Goal: Check status: Check status

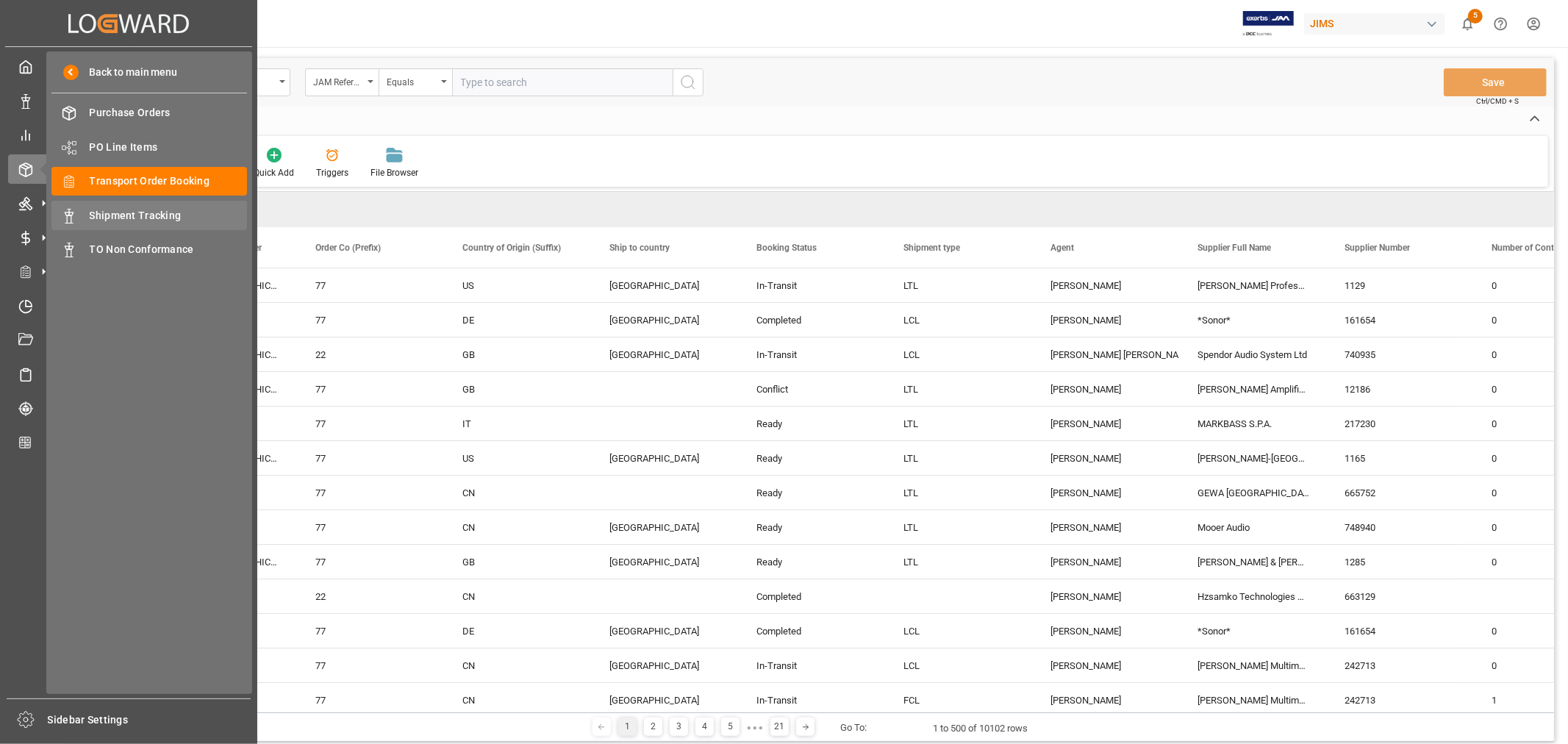
click at [133, 213] on span "Shipment Tracking" at bounding box center [169, 215] width 158 height 16
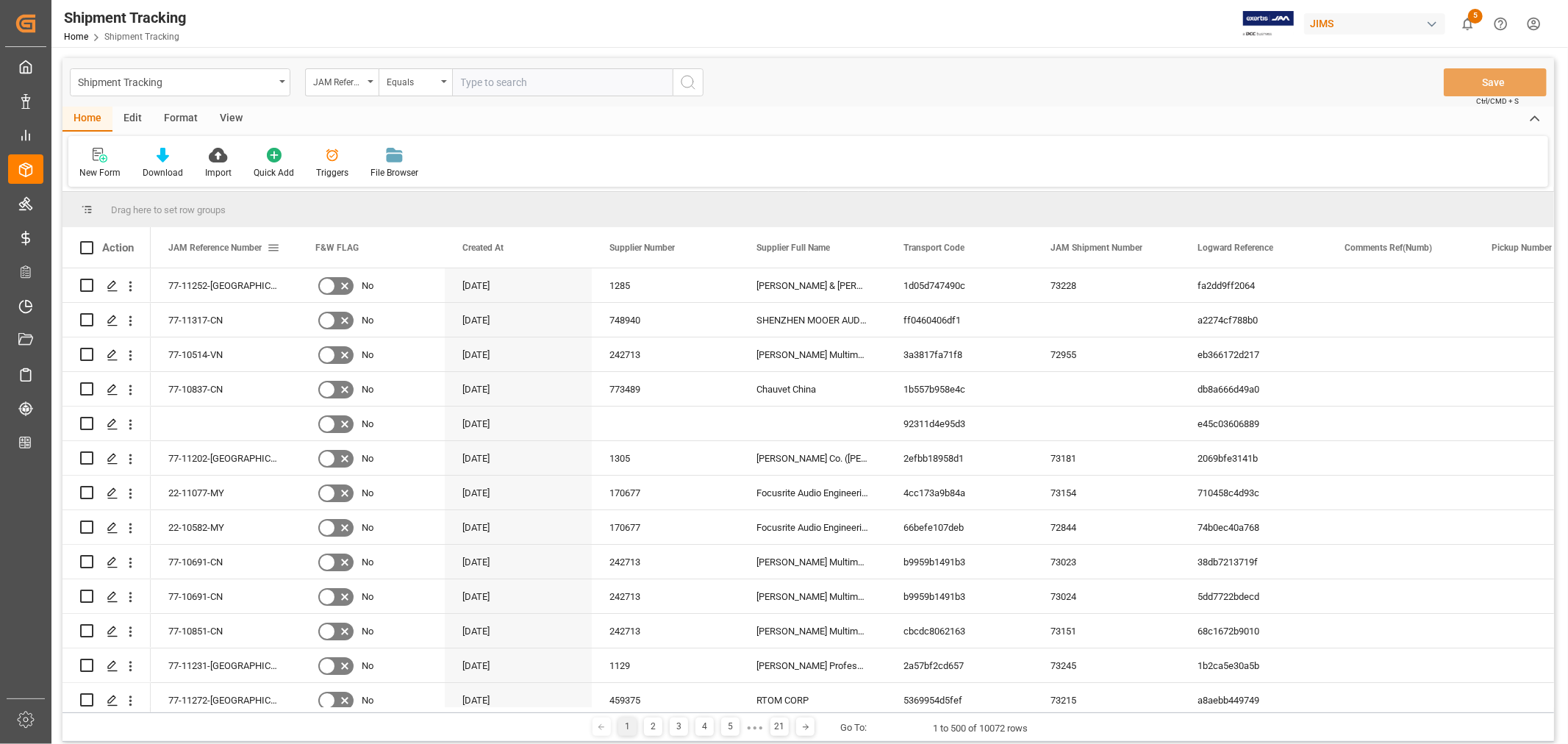
click at [274, 247] on span at bounding box center [273, 247] width 13 height 13
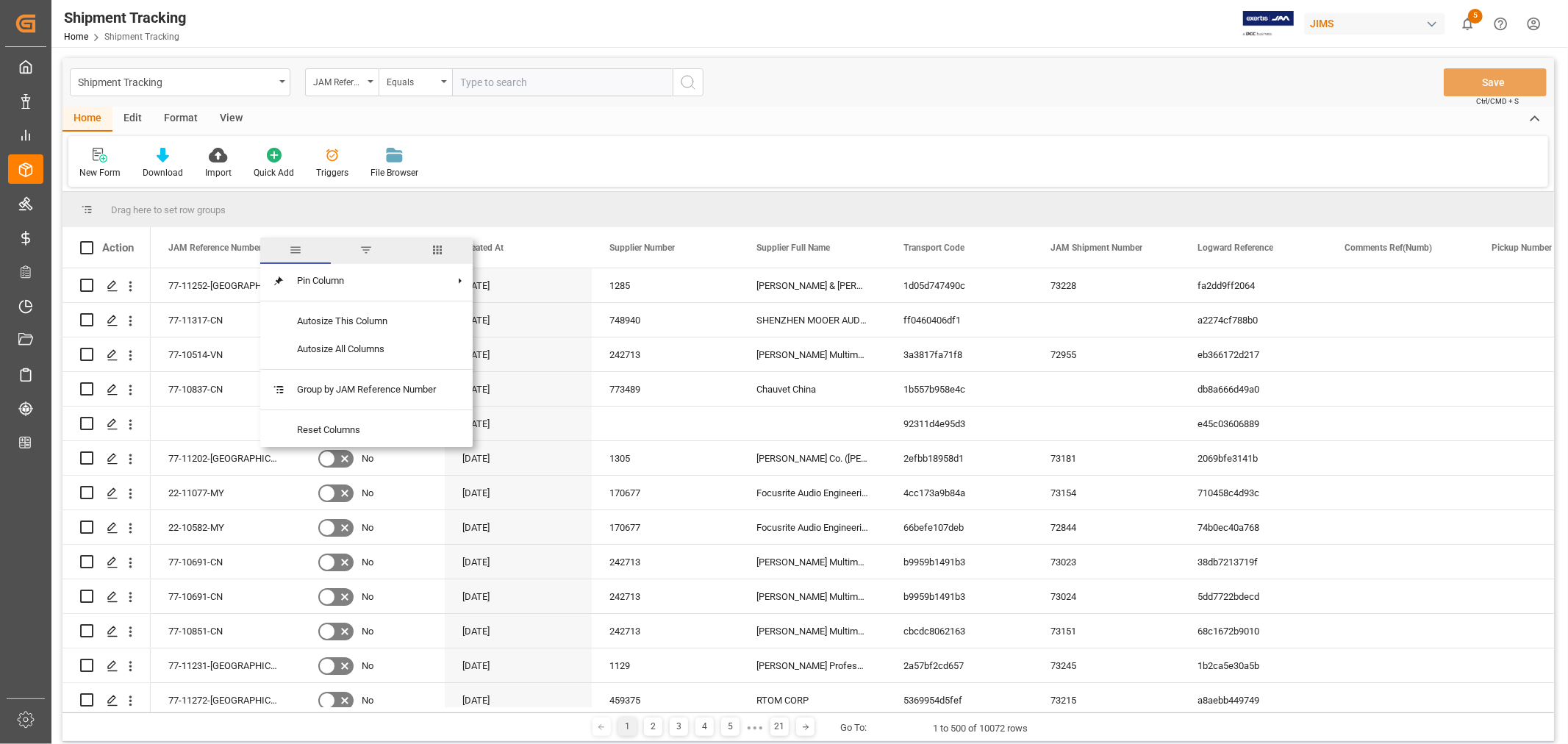
click at [442, 248] on span "columns" at bounding box center [437, 250] width 13 height 13
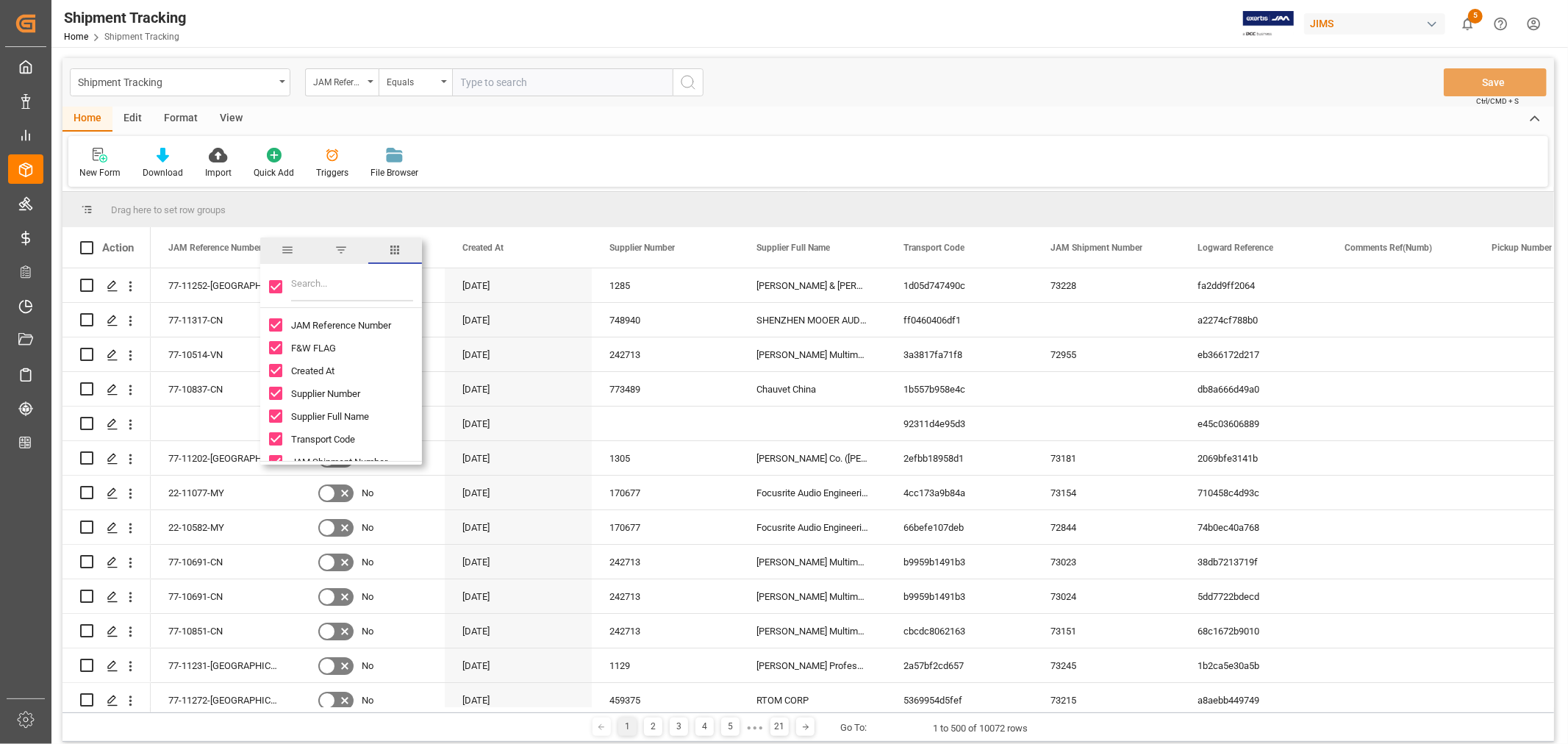
click at [272, 288] on input "Toggle Select All Columns" at bounding box center [276, 287] width 13 height 13
checkbox input "false"
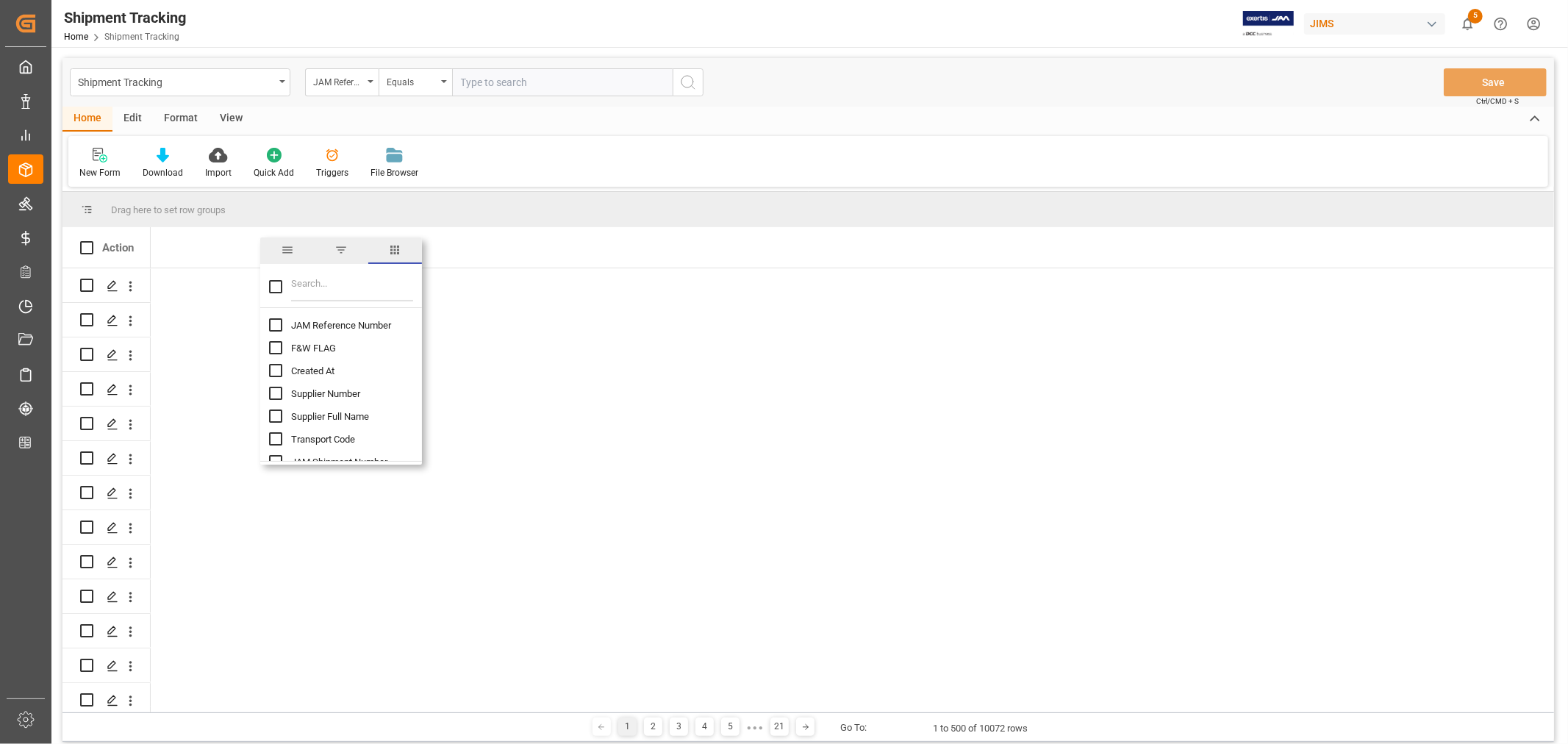
checkbox input "false"
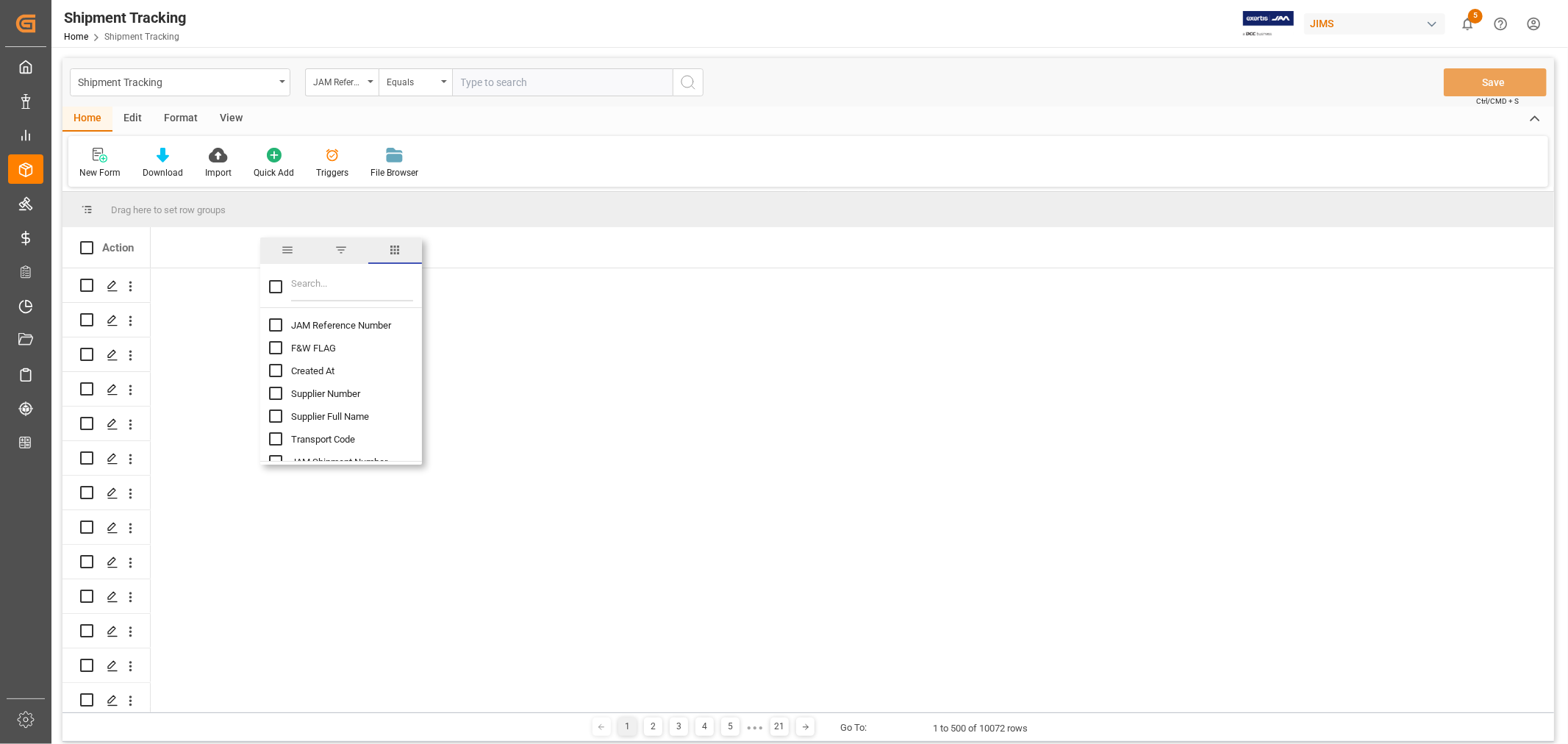
checkbox input "false"
click at [276, 324] on input "JAM Reference Number column toggle visibility (hidden)" at bounding box center [276, 325] width 13 height 13
checkbox input "true"
checkbox input "false"
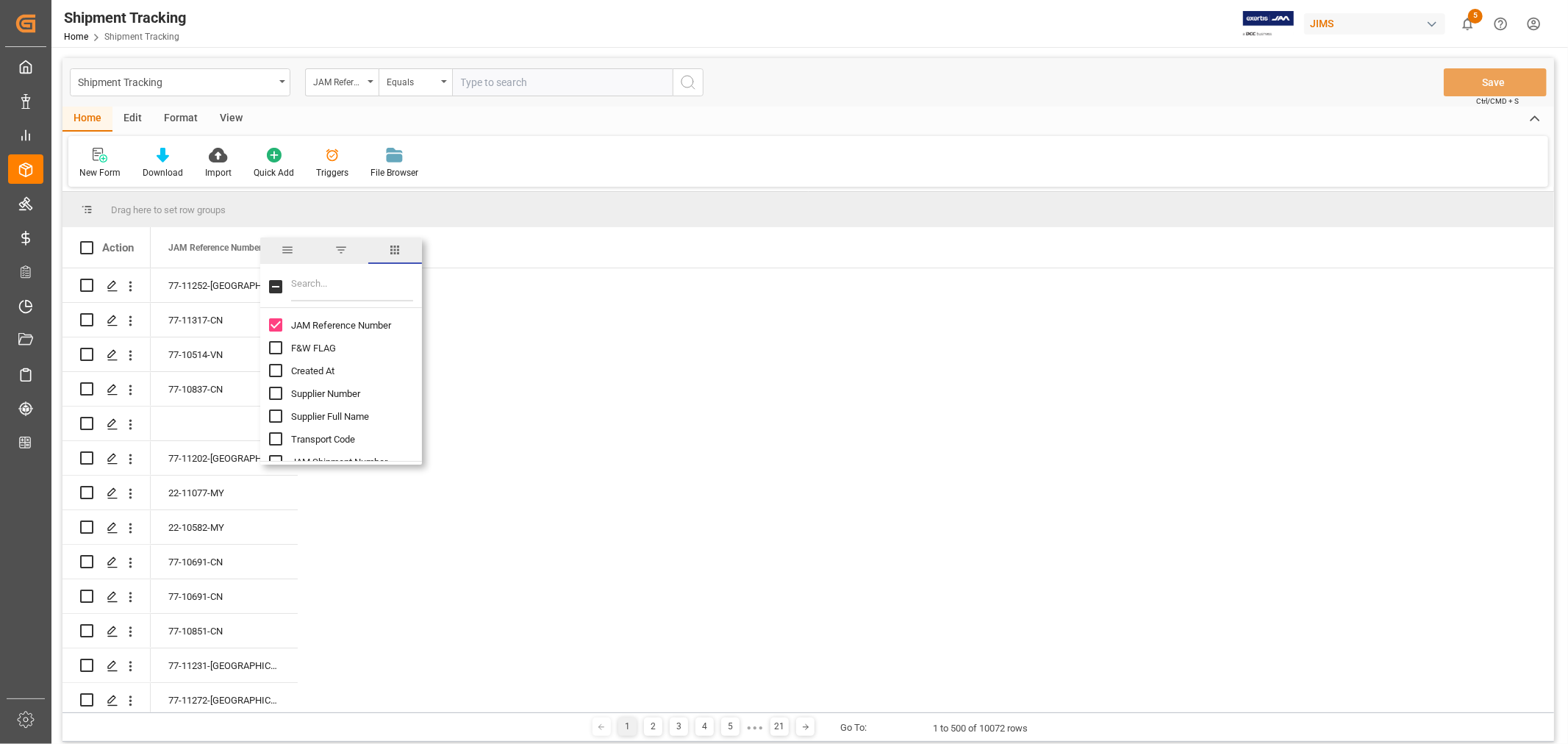
click at [306, 283] on input "Filter Columns Input" at bounding box center [352, 287] width 122 height 29
type input "supp"
click at [277, 347] on input "Supplier Full Name column toggle visibility (hidden)" at bounding box center [276, 348] width 13 height 13
checkbox input "true"
checkbox input "false"
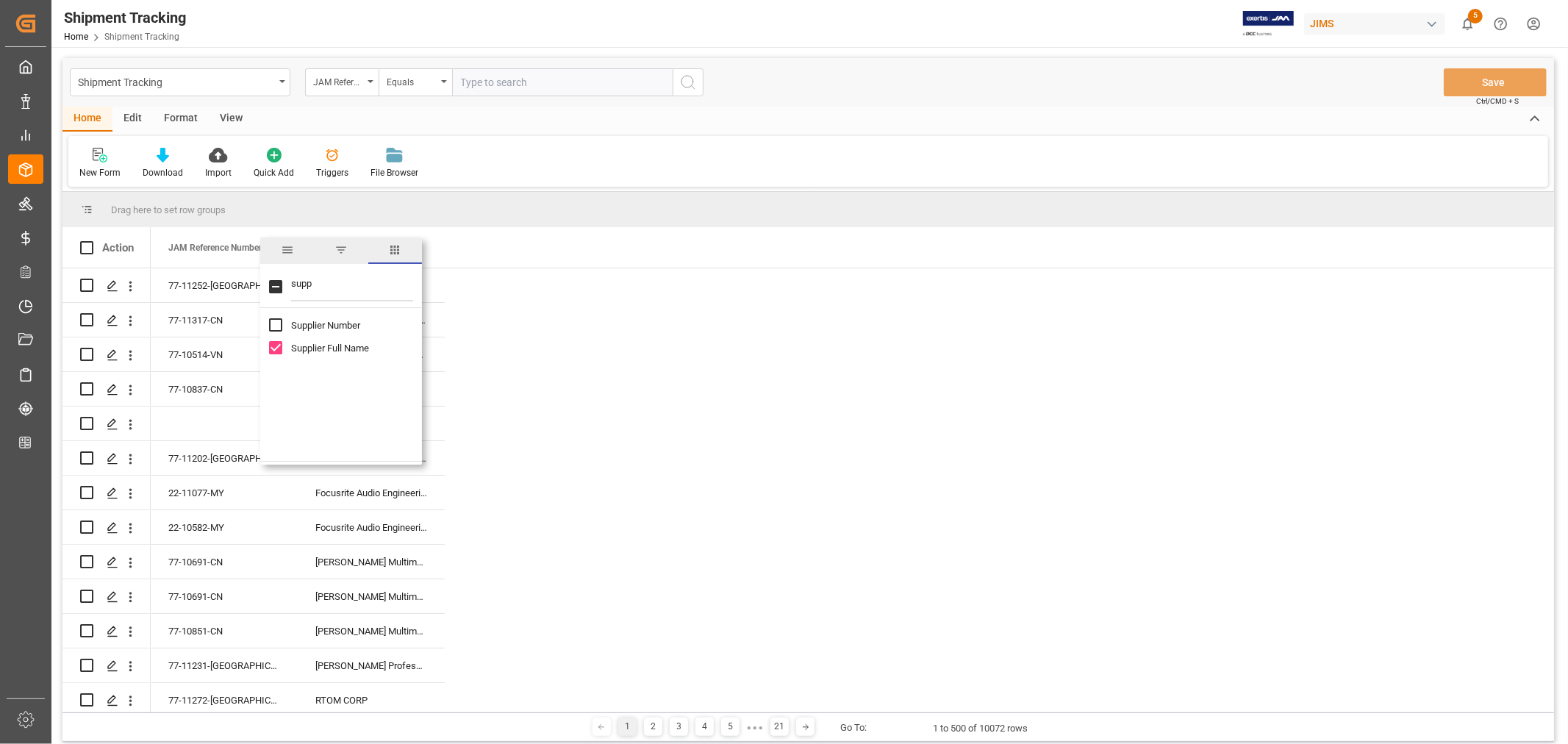
drag, startPoint x: 315, startPoint y: 287, endPoint x: 292, endPoint y: 283, distance: 23.3
click at [292, 283] on input "supp" at bounding box center [352, 287] width 122 height 29
type input "agen"
click at [275, 325] on input "Agent column toggle visibility (hidden)" at bounding box center [276, 325] width 13 height 13
checkbox input "true"
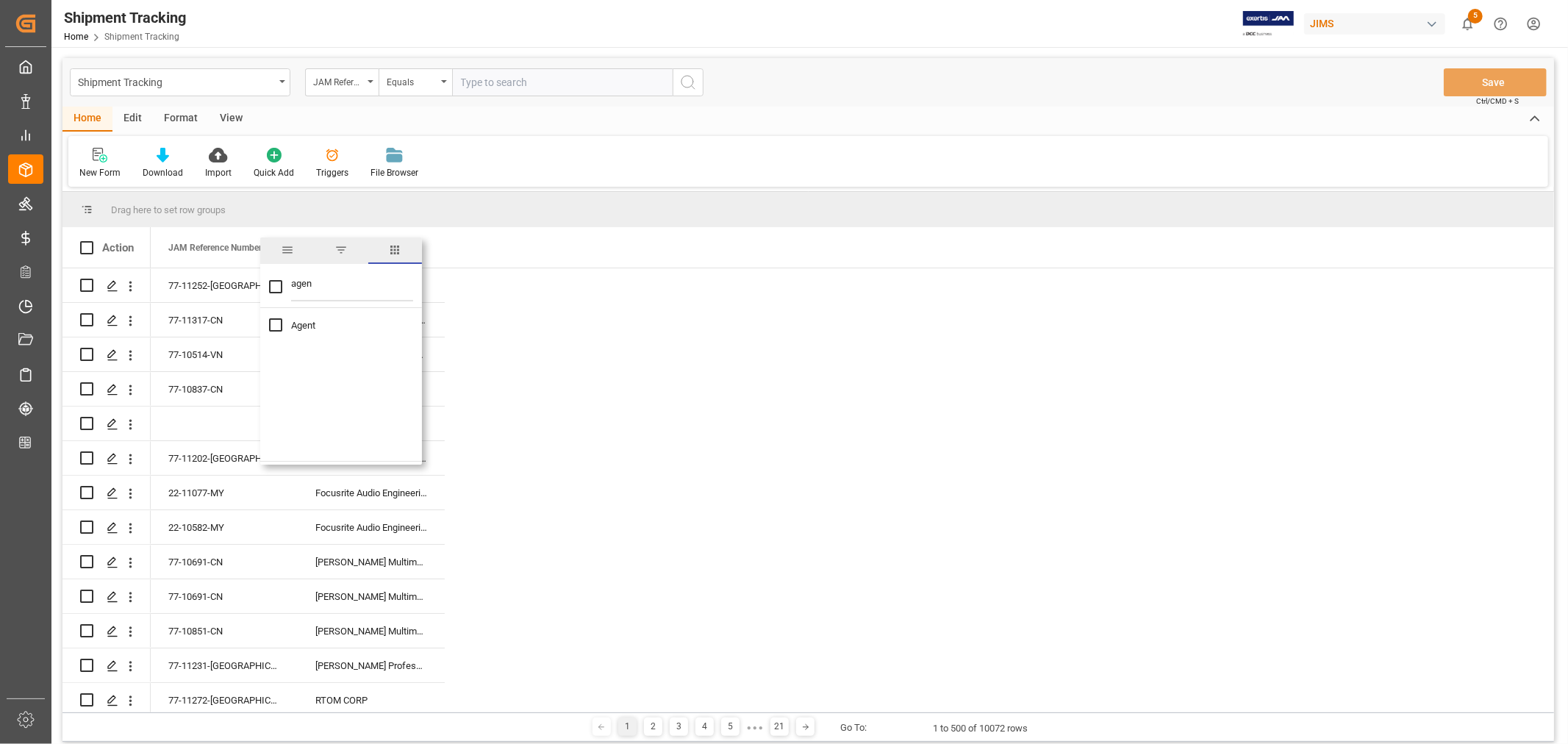
checkbox input "true"
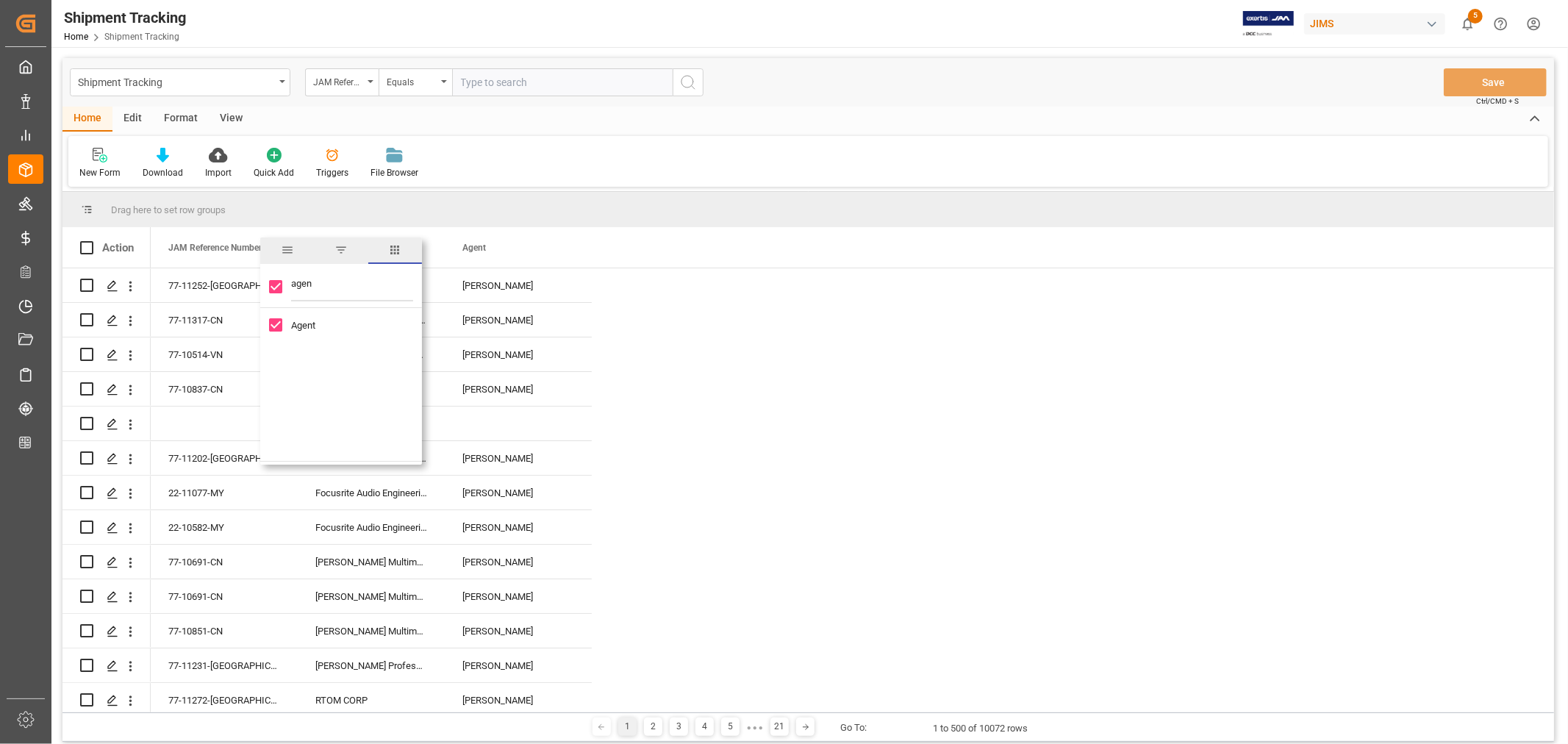
drag, startPoint x: 313, startPoint y: 280, endPoint x: 282, endPoint y: 285, distance: 31.4
click at [282, 285] on div "agen" at bounding box center [341, 287] width 162 height 41
type input "lo"
checkbox input "false"
type input "logw"
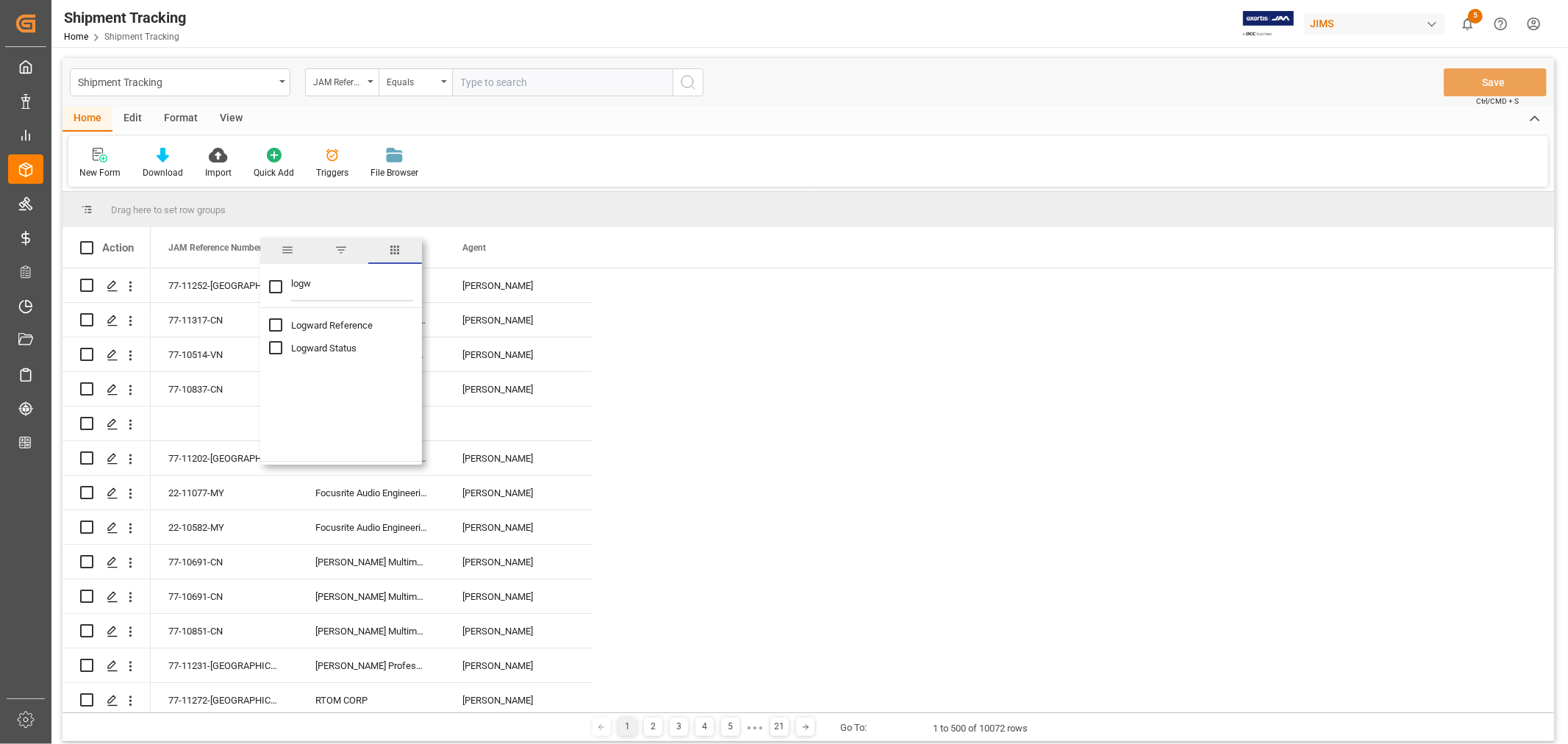
click at [273, 346] on input "Logward Status column toggle visibility (hidden)" at bounding box center [276, 348] width 13 height 13
checkbox input "true"
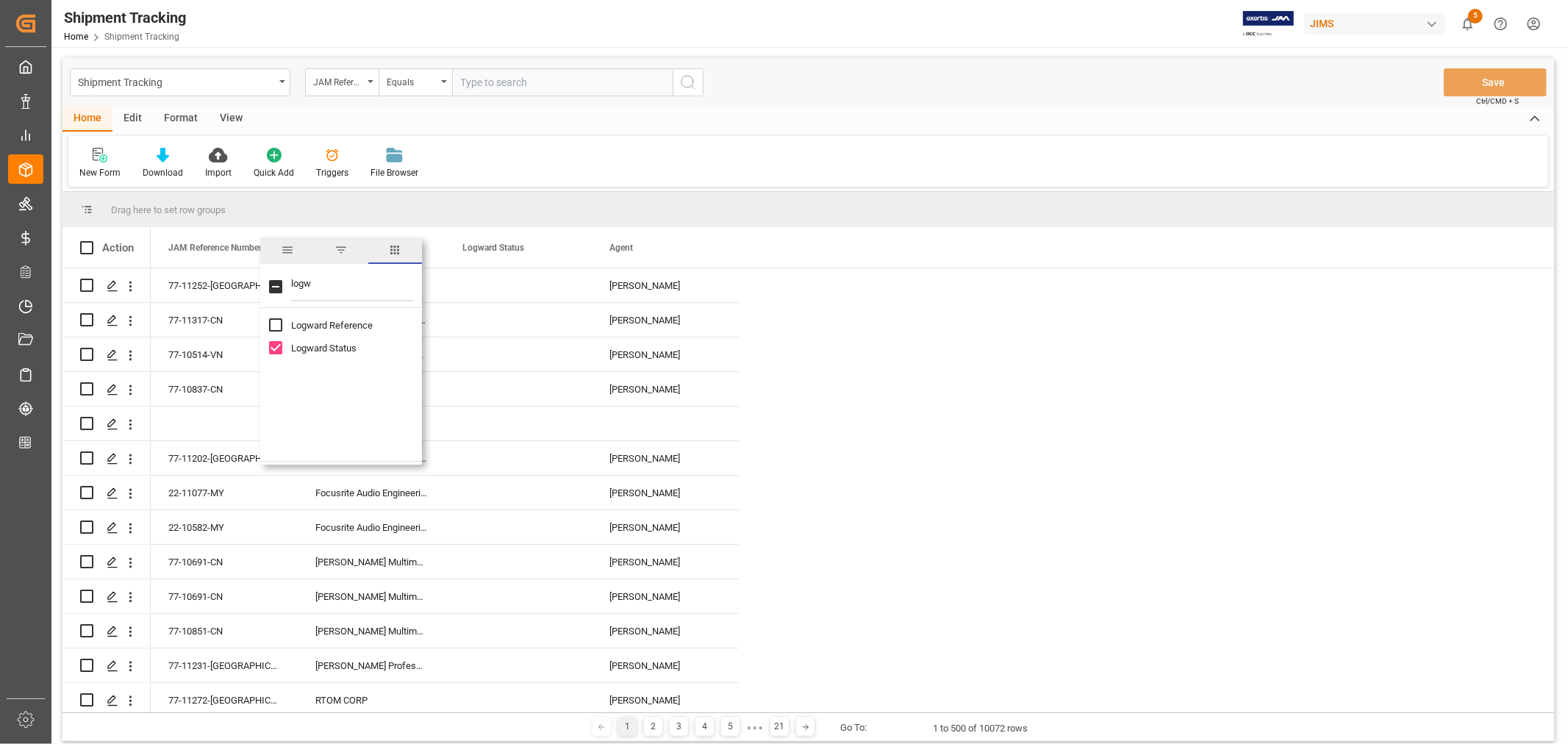
checkbox input "false"
drag, startPoint x: 317, startPoint y: 281, endPoint x: 283, endPoint y: 284, distance: 34.1
click at [283, 284] on div "logw" at bounding box center [341, 287] width 162 height 41
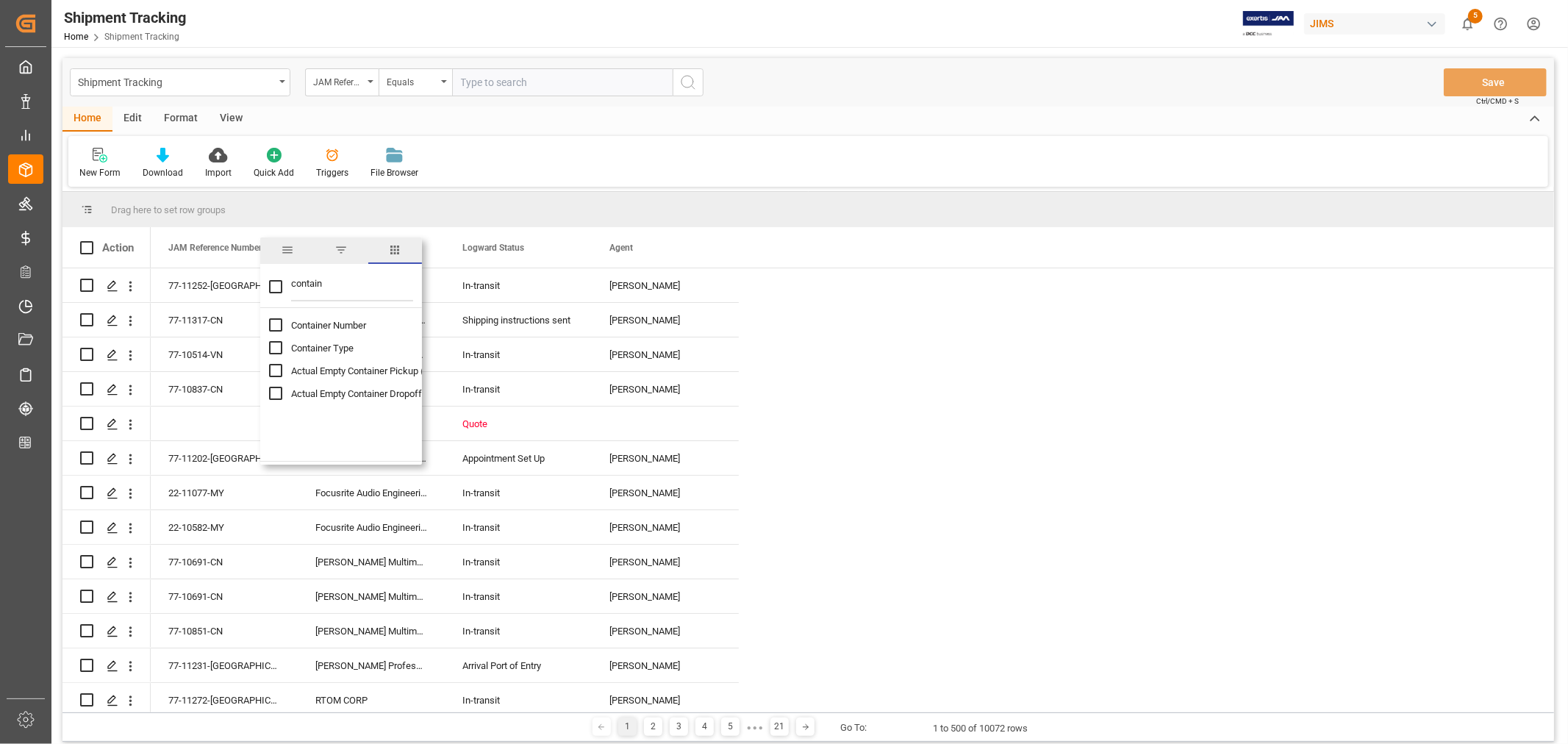
type input "contain"
click at [277, 350] on input "Container Type column toggle visibility (hidden)" at bounding box center [276, 348] width 13 height 13
checkbox input "true"
checkbox input "false"
drag, startPoint x: 321, startPoint y: 283, endPoint x: 292, endPoint y: 283, distance: 29.0
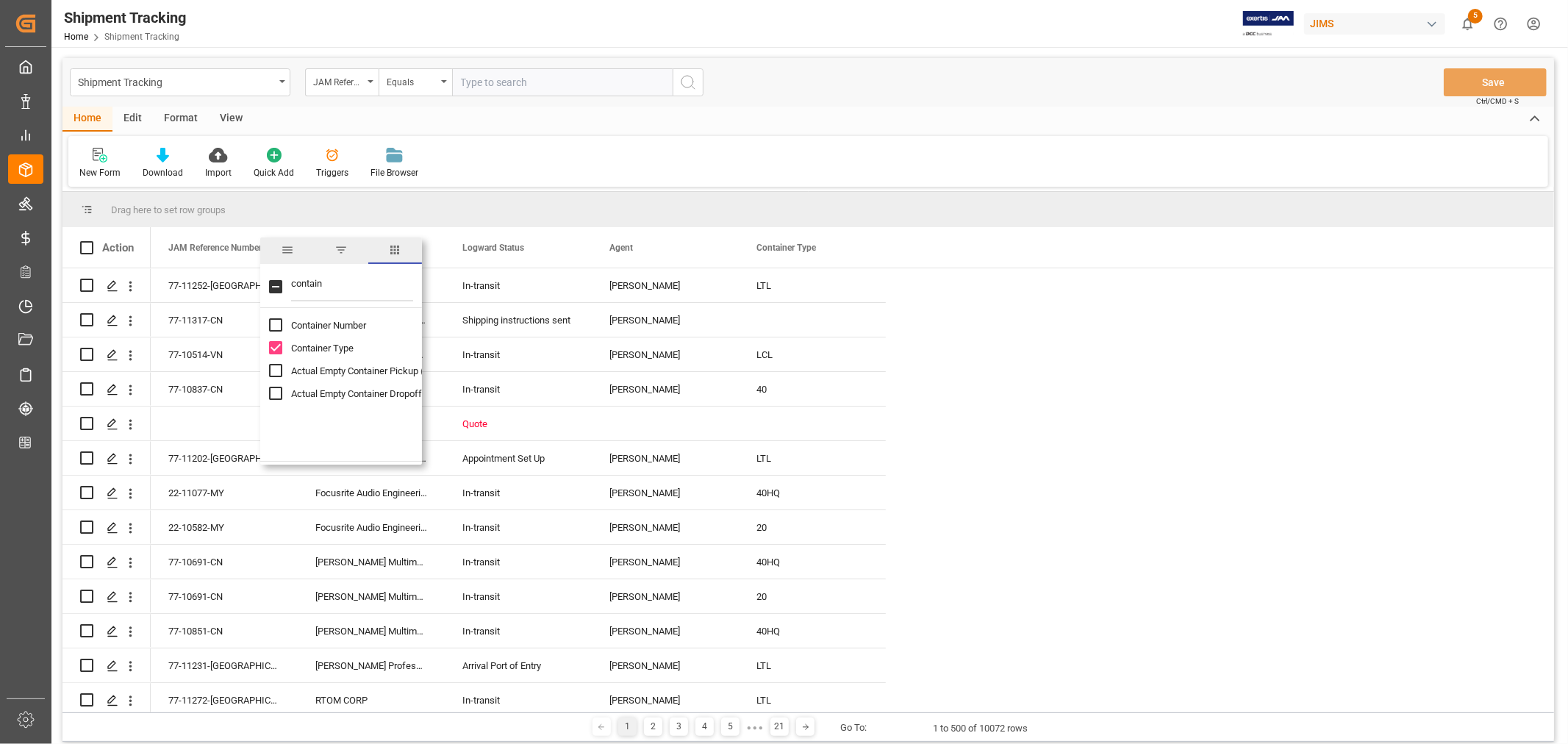
click at [292, 283] on input "contain" at bounding box center [352, 287] width 122 height 29
type input "eta"
click at [277, 366] on input "ETA (Final Delivery Location) column toggle visibility (hidden)" at bounding box center [276, 371] width 13 height 13
checkbox input "true"
checkbox input "false"
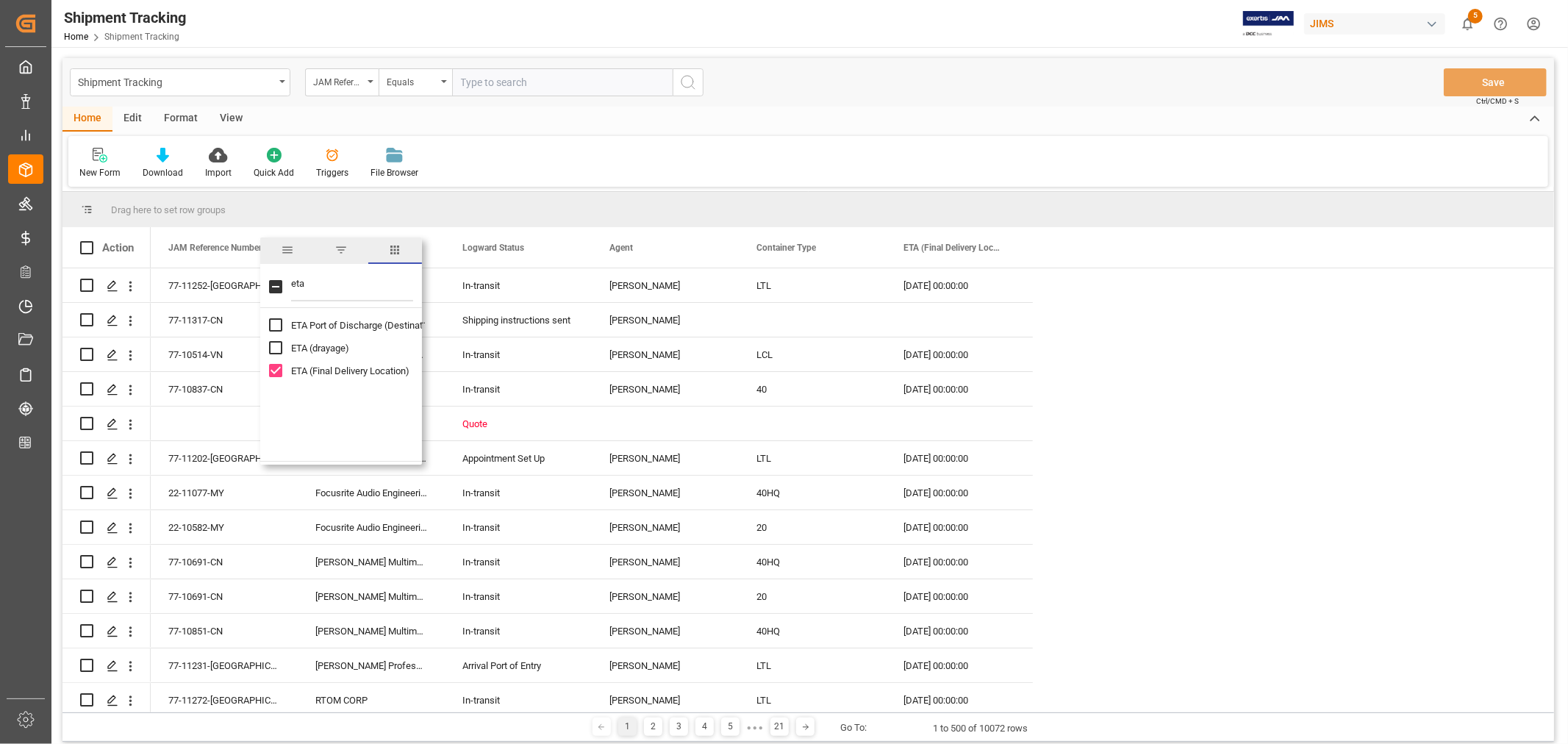
click at [1105, 171] on div "New Form Download Import Quick Add Triggers File Browser" at bounding box center [807, 161] width 1480 height 51
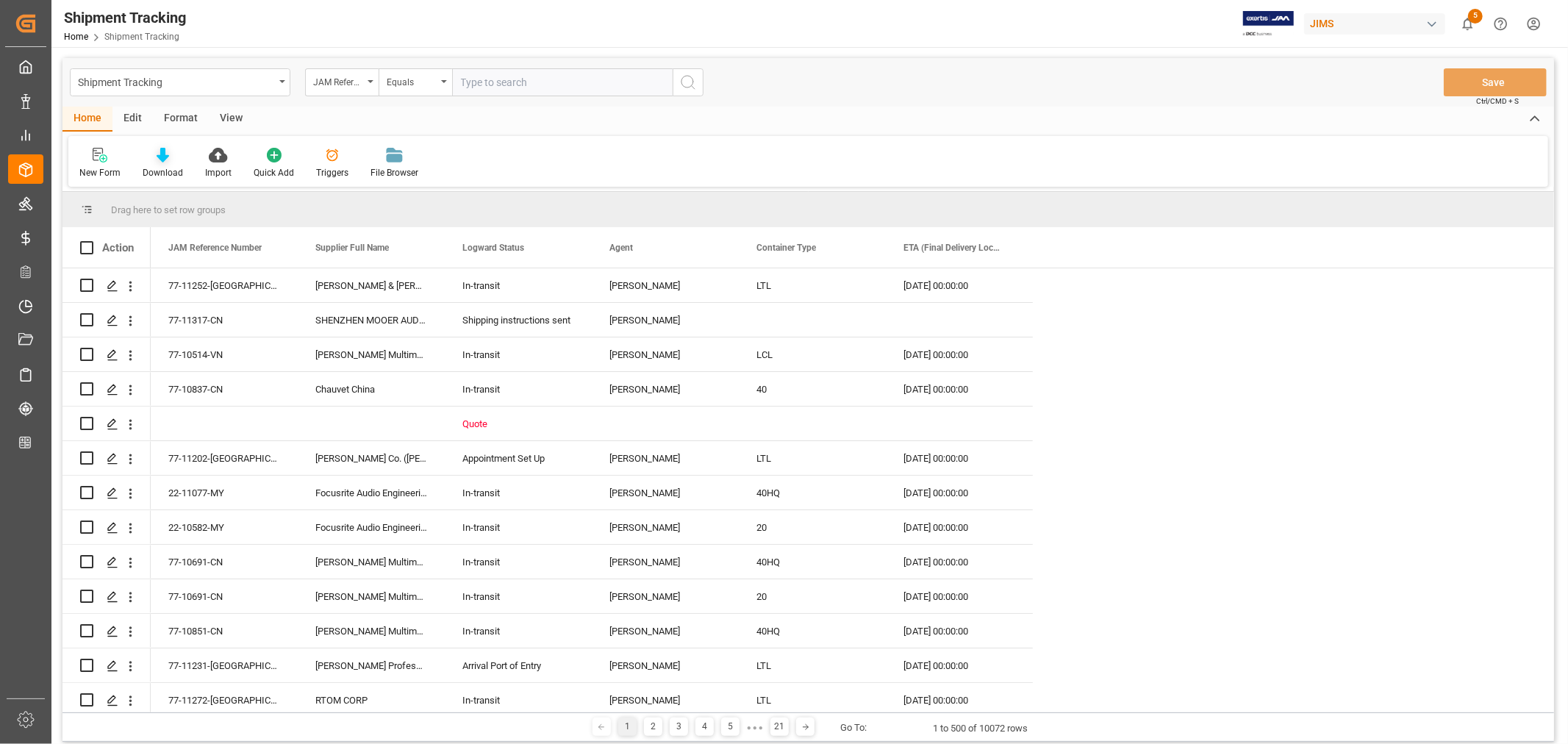
click at [163, 158] on icon at bounding box center [163, 155] width 13 height 15
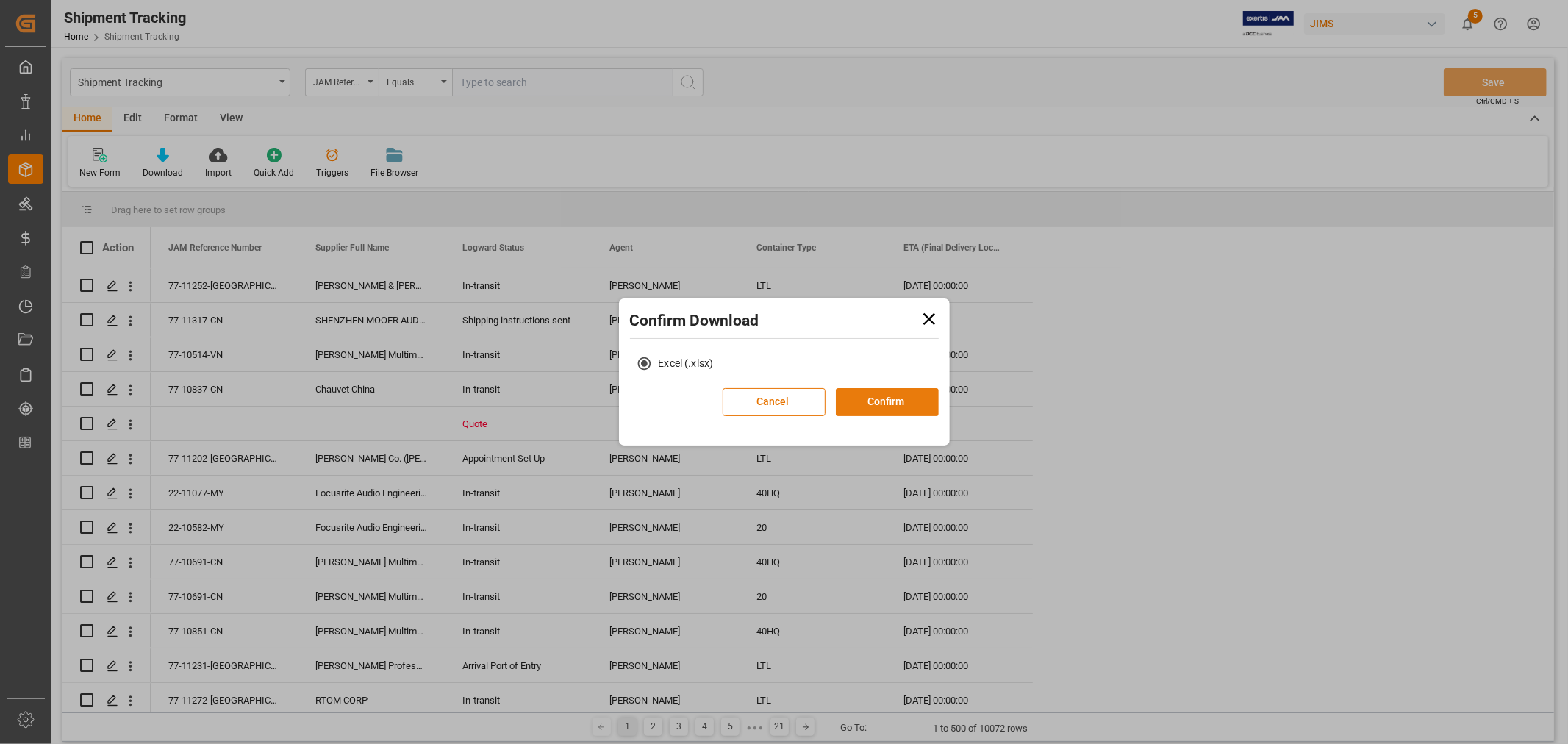
click at [888, 403] on button "Confirm" at bounding box center [887, 402] width 103 height 28
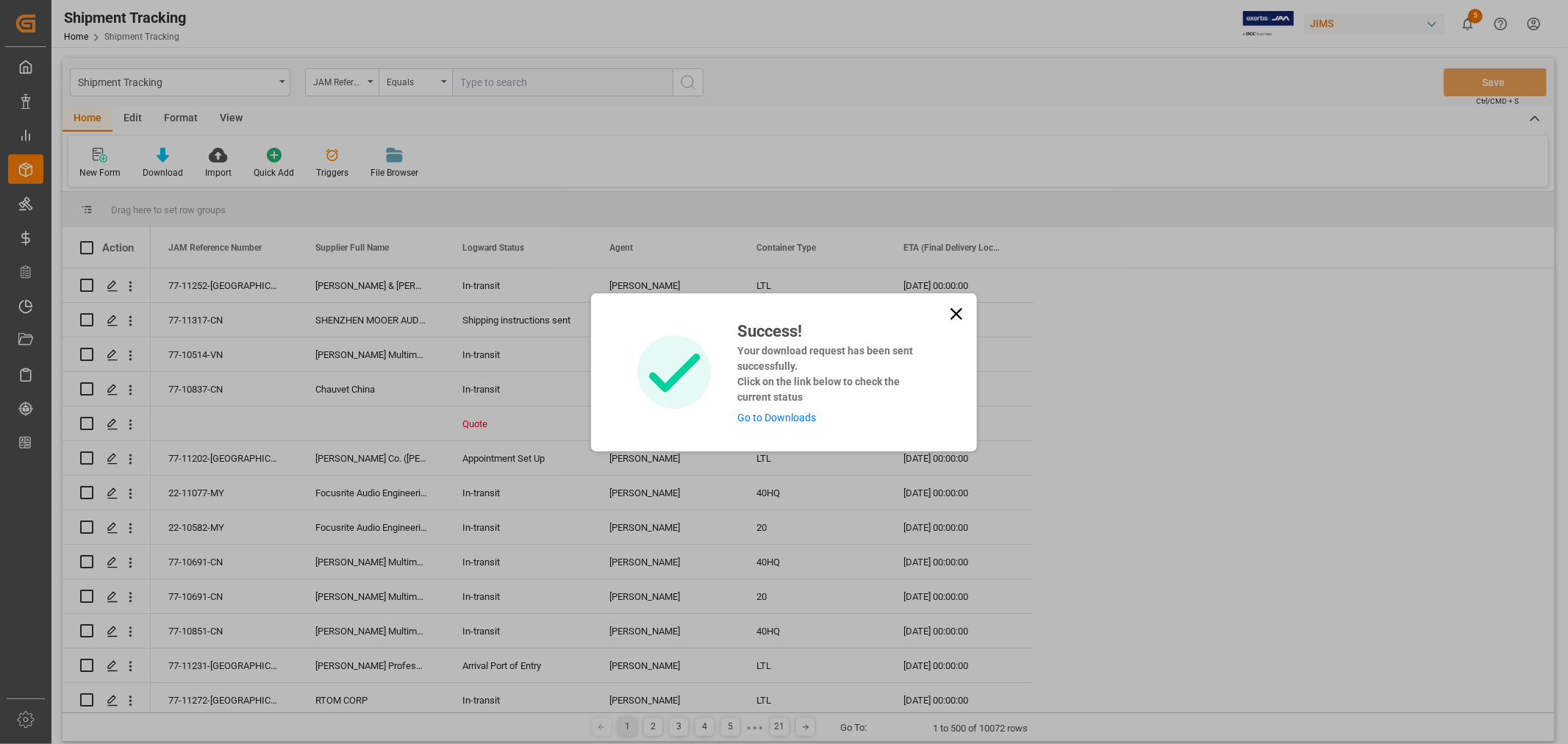
click at [790, 416] on link "Go to Downloads" at bounding box center [777, 418] width 79 height 12
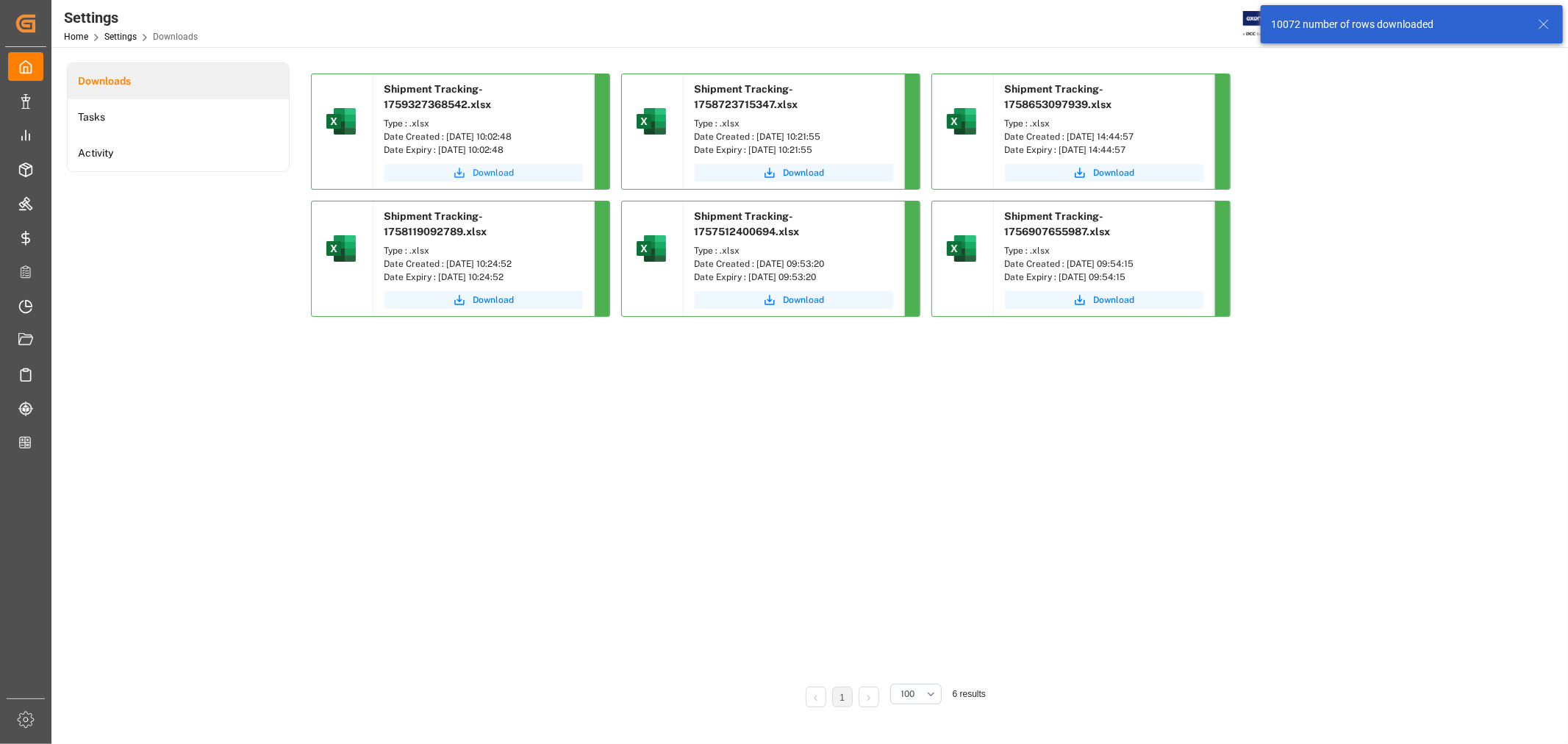
click at [482, 173] on span "Download" at bounding box center [494, 173] width 41 height 13
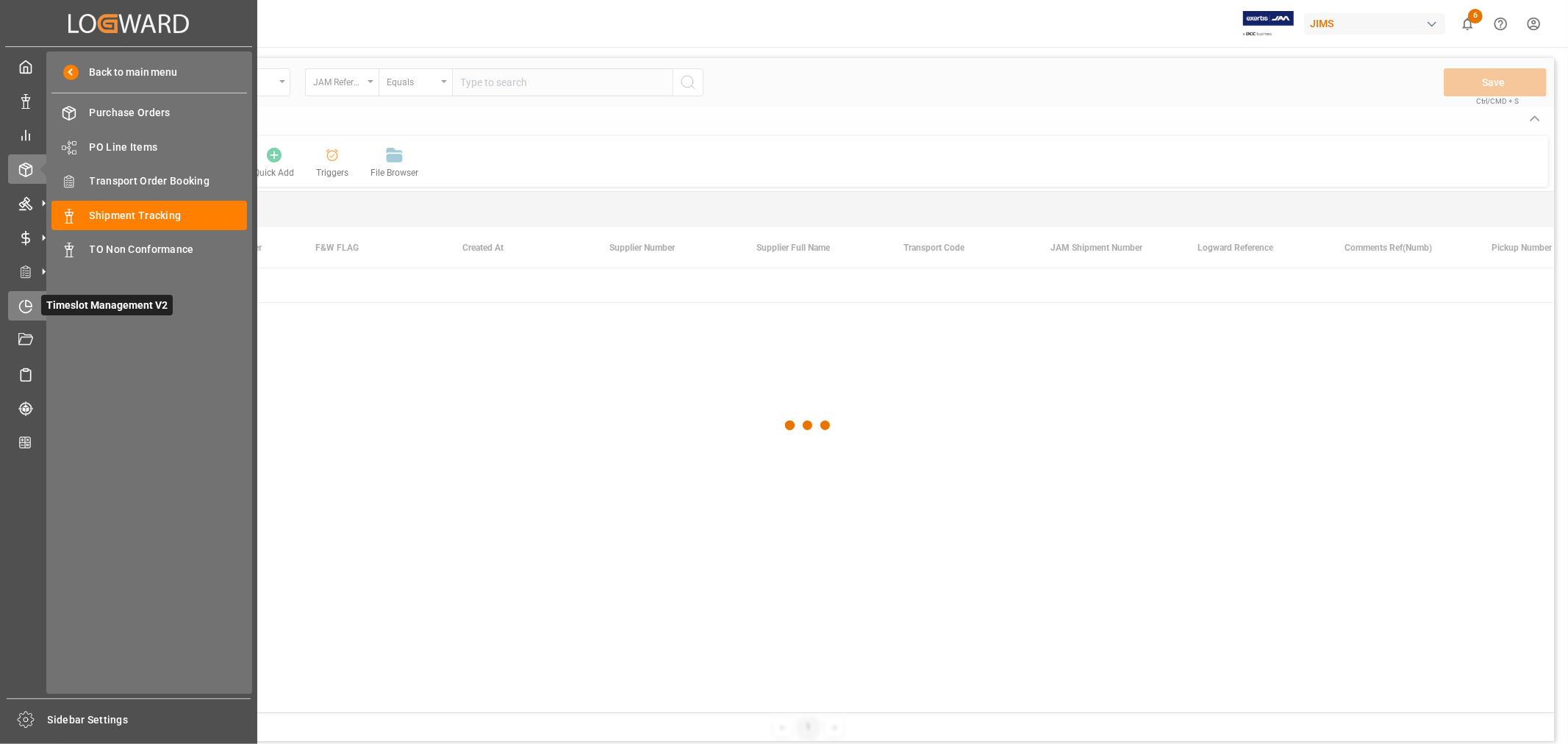
click at [20, 304] on icon at bounding box center [26, 306] width 15 height 15
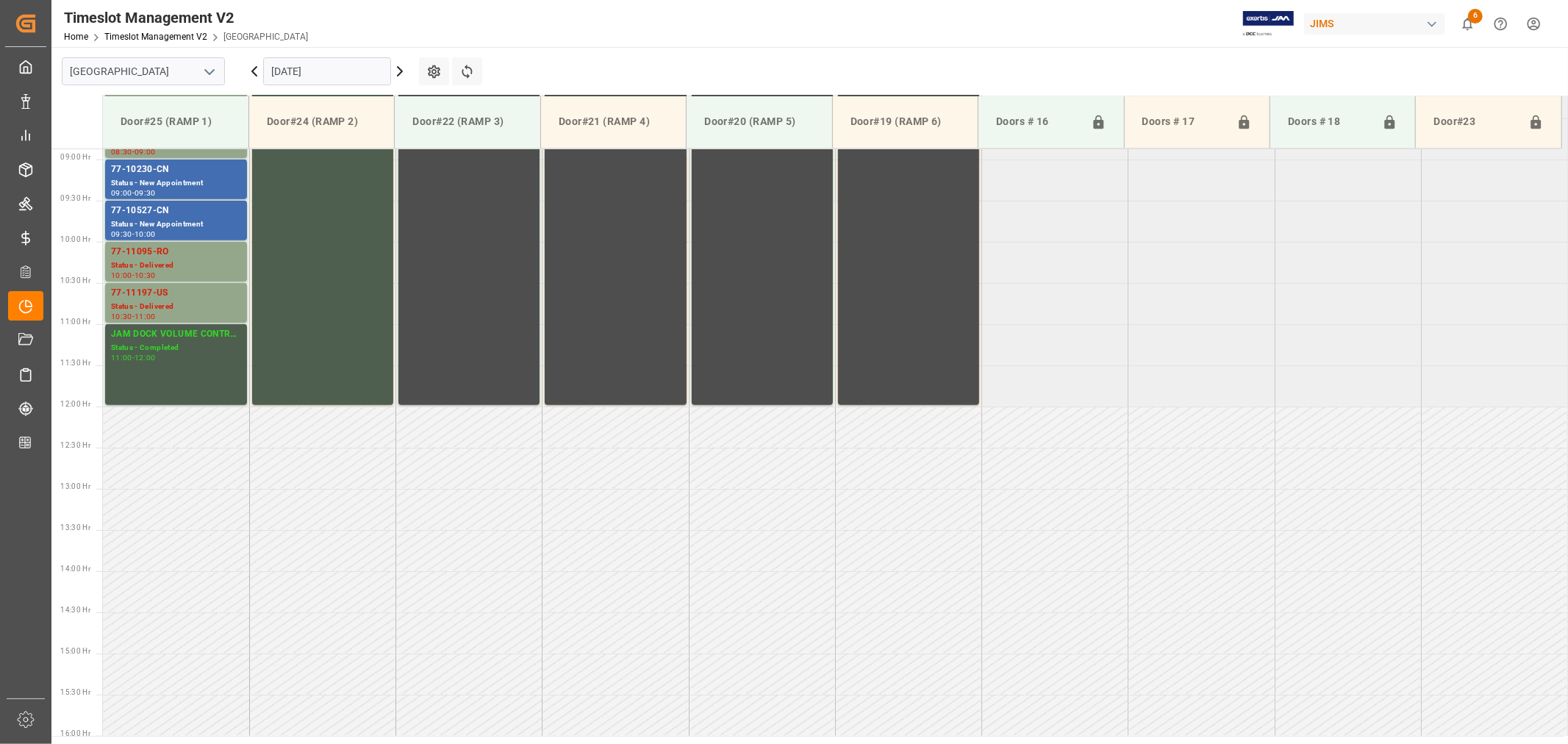
scroll to position [731, 0]
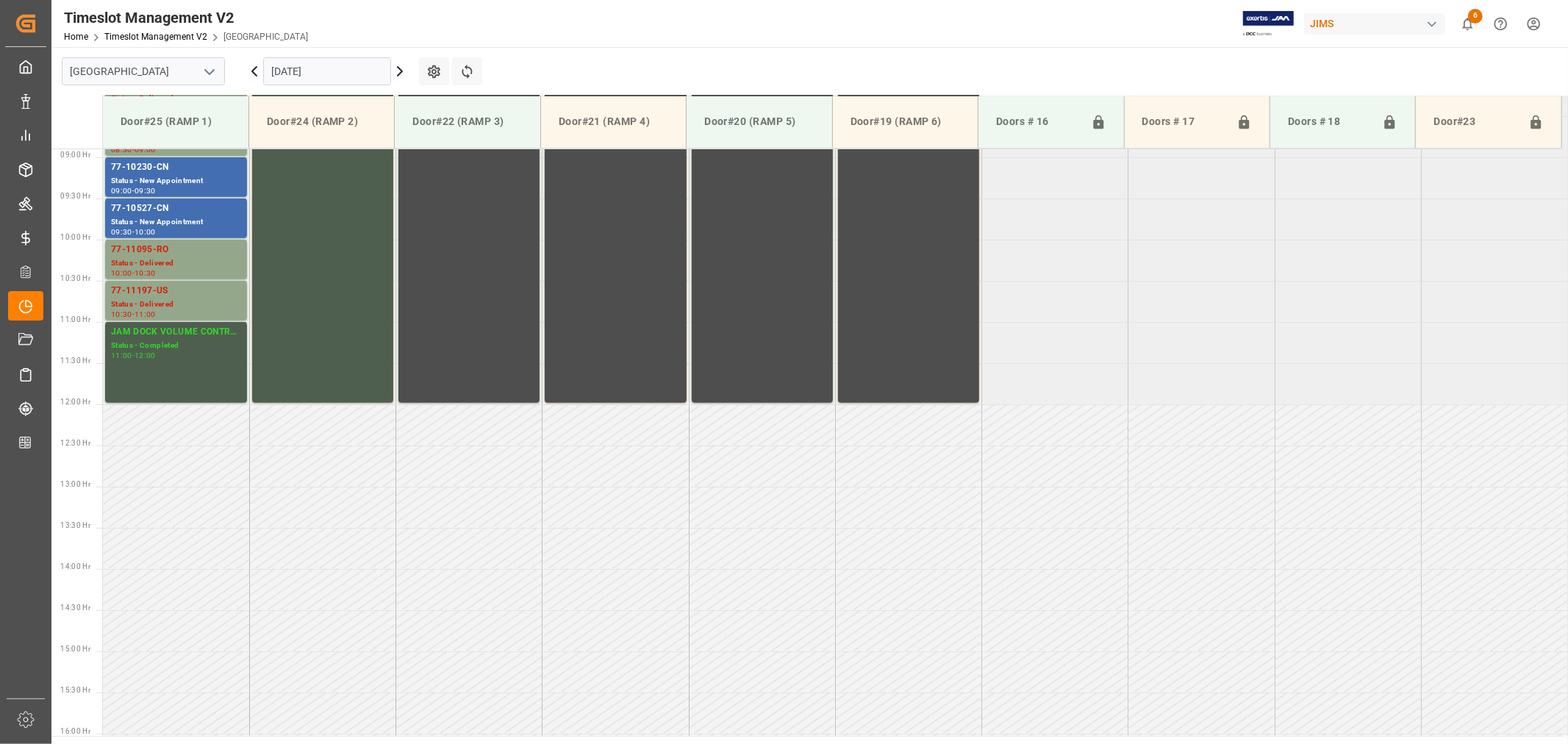
click at [211, 71] on icon "open menu" at bounding box center [209, 72] width 17 height 17
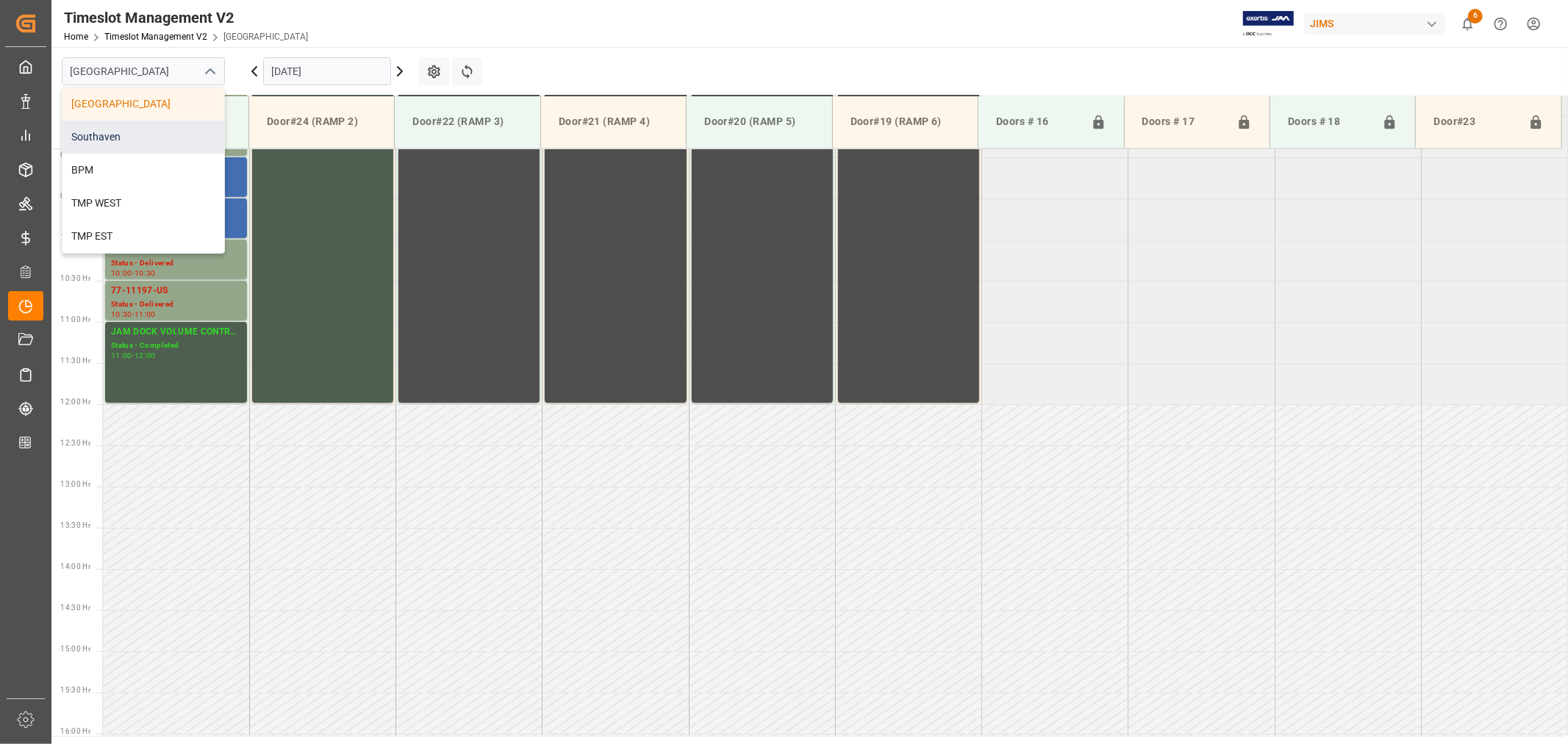
click at [131, 141] on div "Southaven" at bounding box center [143, 137] width 162 height 33
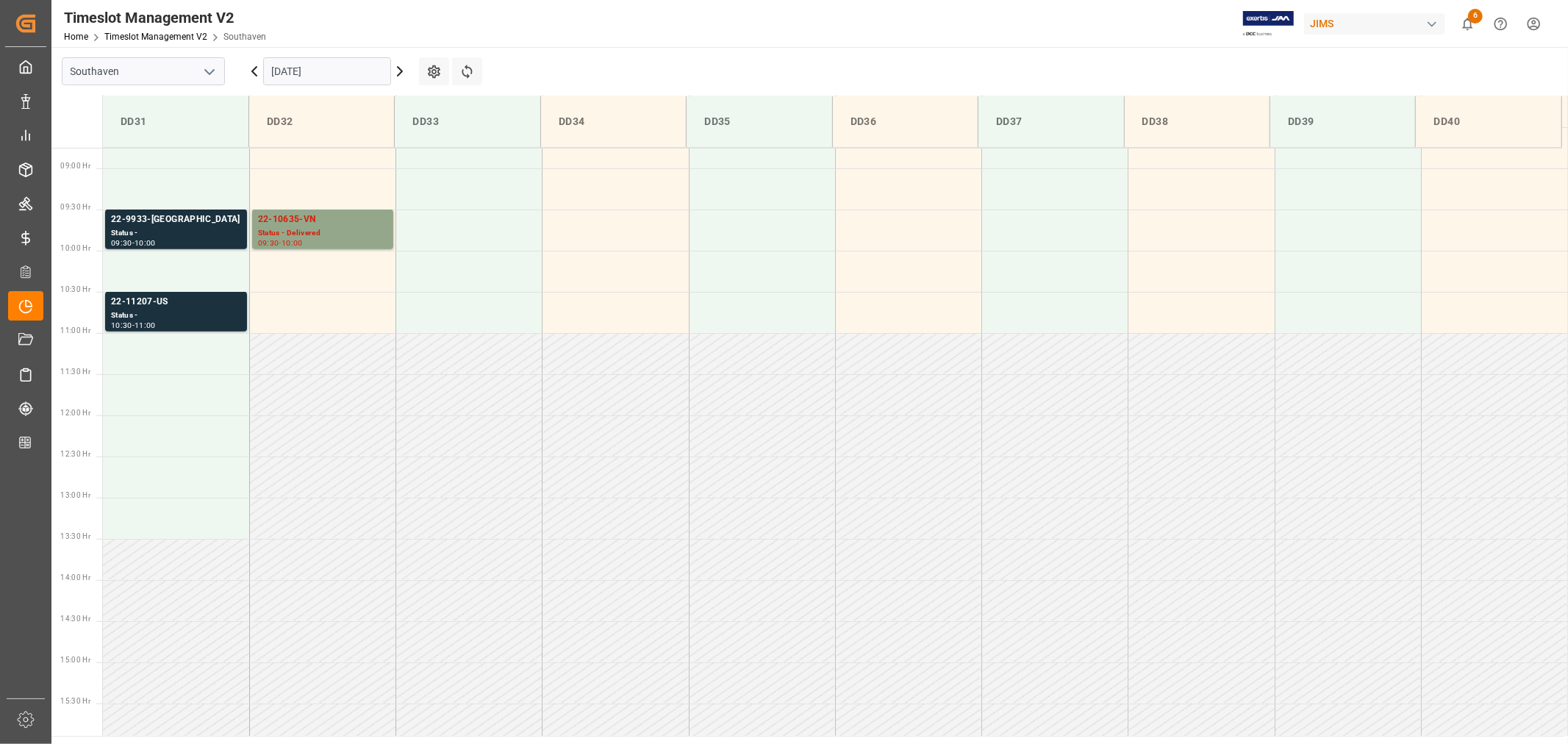
scroll to position [731, 0]
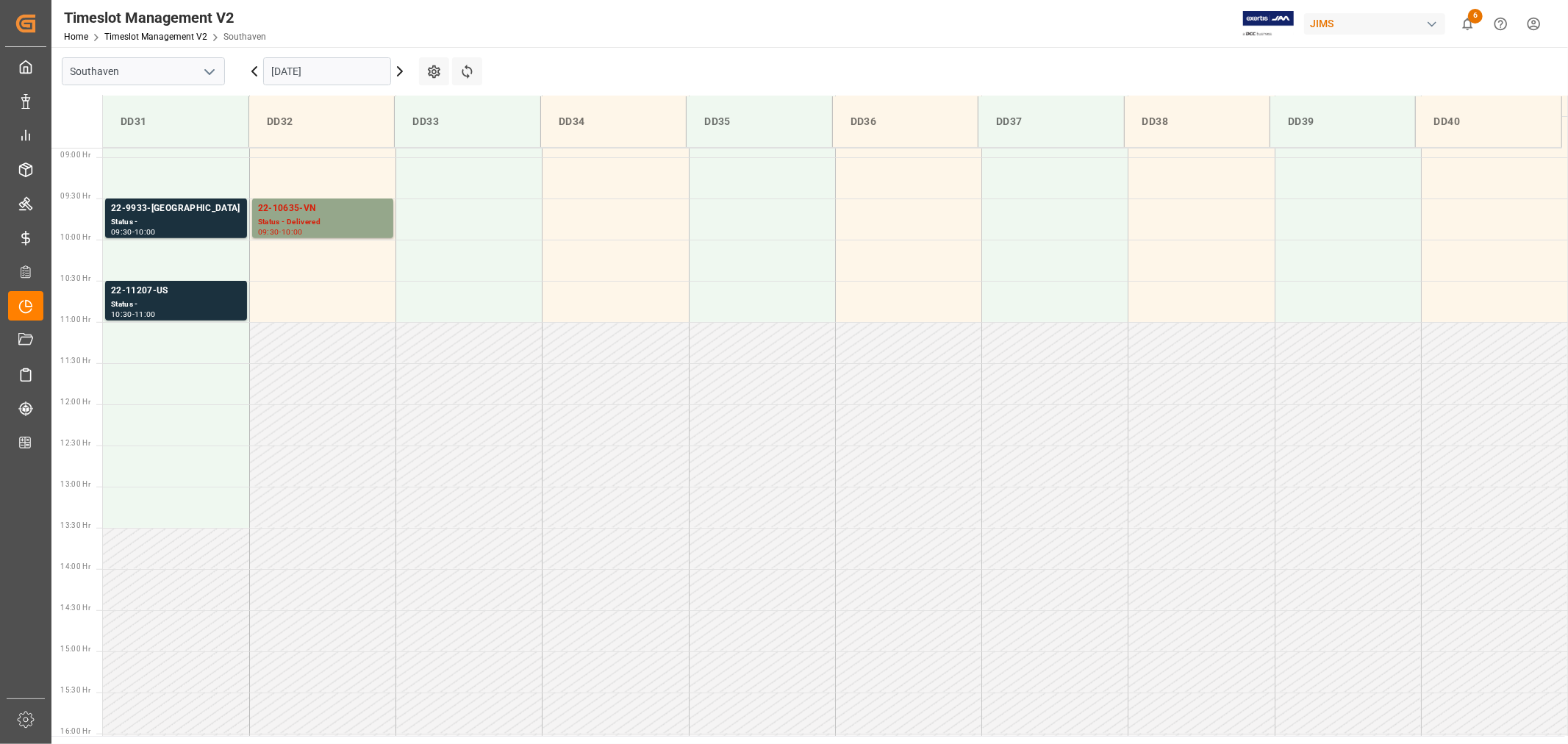
click at [343, 74] on input "[DATE]" at bounding box center [326, 71] width 128 height 28
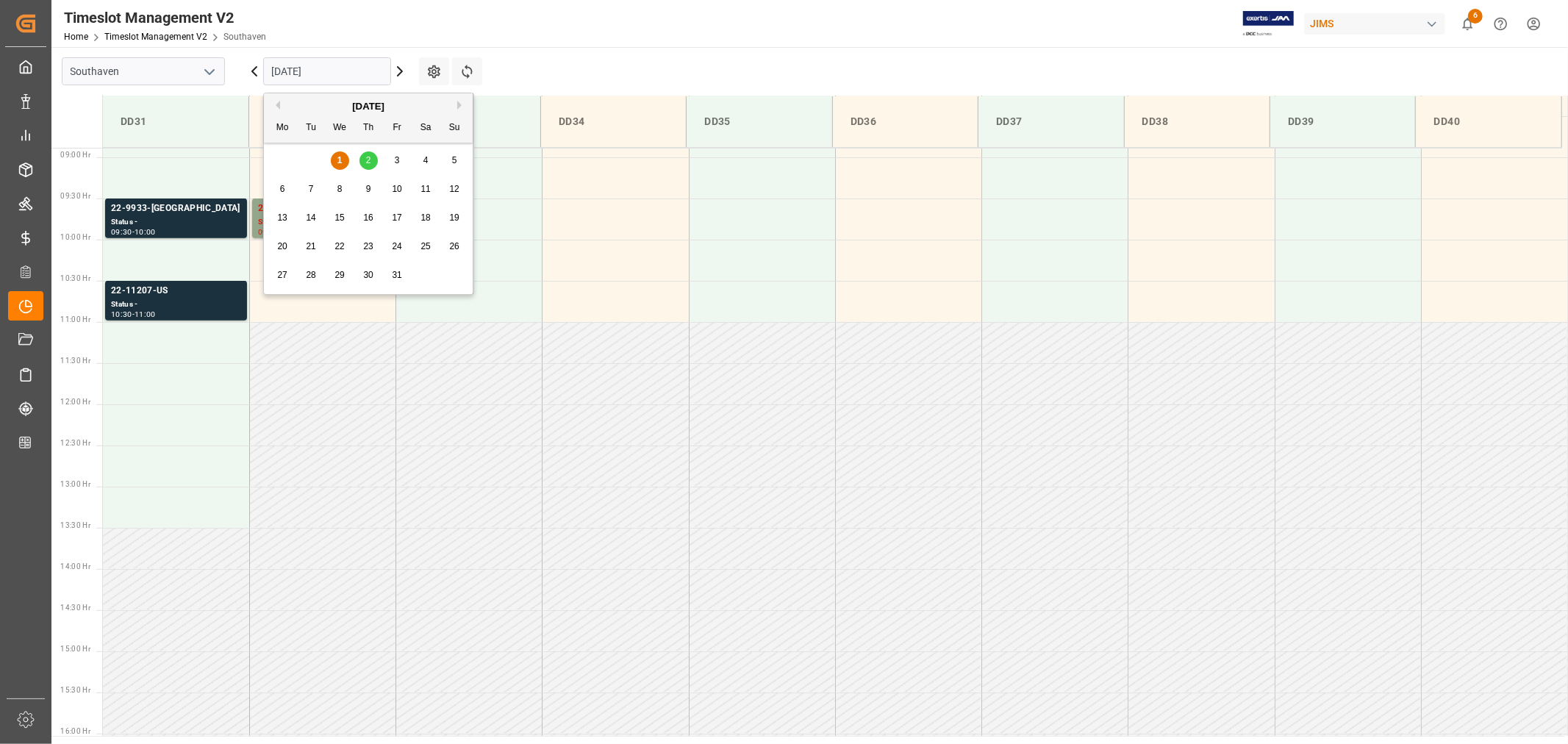
click at [371, 163] on span "2" at bounding box center [369, 160] width 6 height 10
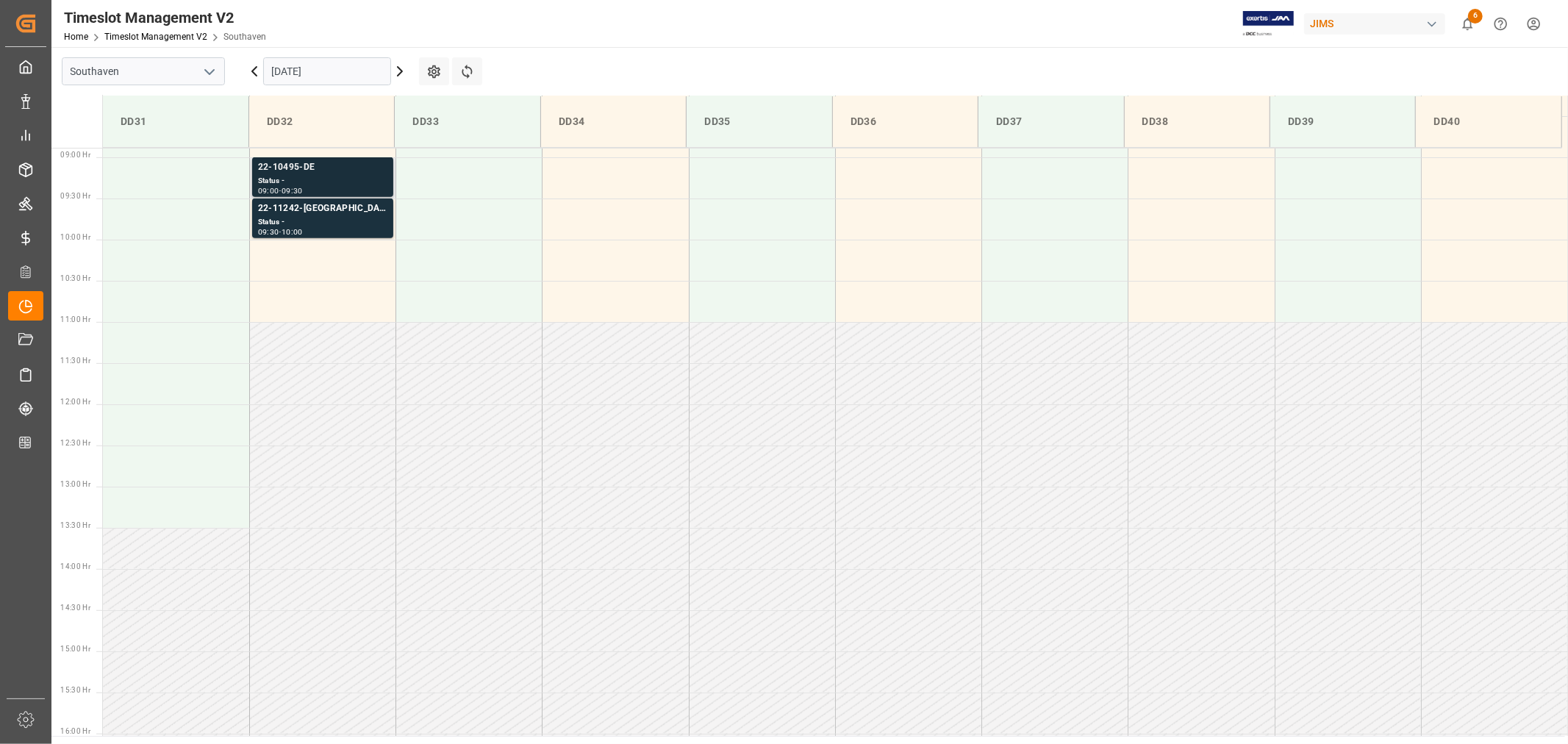
click at [287, 170] on div "22-10495-DE" at bounding box center [323, 167] width 130 height 15
click at [336, 74] on input "10-02-2025" at bounding box center [326, 71] width 128 height 28
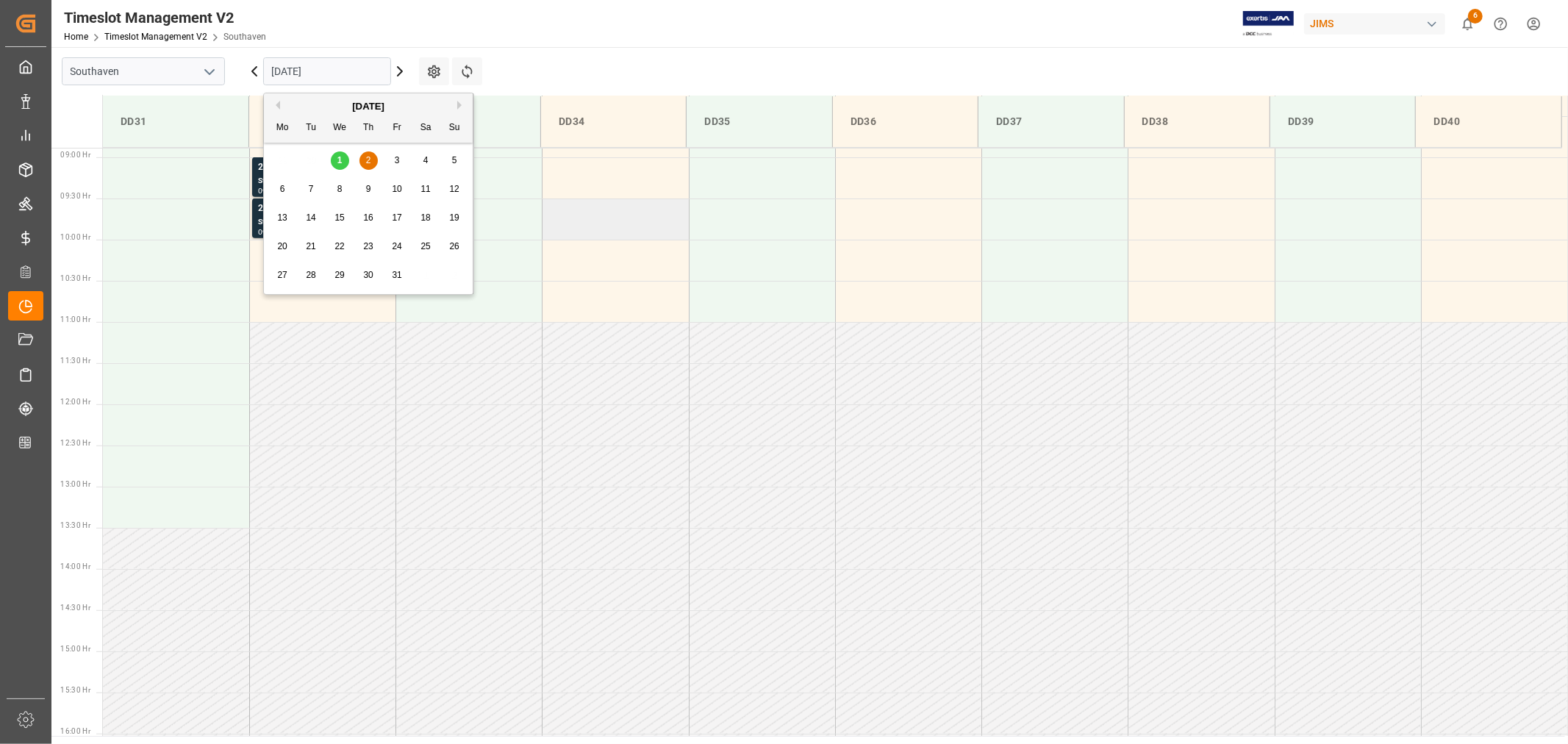
click at [570, 231] on td at bounding box center [615, 219] width 146 height 41
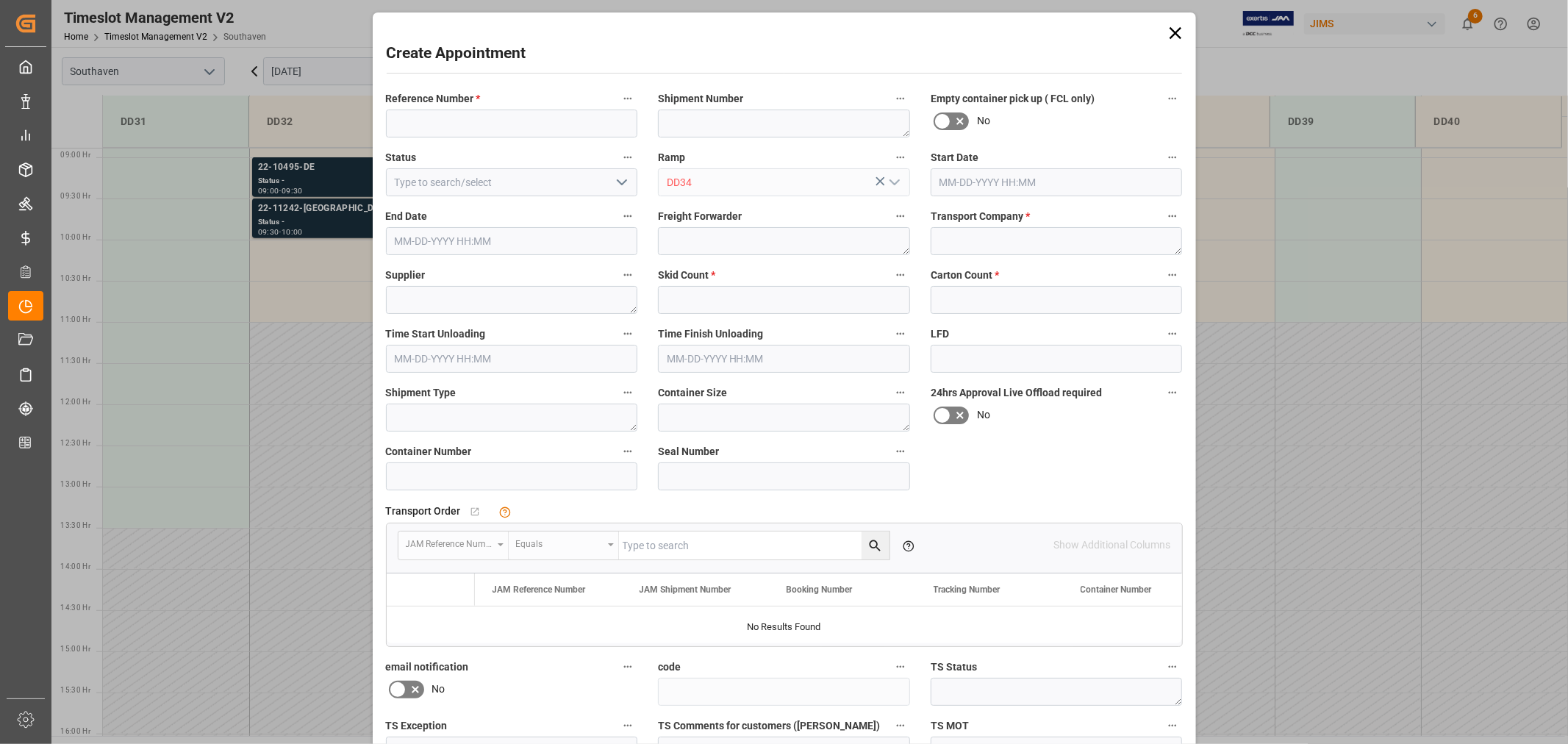
type input "10-02-2025 09:30"
type input "10-02-2025 10:00"
click at [309, 266] on div "Create Appointment Reference Number * Shipment Number Empty container pick up (…" at bounding box center [784, 372] width 1568 height 744
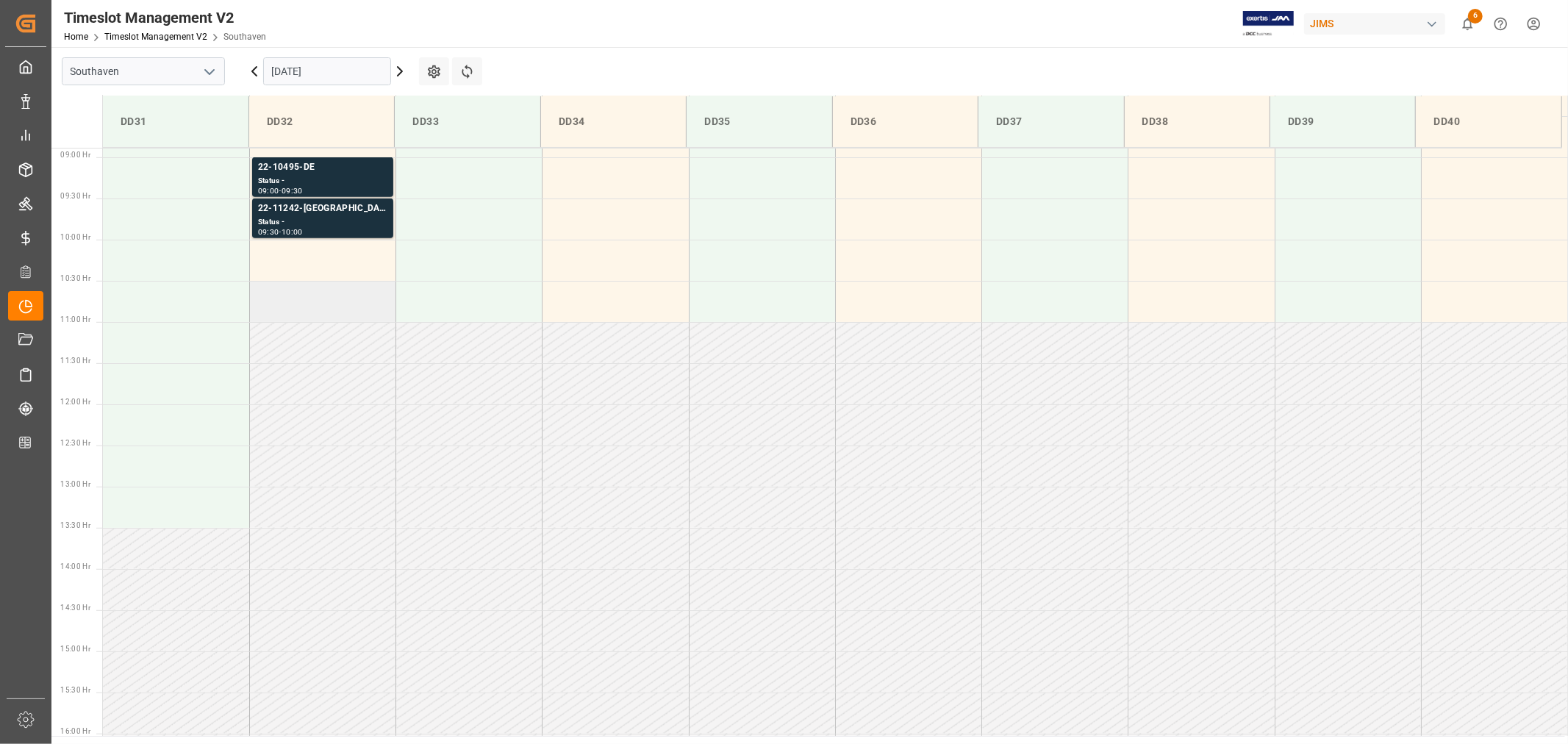
scroll to position [650, 0]
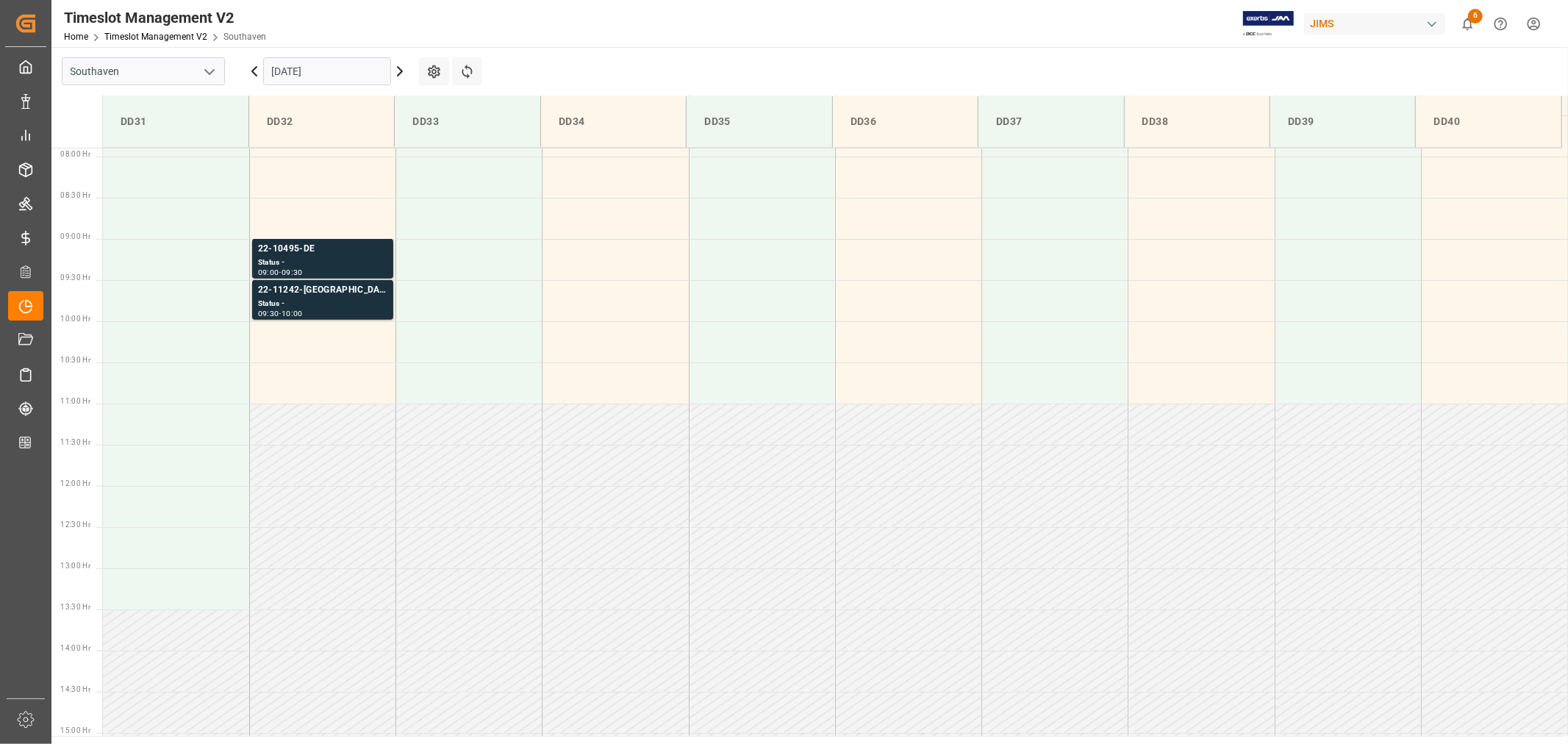
click at [361, 72] on input "10-02-2025" at bounding box center [326, 71] width 128 height 28
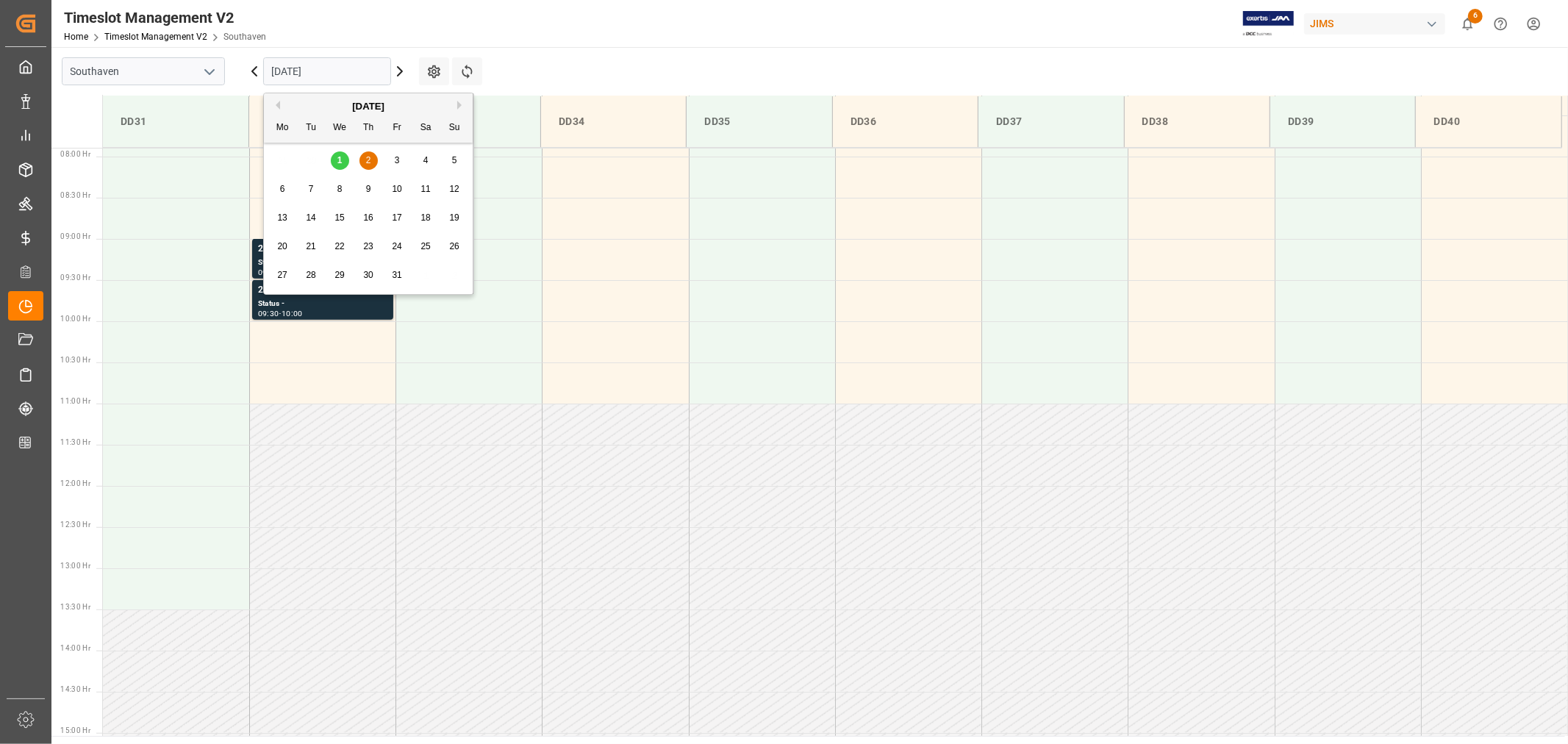
click at [343, 162] on div "1" at bounding box center [340, 160] width 18 height 17
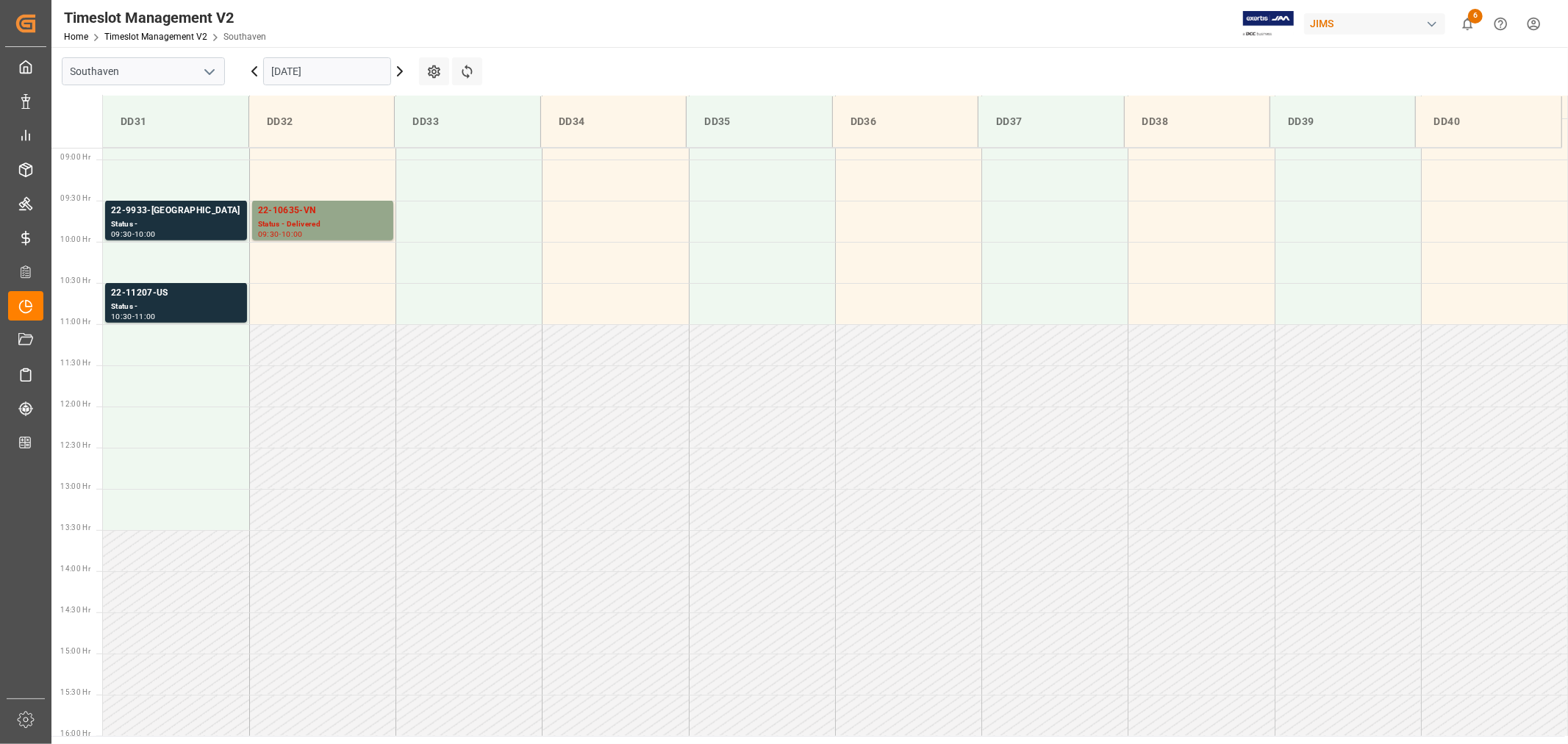
scroll to position [731, 0]
click at [343, 72] on input "[DATE]" at bounding box center [326, 71] width 128 height 28
click at [354, 355] on td at bounding box center [322, 342] width 146 height 41
click at [368, 74] on input "[DATE]" at bounding box center [326, 71] width 128 height 28
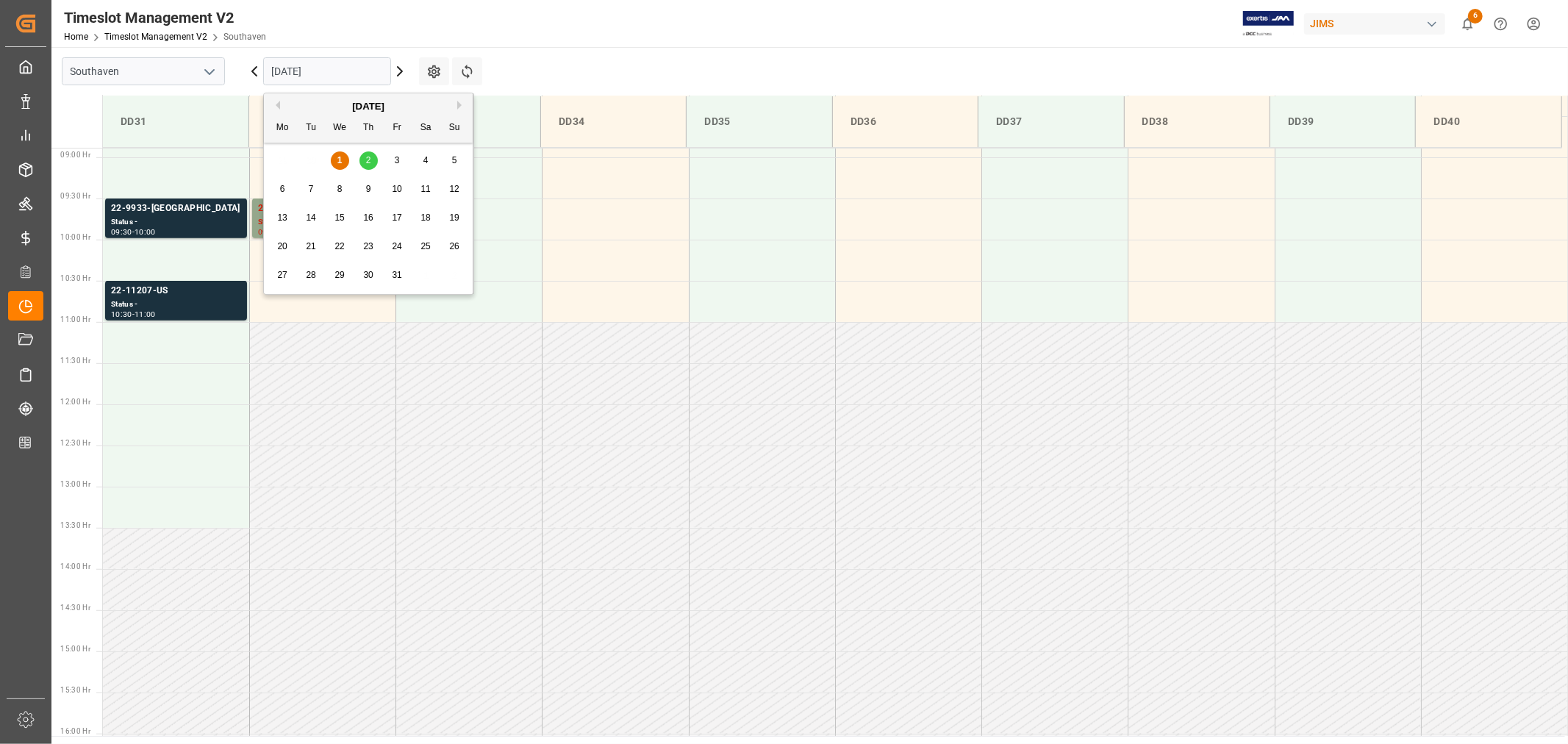
click at [362, 159] on div "2" at bounding box center [369, 160] width 18 height 17
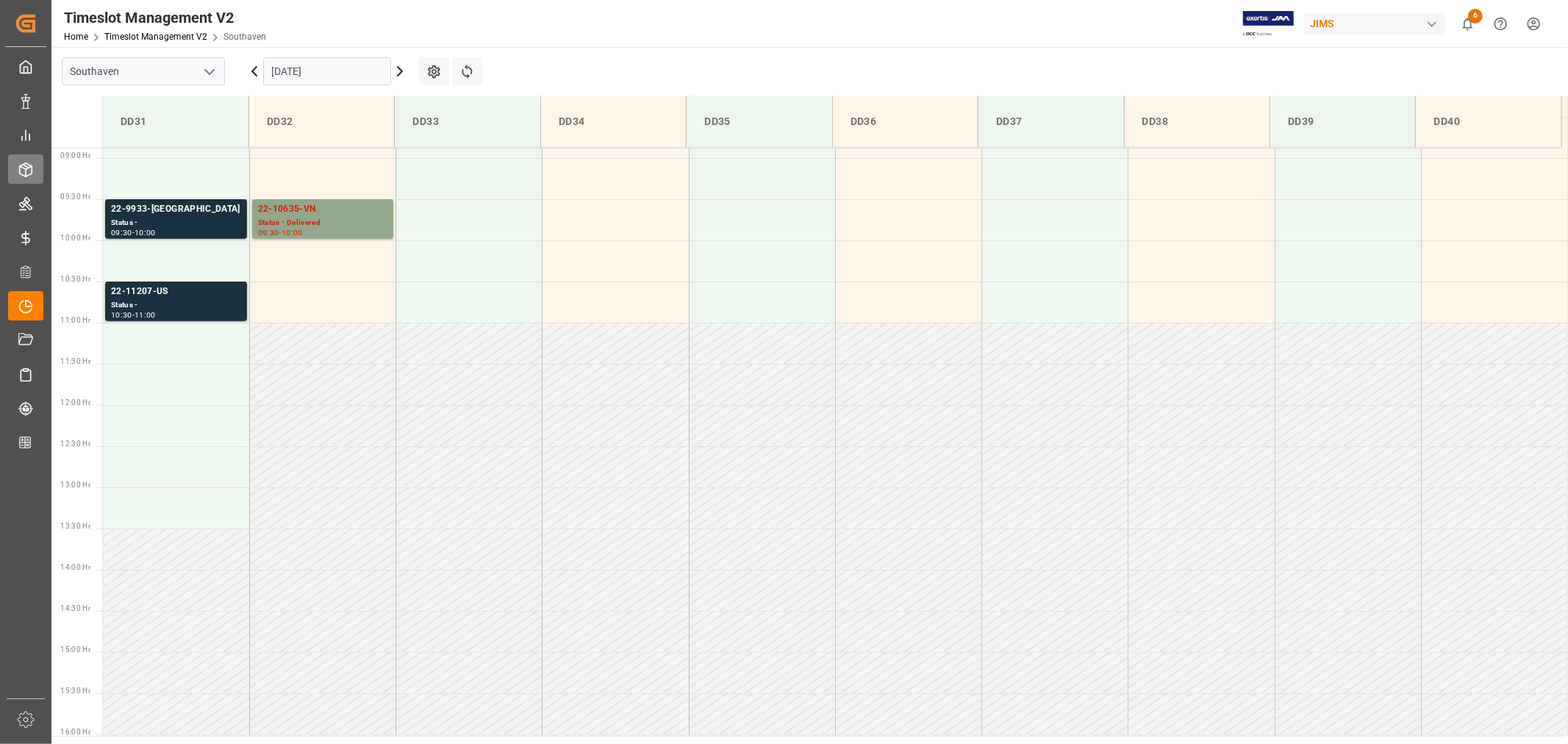
scroll to position [731, 0]
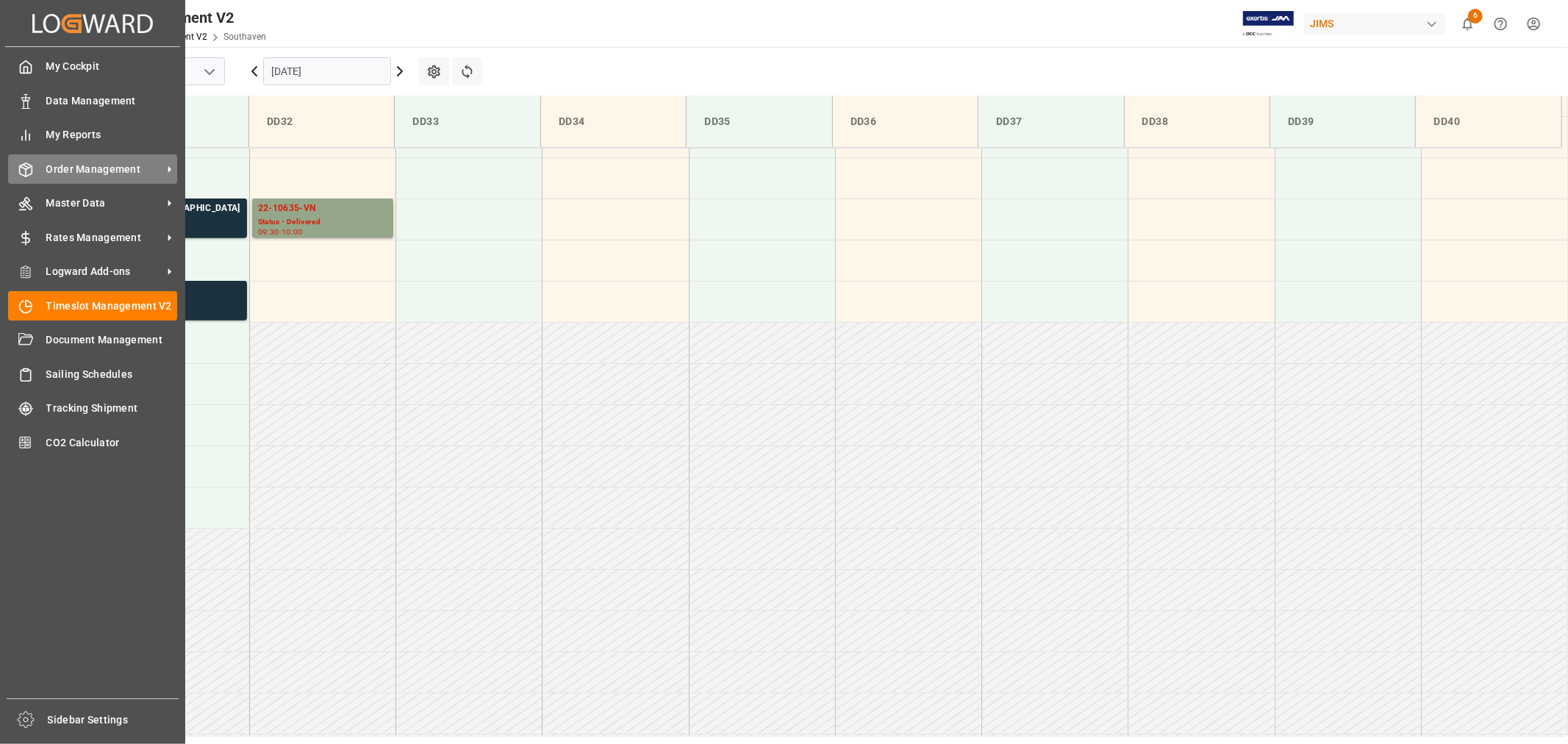
click at [91, 167] on span "Order Management" at bounding box center [104, 169] width 116 height 16
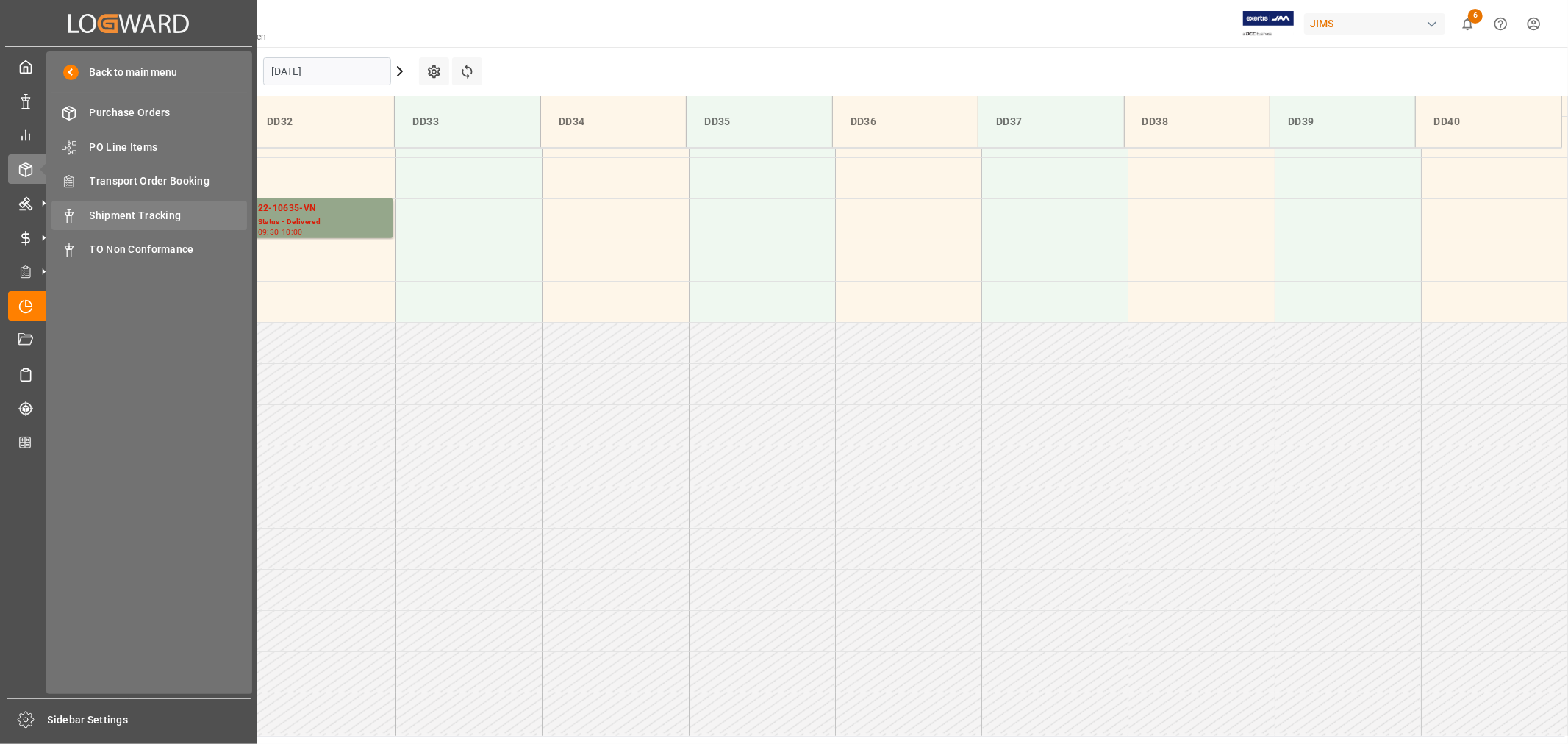
click at [138, 213] on span "Shipment Tracking" at bounding box center [169, 215] width 158 height 16
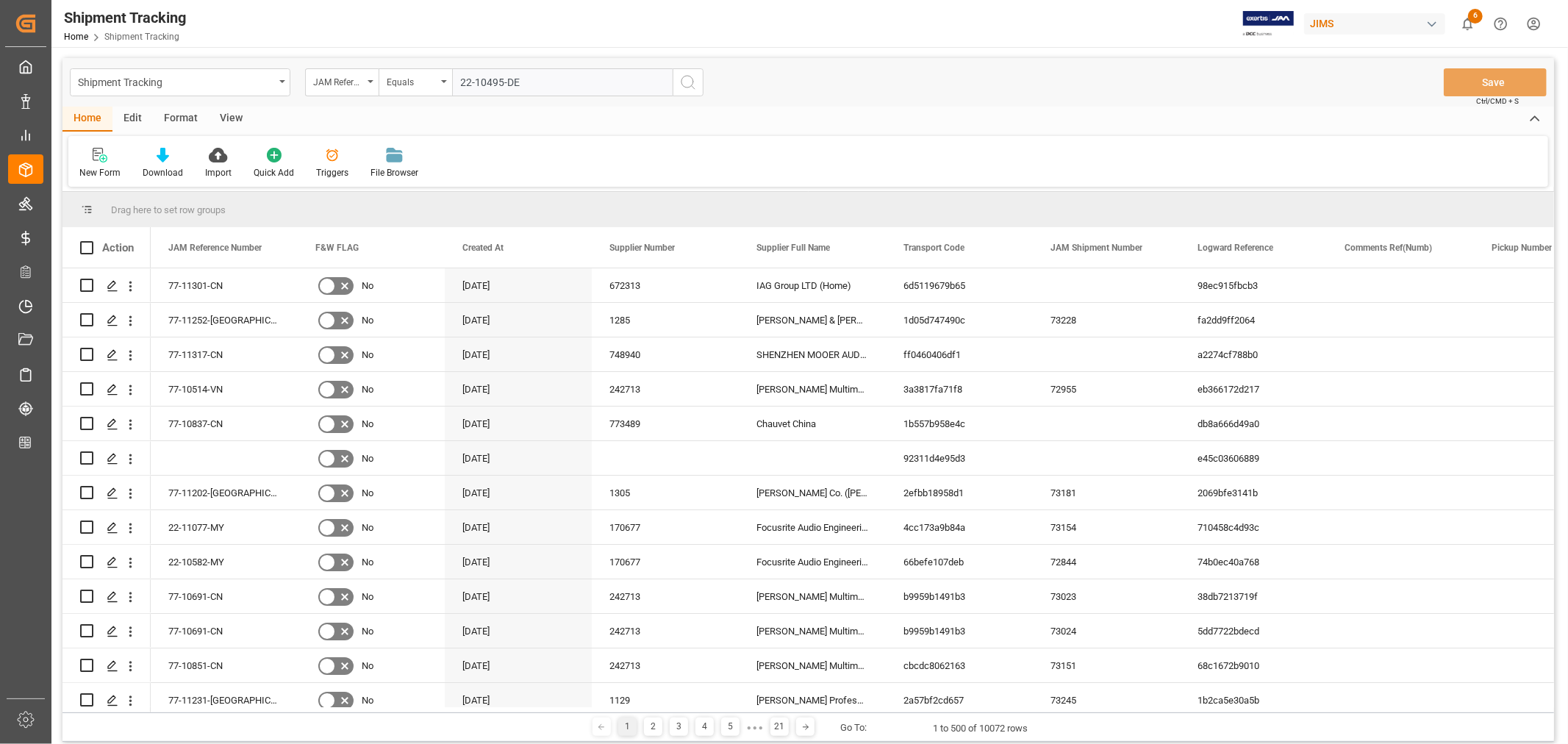
type input "22-10495-DE"
click at [687, 83] on icon "search button" at bounding box center [688, 82] width 17 height 17
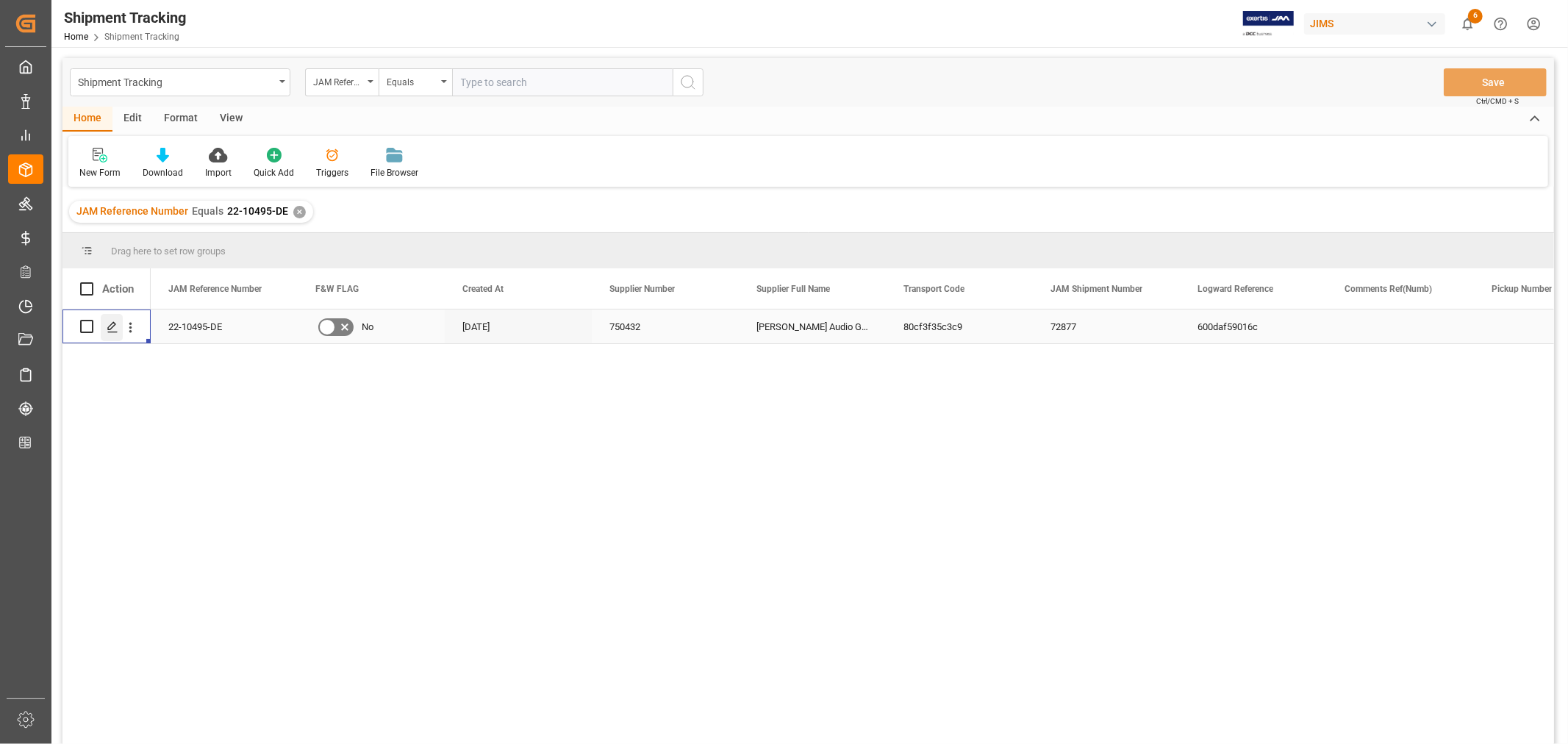
click at [110, 325] on polygon "Press SPACE to select this row." at bounding box center [112, 326] width 7 height 7
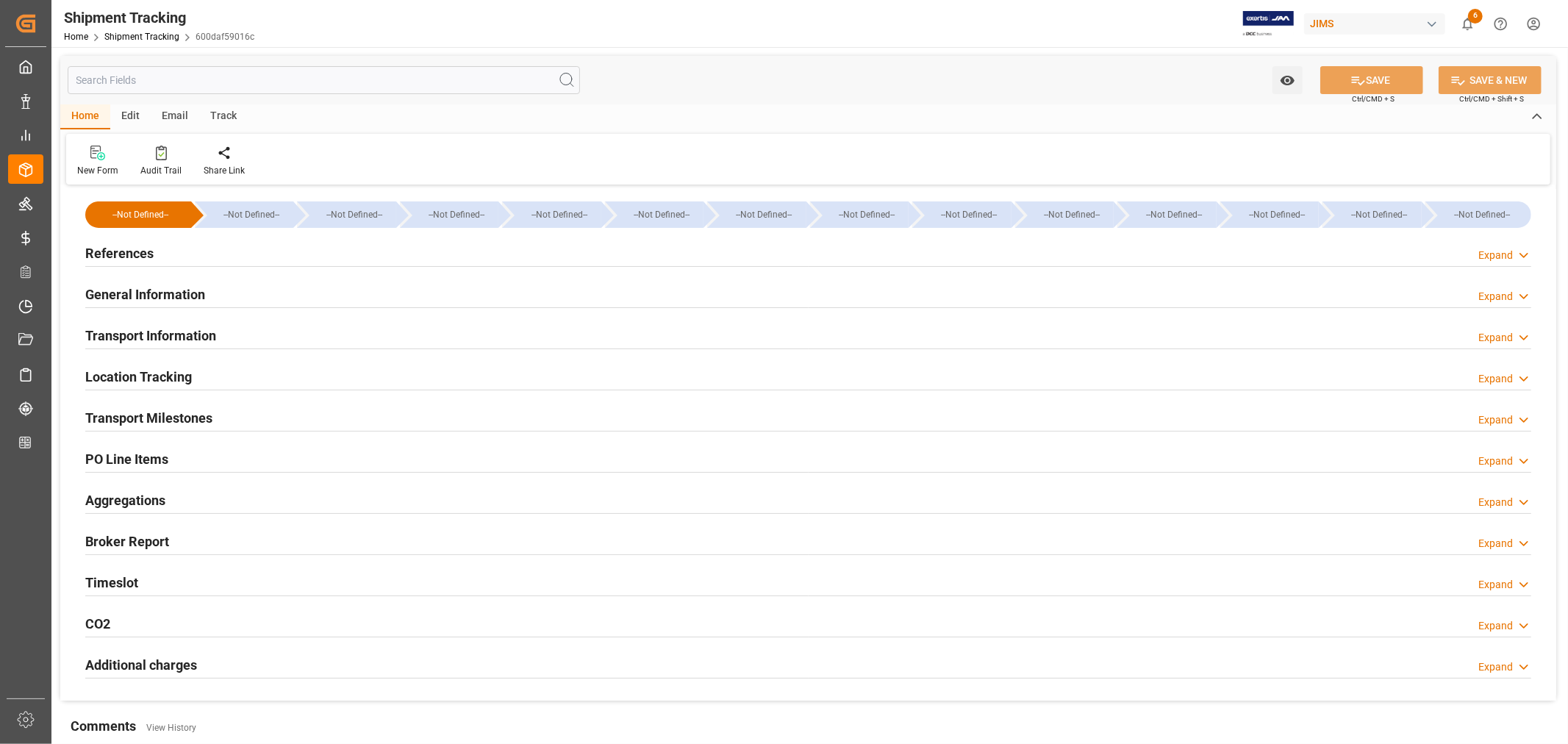
type input "08-21-2025"
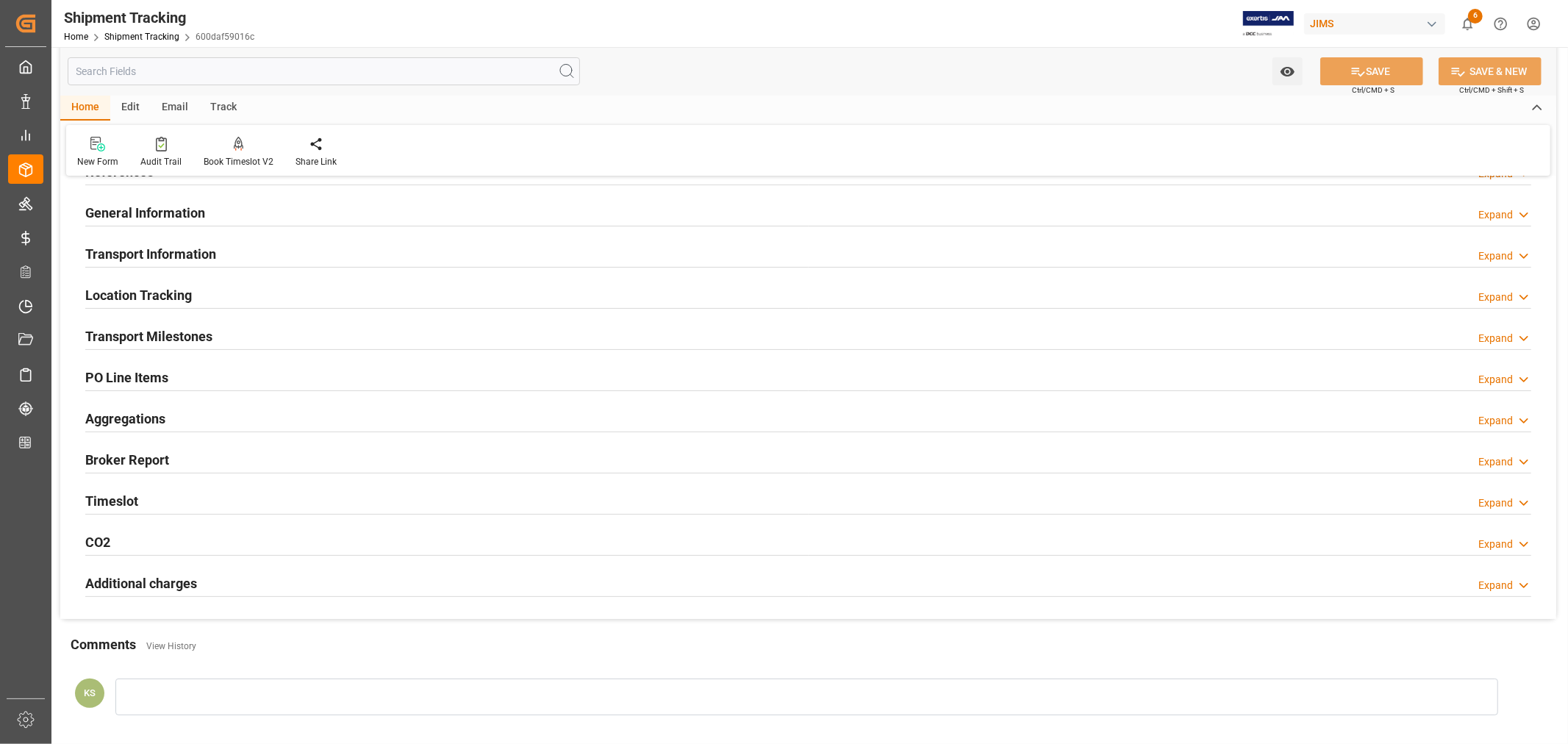
click at [192, 336] on h2 "Transport Milestones" at bounding box center [149, 337] width 127 height 20
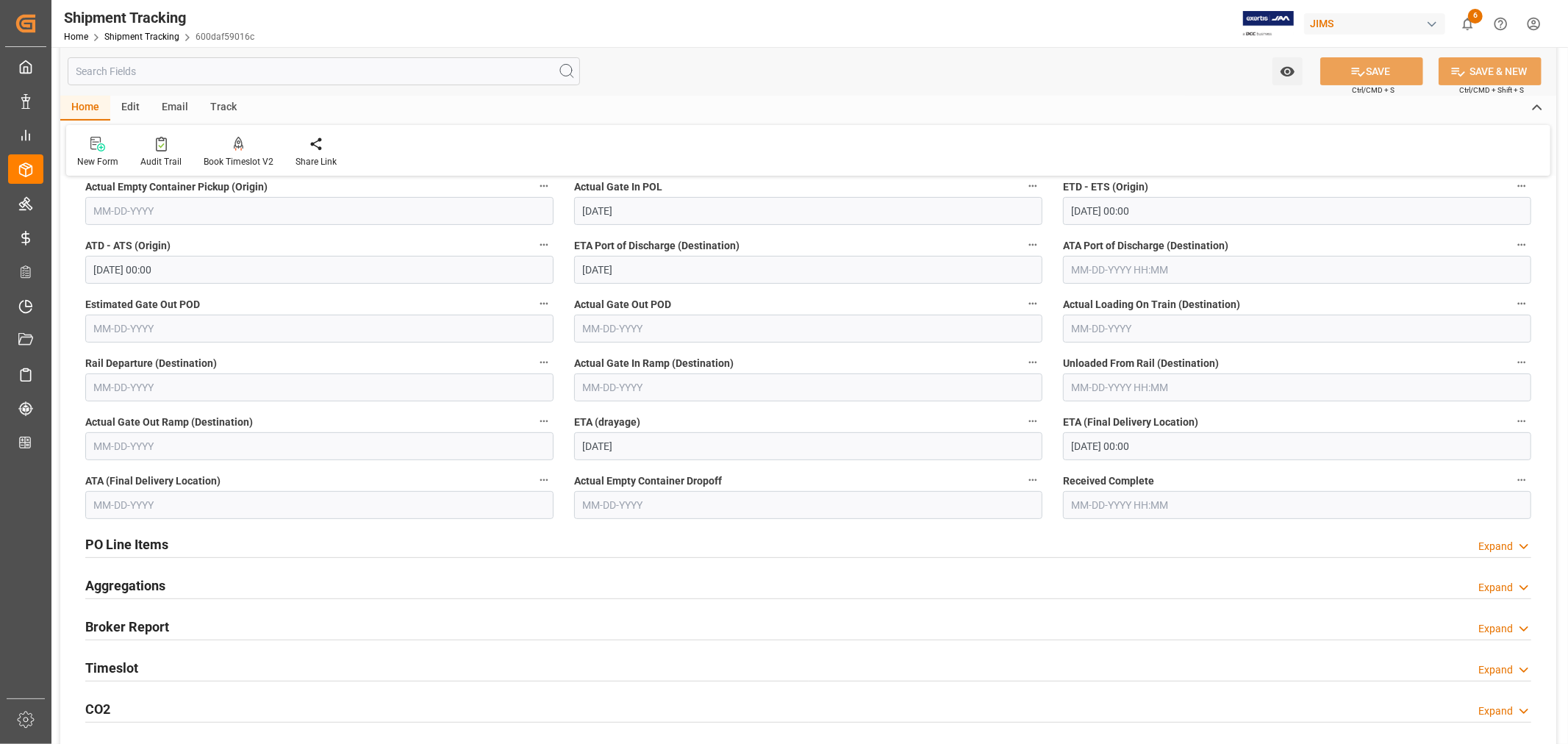
scroll to position [408, 0]
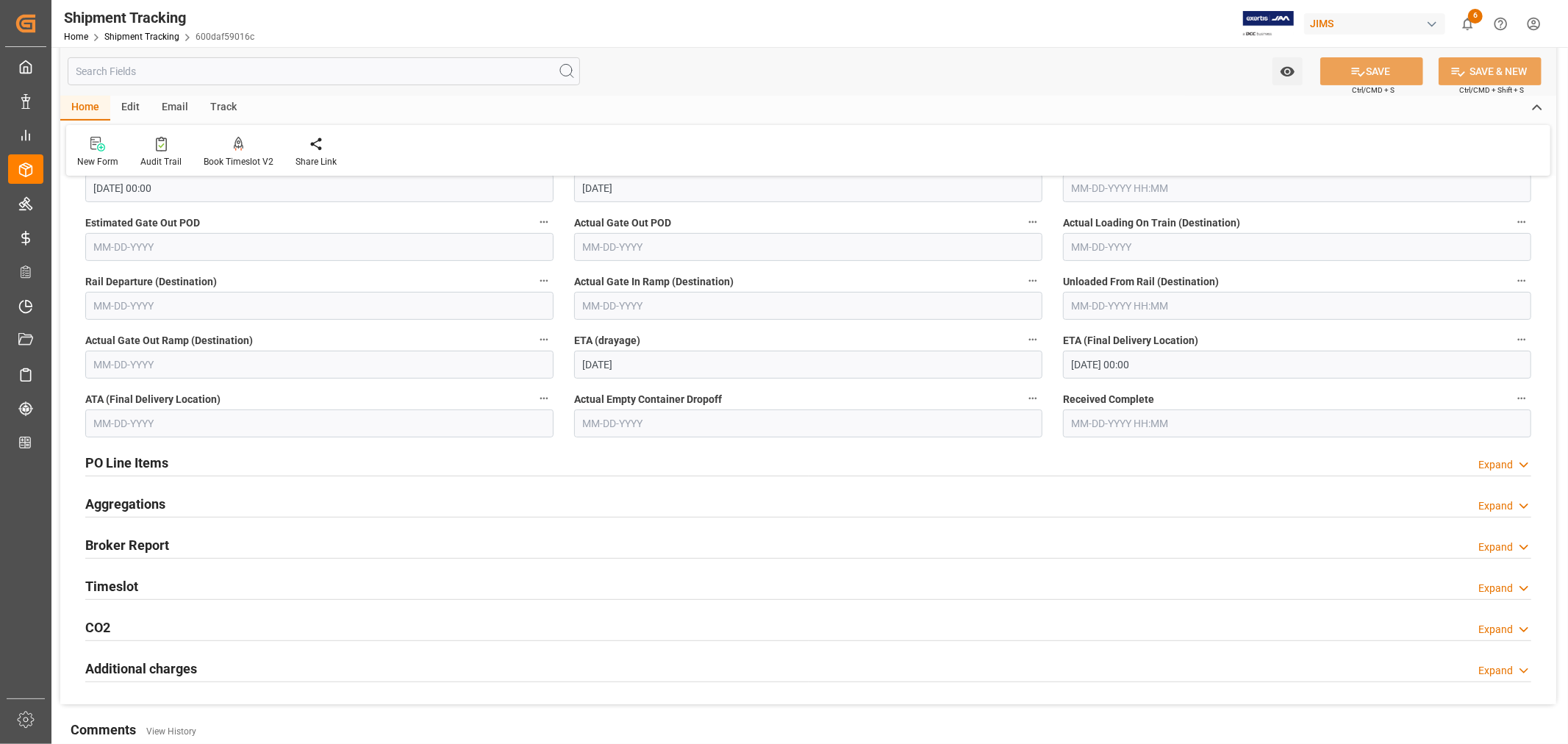
click at [195, 589] on div "Timeslot Expand" at bounding box center [808, 585] width 1446 height 28
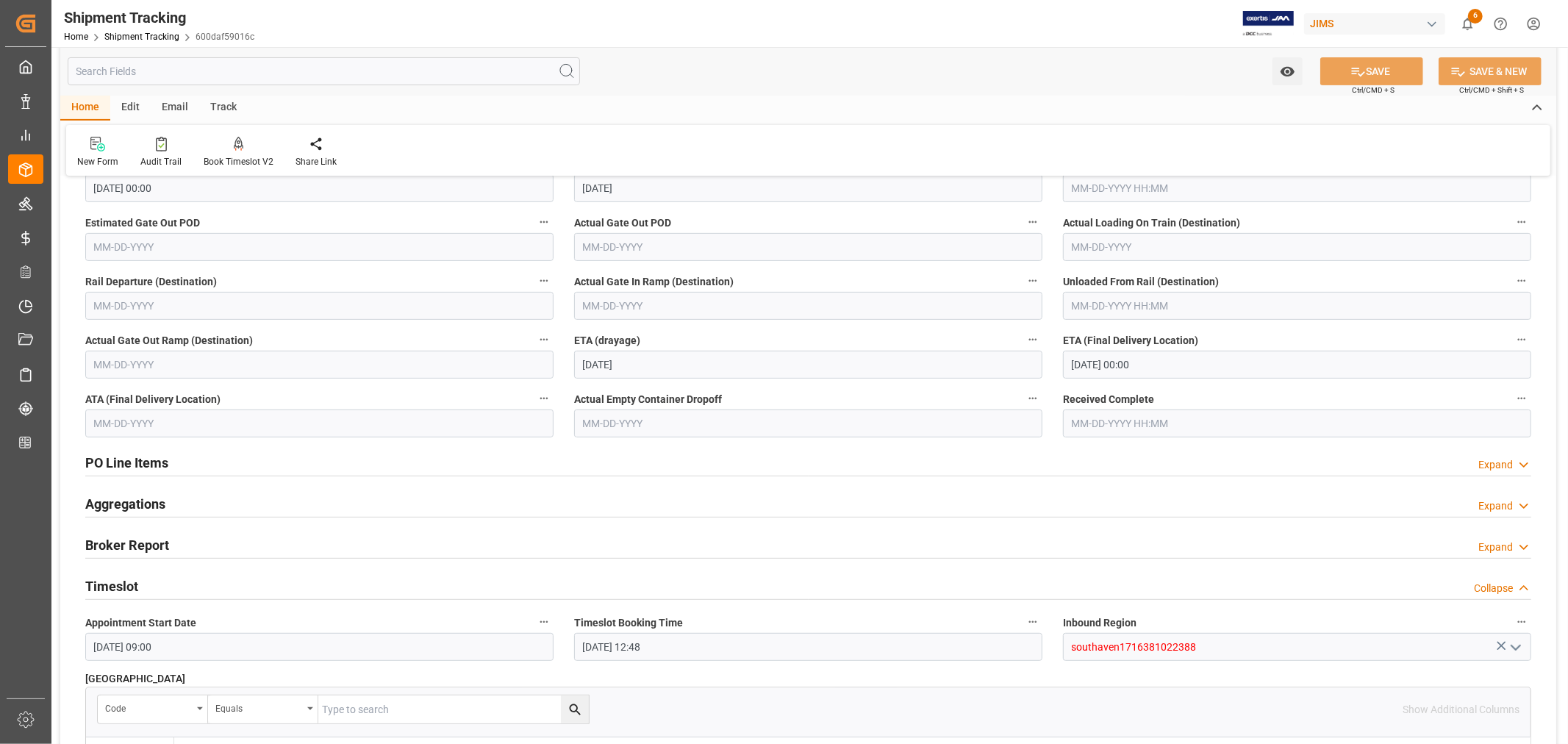
click at [195, 589] on div "Timeslot Collapse" at bounding box center [808, 585] width 1446 height 28
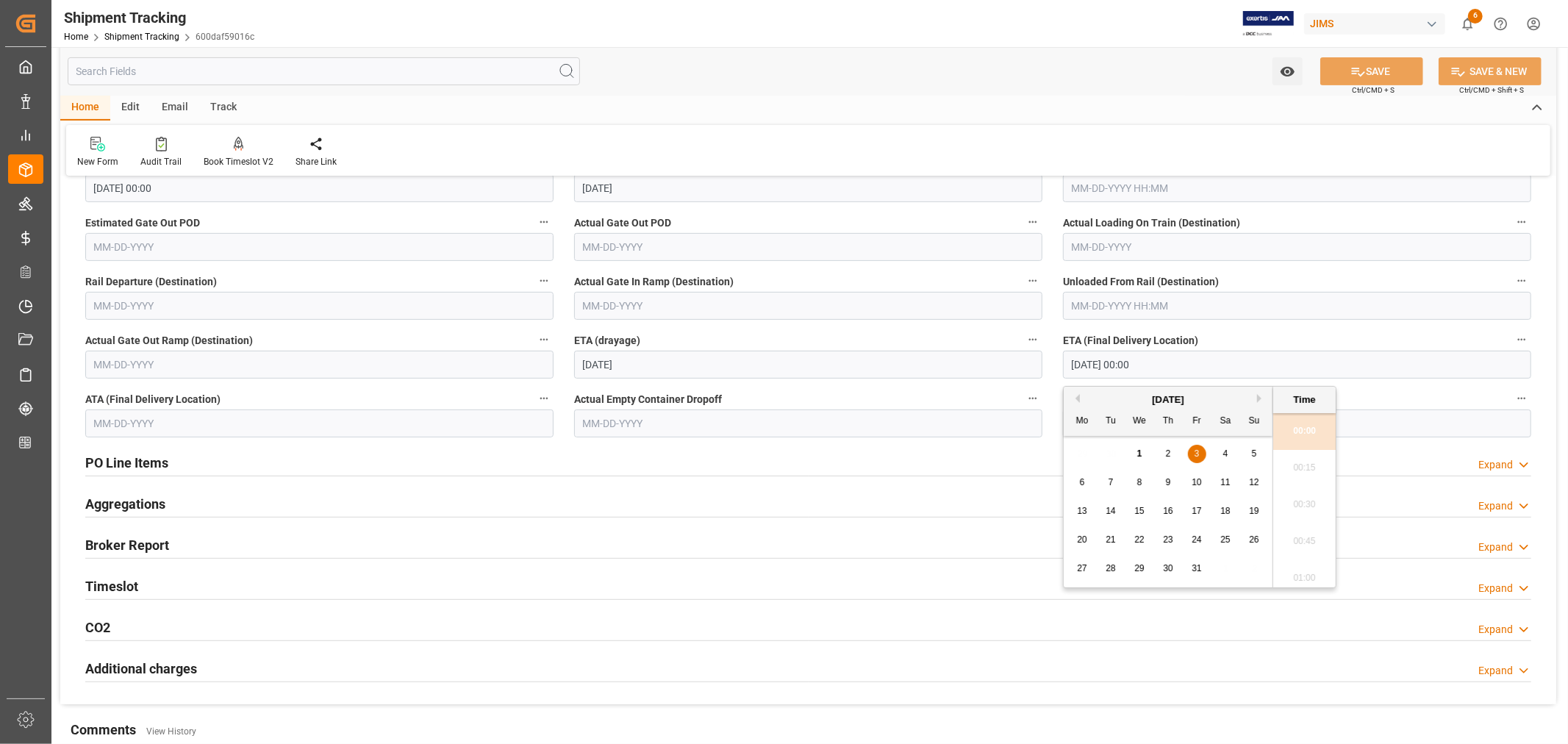
click at [1151, 362] on input "10-03-2025 00:00" at bounding box center [1297, 364] width 468 height 28
click at [1170, 454] on span "2" at bounding box center [1169, 453] width 6 height 10
type input "10-02-2025 00:00"
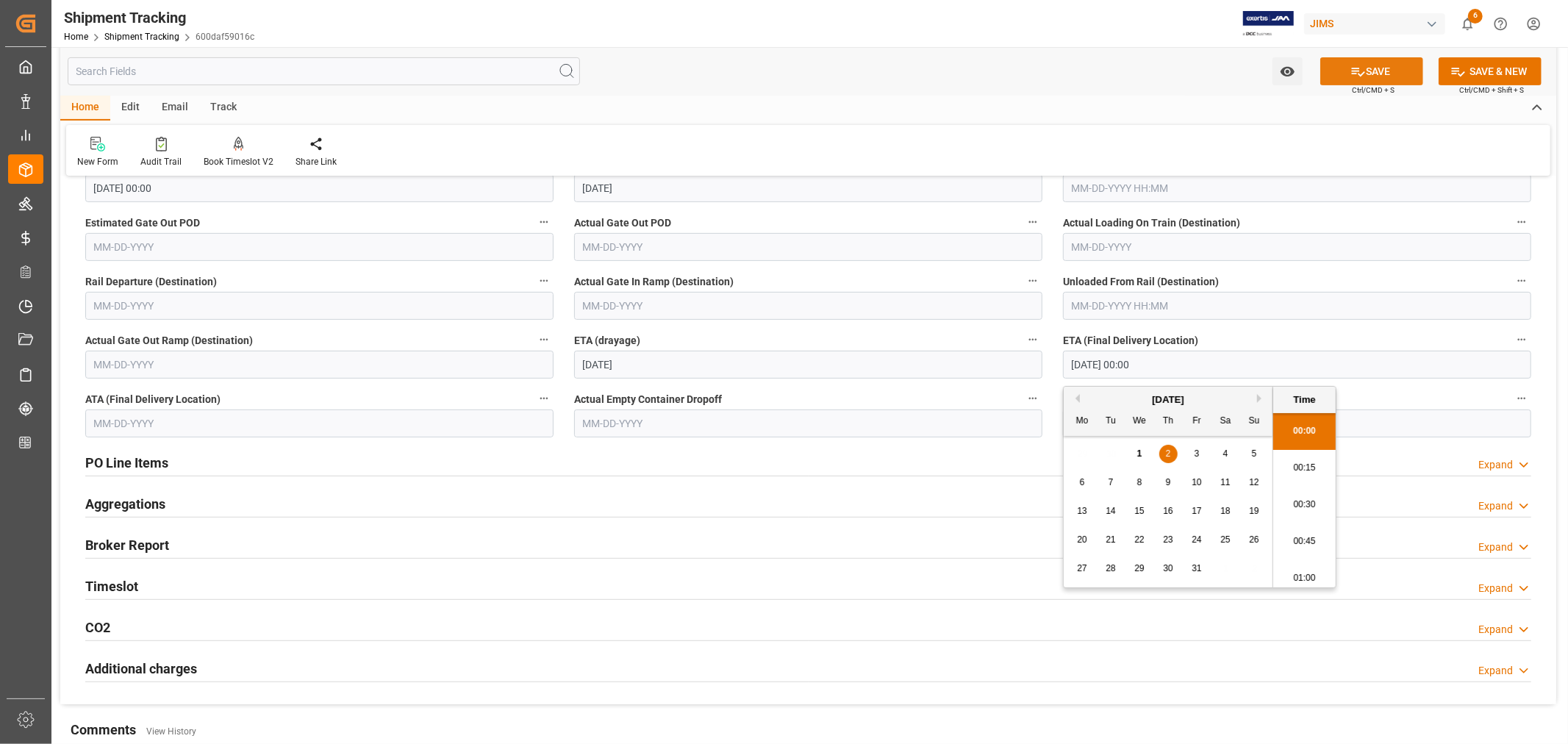
click at [1369, 70] on button "SAVE" at bounding box center [1372, 71] width 103 height 28
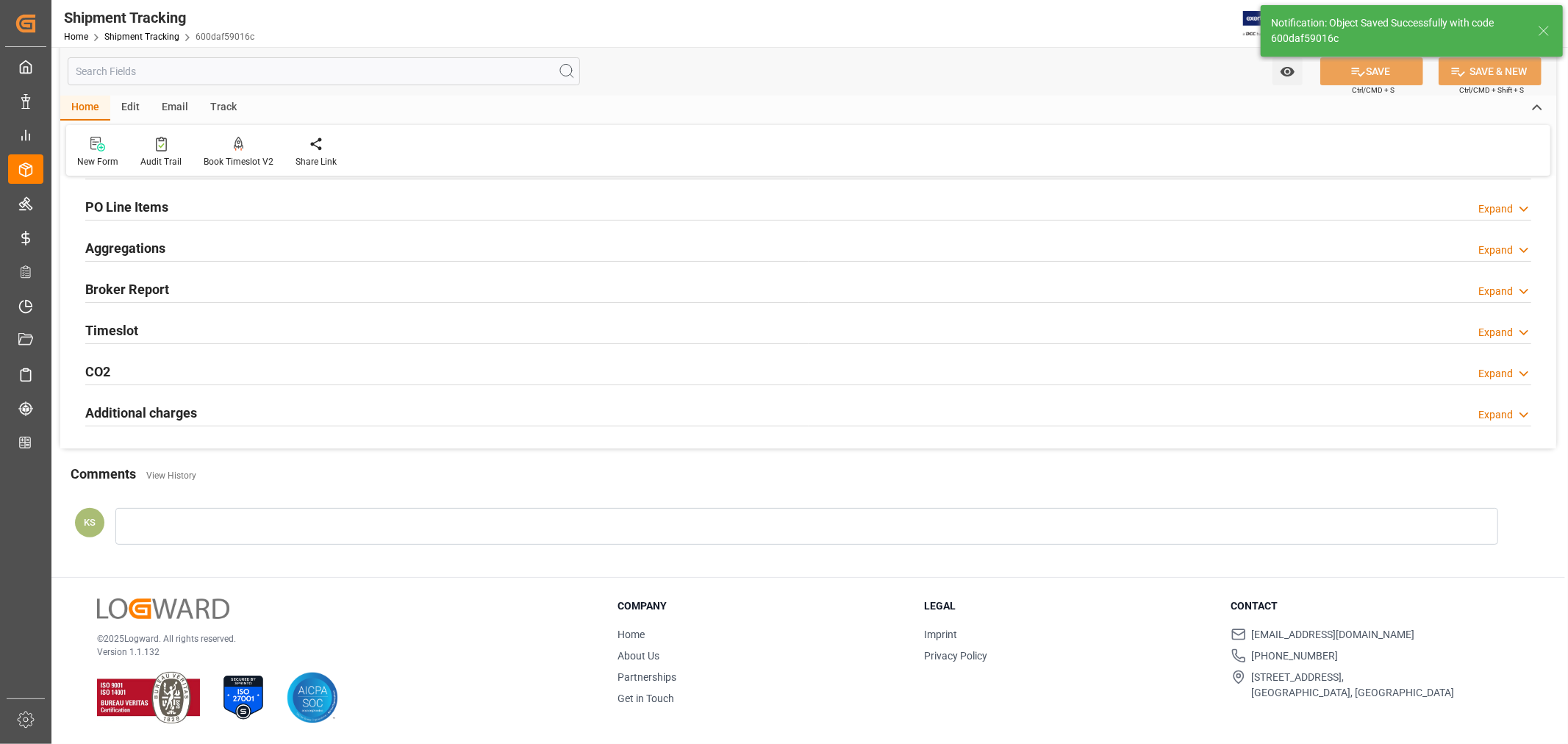
scroll to position [0, 0]
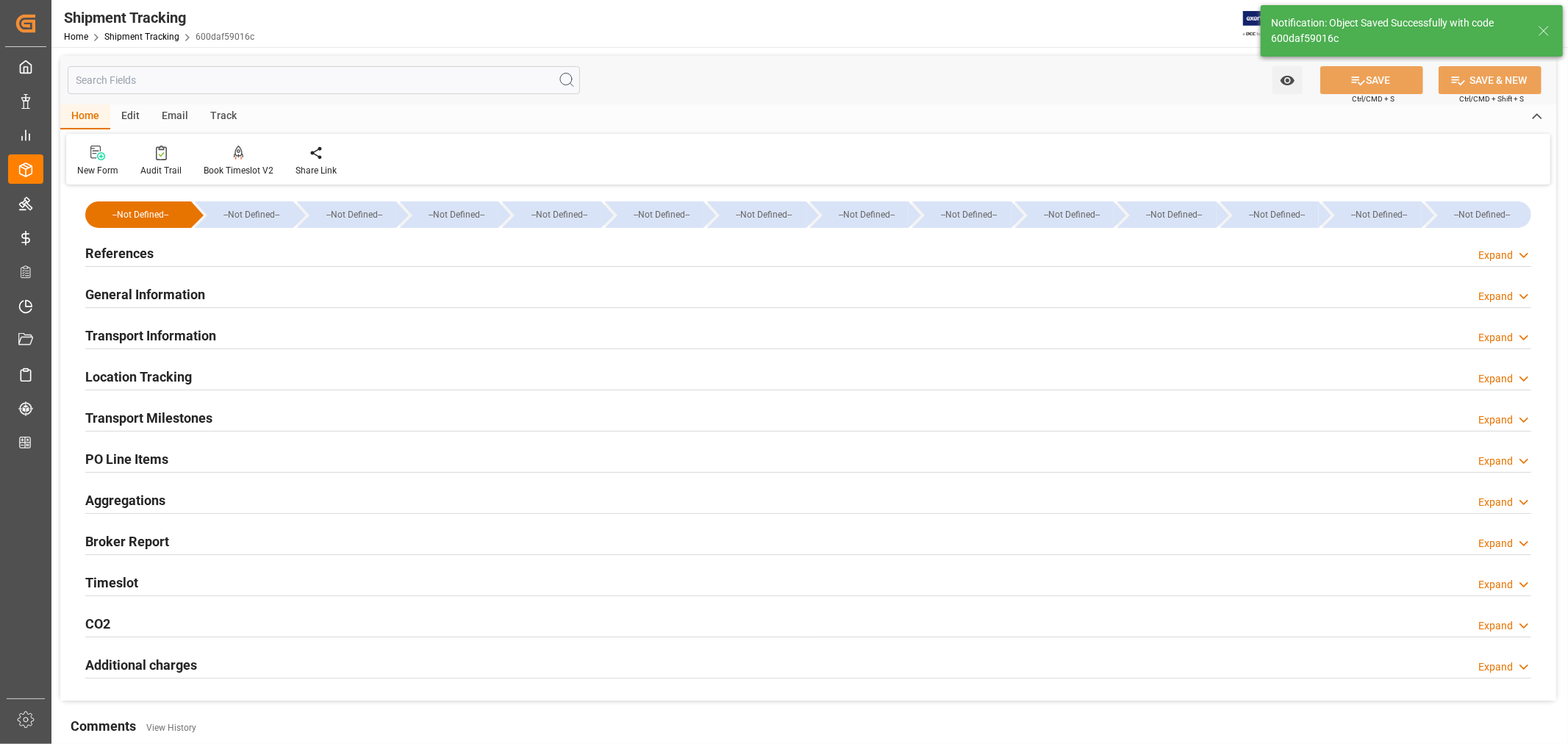
click at [120, 252] on h2 "References" at bounding box center [120, 254] width 68 height 20
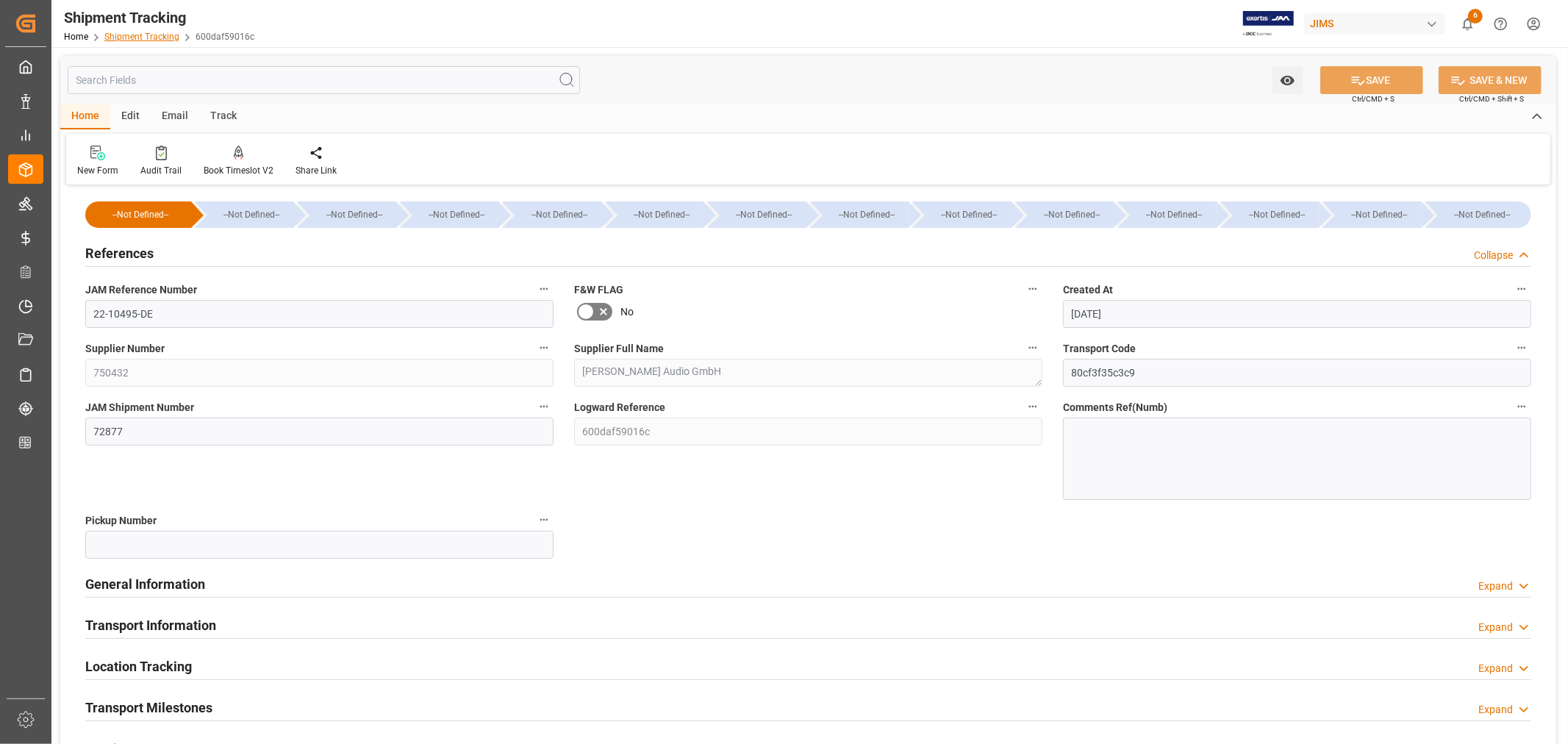
click at [135, 35] on link "Shipment Tracking" at bounding box center [143, 36] width 75 height 10
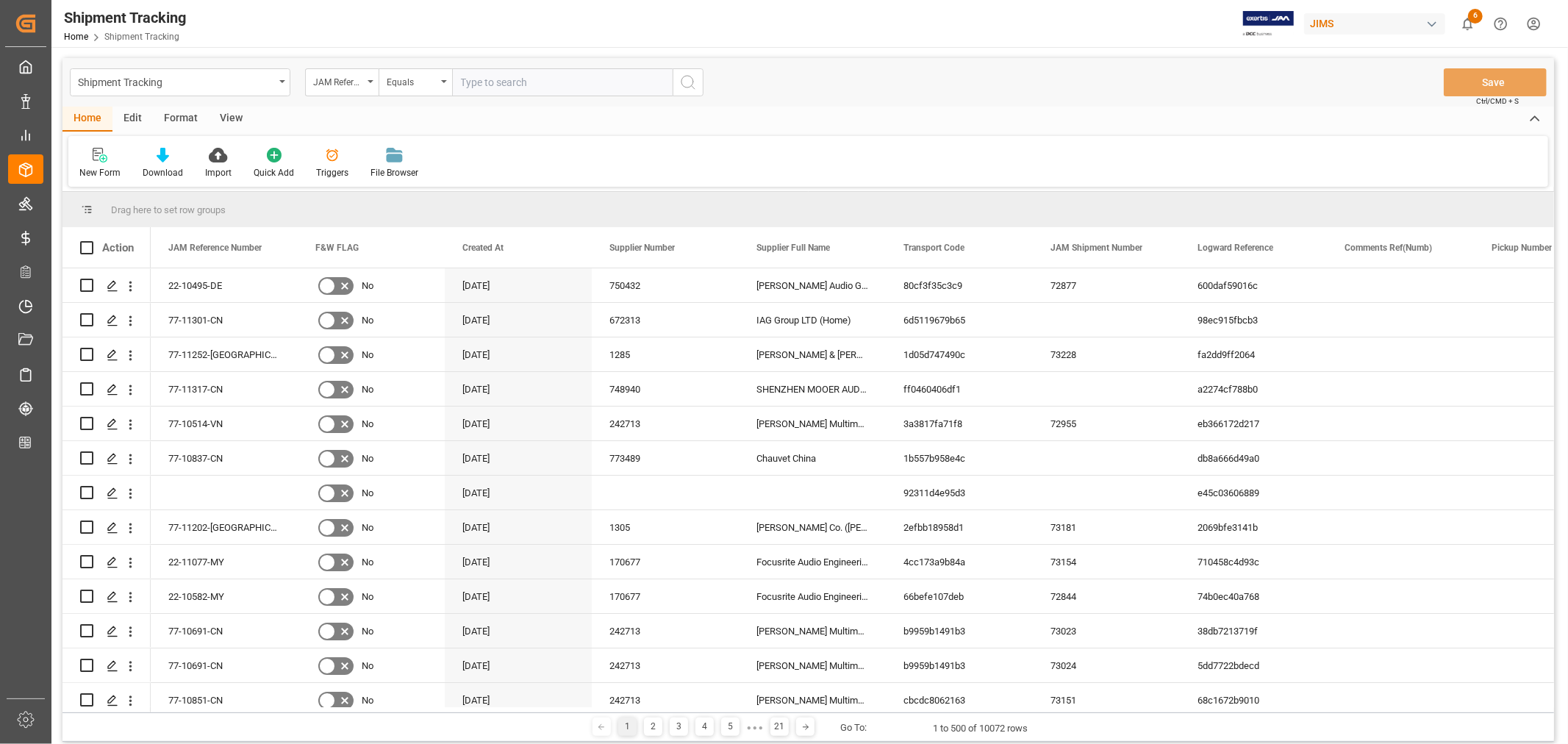
drag, startPoint x: 464, startPoint y: 79, endPoint x: 488, endPoint y: 86, distance: 25.0
click at [464, 79] on input "text" at bounding box center [563, 82] width 221 height 28
paste input "22-10323-GB"
type input "22-10323-GB"
click at [686, 83] on icon "search button" at bounding box center [688, 82] width 17 height 17
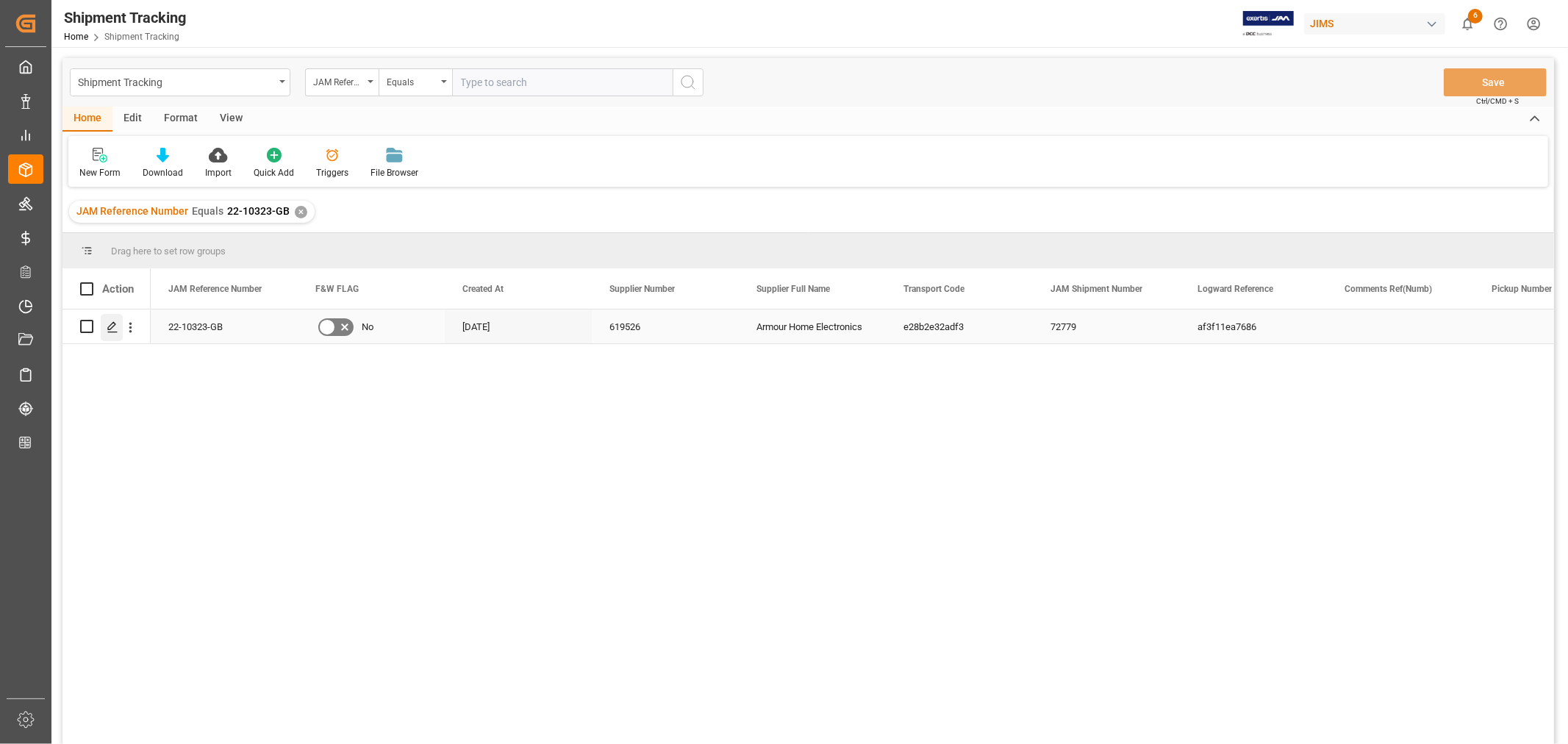
click at [111, 329] on icon "Press SPACE to select this row." at bounding box center [112, 326] width 12 height 12
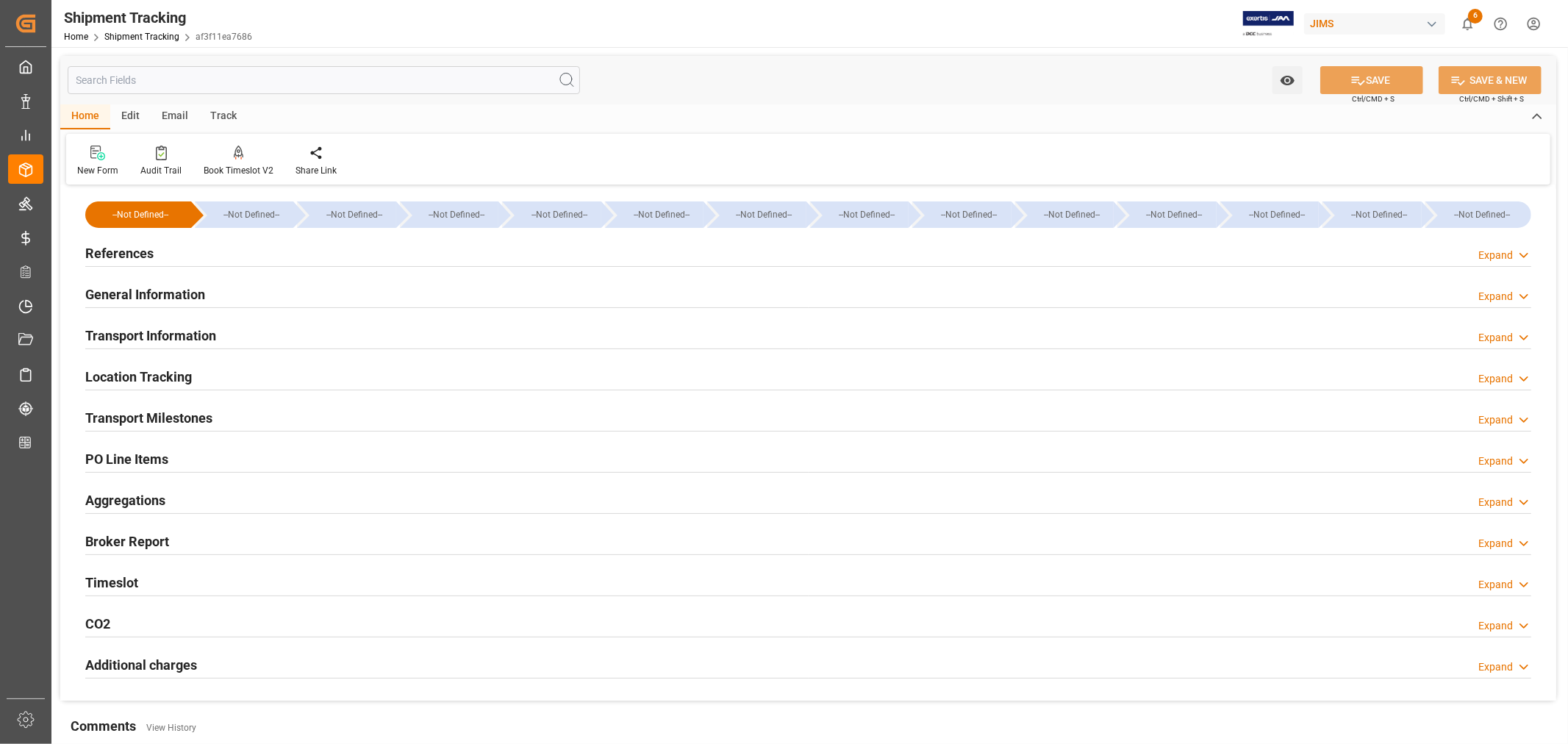
type input "07-29-2025 00:00"
type input "08-21-2025 00:00"
type input "08-28-2025 00:00"
type input "09-14-2025 00:00"
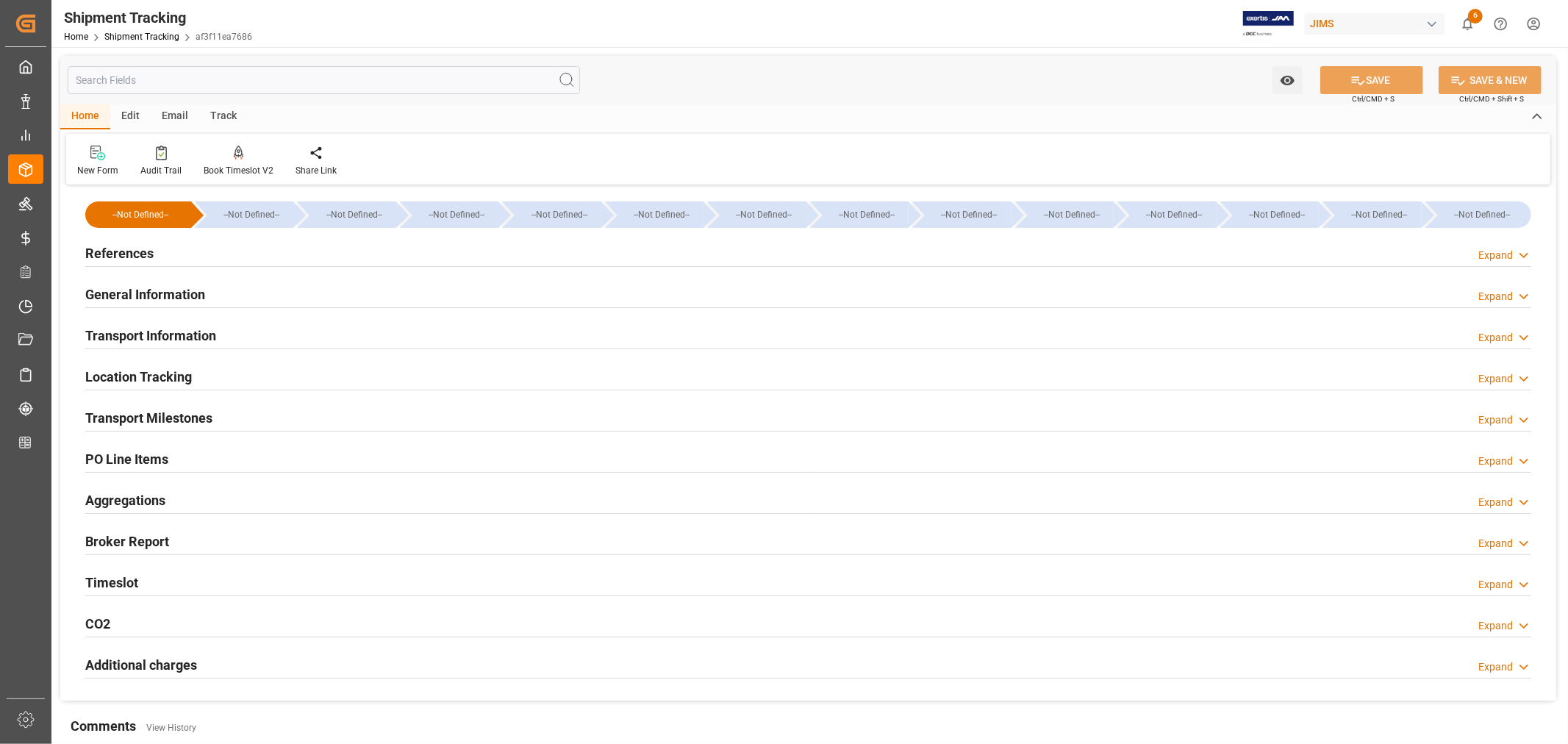
type input "[DATE]"
type input "09-29-2025"
click at [177, 289] on h2 "General Information" at bounding box center [145, 294] width 120 height 20
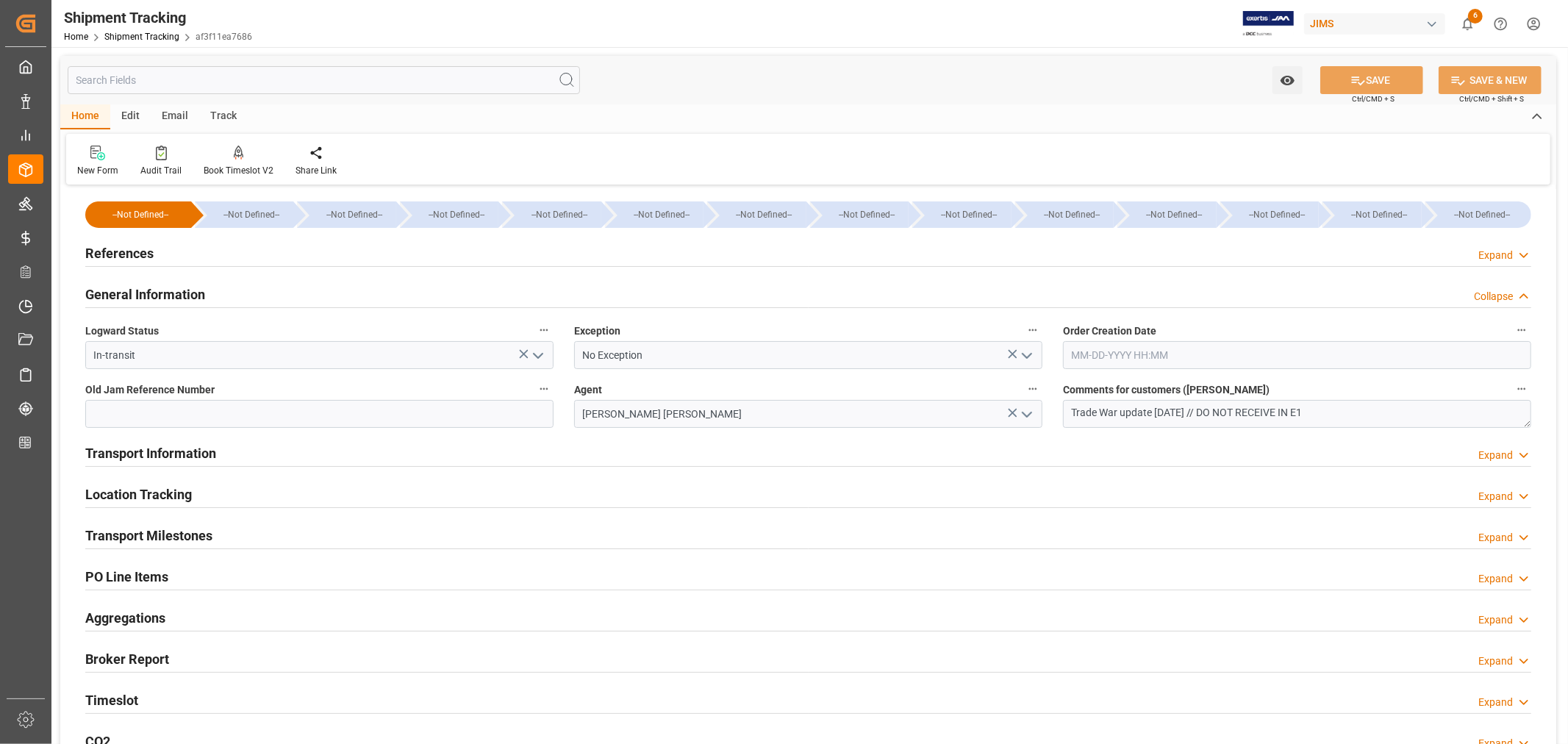
click at [177, 289] on h2 "General Information" at bounding box center [145, 294] width 120 height 20
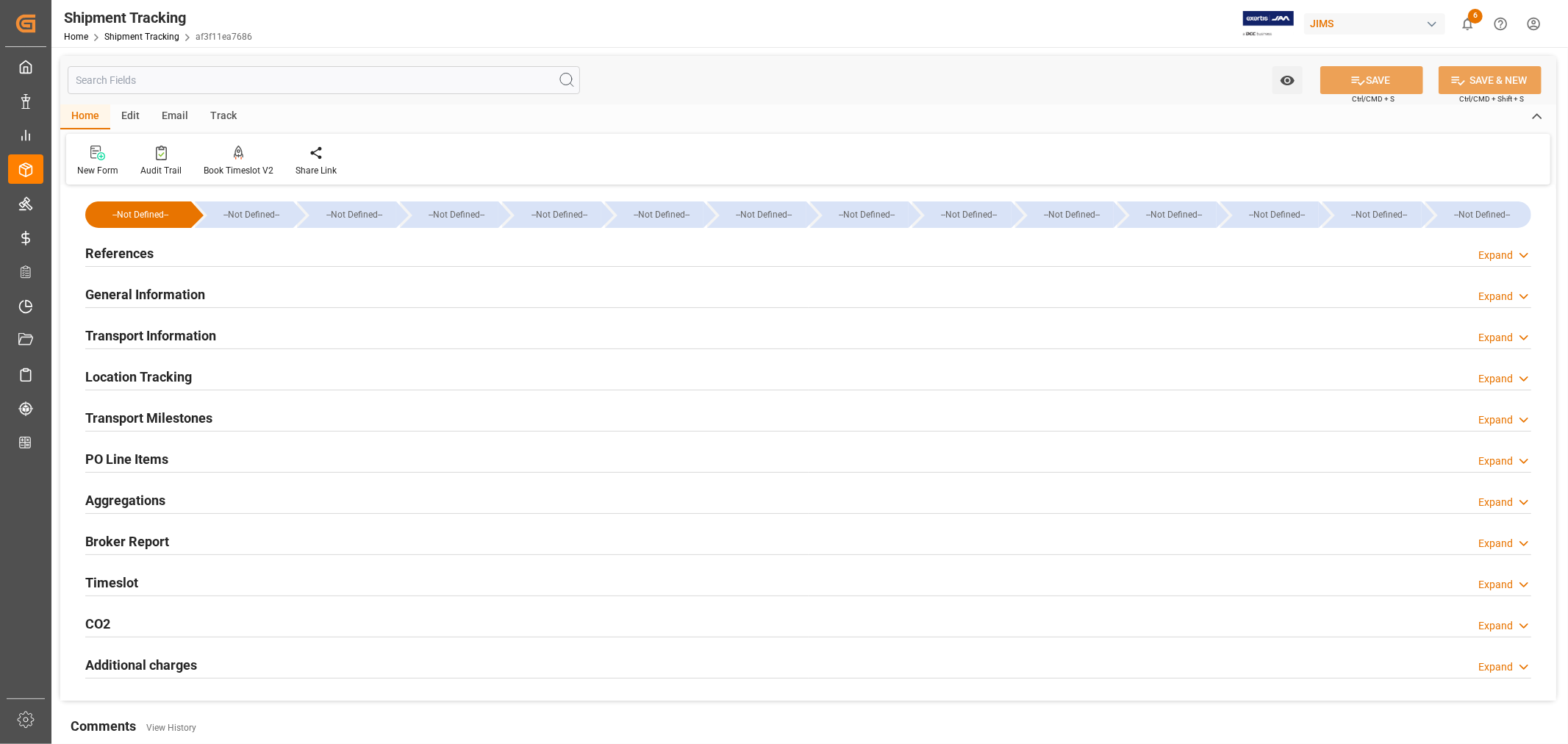
click at [186, 326] on h2 "Transport Information" at bounding box center [151, 336] width 131 height 20
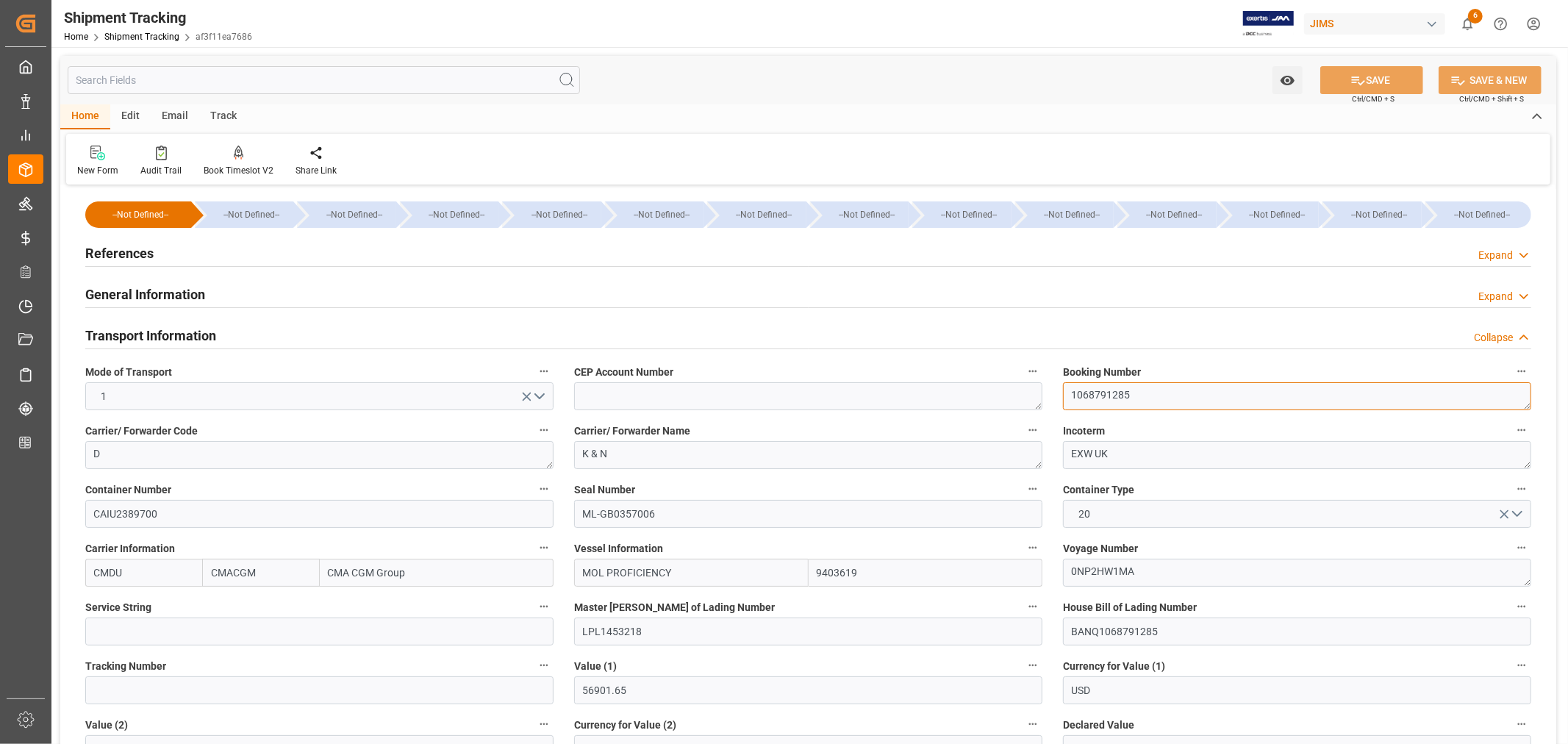
click at [1098, 395] on textarea "1068791285" at bounding box center [1297, 396] width 468 height 28
click at [189, 336] on h2 "Transport Information" at bounding box center [151, 336] width 131 height 20
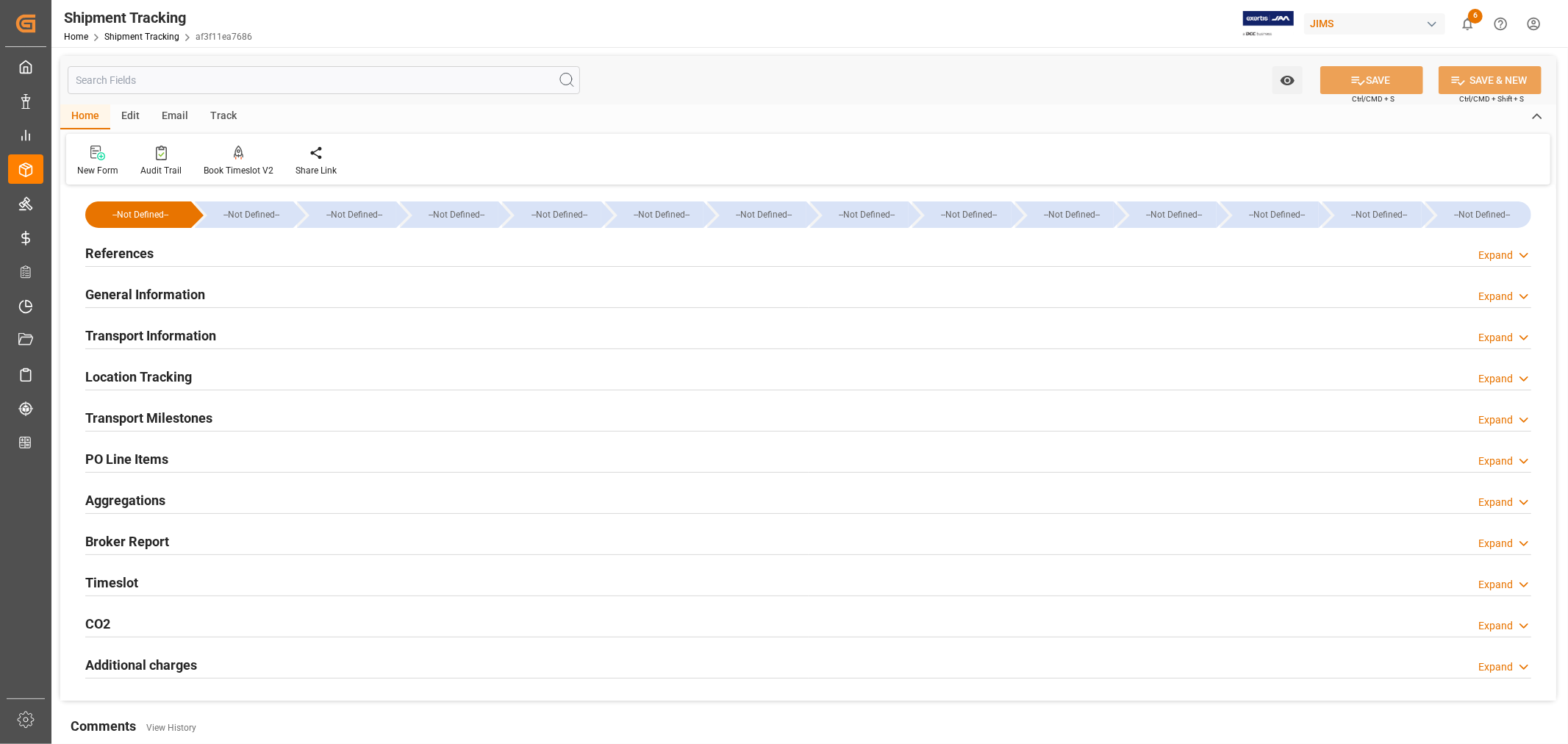
click at [186, 419] on h2 "Transport Milestones" at bounding box center [149, 418] width 127 height 20
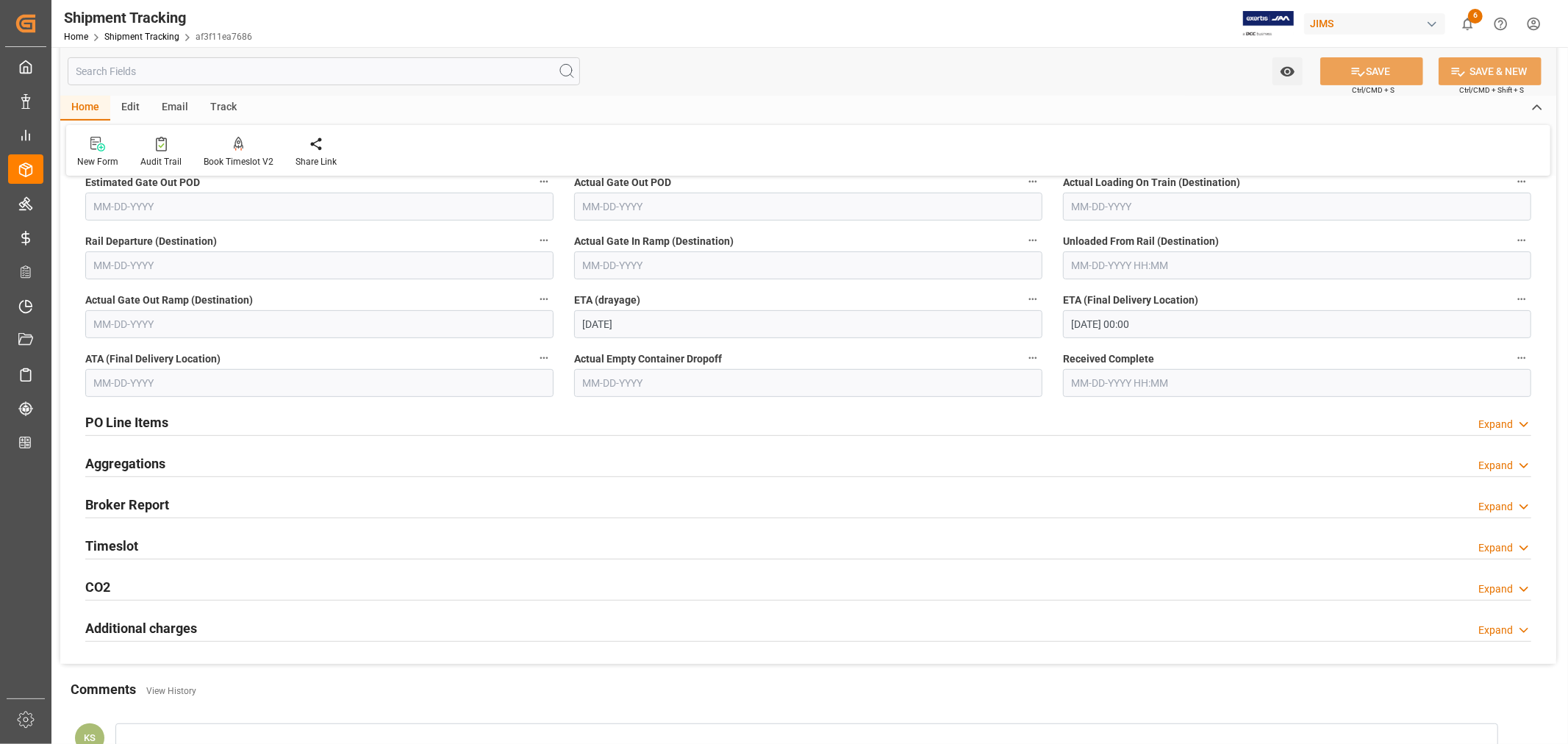
scroll to position [489, 0]
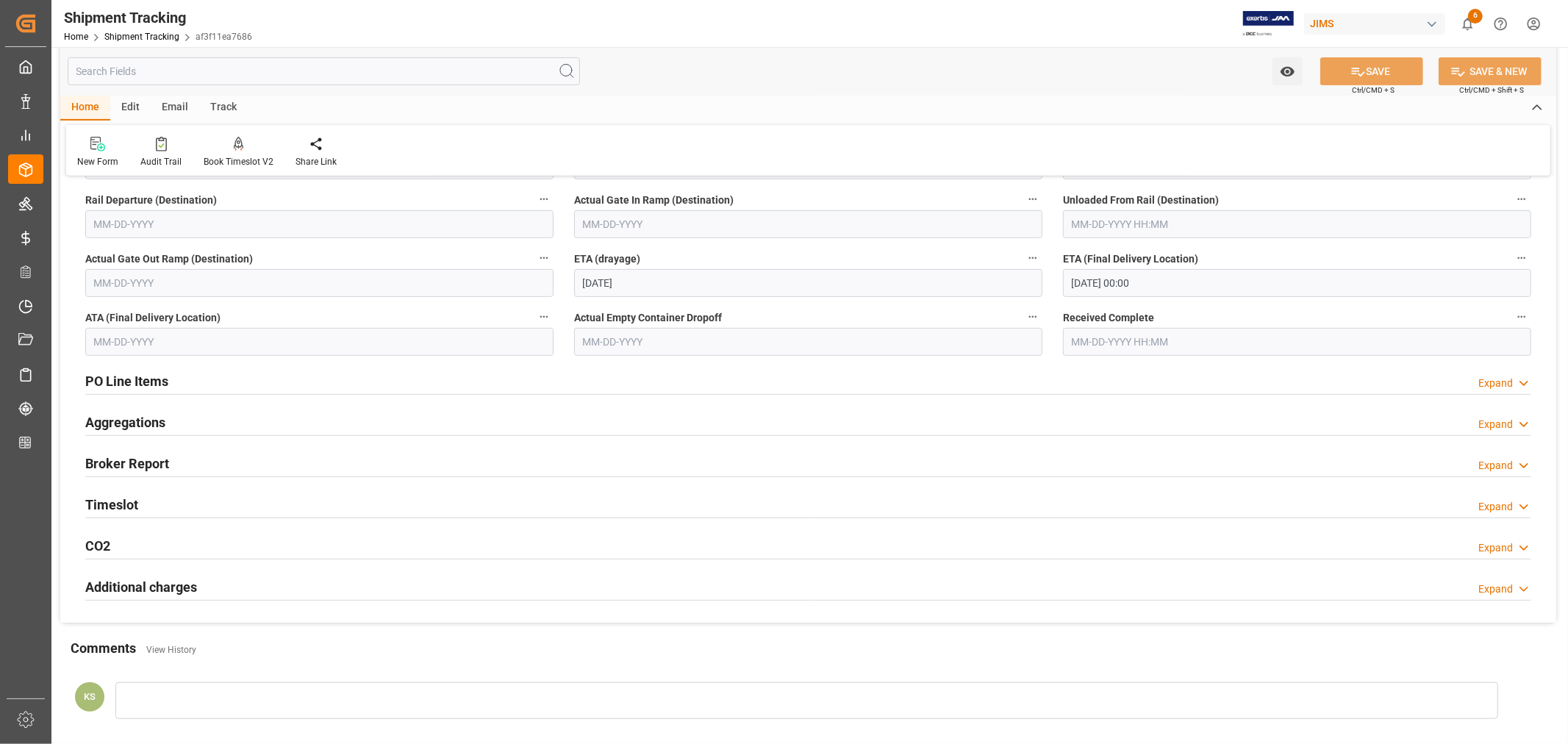
click at [218, 503] on div "Timeslot Expand" at bounding box center [808, 503] width 1446 height 28
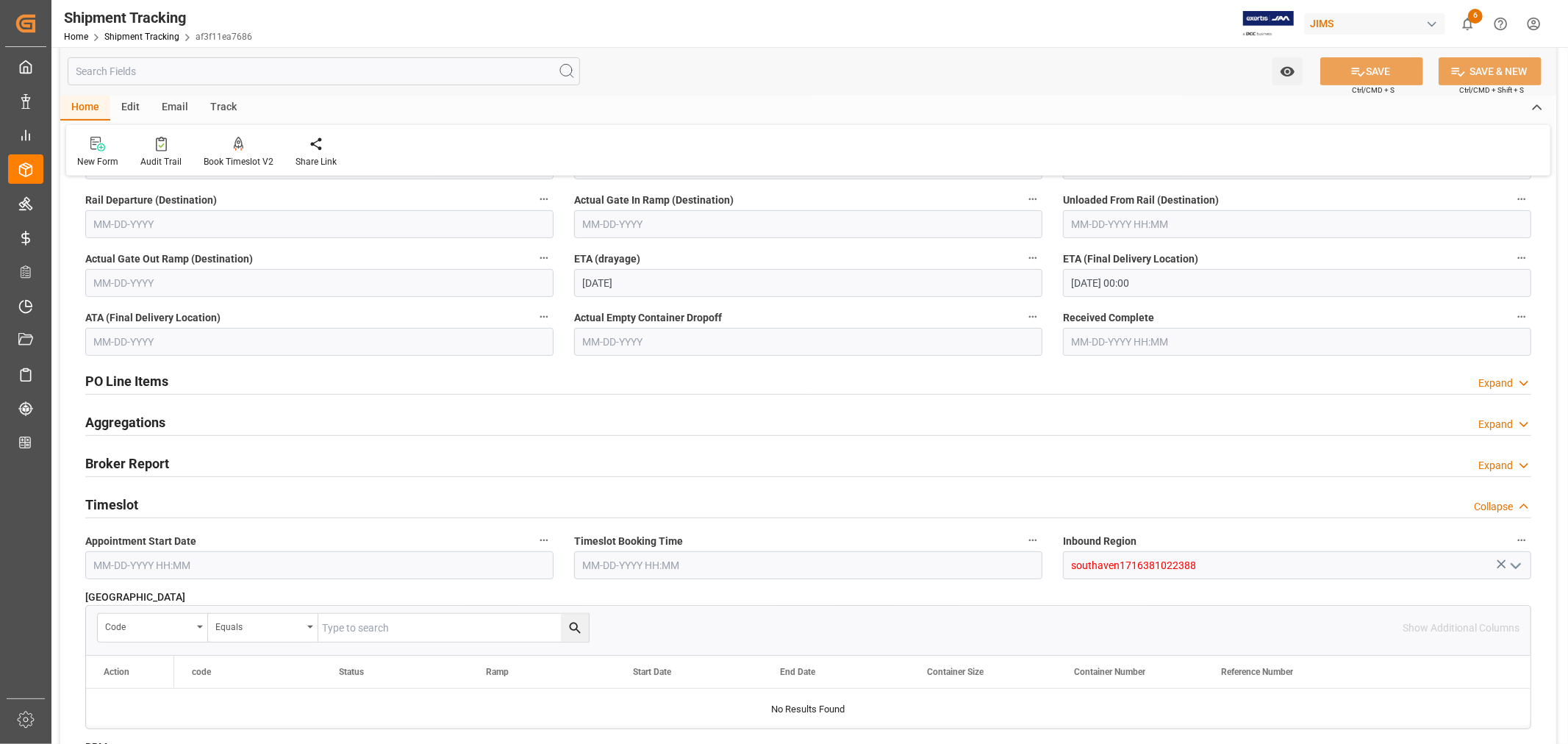
click at [218, 503] on div "Timeslot Collapse" at bounding box center [808, 503] width 1446 height 28
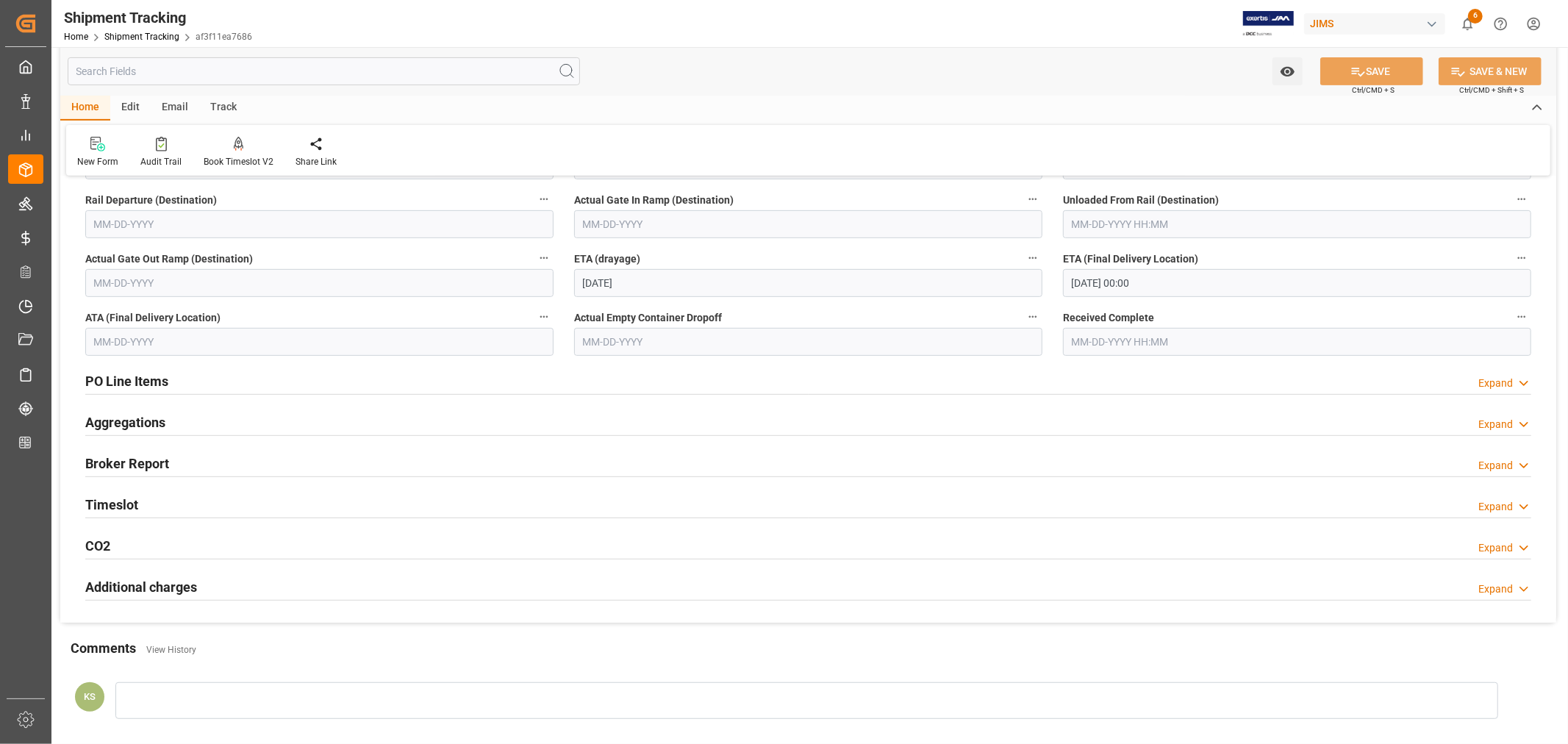
click at [1150, 280] on input "10-03-2025 00:00" at bounding box center [1297, 283] width 468 height 28
click at [1110, 397] on span "7" at bounding box center [1111, 399] width 6 height 10
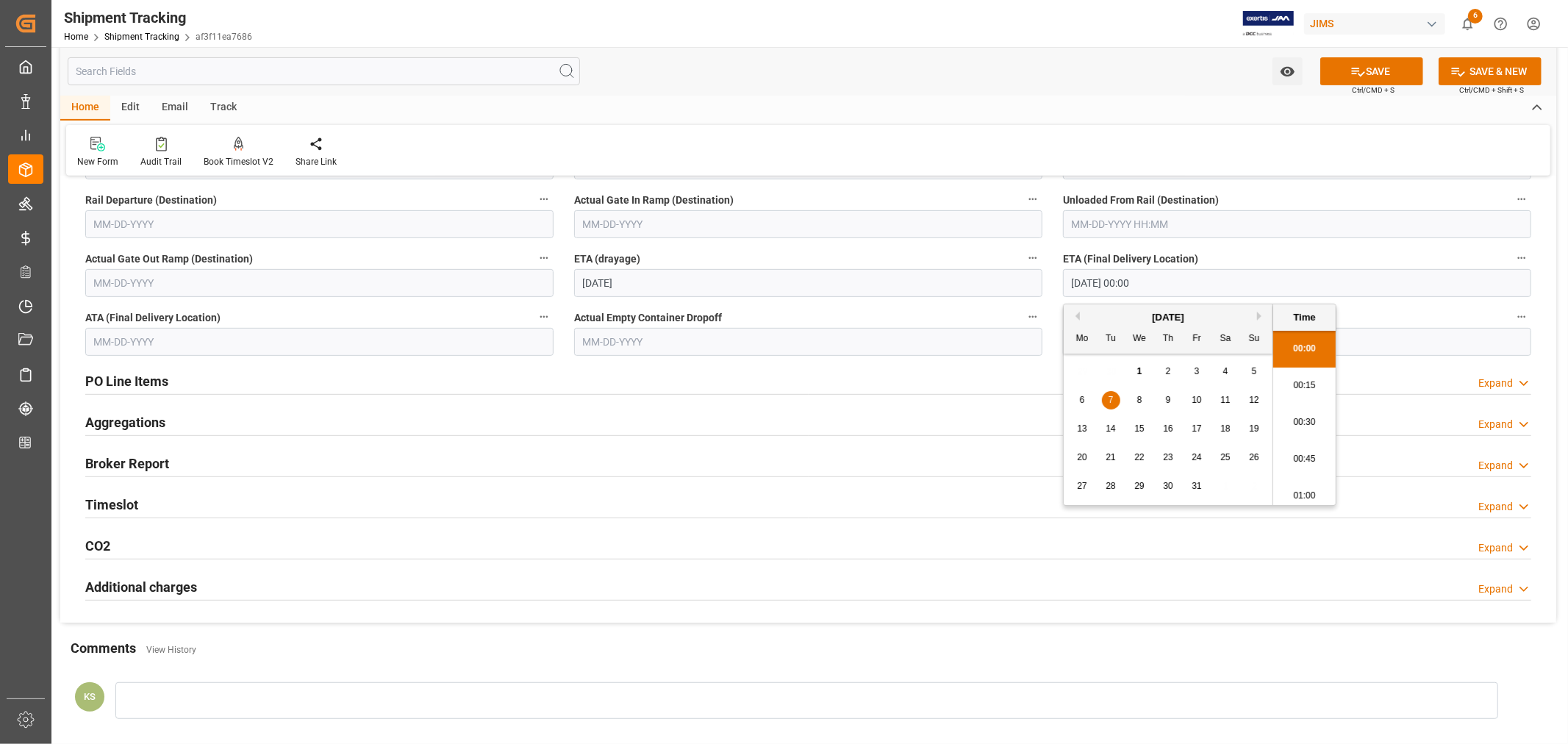
type input "10-07-2025 00:00"
click at [1365, 72] on button "SAVE" at bounding box center [1372, 71] width 103 height 28
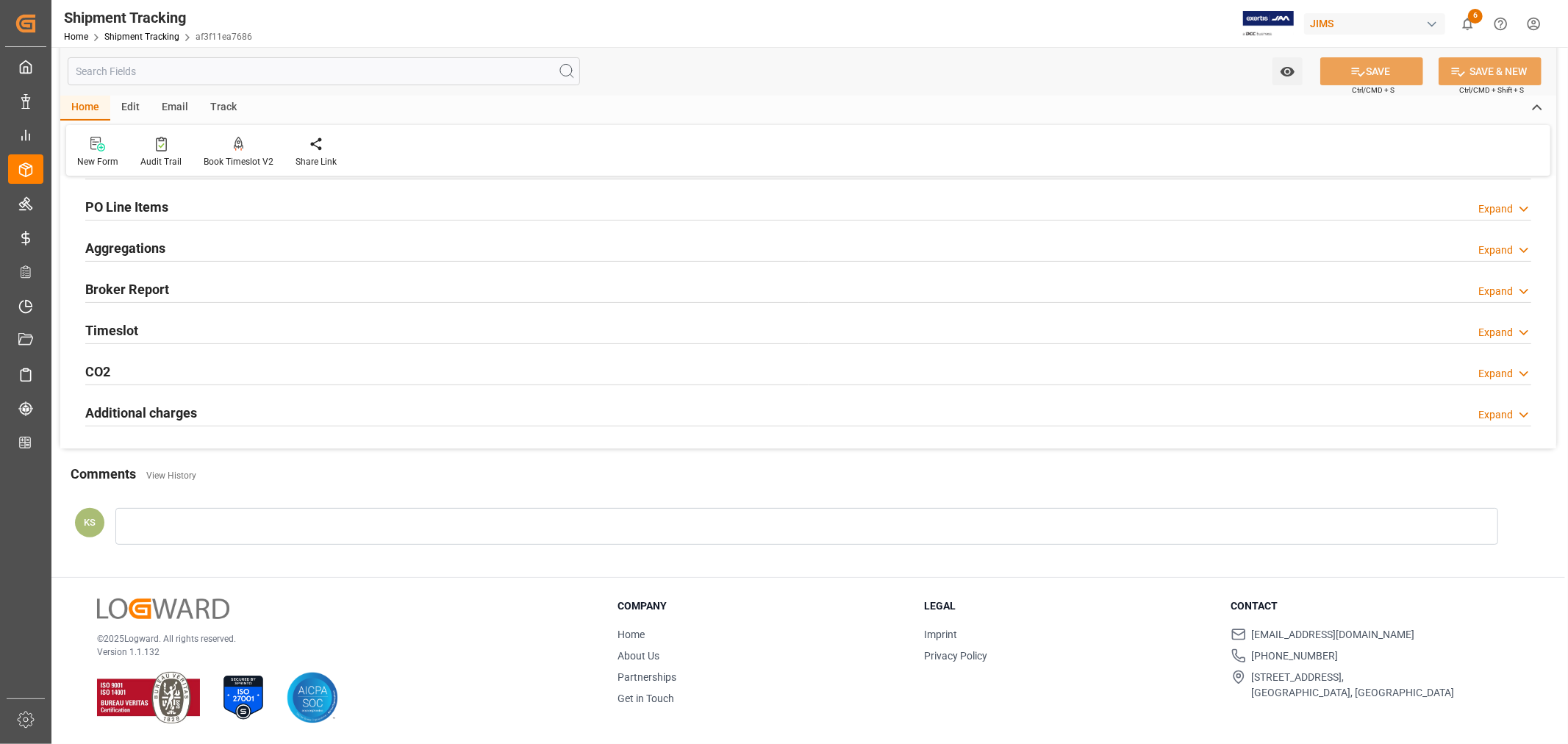
scroll to position [78, 0]
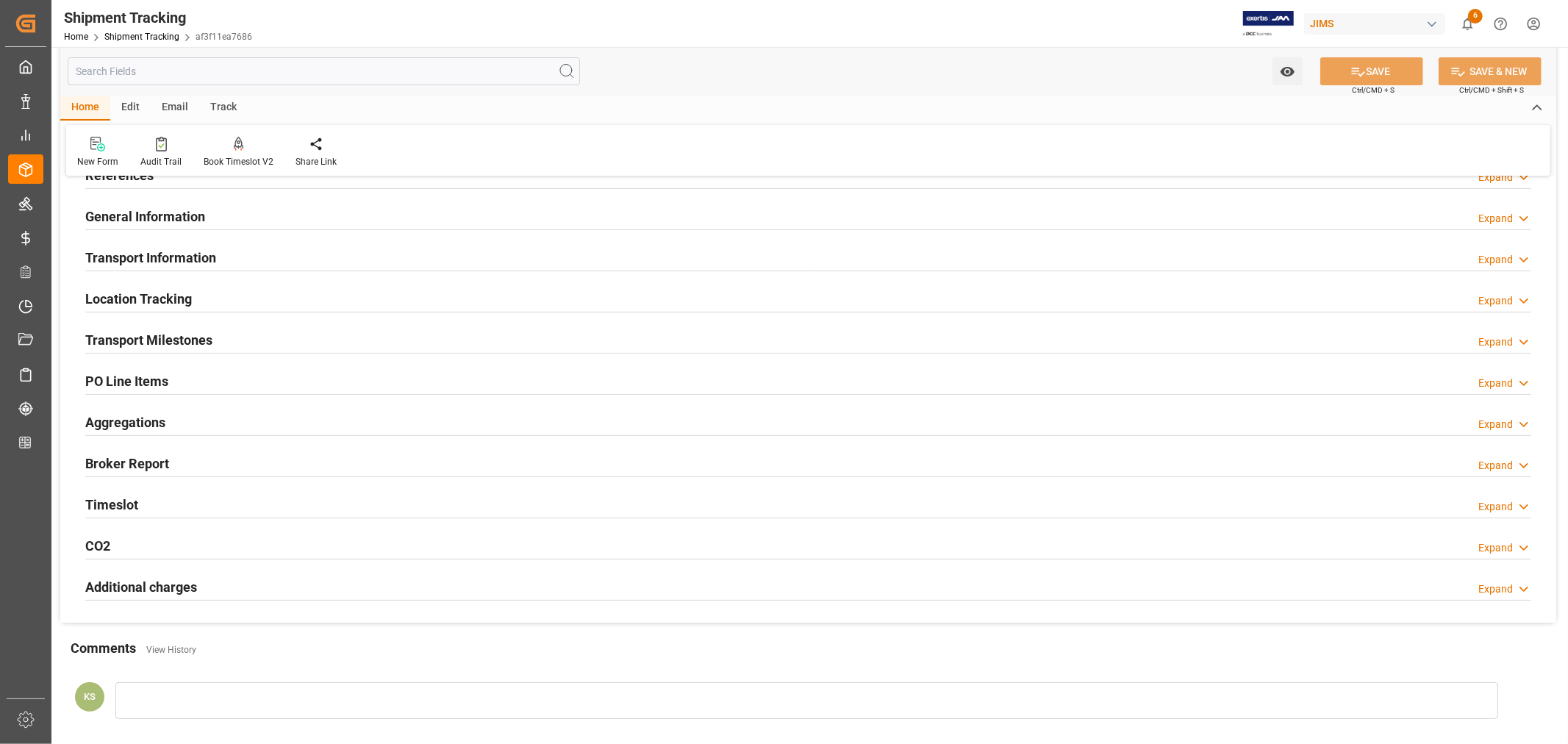
click at [328, 331] on div "Transport Milestones Expand" at bounding box center [808, 338] width 1446 height 28
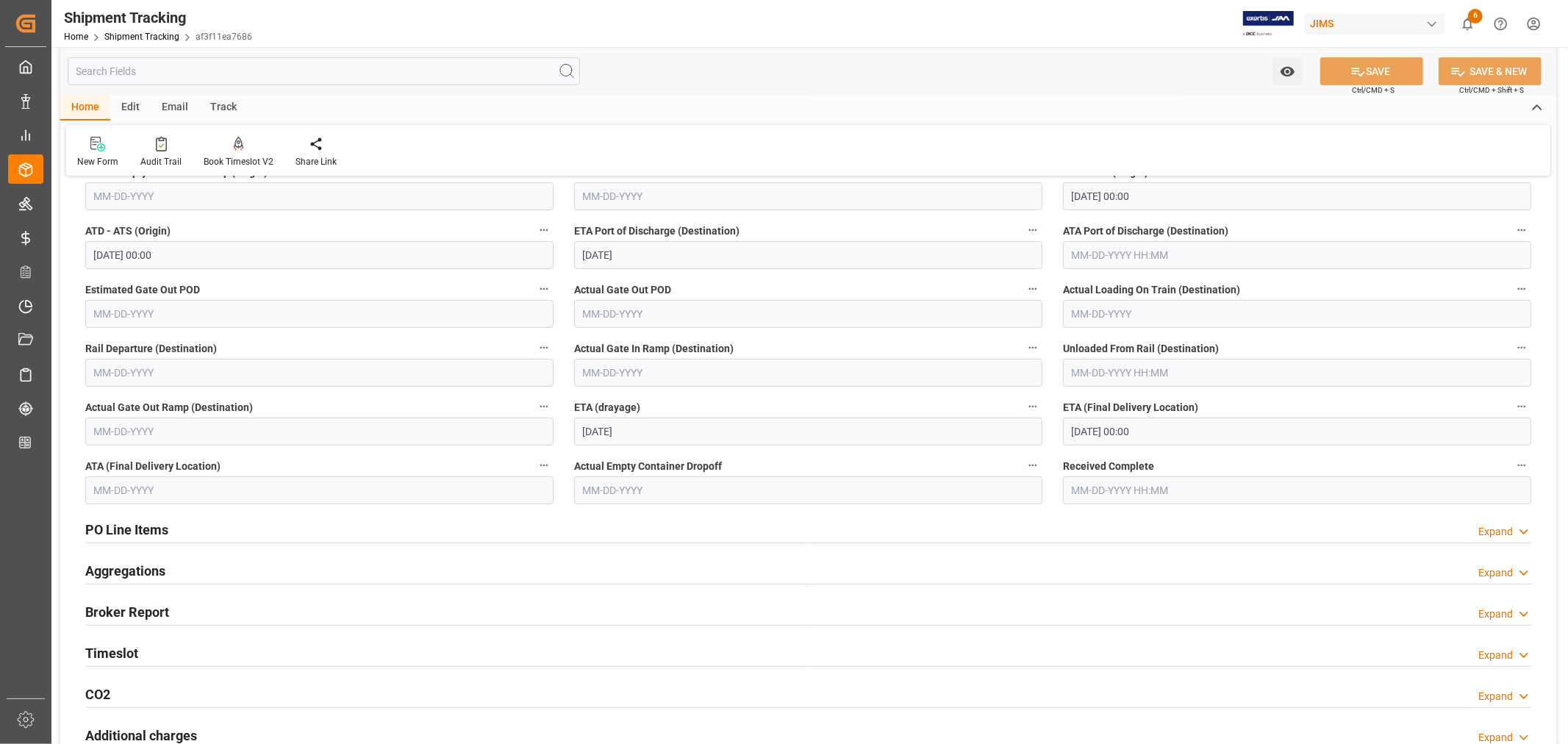
scroll to position [245, 0]
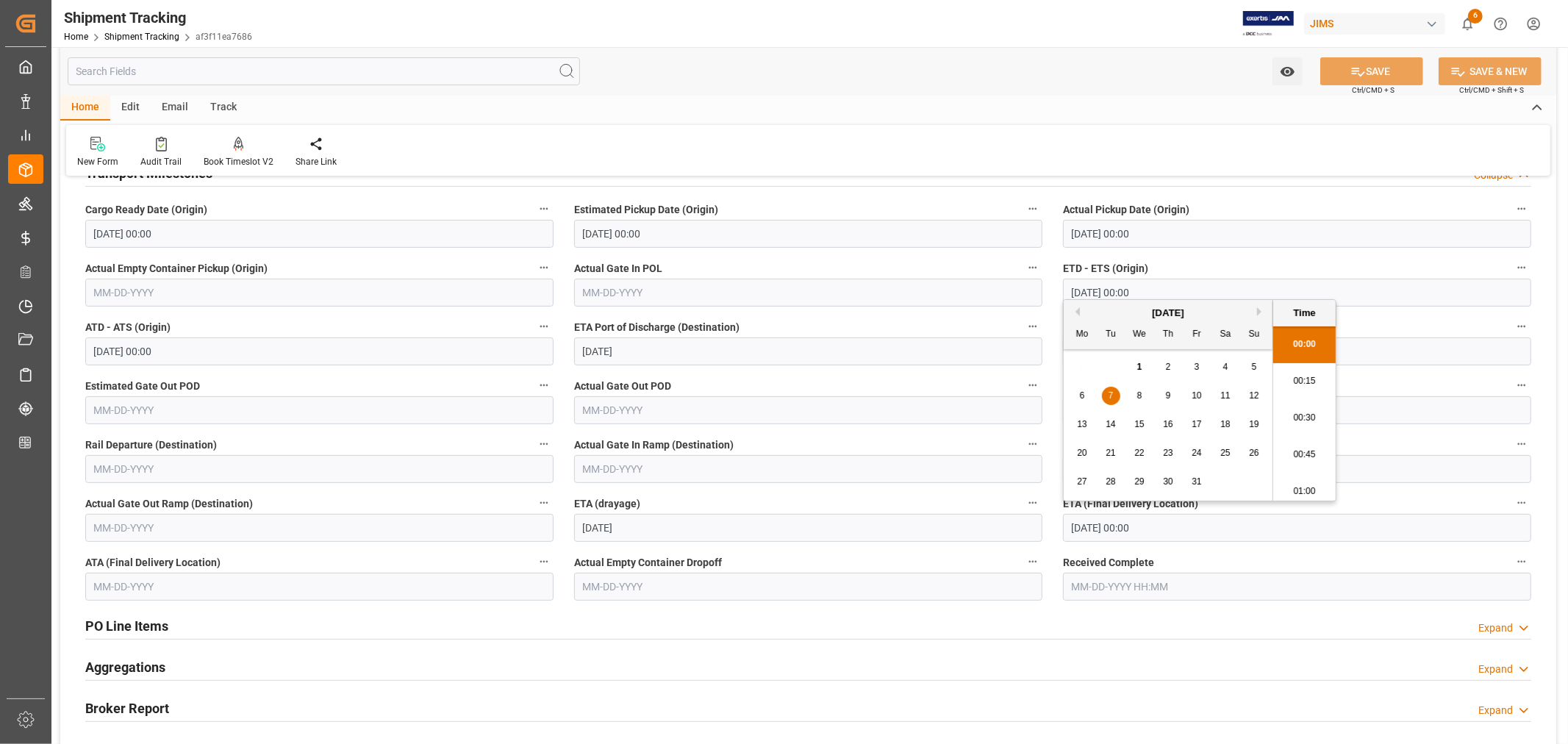
click at [1160, 527] on input "10-07-2025 00:00" at bounding box center [1297, 528] width 468 height 28
click at [1380, 263] on label "ETD - ETS (Origin)" at bounding box center [1297, 269] width 468 height 20
click at [1512, 263] on button "ETD - ETS (Origin)" at bounding box center [1521, 268] width 19 height 19
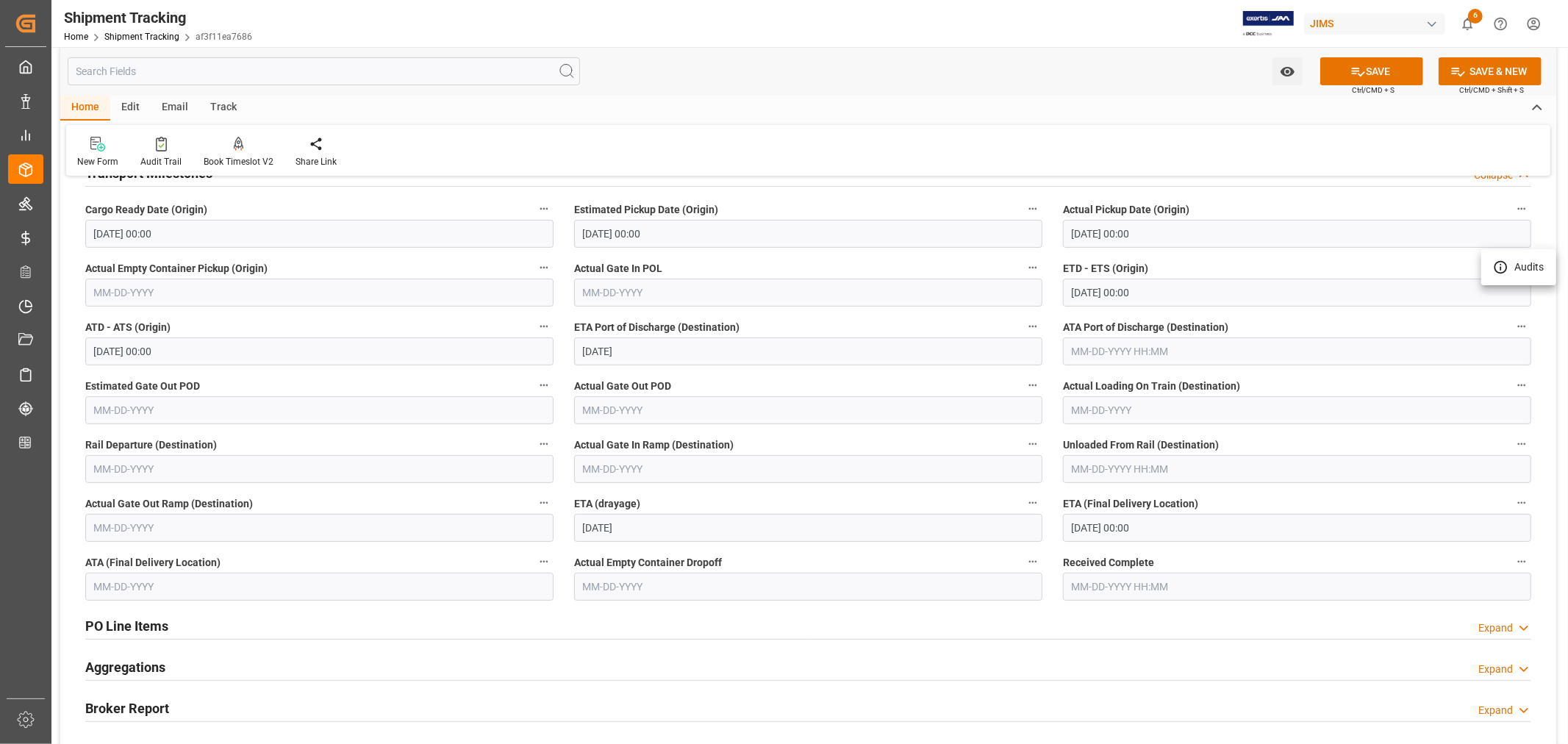
click at [1355, 68] on div at bounding box center [784, 372] width 1568 height 744
click at [1355, 71] on icon at bounding box center [1358, 73] width 13 height 9
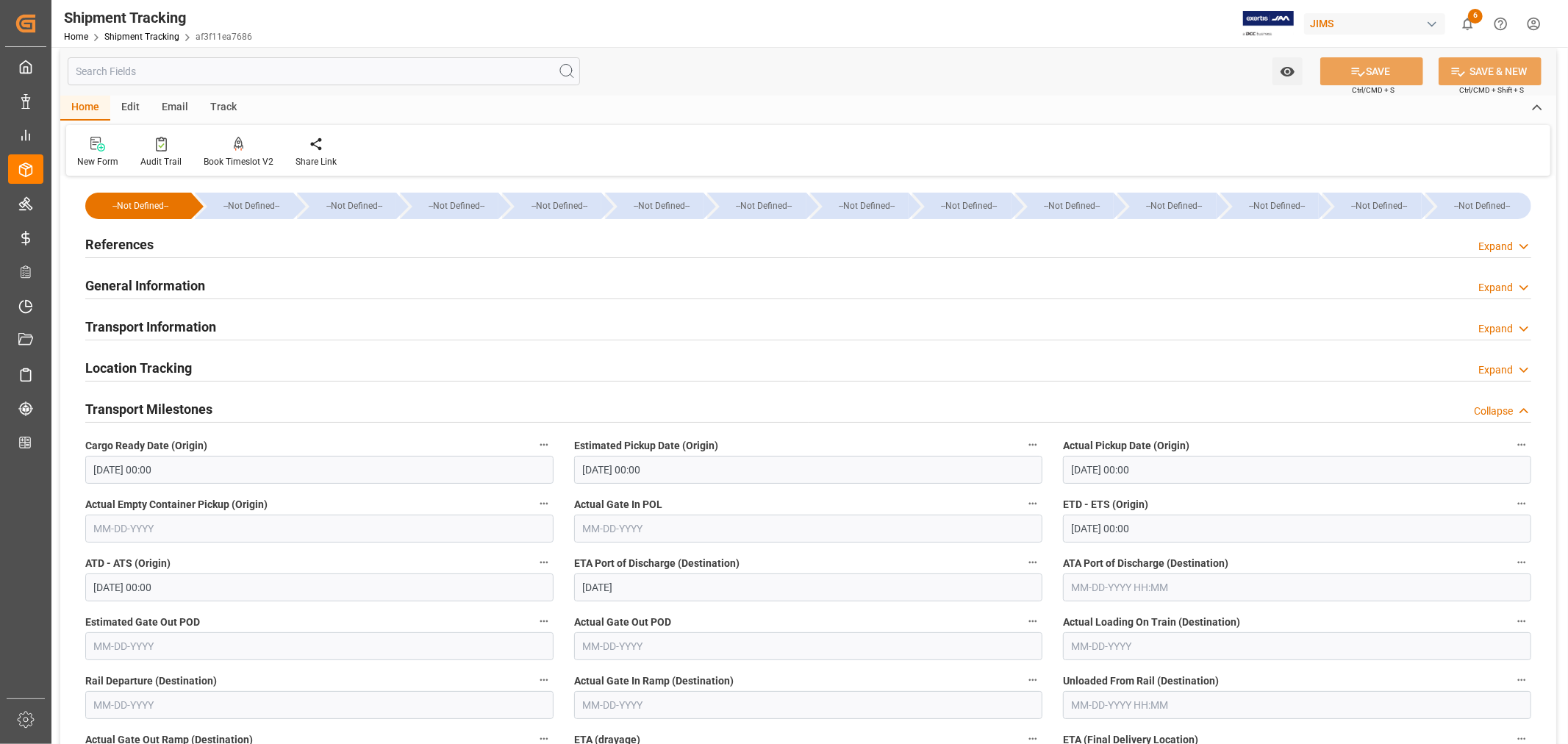
scroll to position [0, 0]
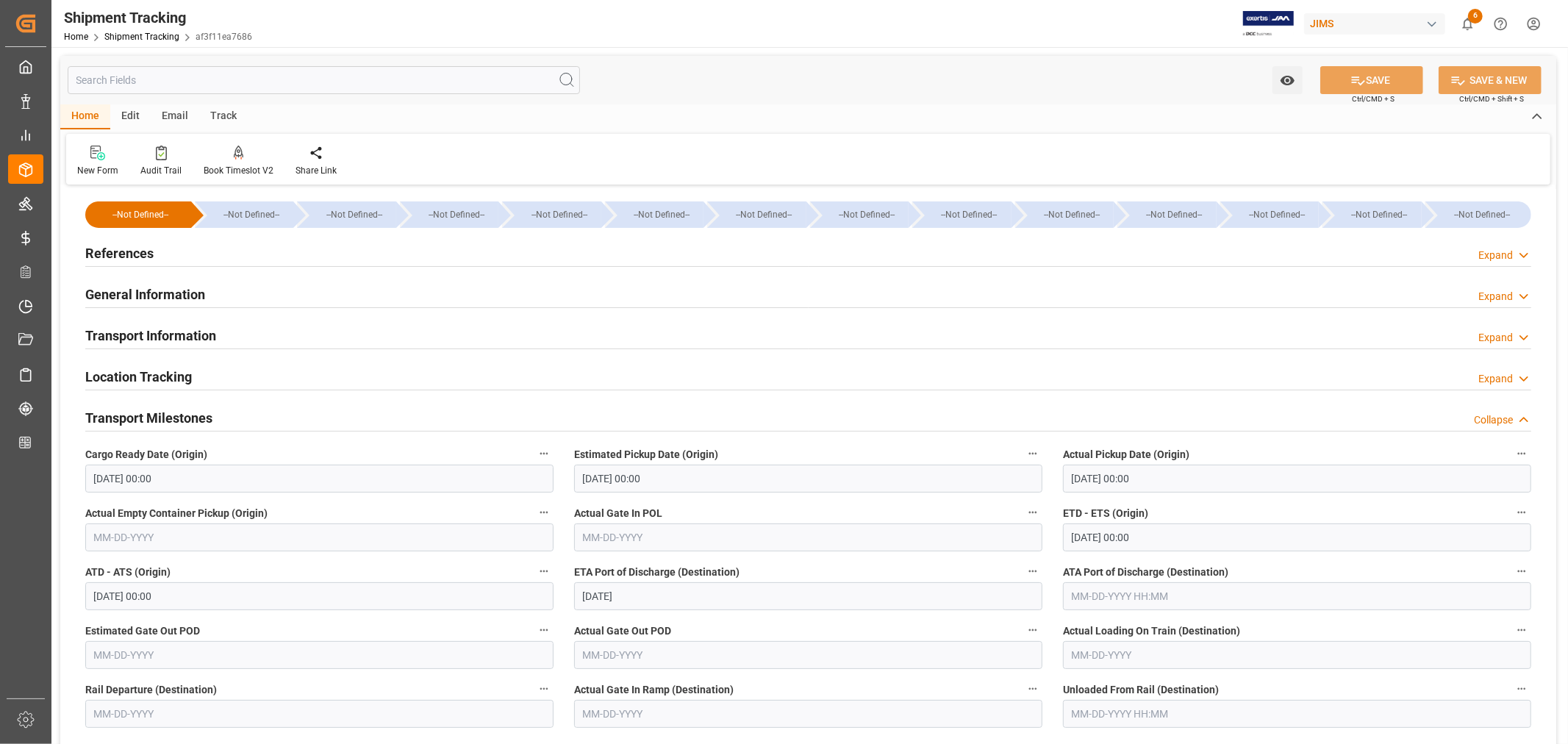
click at [128, 247] on h2 "References" at bounding box center [120, 254] width 68 height 20
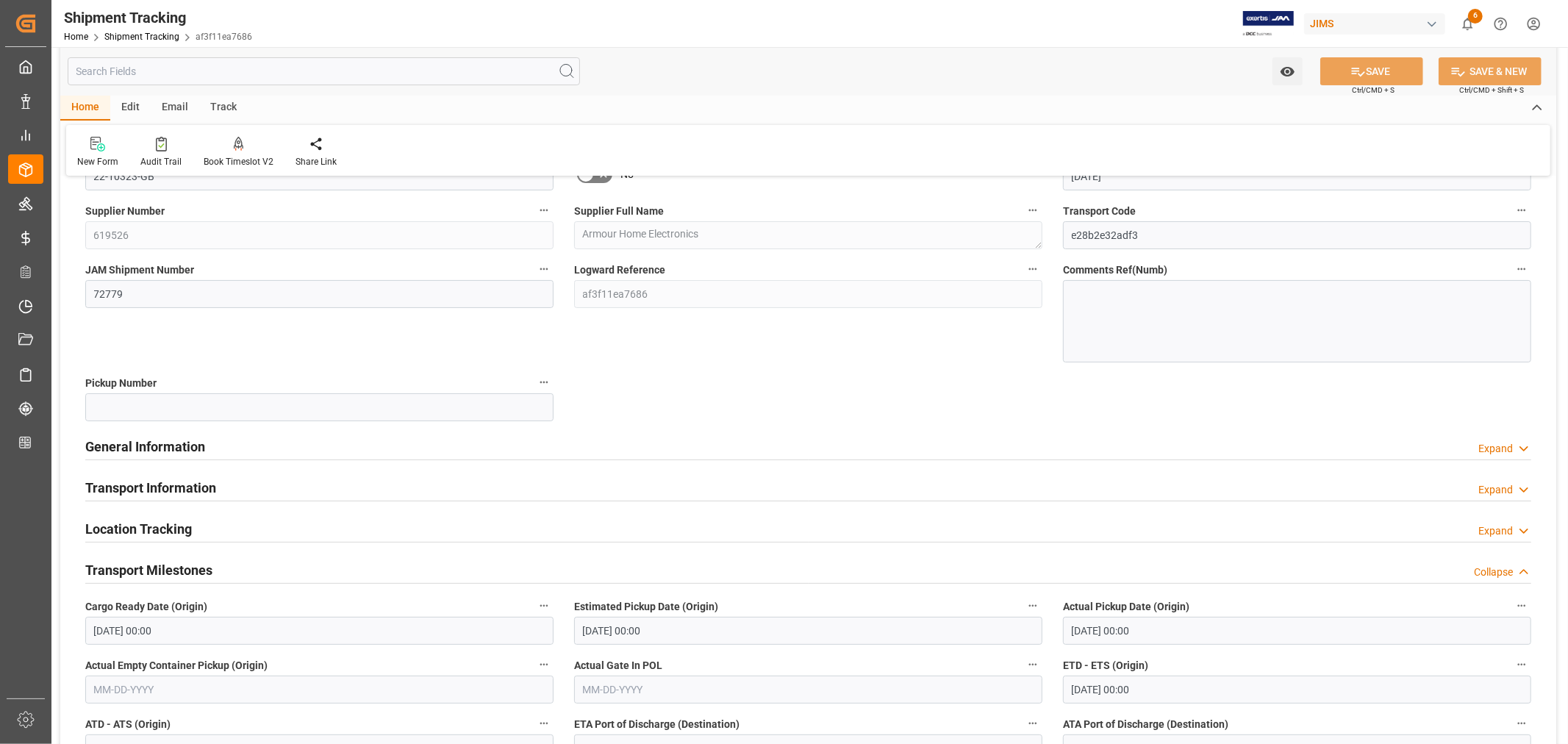
scroll to position [82, 0]
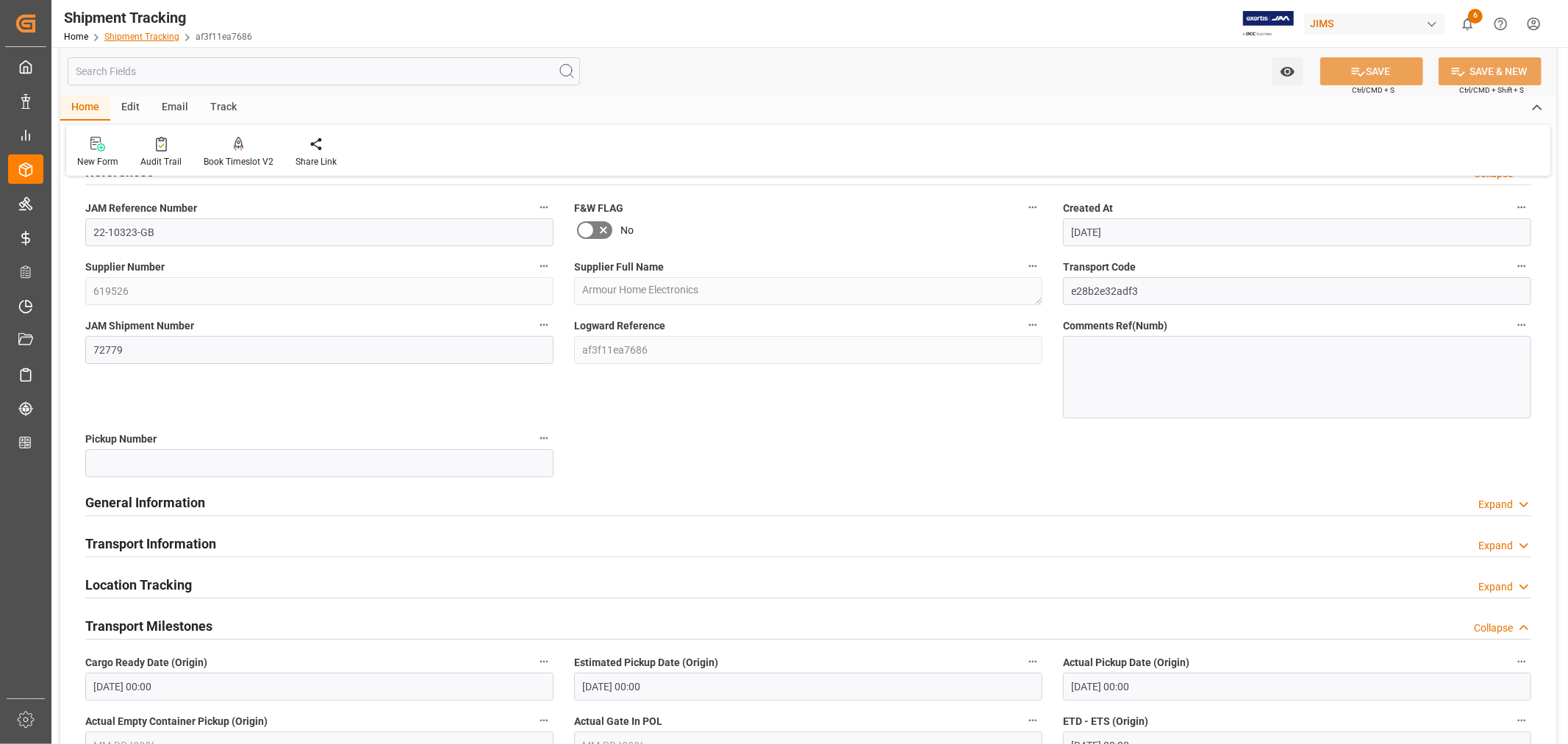
click at [131, 35] on link "Shipment Tracking" at bounding box center [143, 36] width 75 height 10
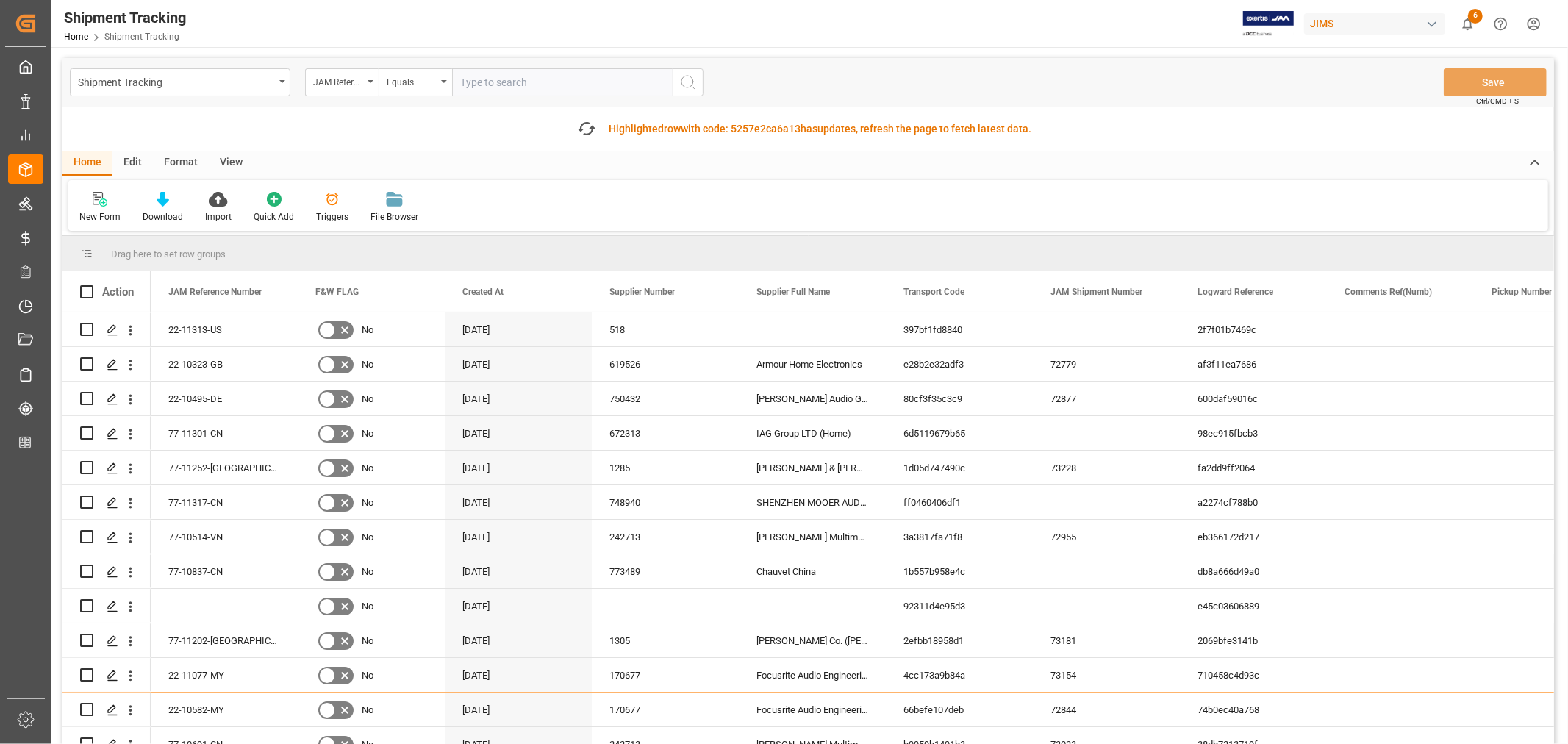
paste input "22-10058-CN"
type input "22-10058-CN"
click at [687, 77] on icon "search button" at bounding box center [688, 82] width 17 height 17
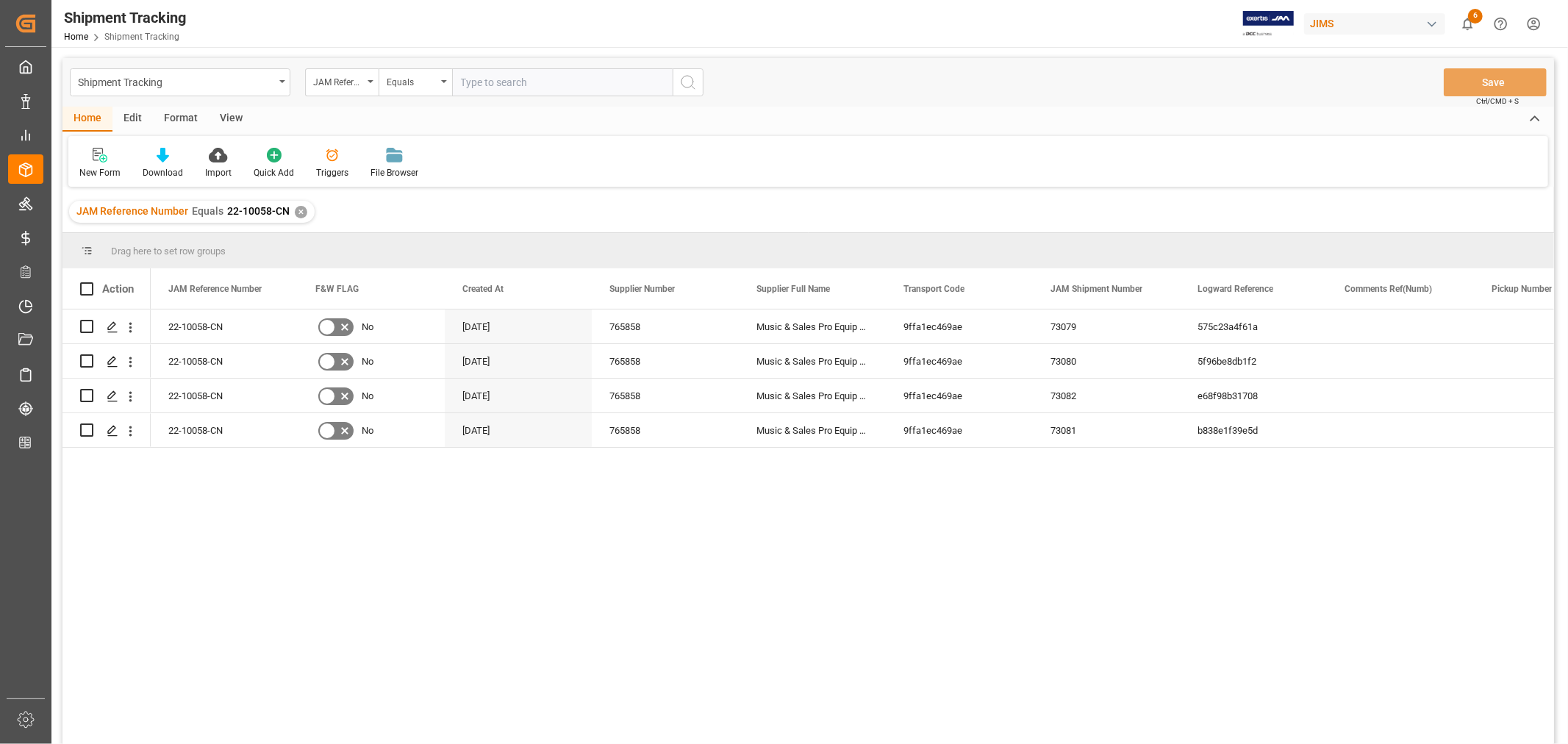
click at [298, 213] on div "✕" at bounding box center [302, 212] width 13 height 13
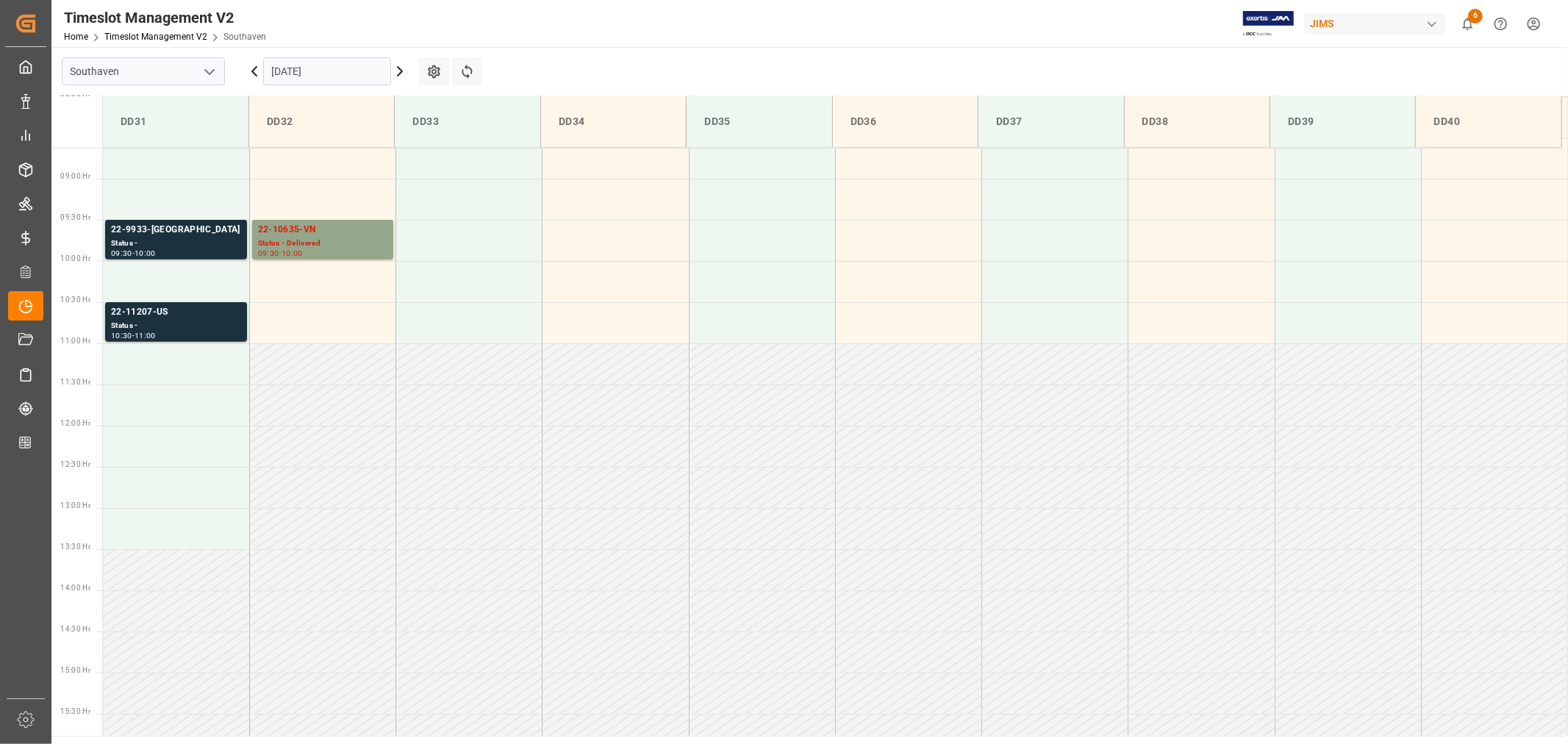
scroll to position [731, 0]
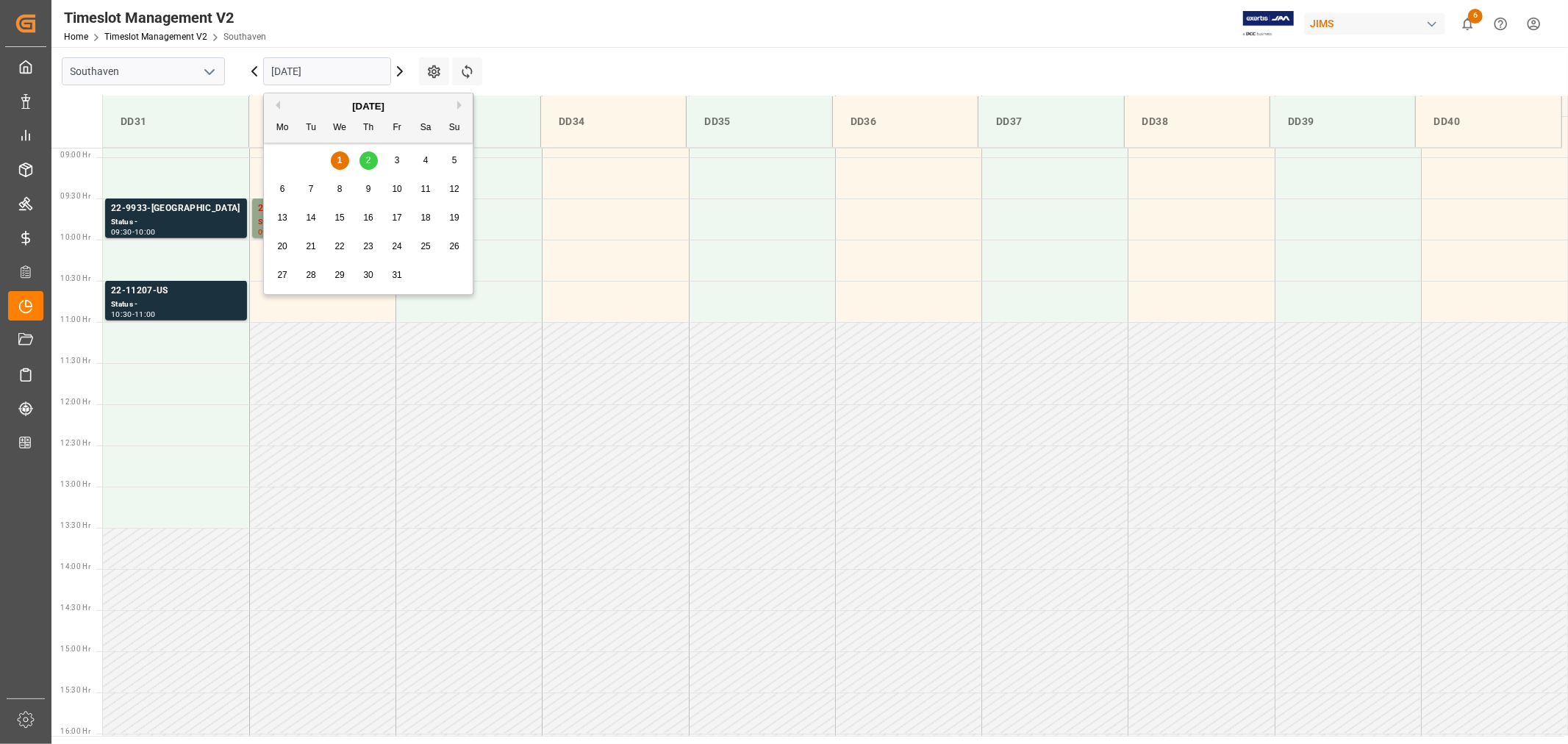
click at [357, 75] on input "[DATE]" at bounding box center [326, 71] width 128 height 28
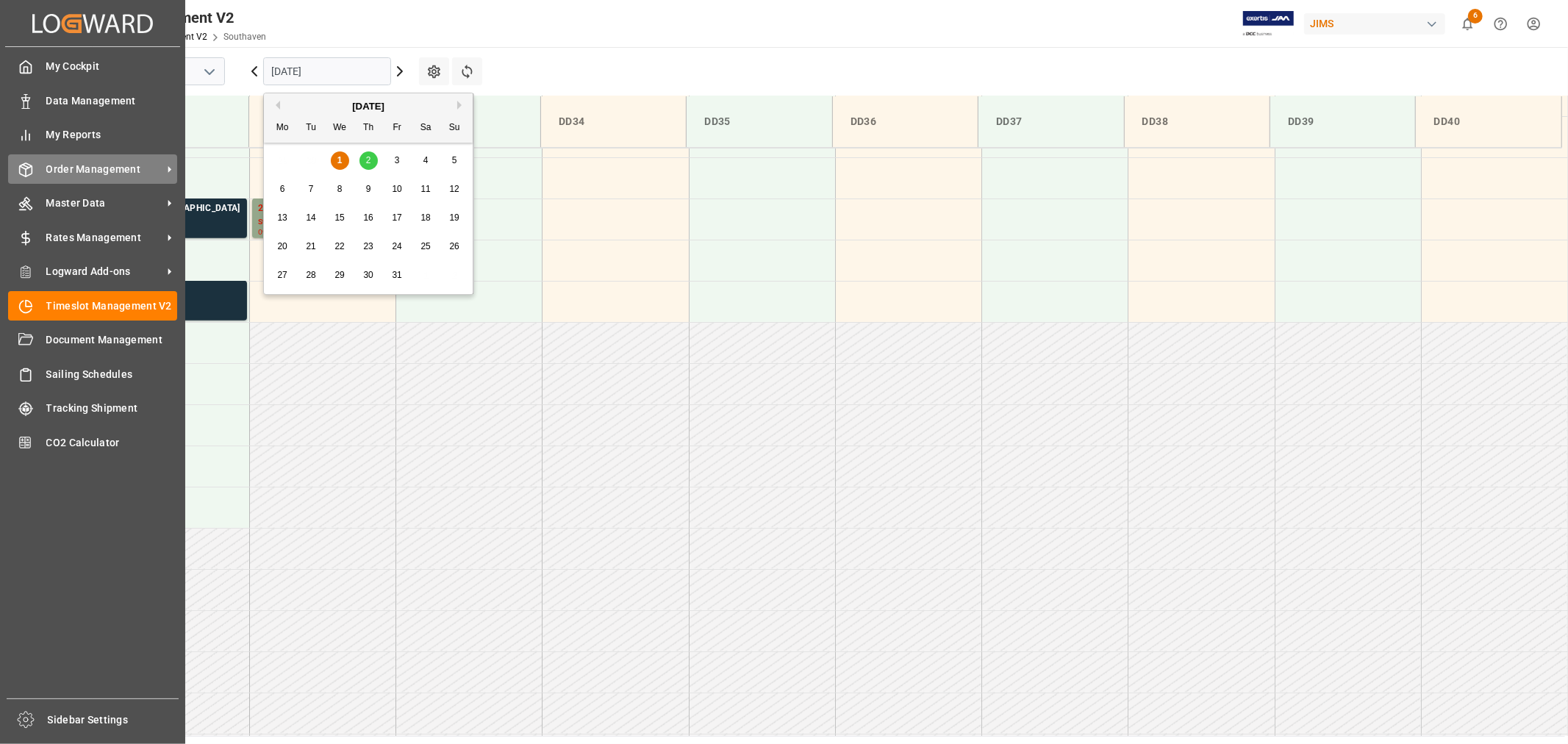
click at [72, 165] on span "Order Management" at bounding box center [104, 169] width 116 height 16
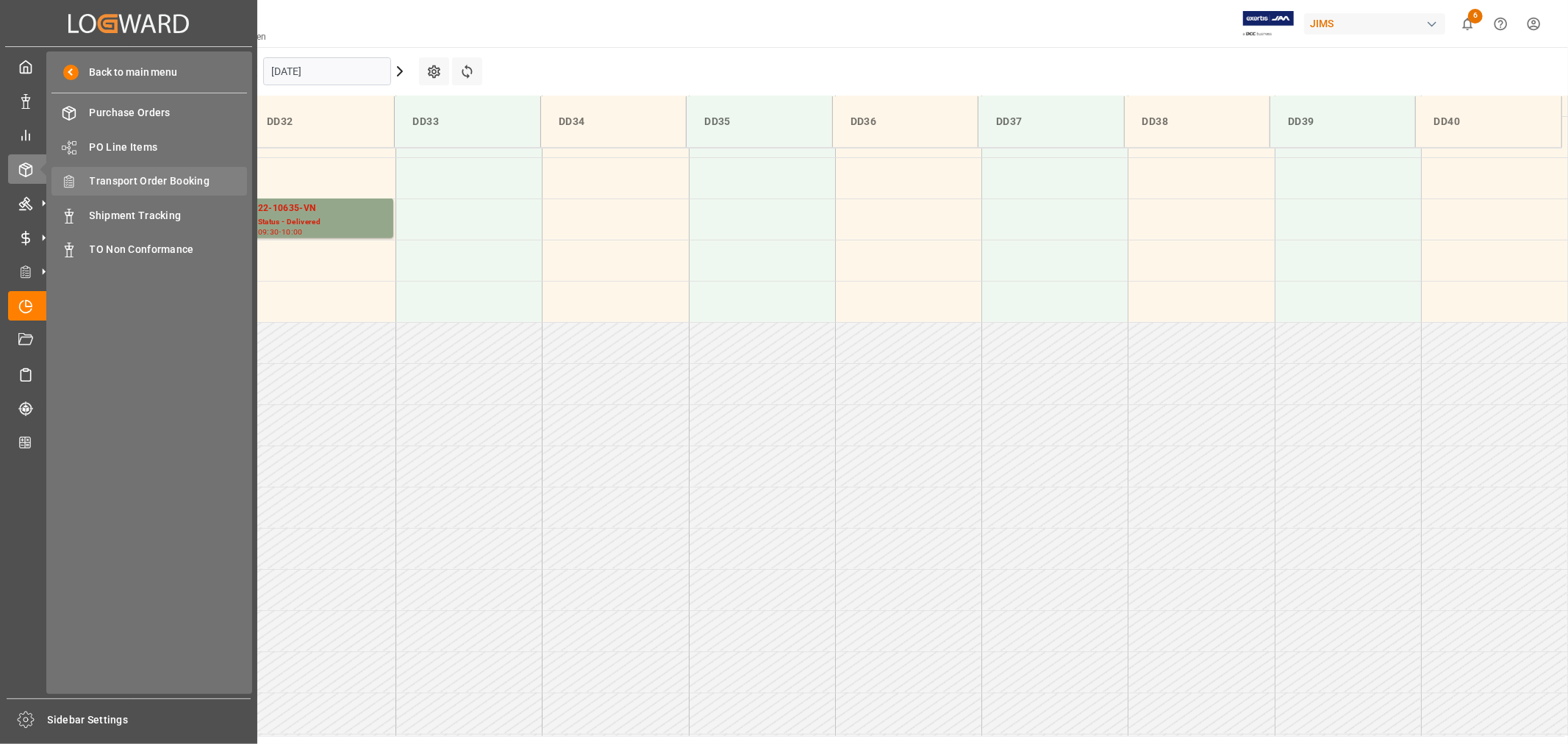
click at [171, 174] on span "Transport Order Booking" at bounding box center [169, 181] width 158 height 16
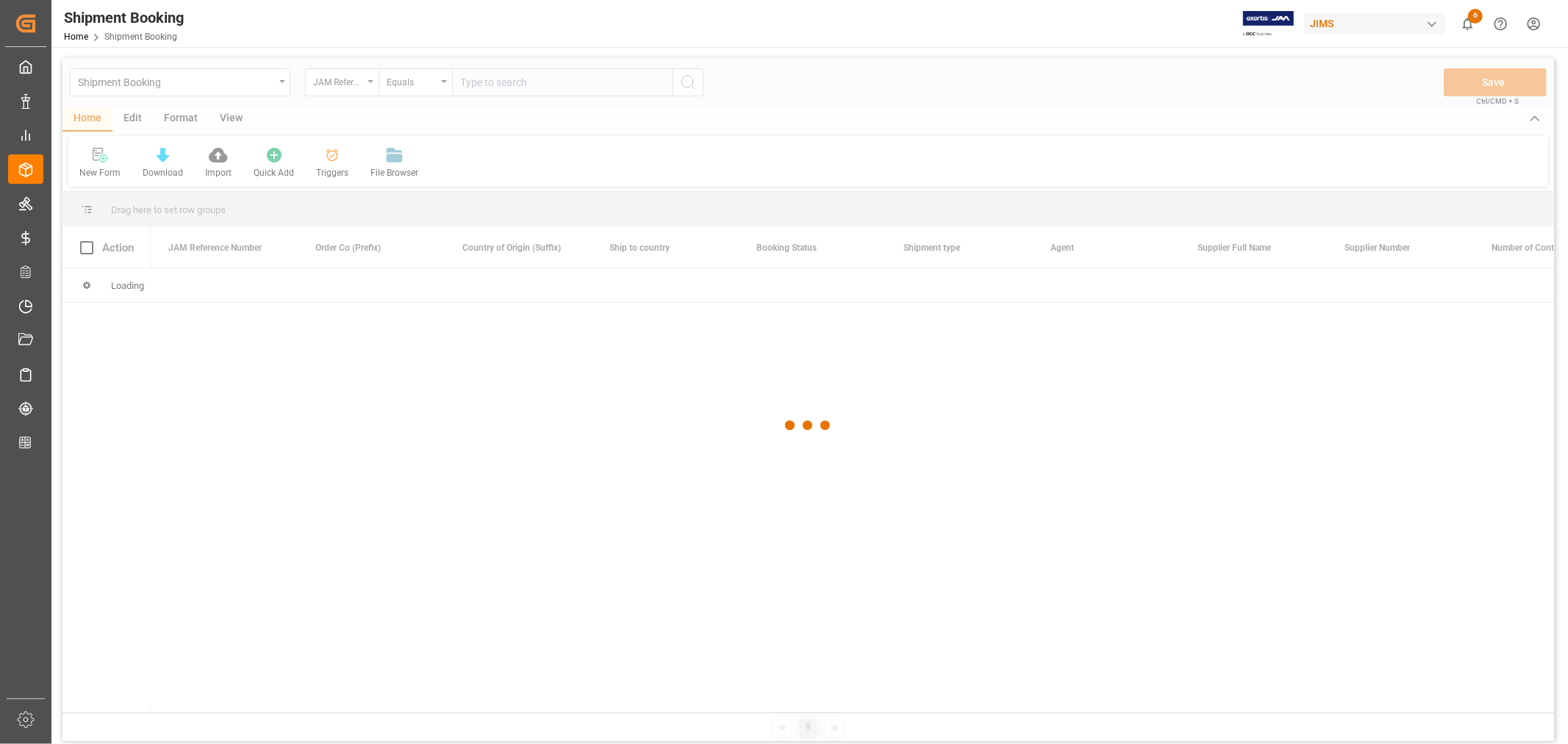
paste input "22-11075-CN"
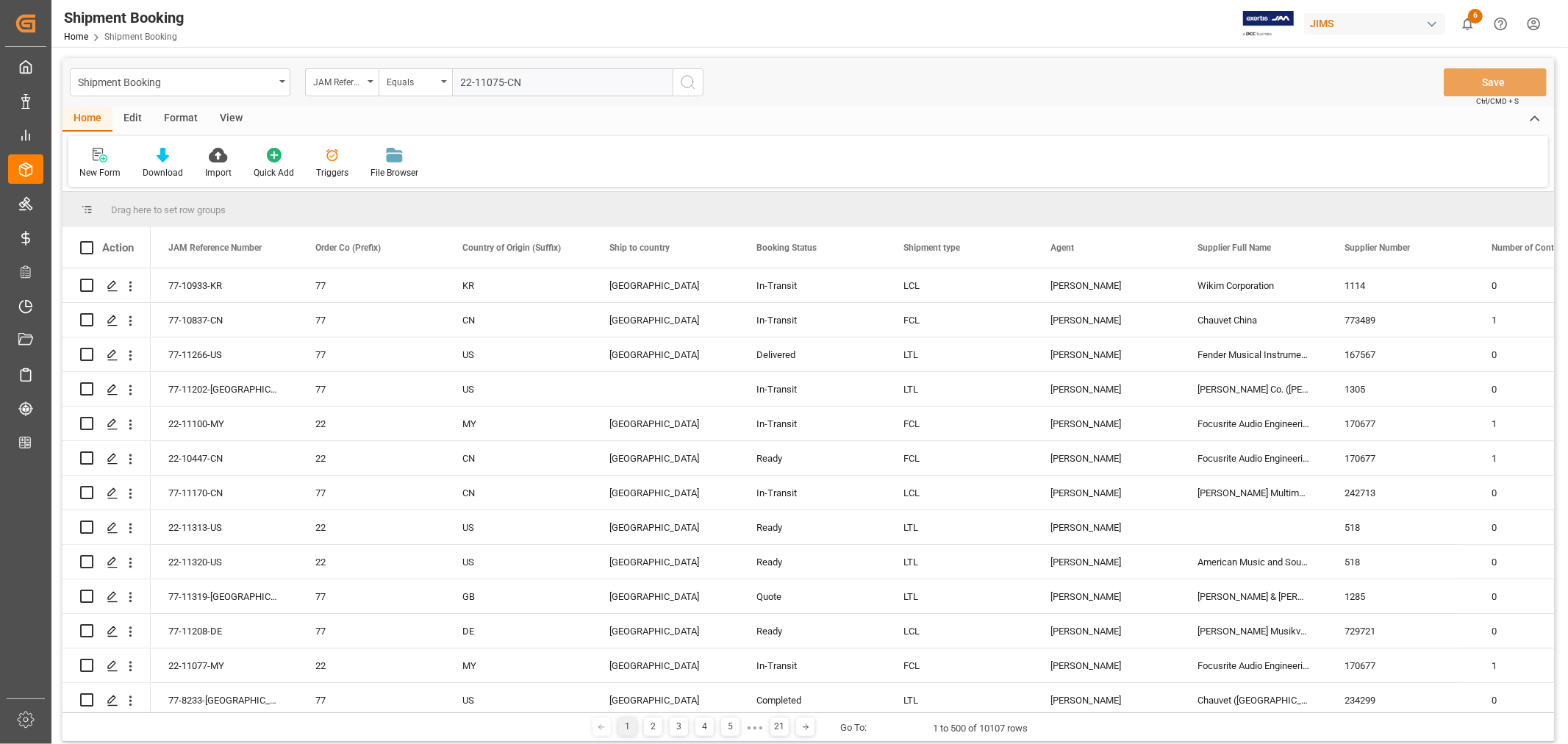
type input "22-11075-CN"
click at [690, 83] on icon "search button" at bounding box center [688, 82] width 17 height 17
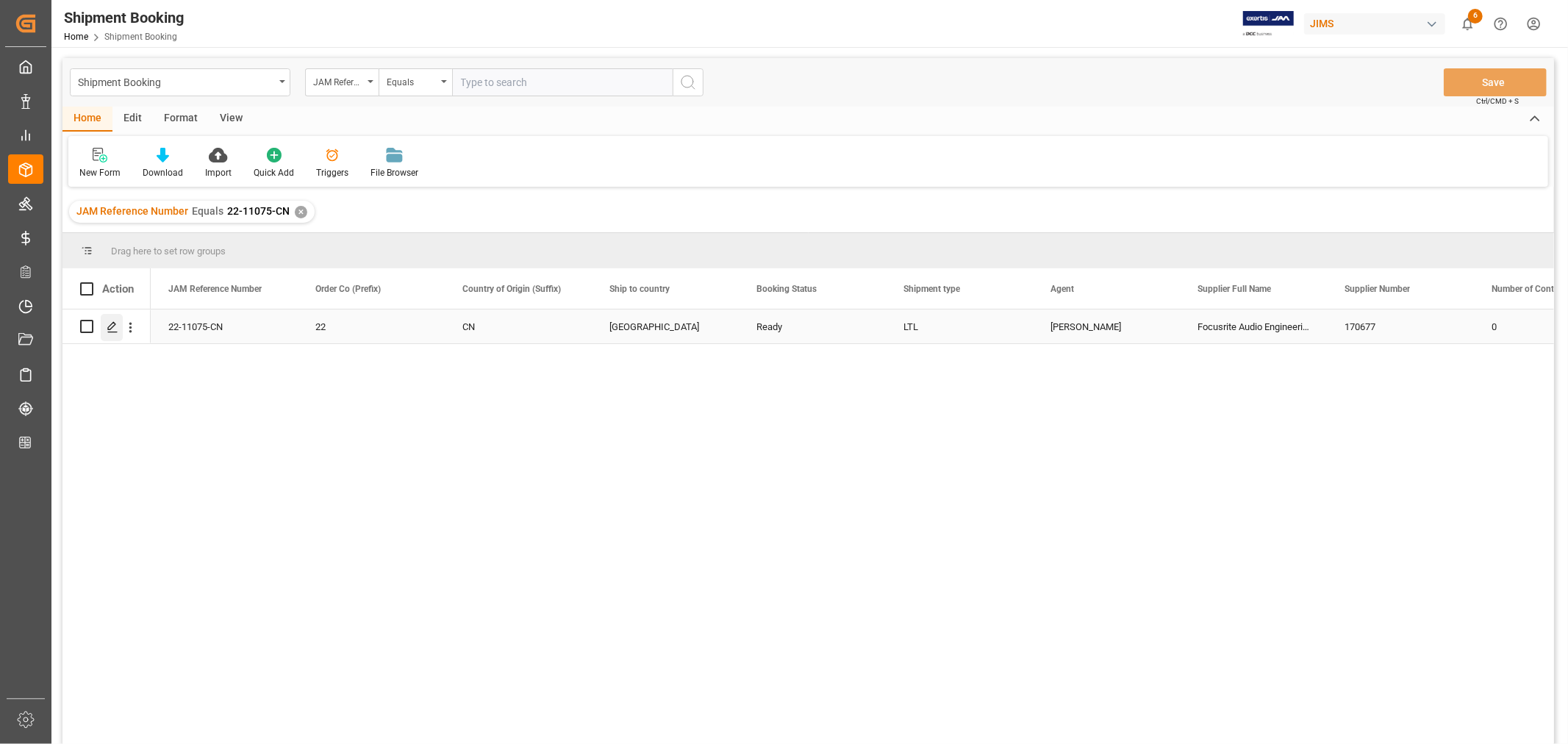
click at [115, 328] on icon "Press SPACE to select this row." at bounding box center [112, 326] width 12 height 12
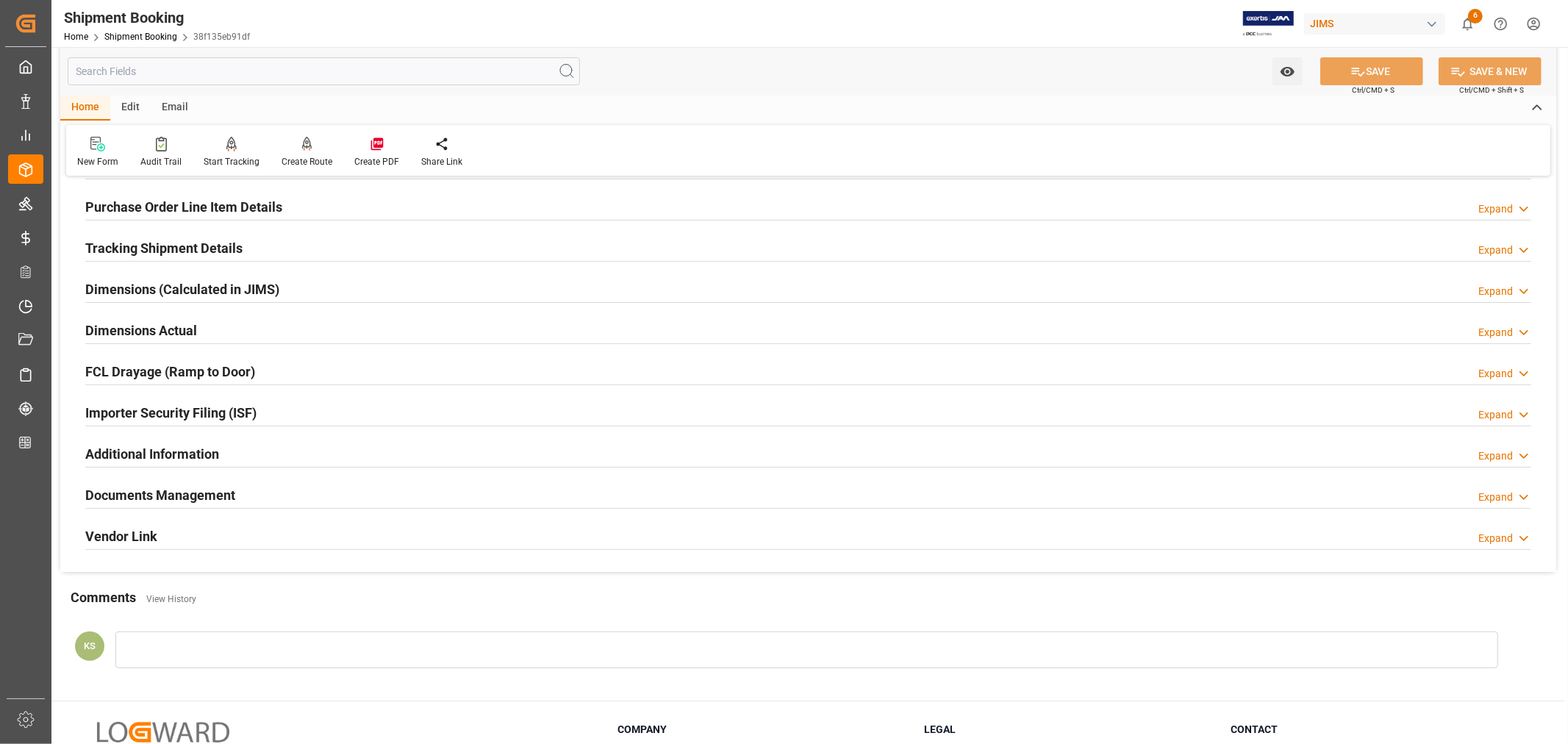
scroll to position [245, 0]
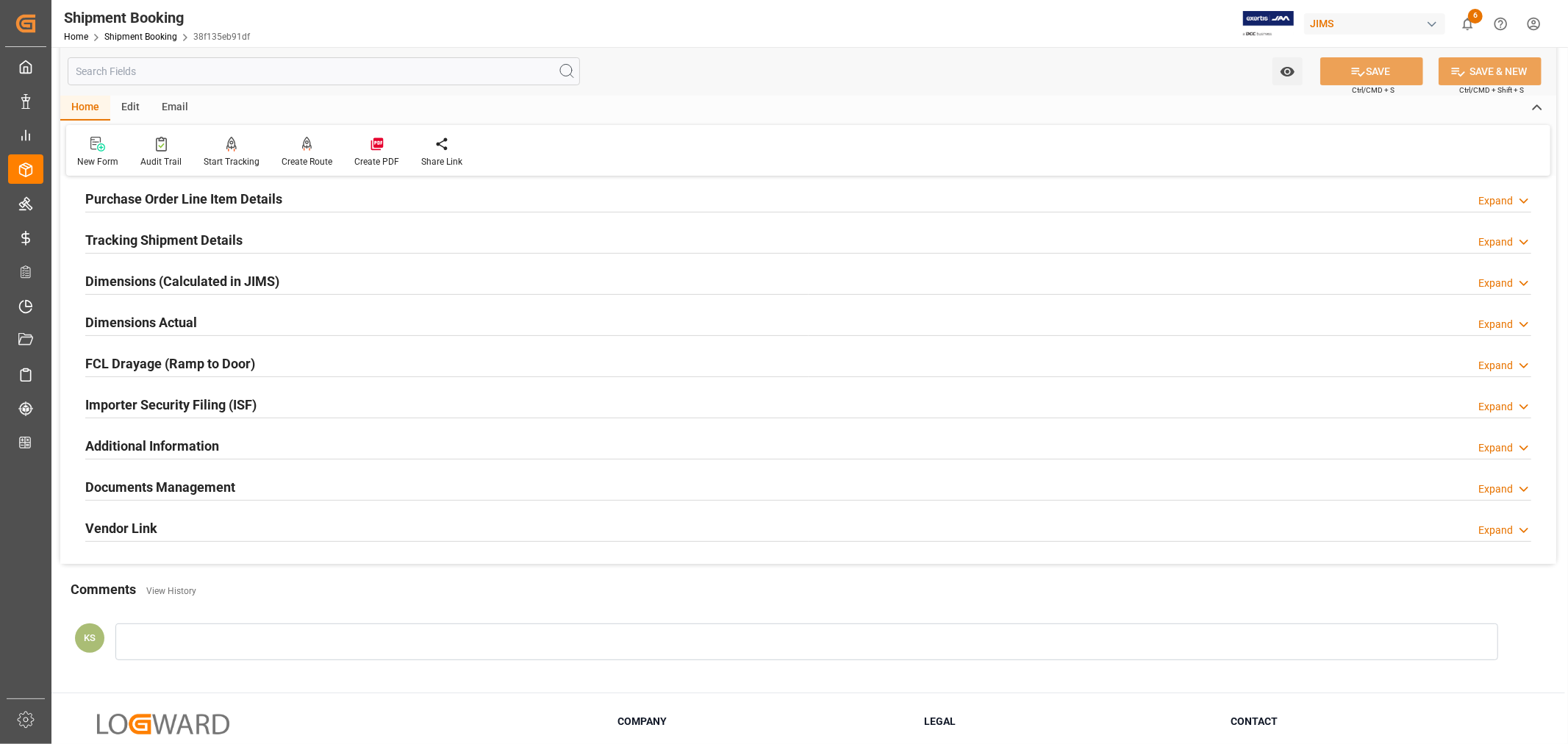
click at [273, 405] on div "Importer Security Filing (ISF) Expand" at bounding box center [808, 404] width 1446 height 28
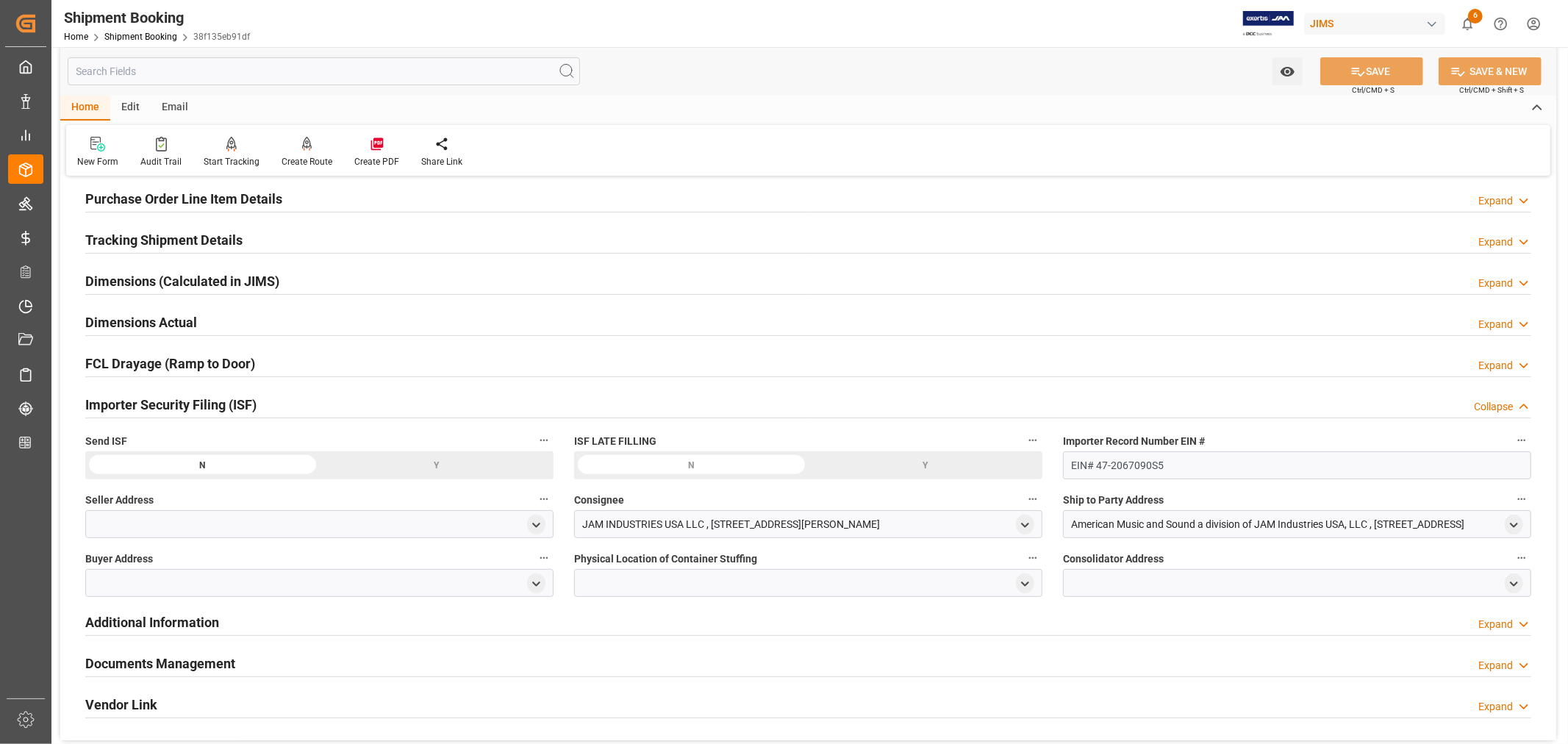
click at [273, 405] on div "Importer Security Filing (ISF) Collapse" at bounding box center [808, 404] width 1446 height 28
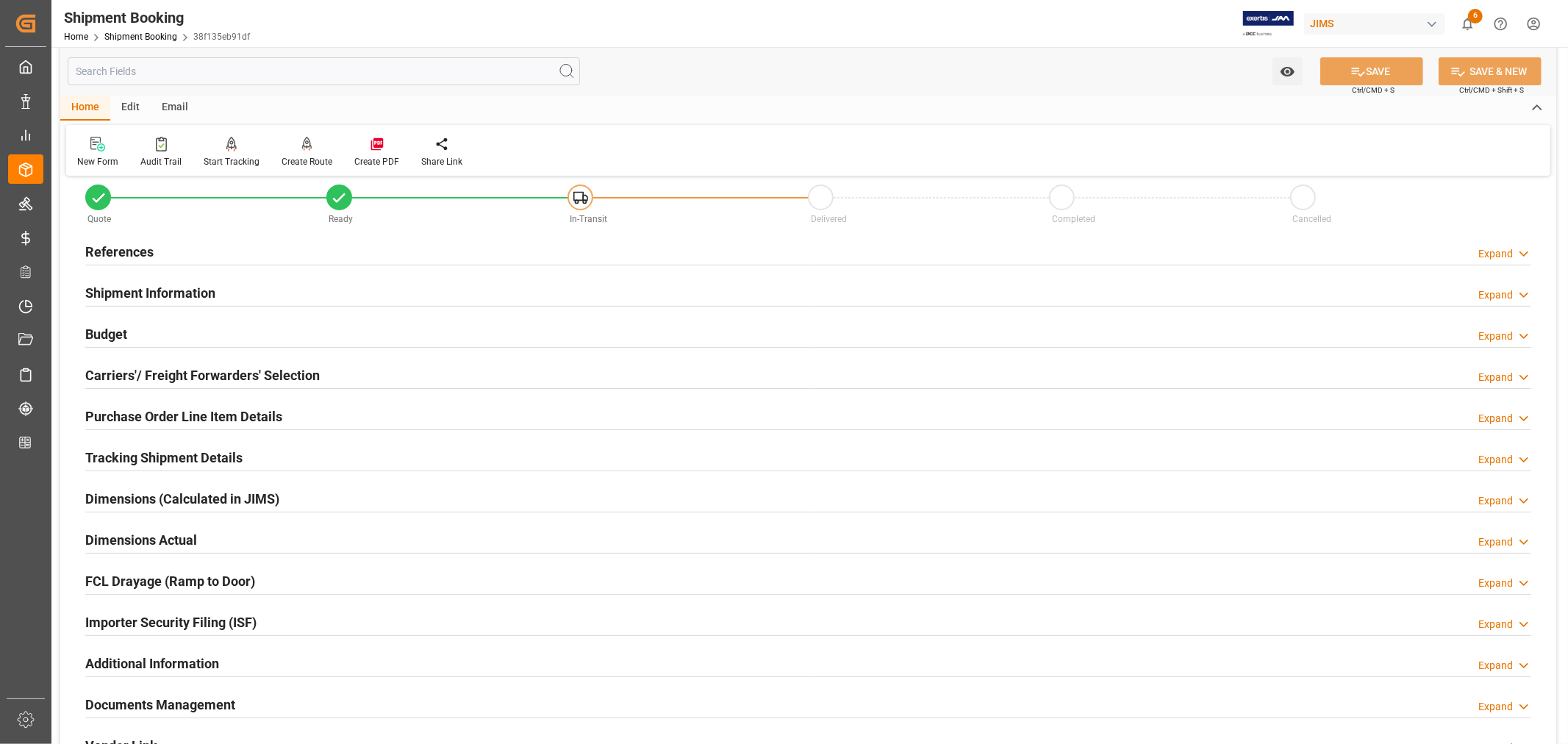
scroll to position [0, 0]
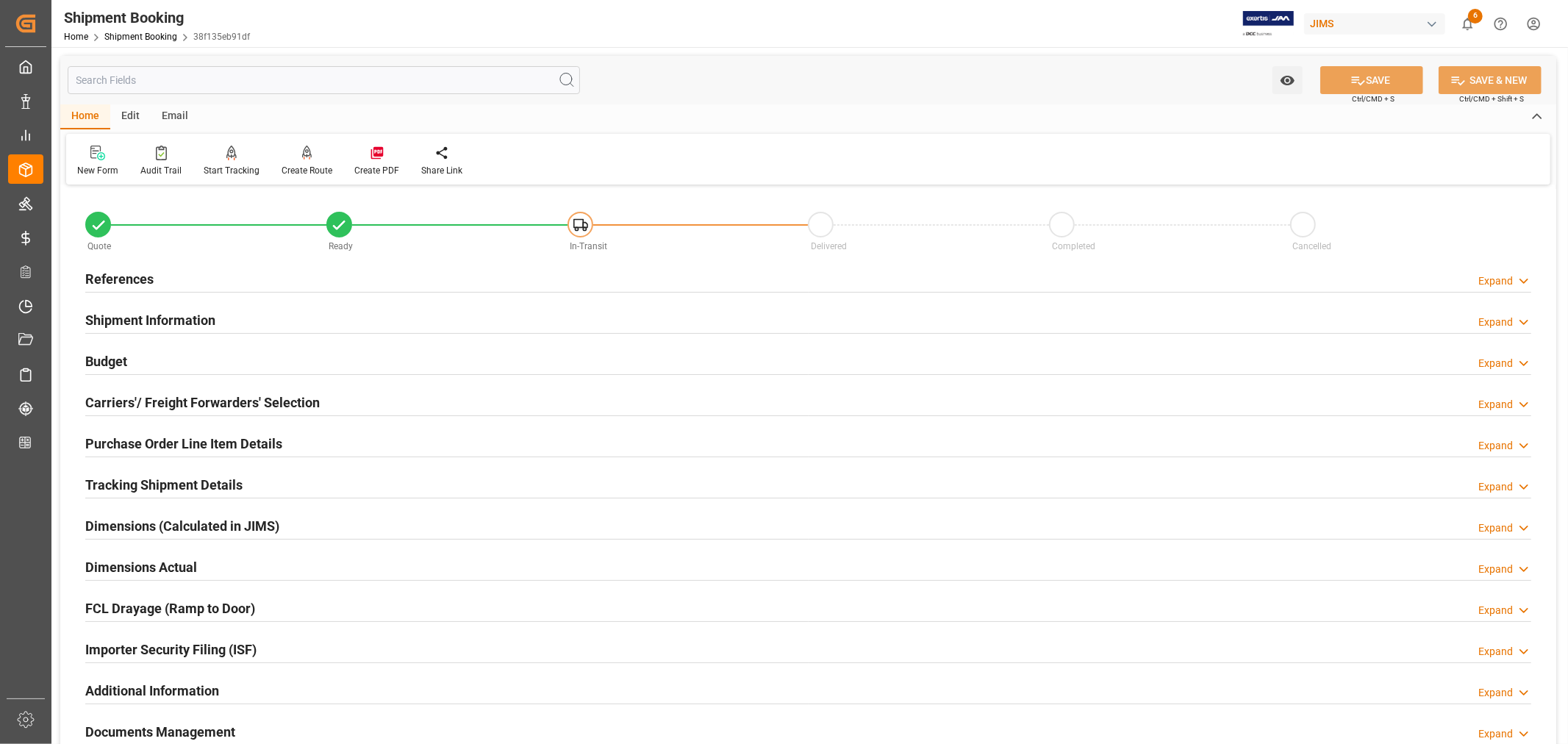
click at [171, 318] on h2 "Shipment Information" at bounding box center [150, 320] width 130 height 20
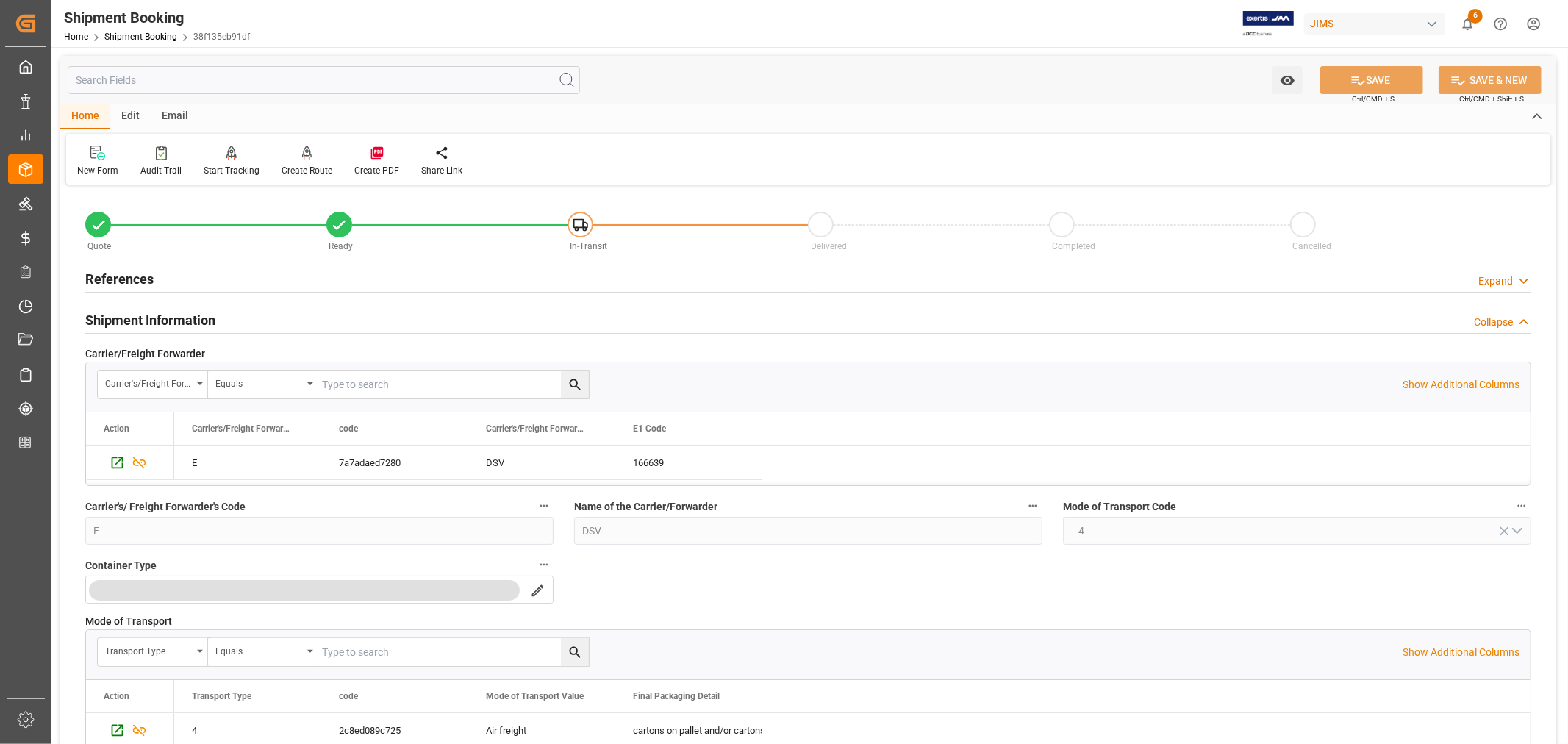
click at [188, 320] on h2 "Shipment Information" at bounding box center [150, 320] width 130 height 20
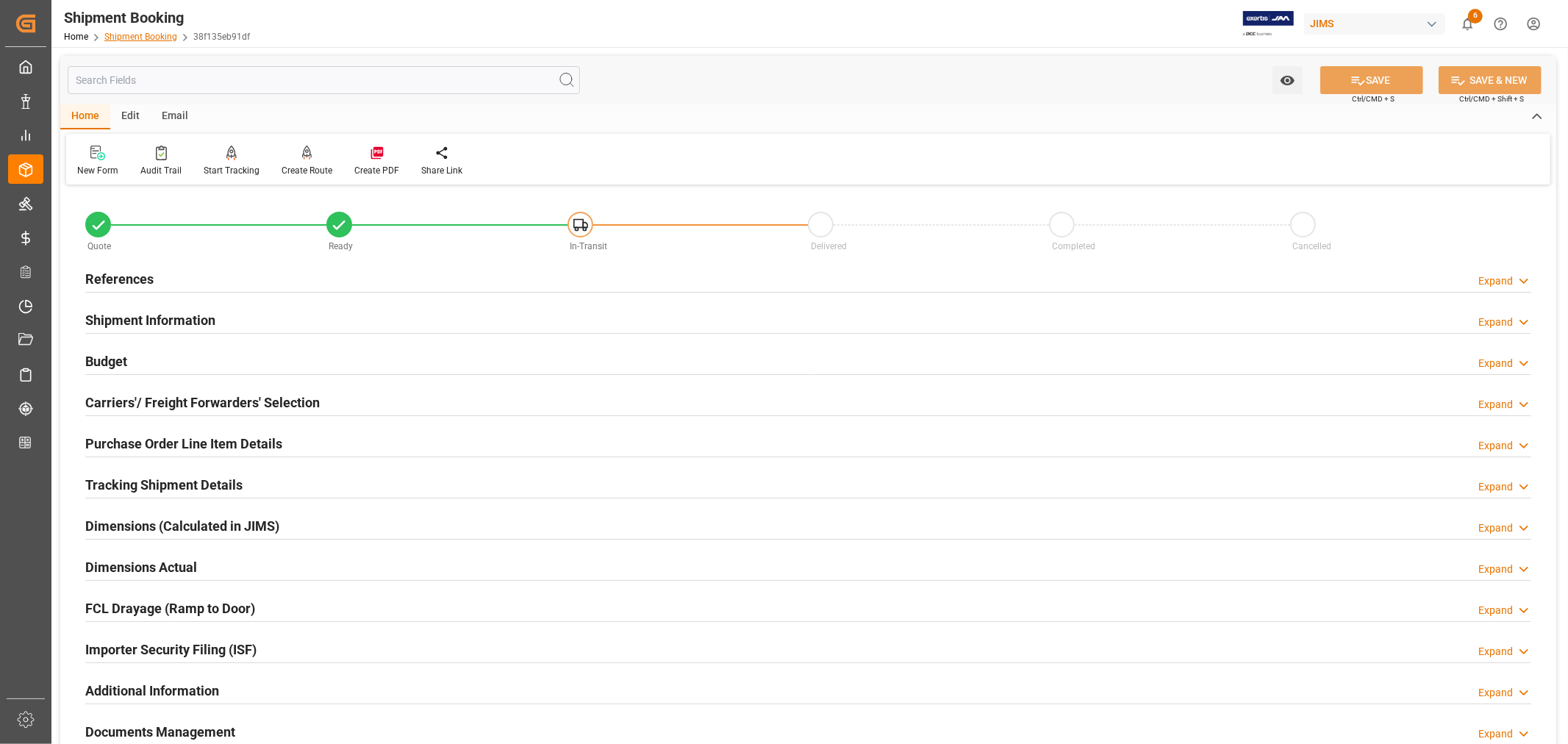
click at [144, 34] on link "Shipment Booking" at bounding box center [141, 36] width 73 height 10
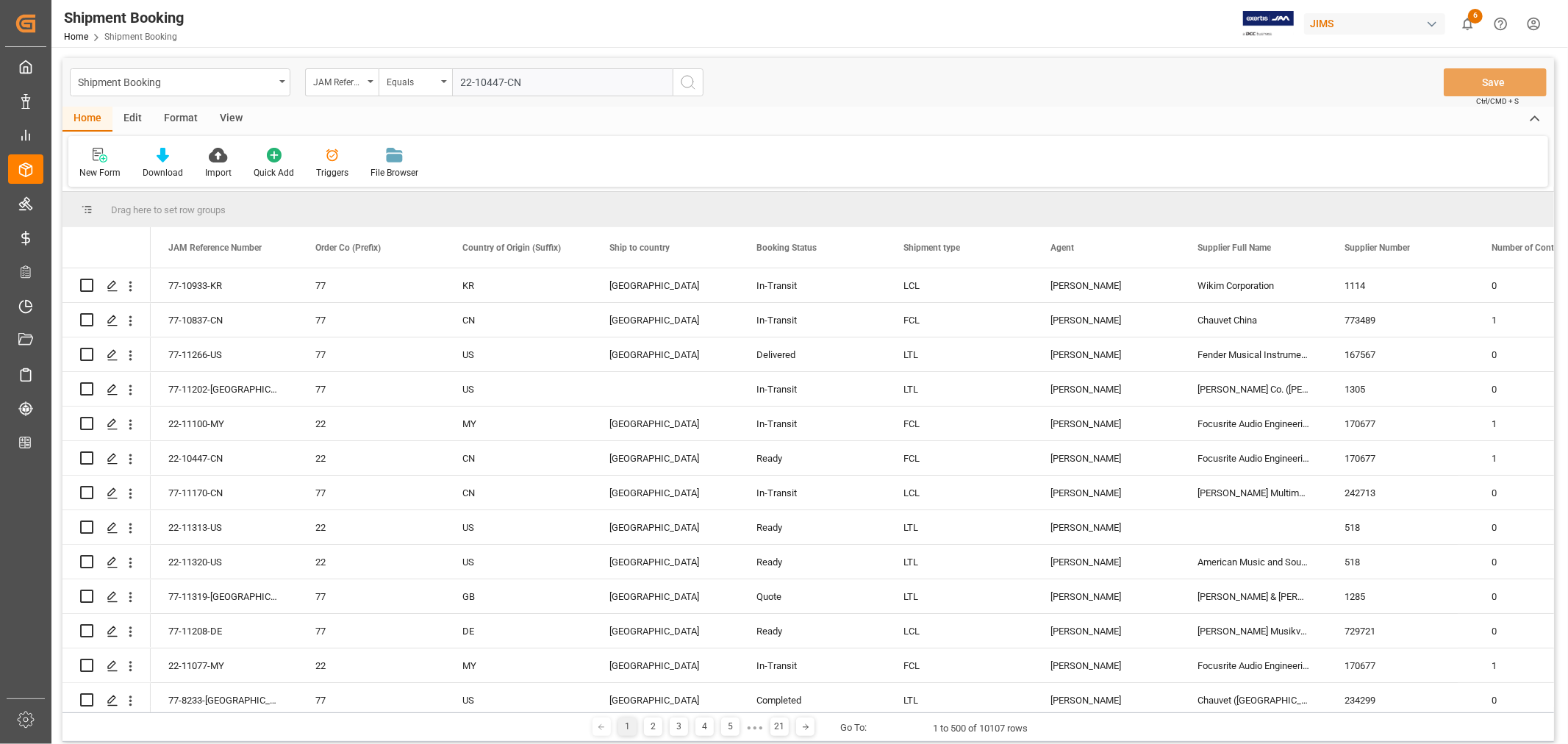
type input "22-10447-CN"
click at [687, 82] on icon "search button" at bounding box center [688, 82] width 17 height 17
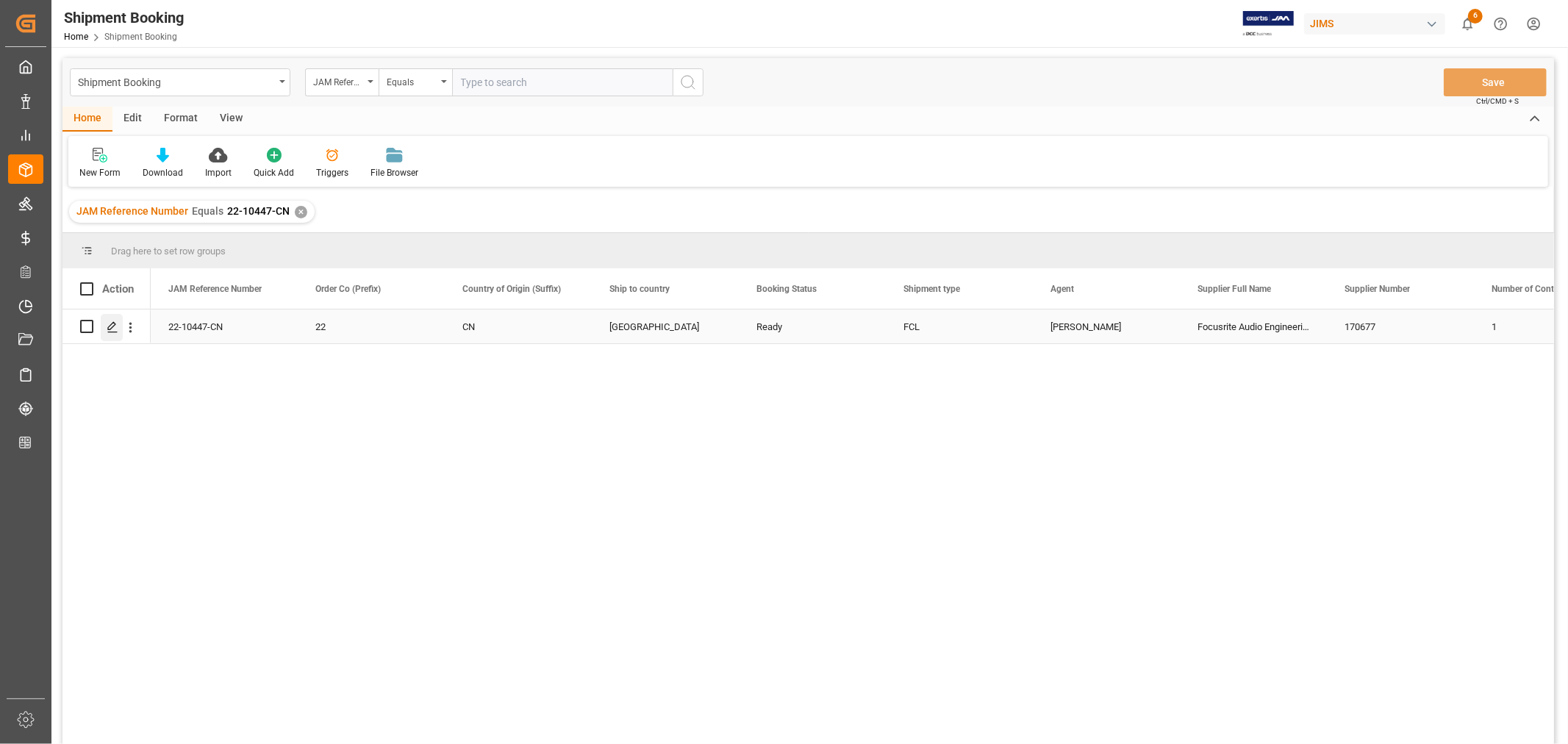
click at [116, 326] on icon "Press SPACE to select this row." at bounding box center [112, 326] width 12 height 12
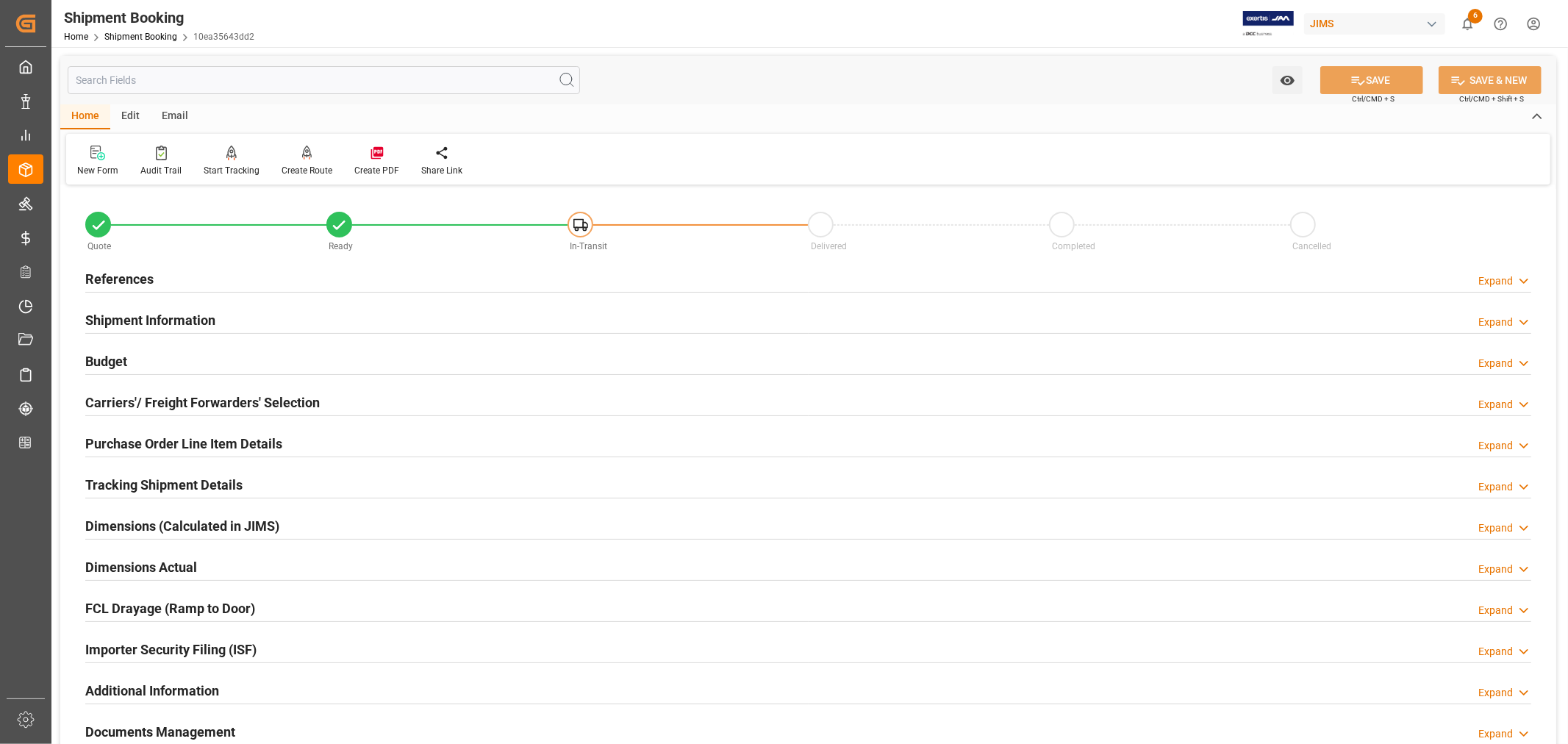
click at [131, 318] on h2 "Shipment Information" at bounding box center [150, 320] width 130 height 20
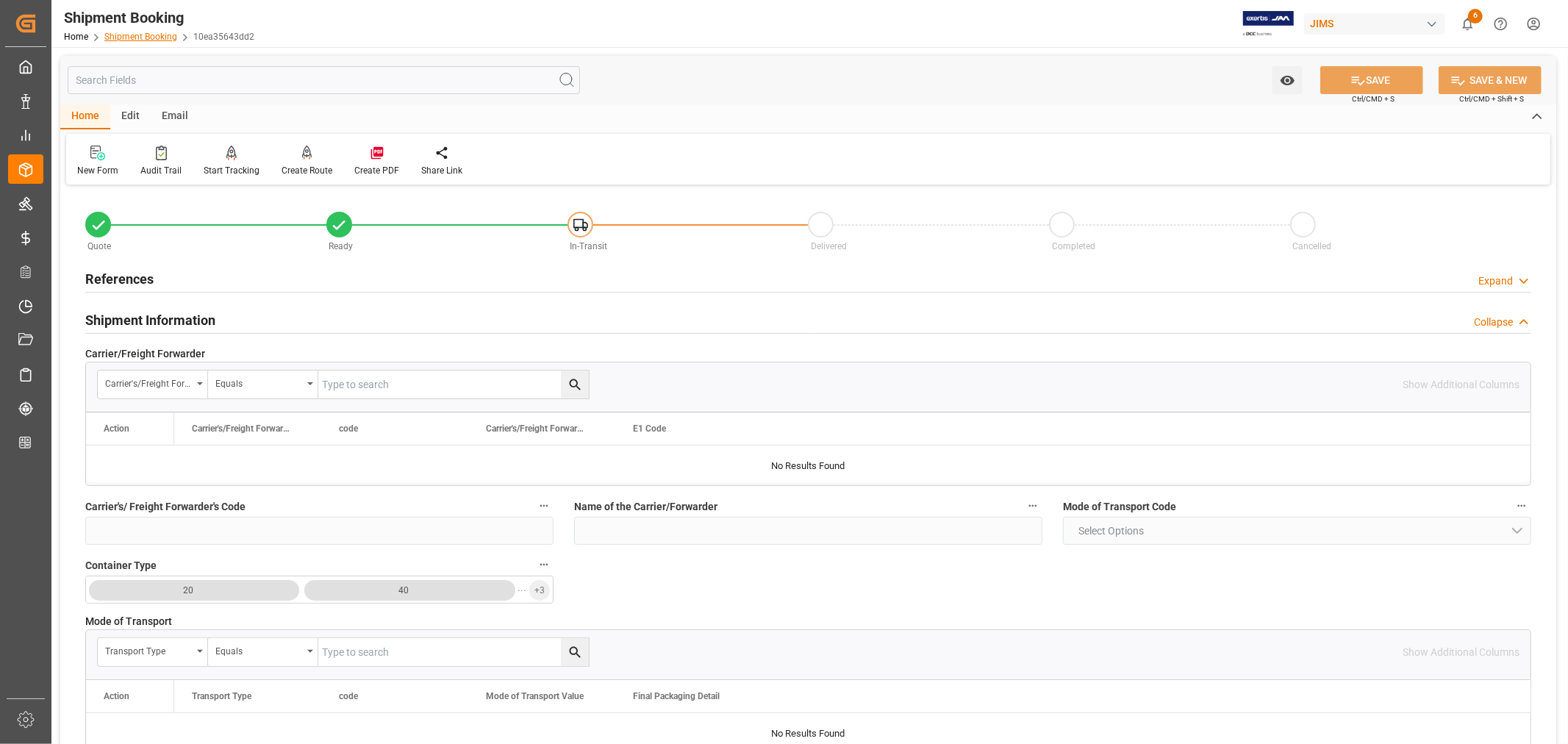
click at [123, 37] on link "Shipment Booking" at bounding box center [141, 36] width 73 height 10
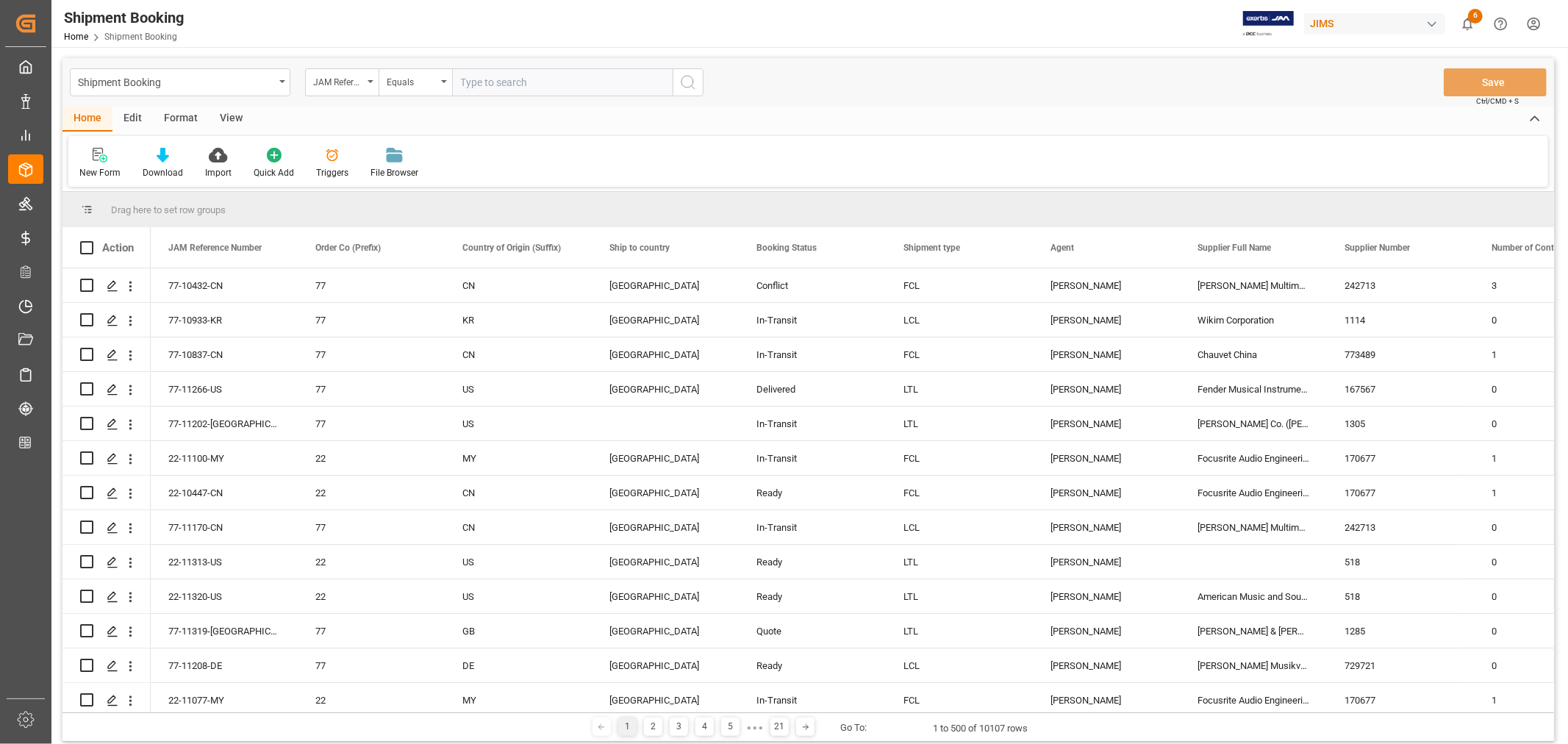
click at [475, 83] on input "text" at bounding box center [563, 82] width 221 height 28
paste input "22-10582-MY"
type input "22-10582-MY"
click at [683, 79] on icon "search button" at bounding box center [688, 82] width 17 height 17
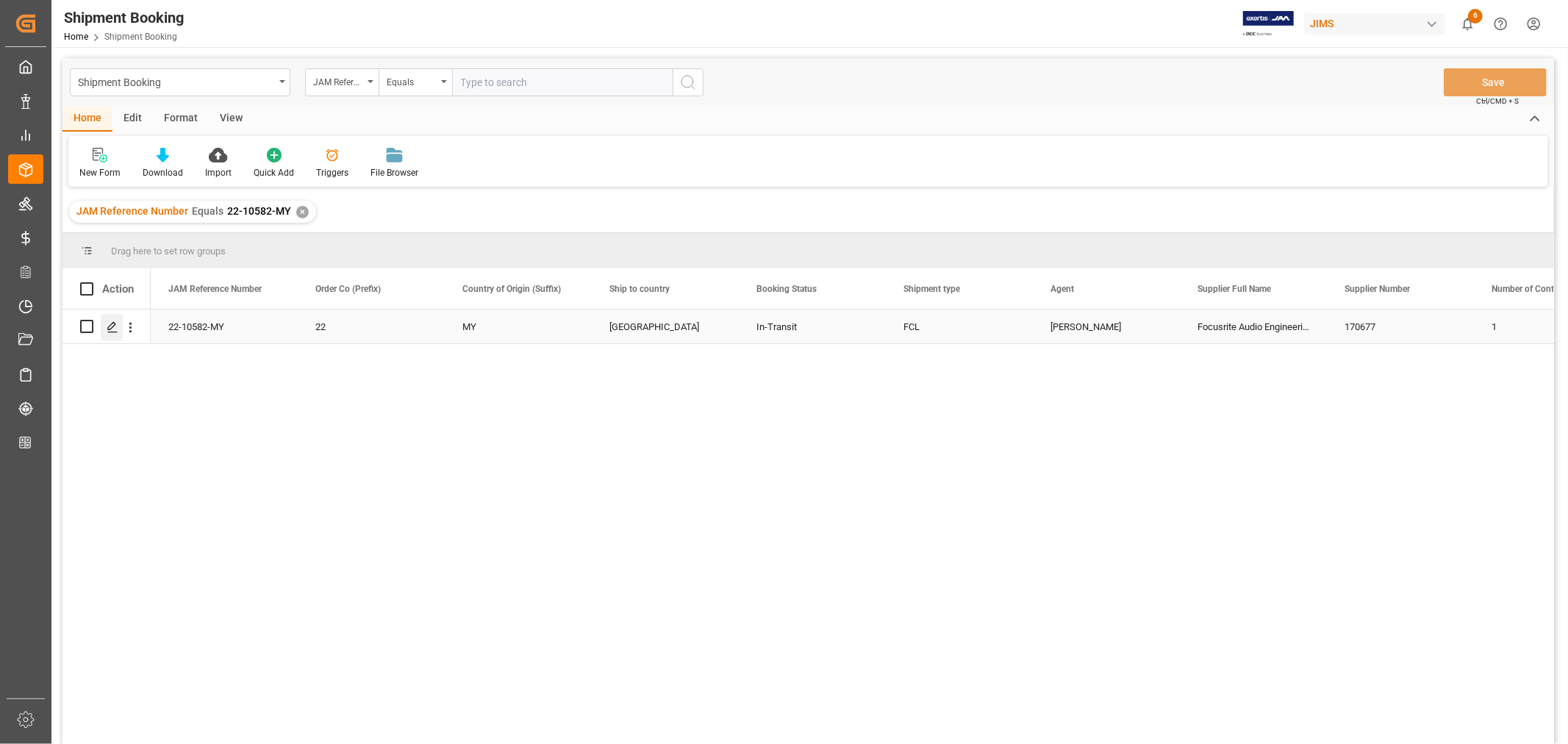
click at [116, 322] on icon "Press SPACE to select this row." at bounding box center [112, 326] width 12 height 12
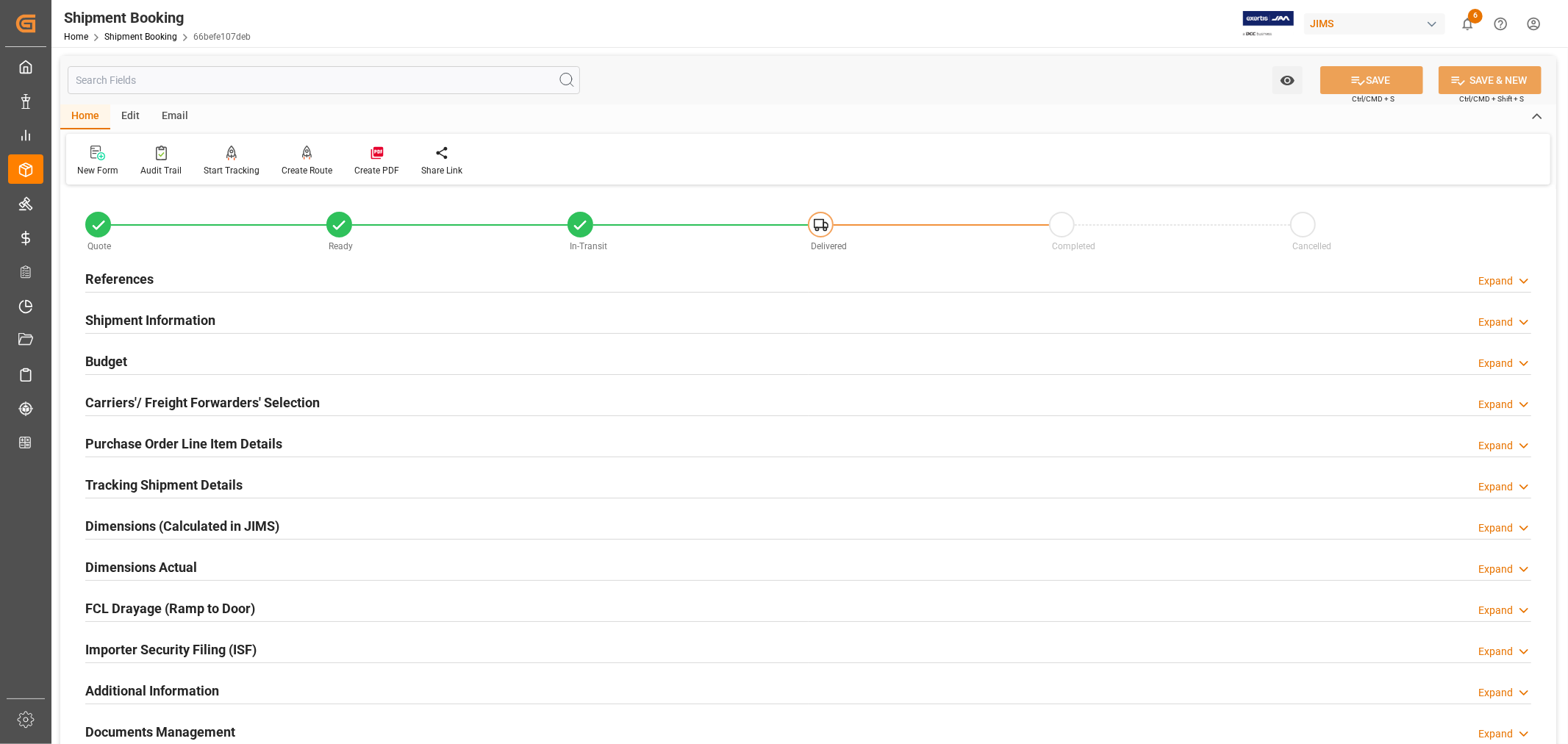
click at [120, 435] on h2 "Purchase Order Line Item Details" at bounding box center [184, 444] width 197 height 20
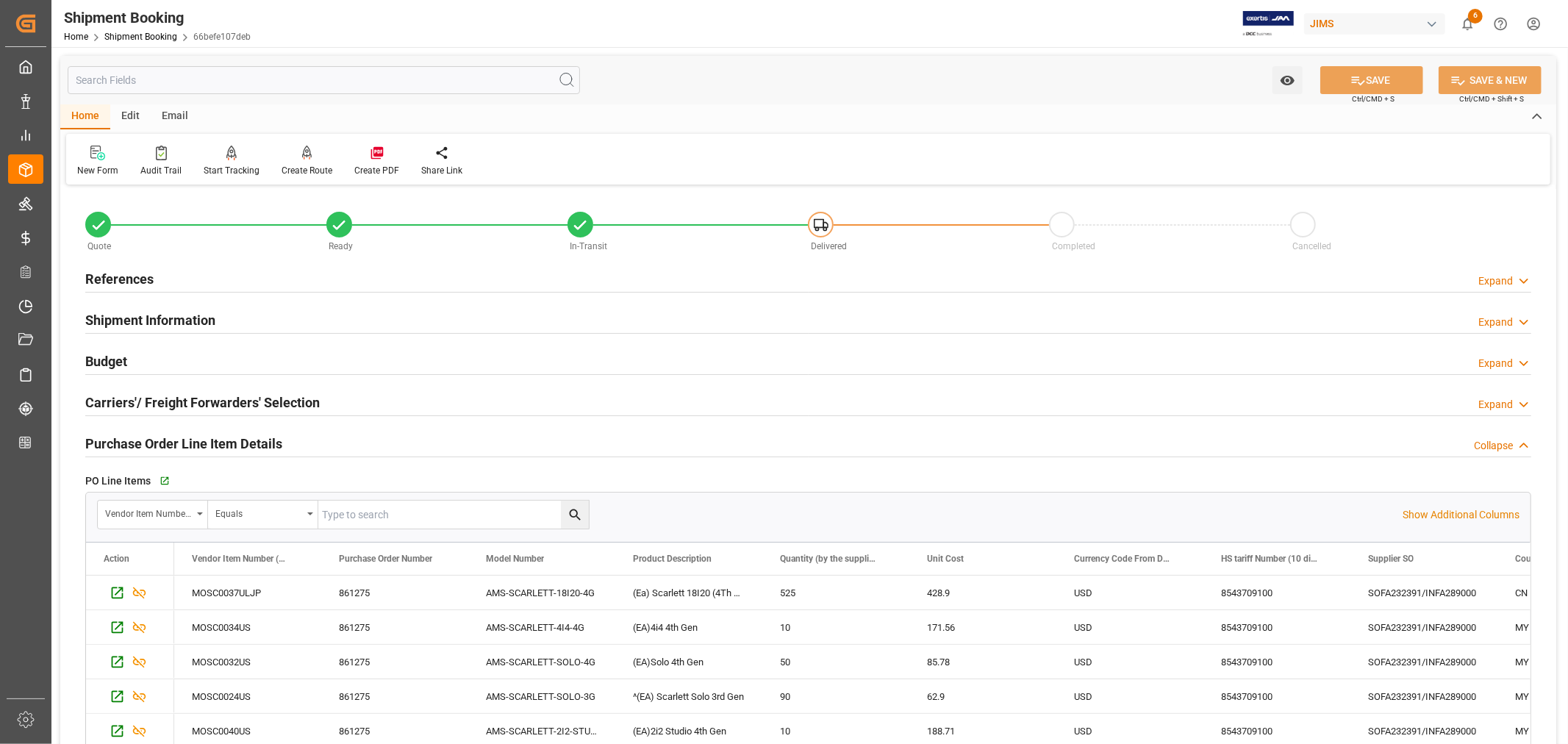
click at [120, 435] on h2 "Purchase Order Line Item Details" at bounding box center [184, 444] width 197 height 20
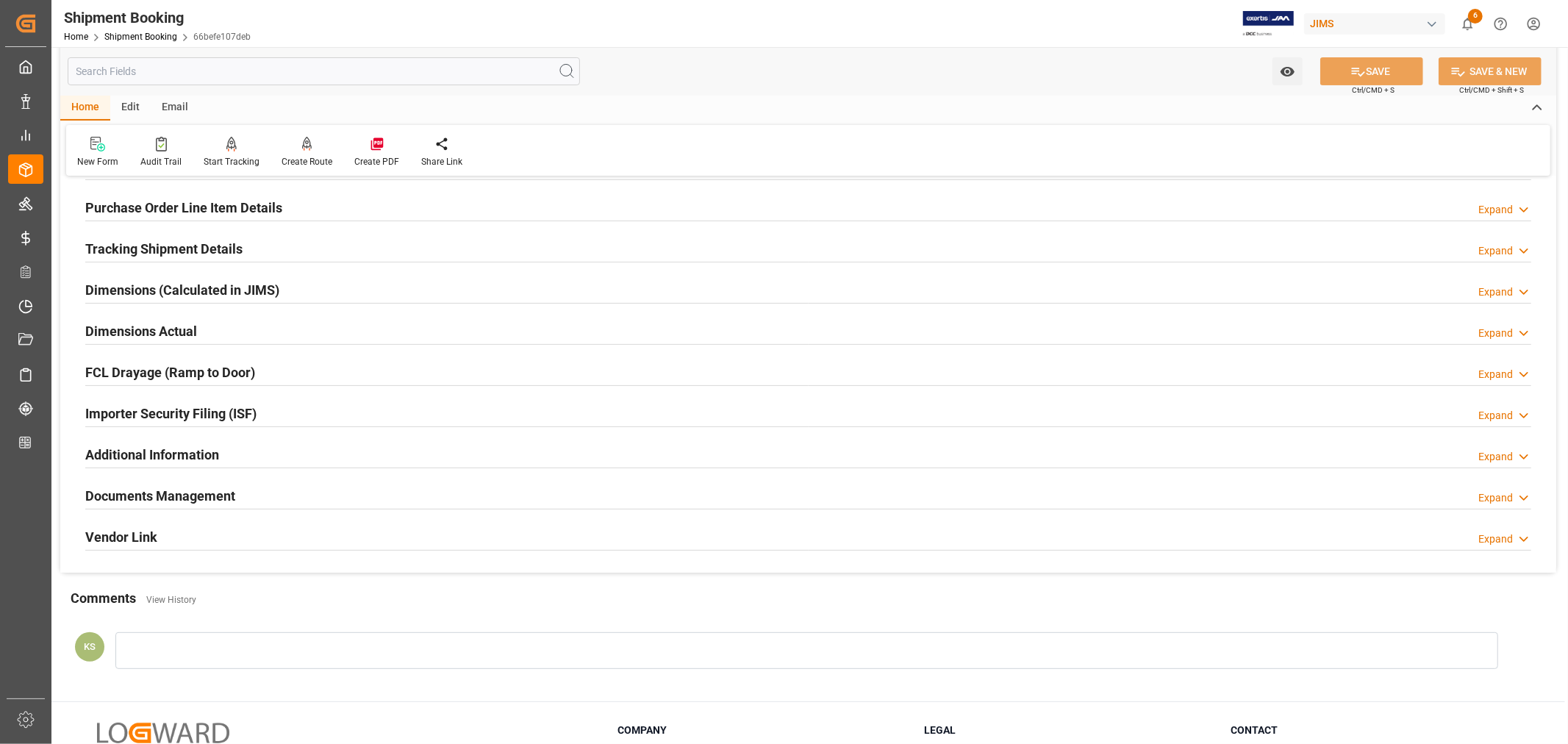
scroll to position [245, 0]
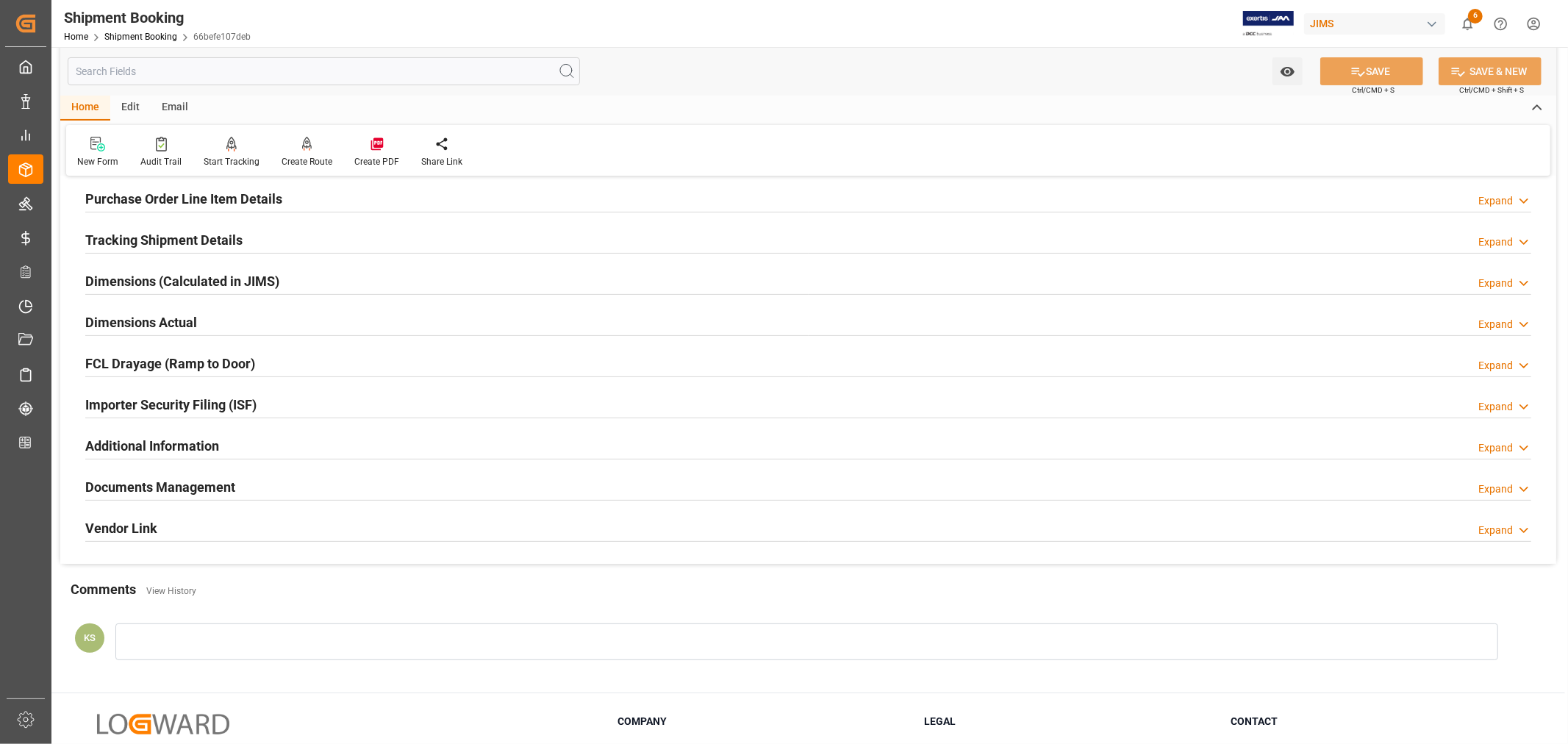
click at [292, 412] on div "Importer Security Filing (ISF) Expand" at bounding box center [808, 404] width 1446 height 28
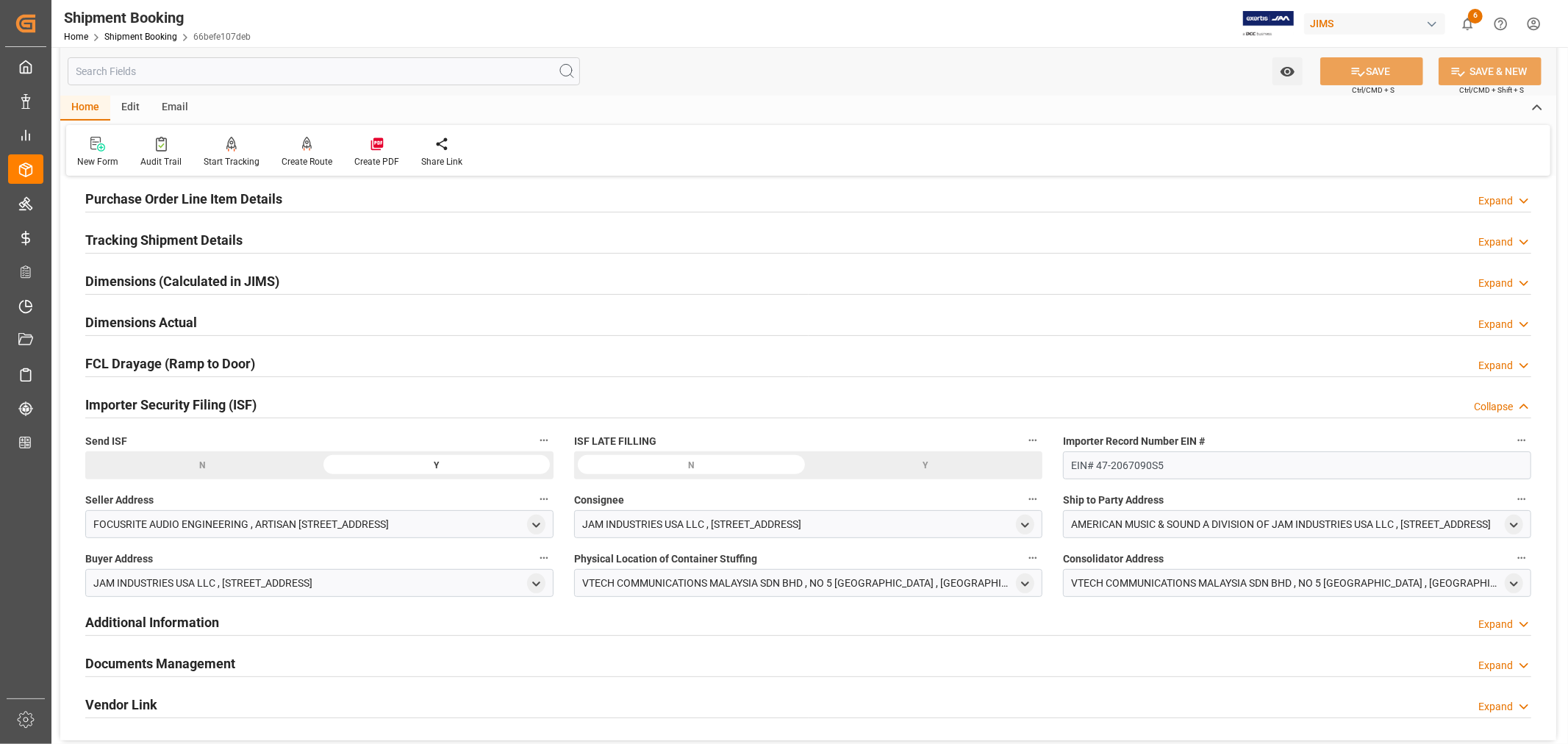
click at [292, 412] on div "Importer Security Filing (ISF) Collapse" at bounding box center [808, 404] width 1446 height 28
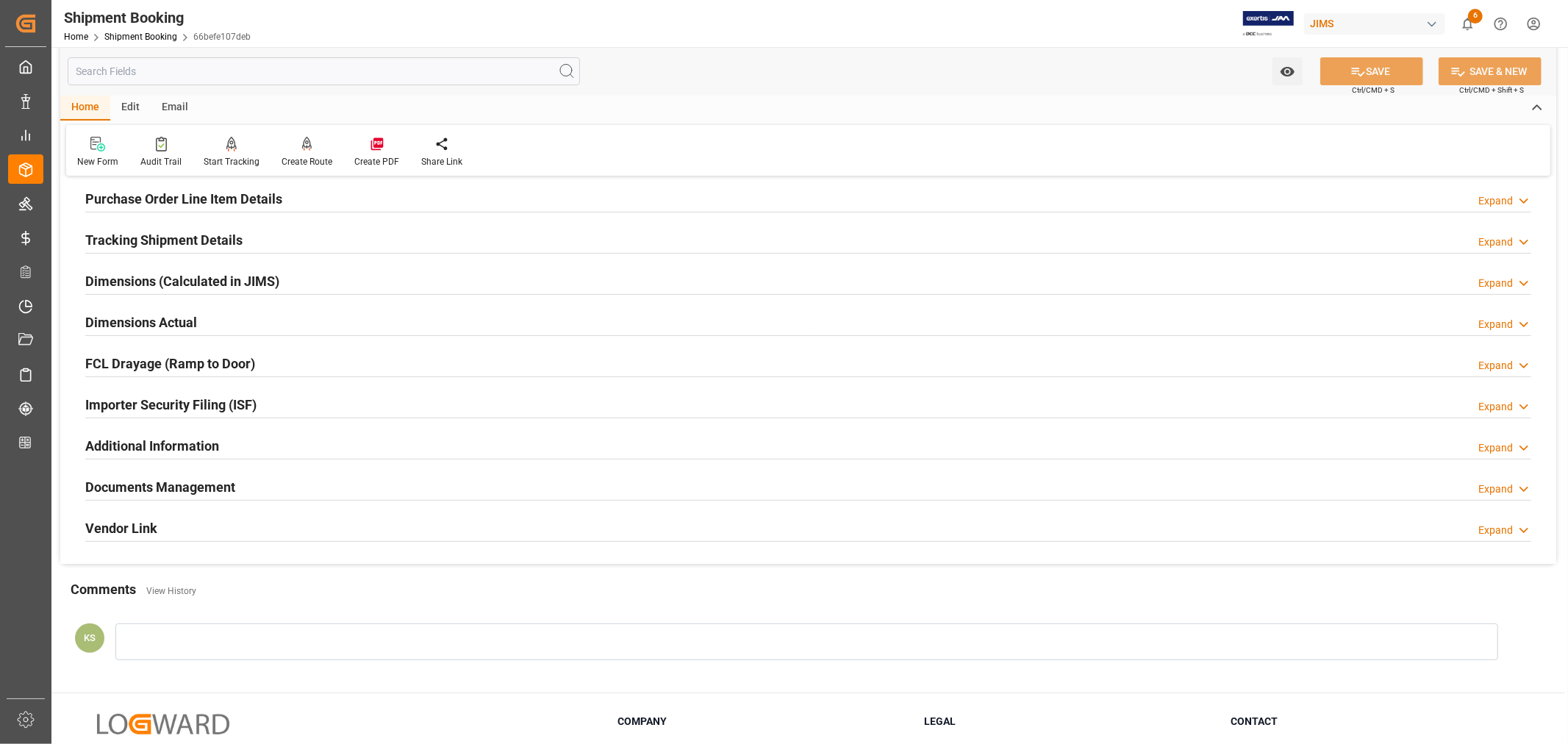
click at [231, 478] on h2 "Documents Management" at bounding box center [160, 487] width 150 height 20
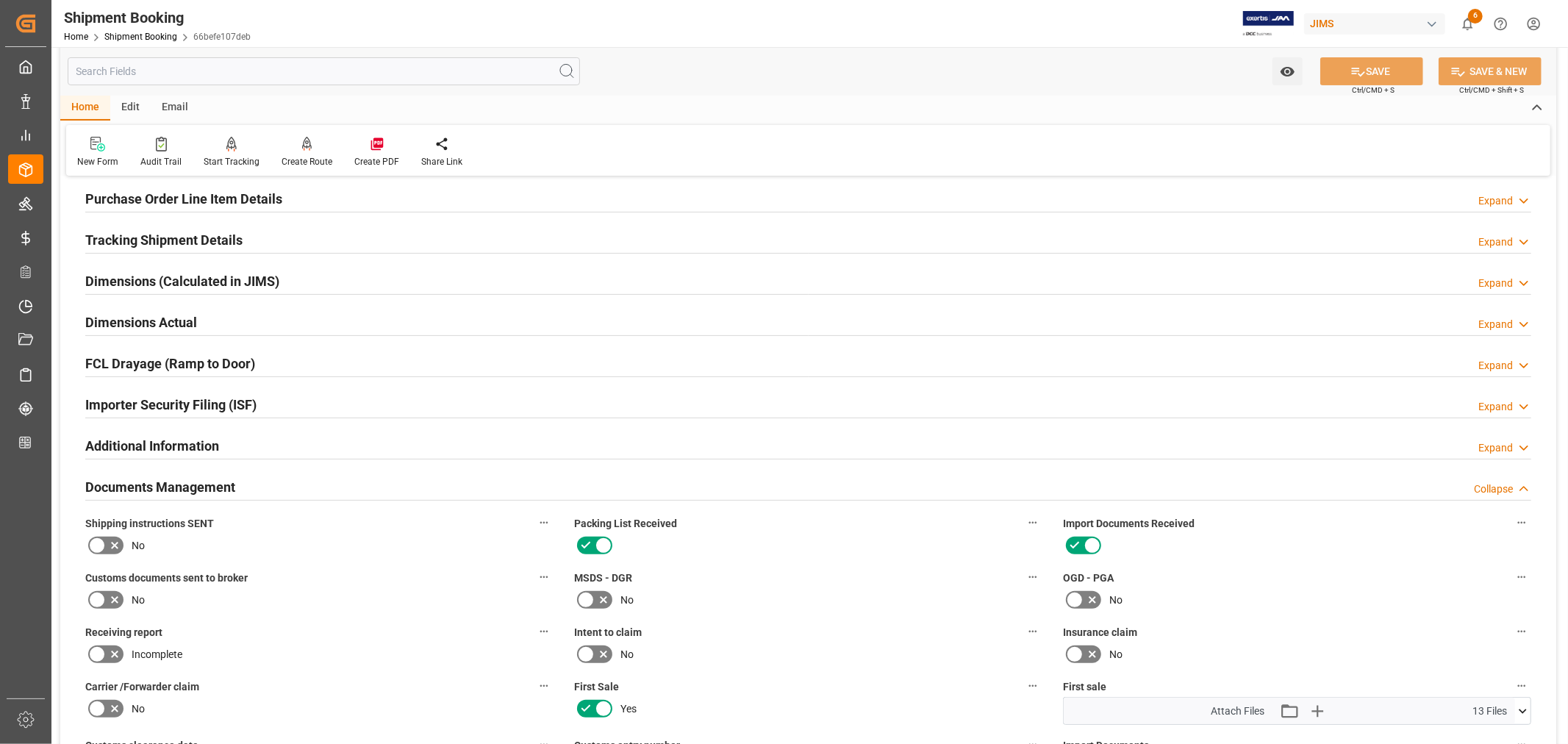
click at [231, 478] on h2 "Documents Management" at bounding box center [160, 487] width 150 height 20
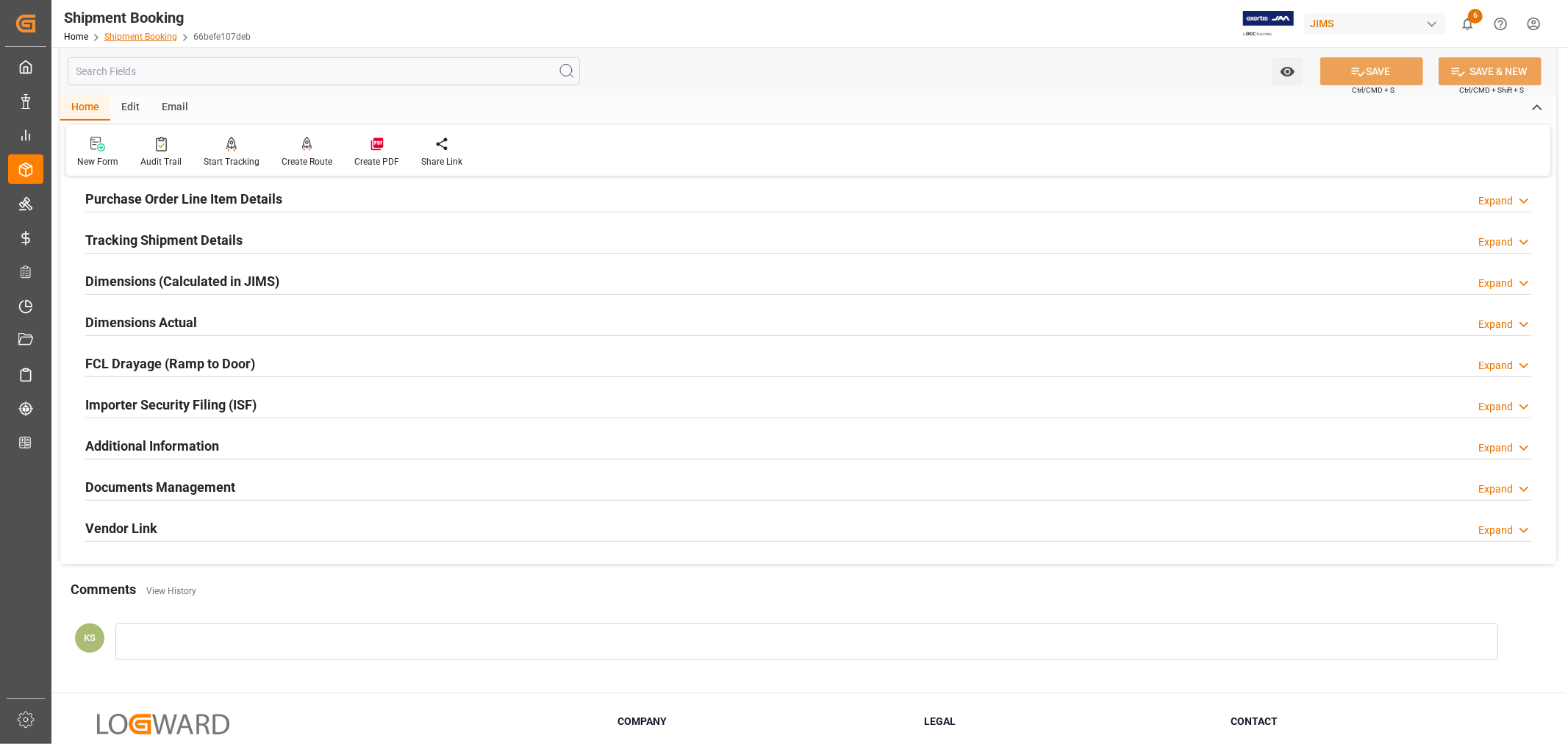
click at [151, 37] on link "Shipment Booking" at bounding box center [141, 36] width 73 height 10
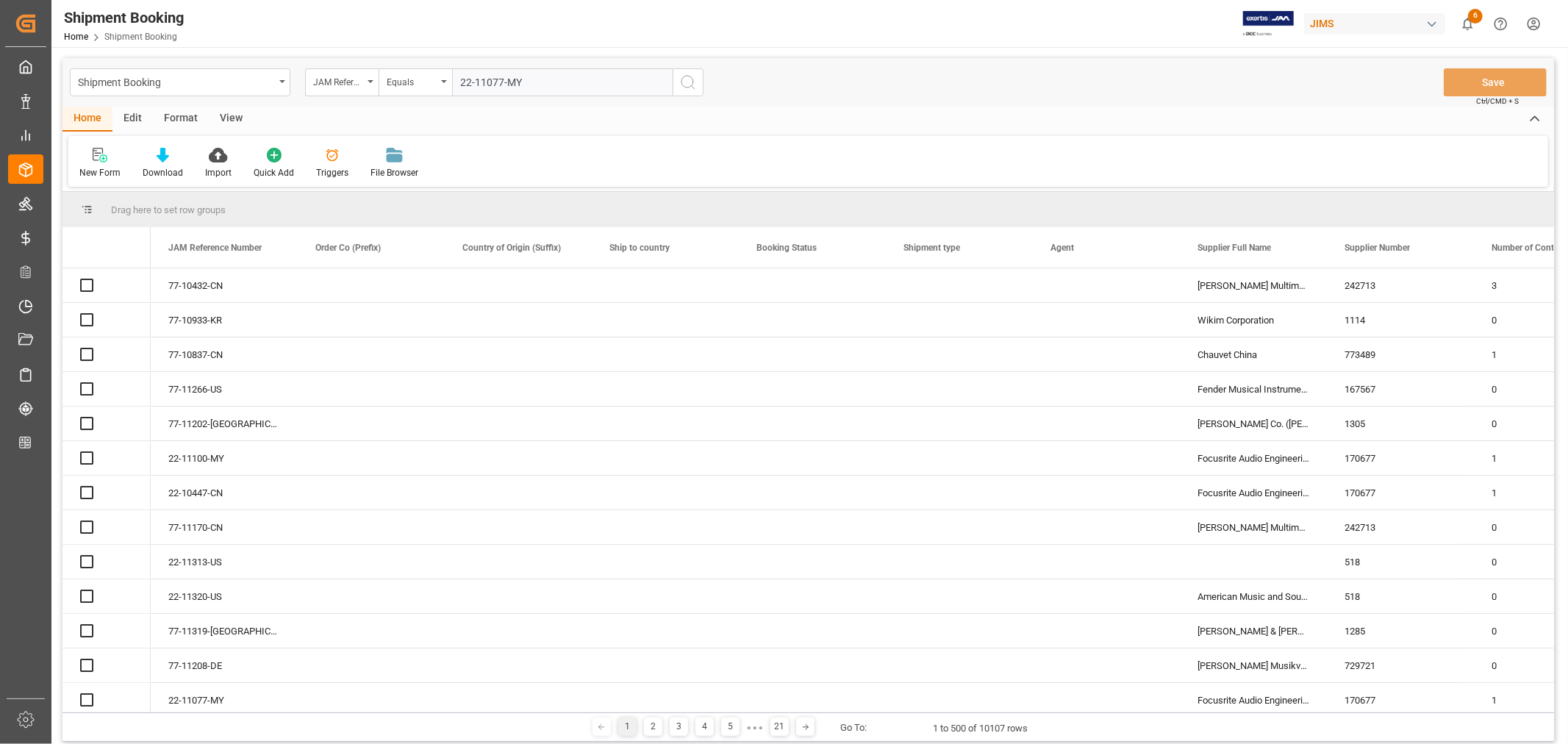
type input "22-11077-MY"
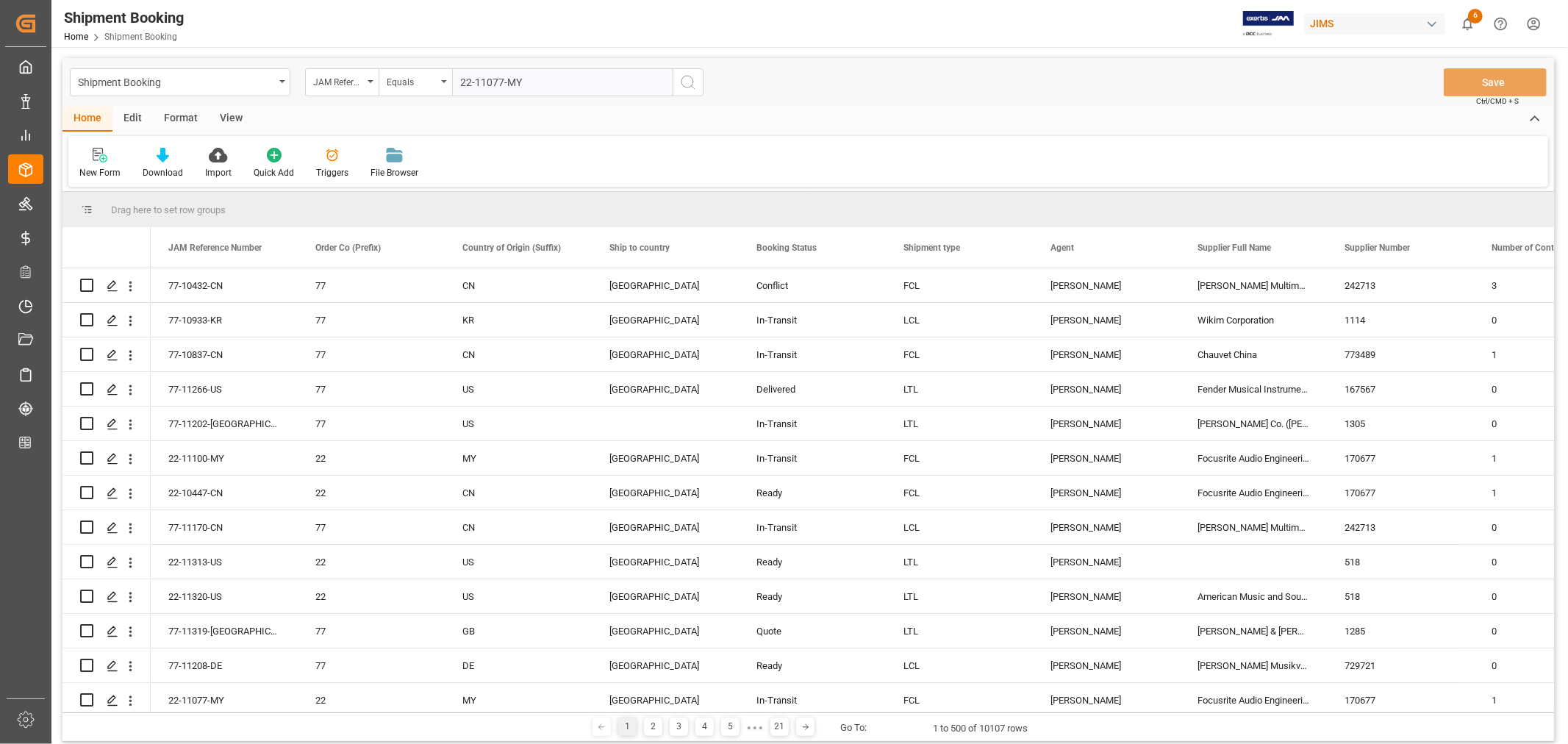
click at [688, 82] on icon "search button" at bounding box center [688, 82] width 17 height 17
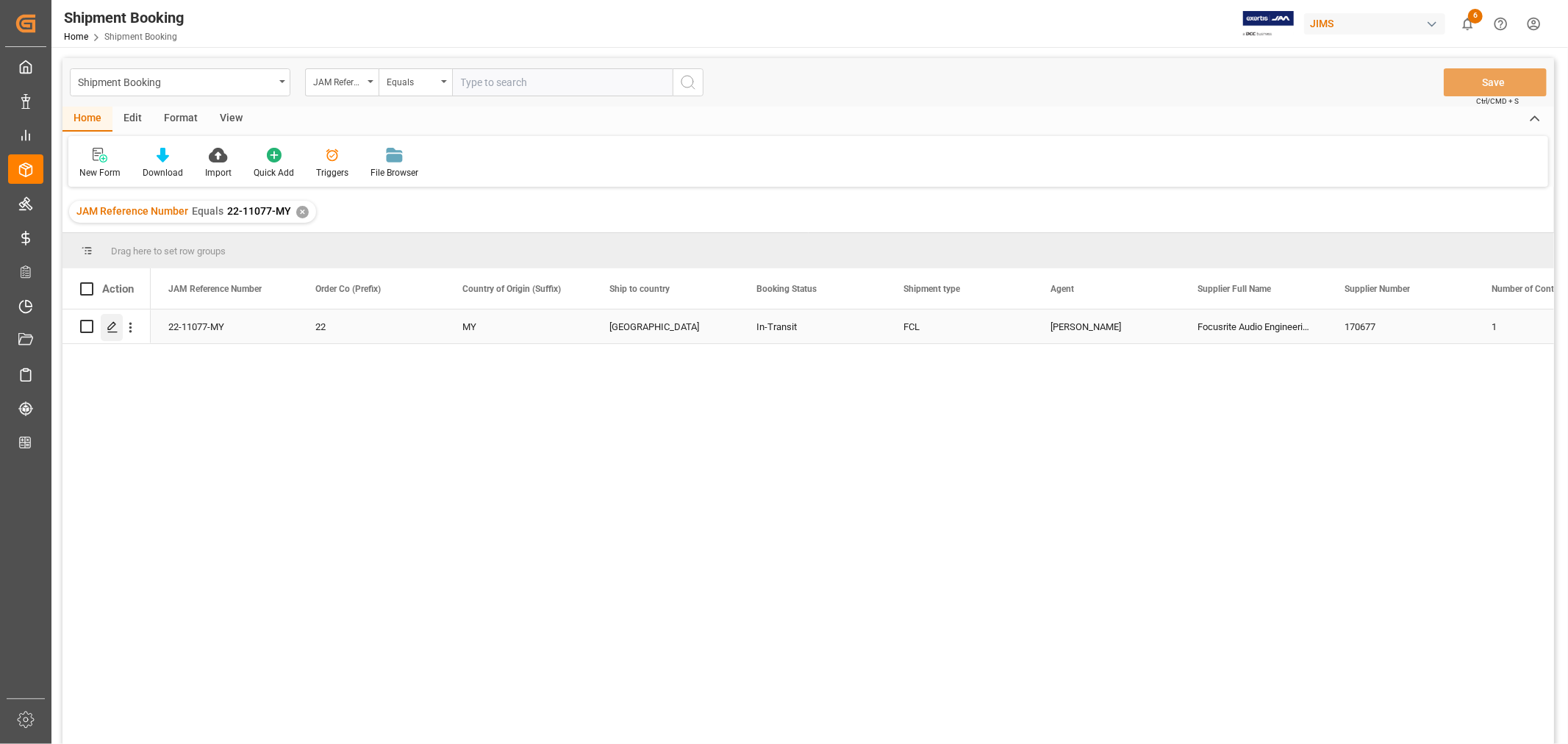
click at [115, 326] on icon "Press SPACE to select this row." at bounding box center [112, 326] width 12 height 12
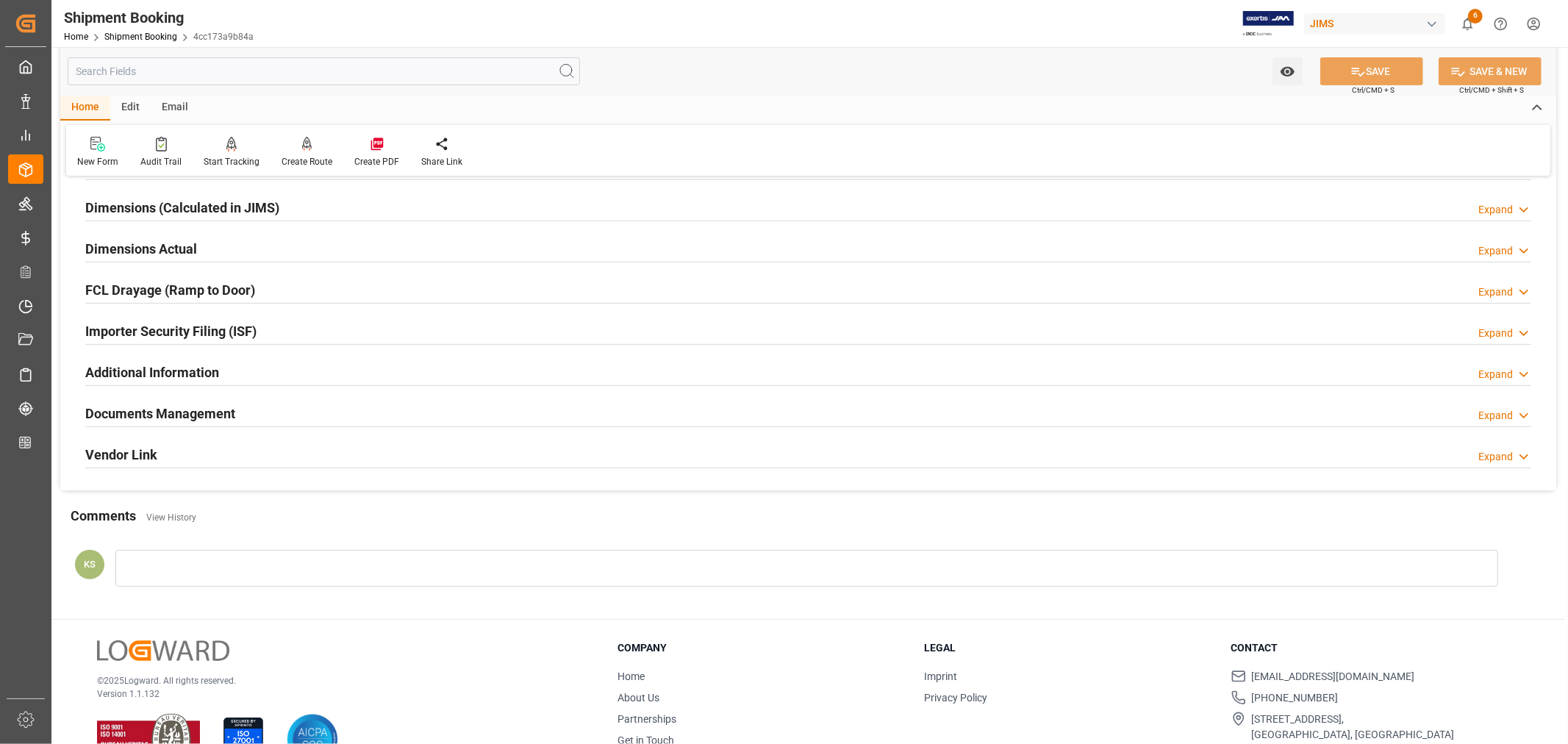
scroll to position [361, 0]
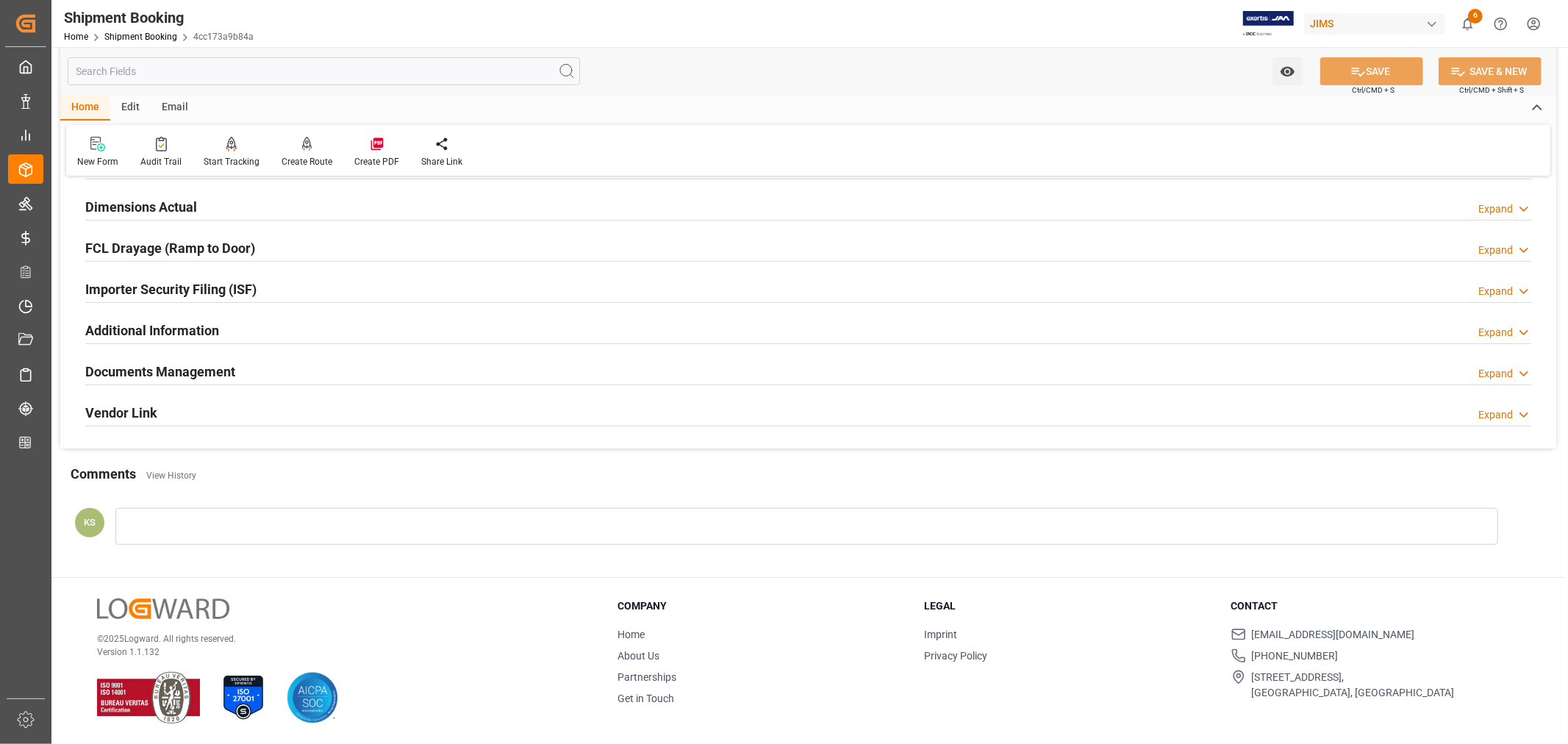
click at [200, 362] on h2 "Documents Management" at bounding box center [160, 372] width 150 height 20
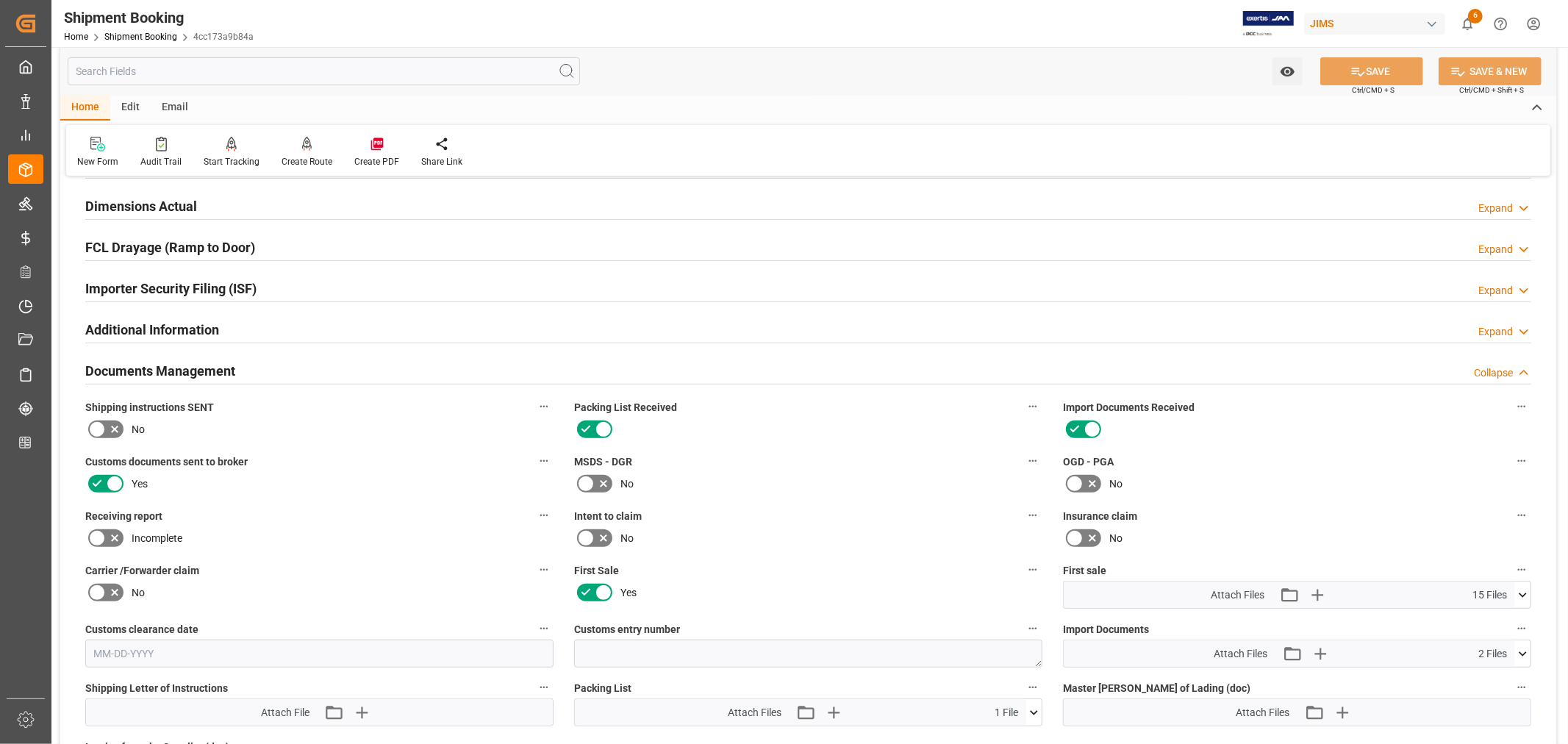
click at [200, 363] on h2 "Documents Management" at bounding box center [160, 372] width 150 height 20
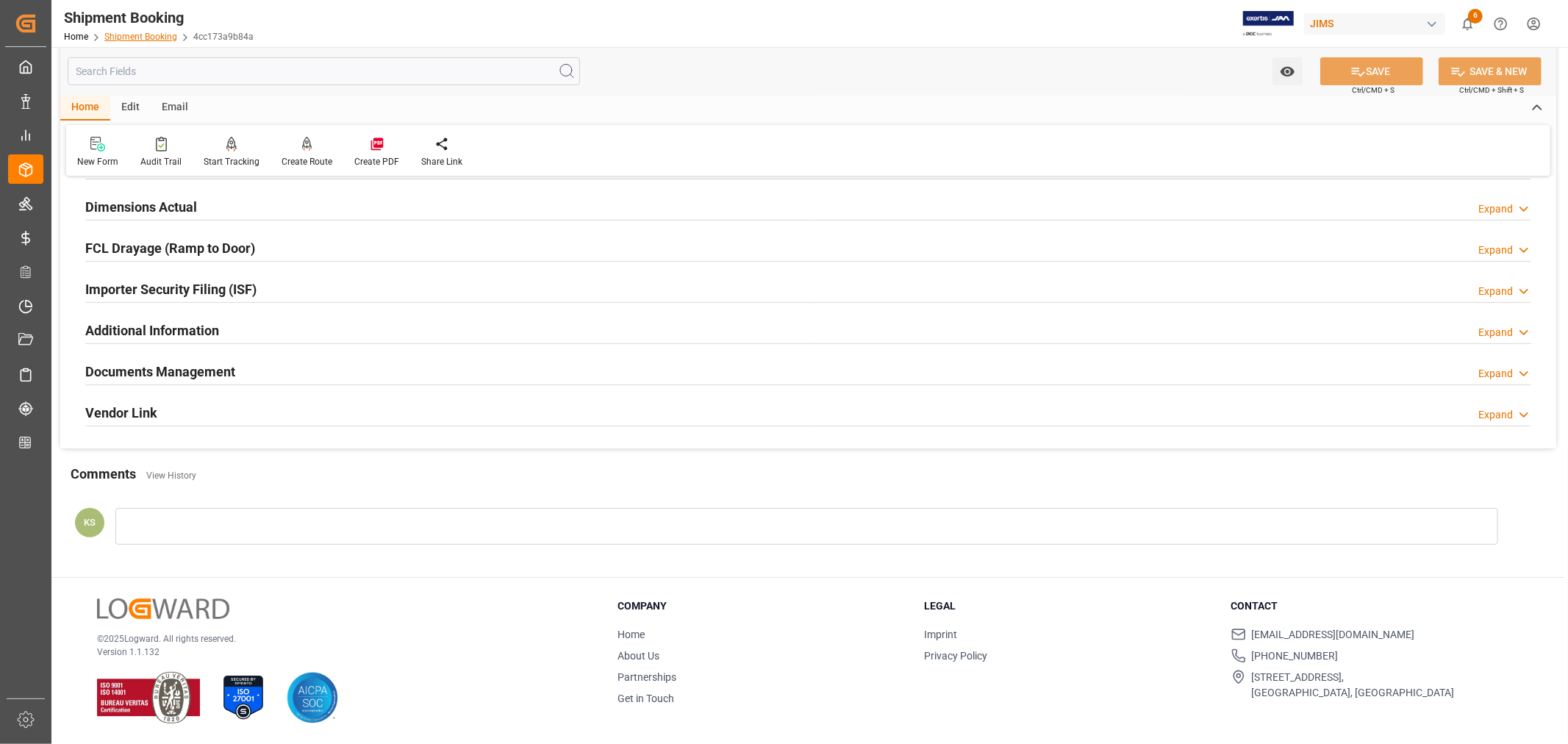
click at [145, 32] on link "Shipment Booking" at bounding box center [141, 36] width 73 height 10
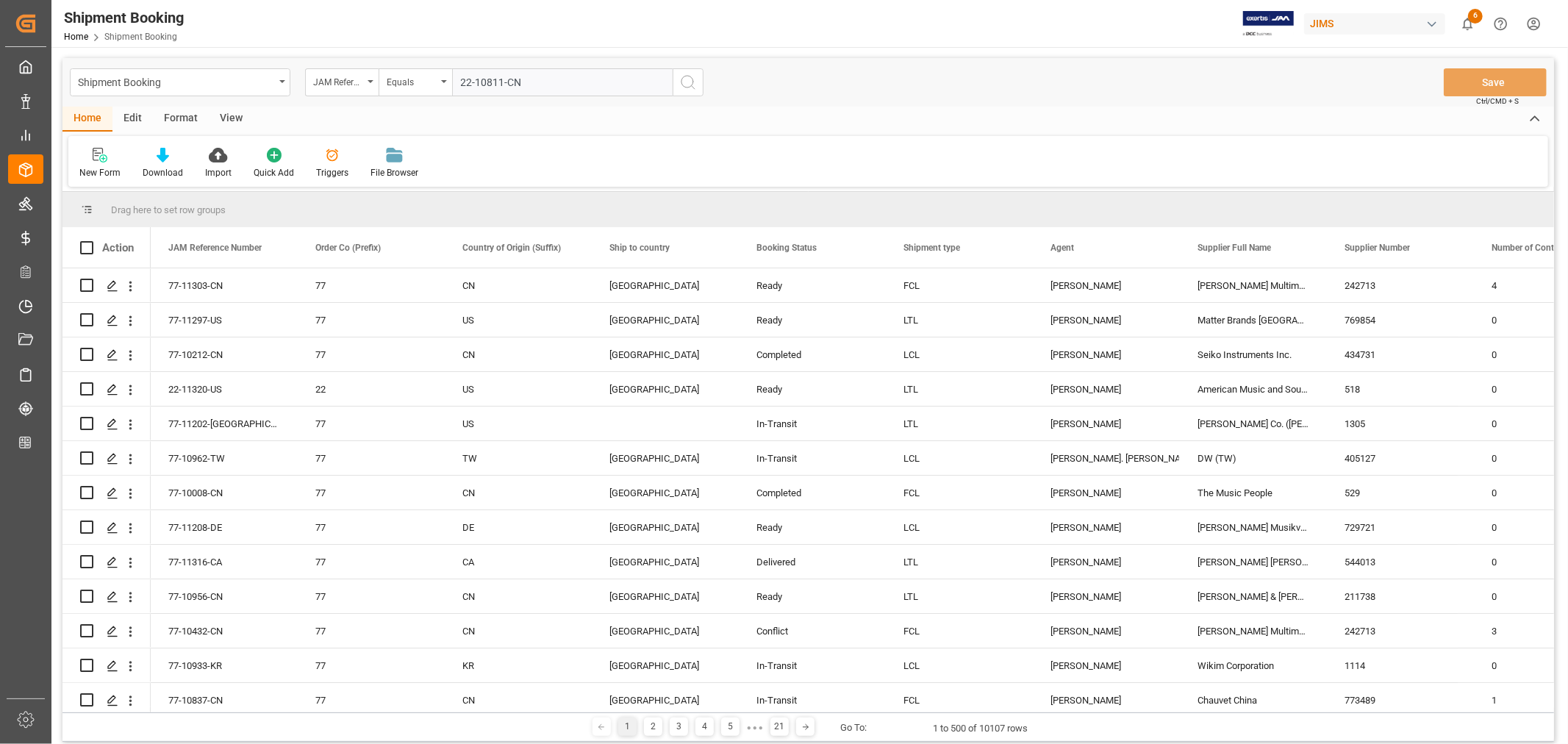
type input "22-10811-CN"
click at [685, 81] on icon "search button" at bounding box center [688, 82] width 17 height 17
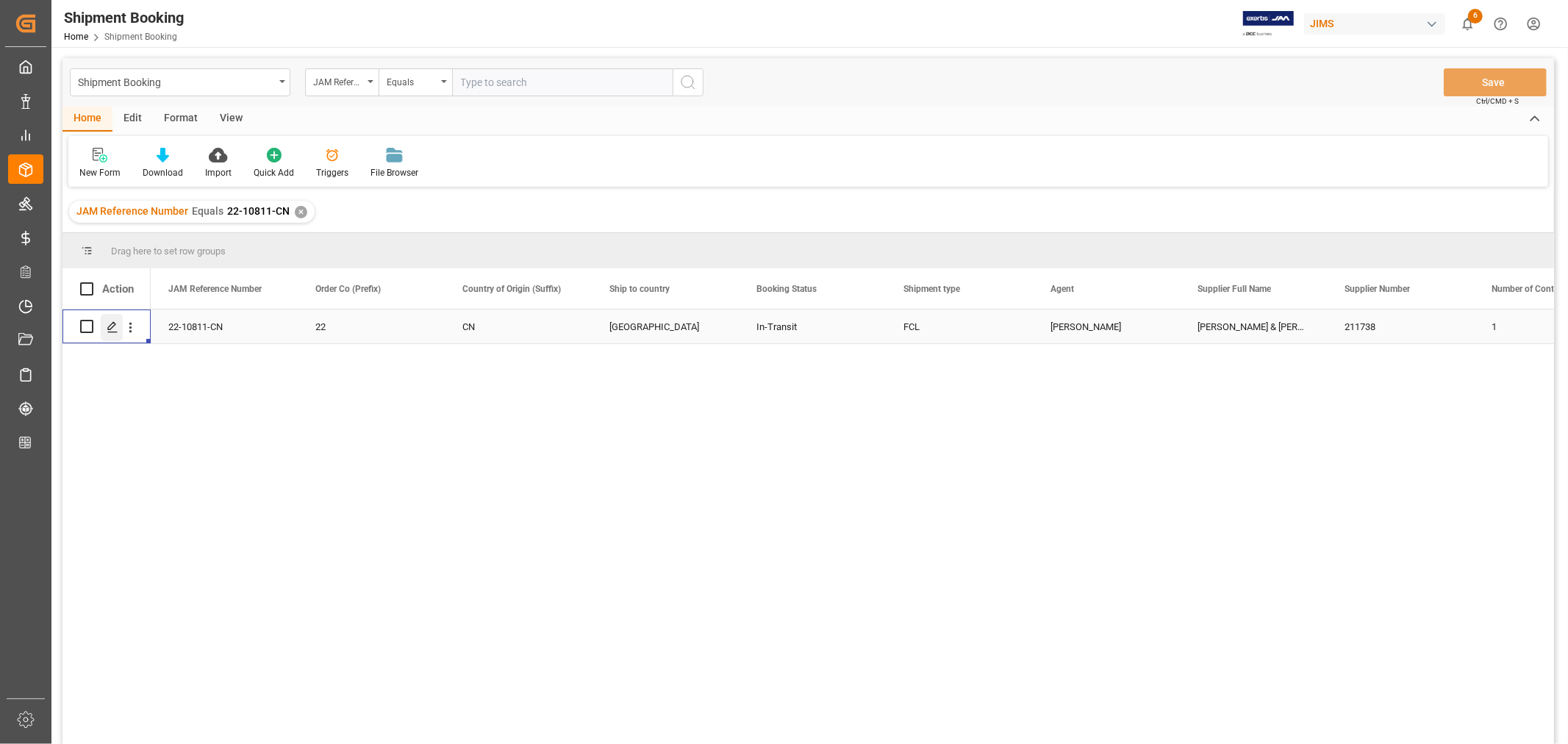
click at [116, 325] on icon "Press SPACE to select this row." at bounding box center [112, 326] width 12 height 12
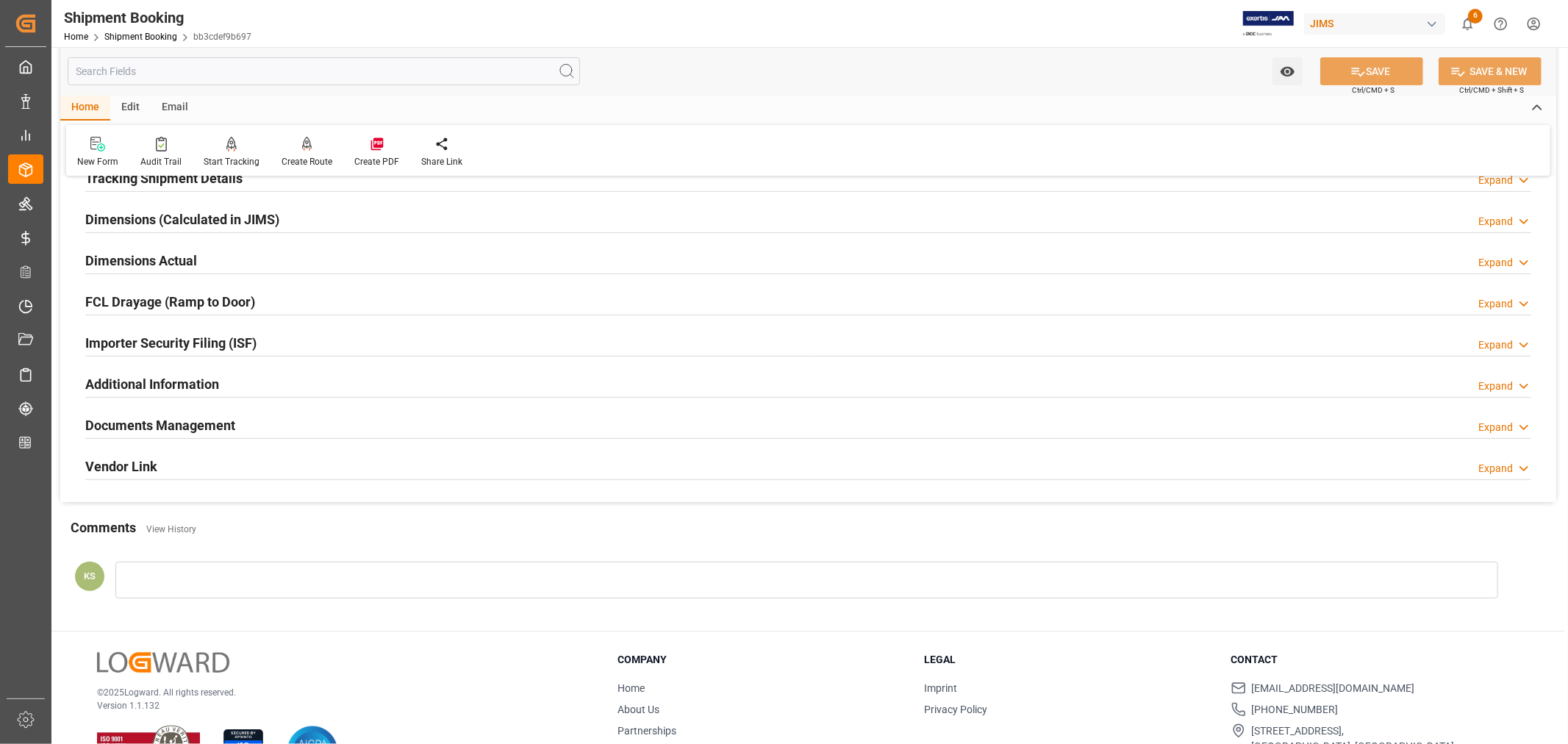
scroll to position [326, 0]
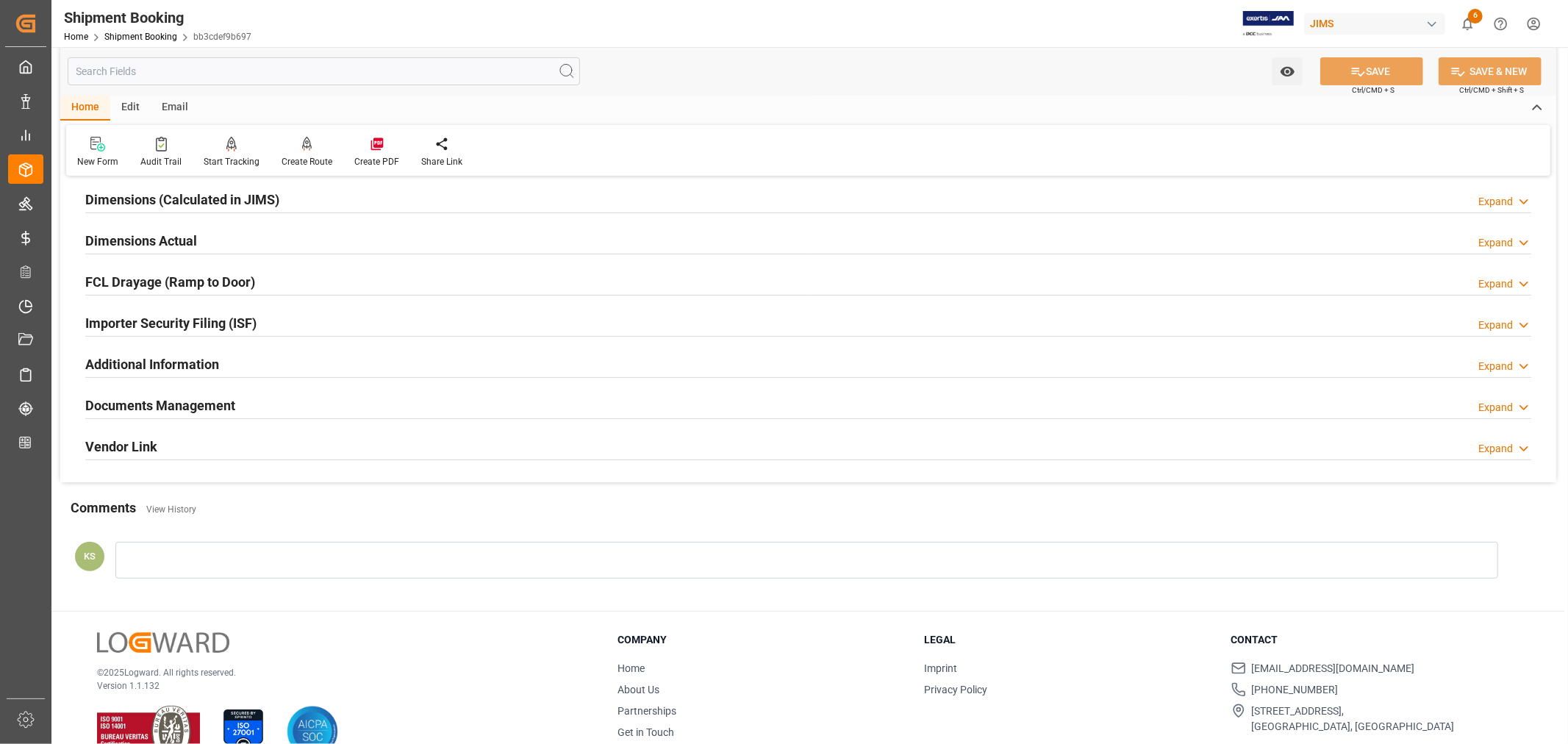
click at [250, 395] on div "Documents Management Expand" at bounding box center [808, 404] width 1446 height 28
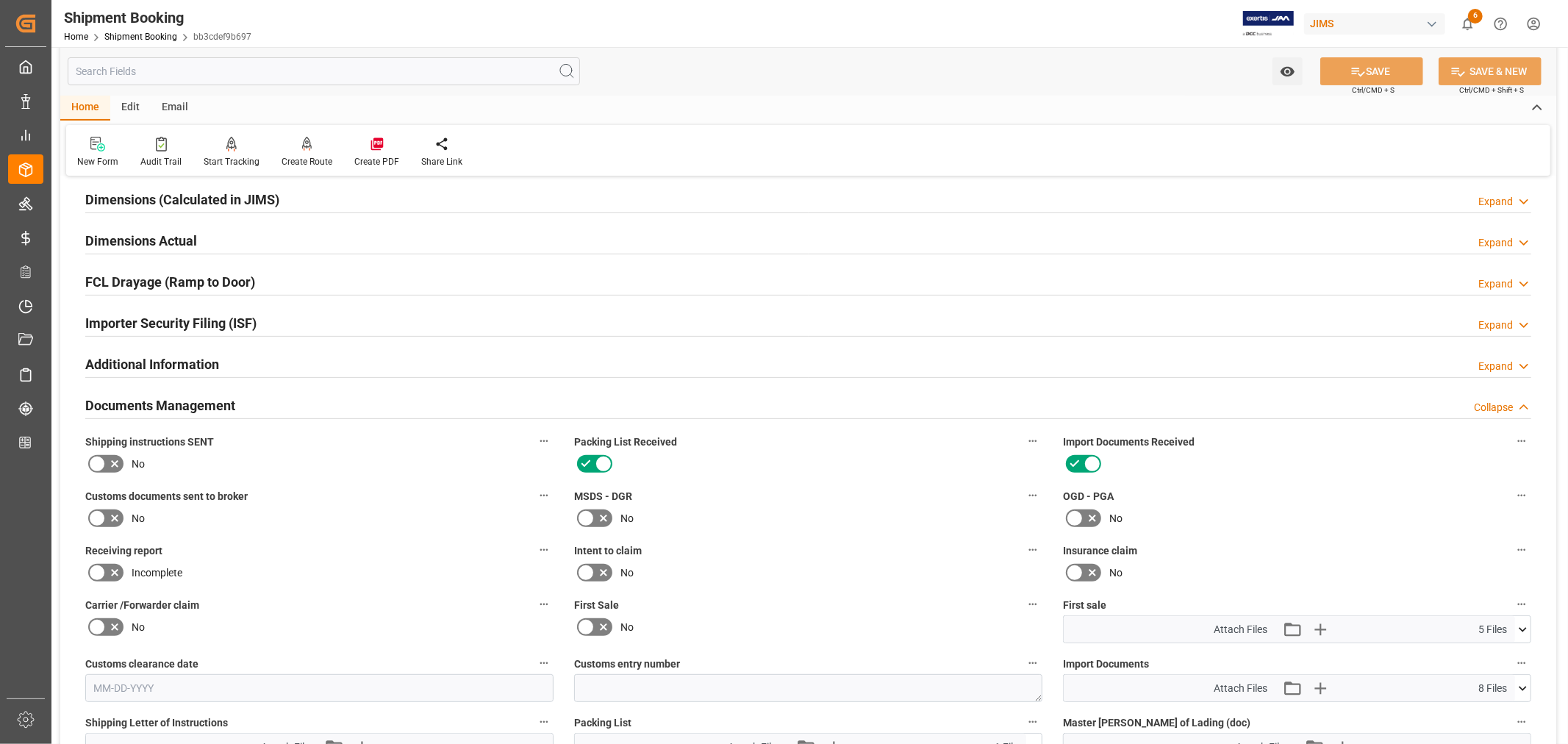
click at [250, 395] on div "Documents Management Collapse" at bounding box center [808, 404] width 1446 height 28
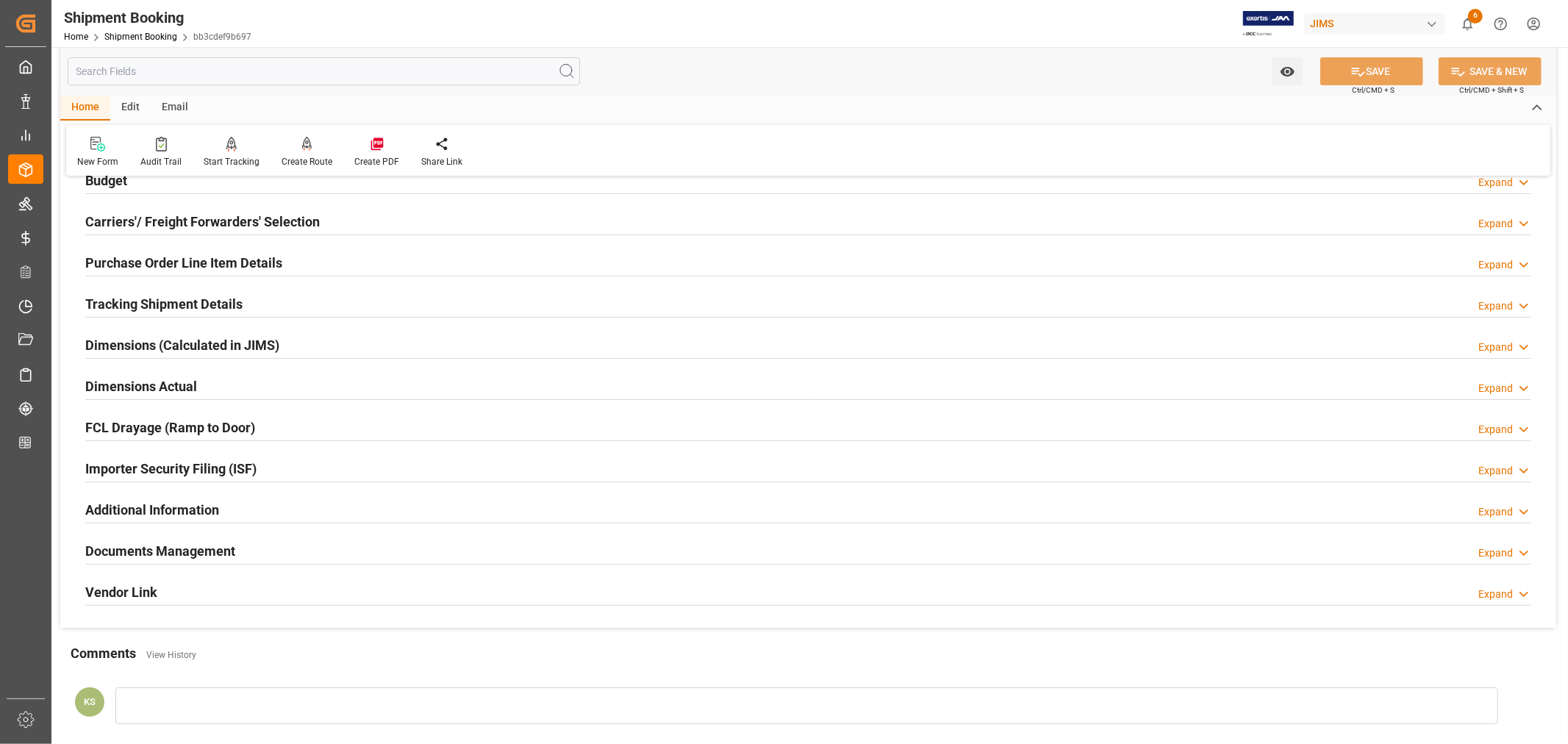
scroll to position [163, 0]
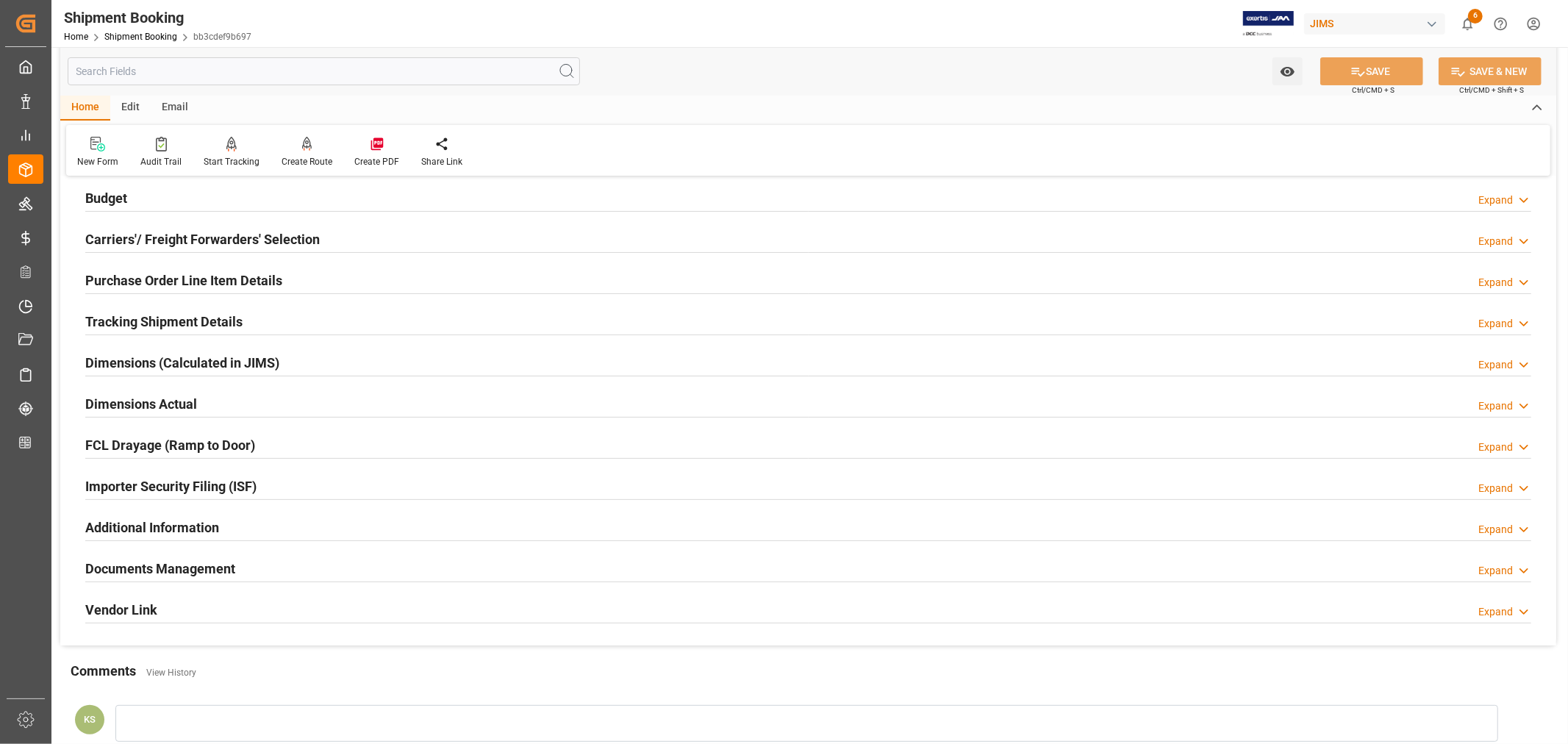
click at [121, 320] on h2 "Tracking Shipment Details" at bounding box center [164, 322] width 157 height 20
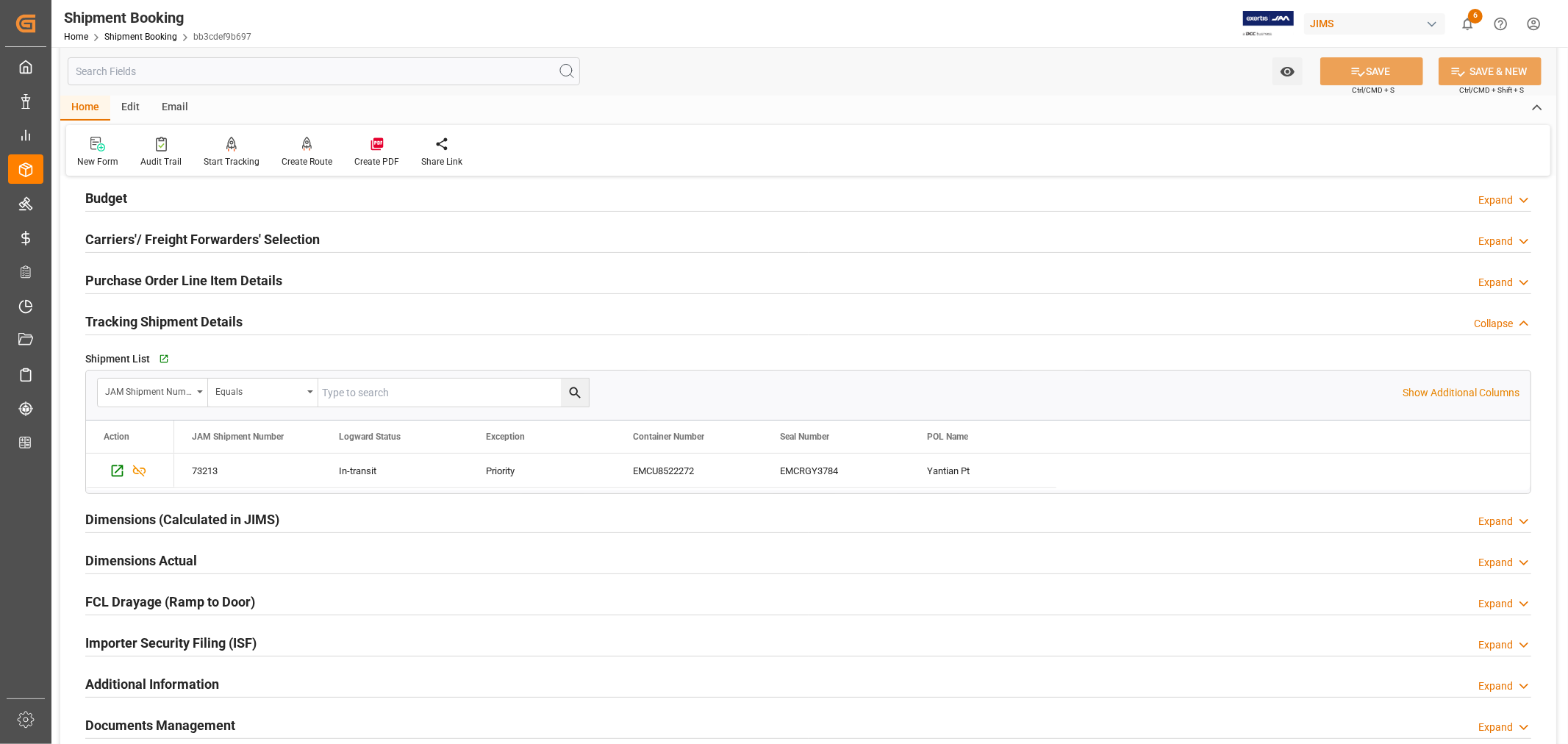
click at [121, 320] on h2 "Tracking Shipment Details" at bounding box center [164, 322] width 157 height 20
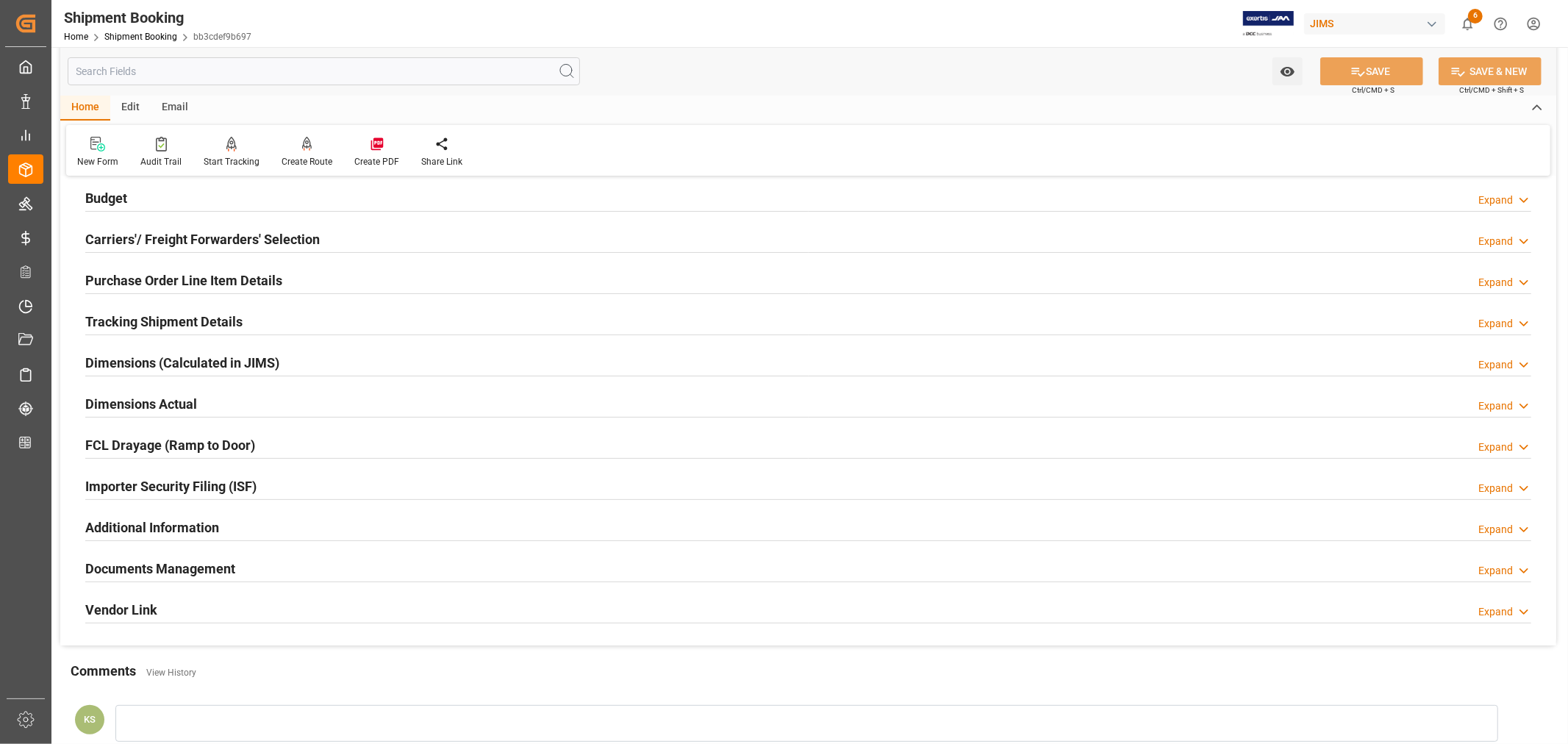
click at [225, 567] on h2 "Documents Management" at bounding box center [160, 569] width 150 height 20
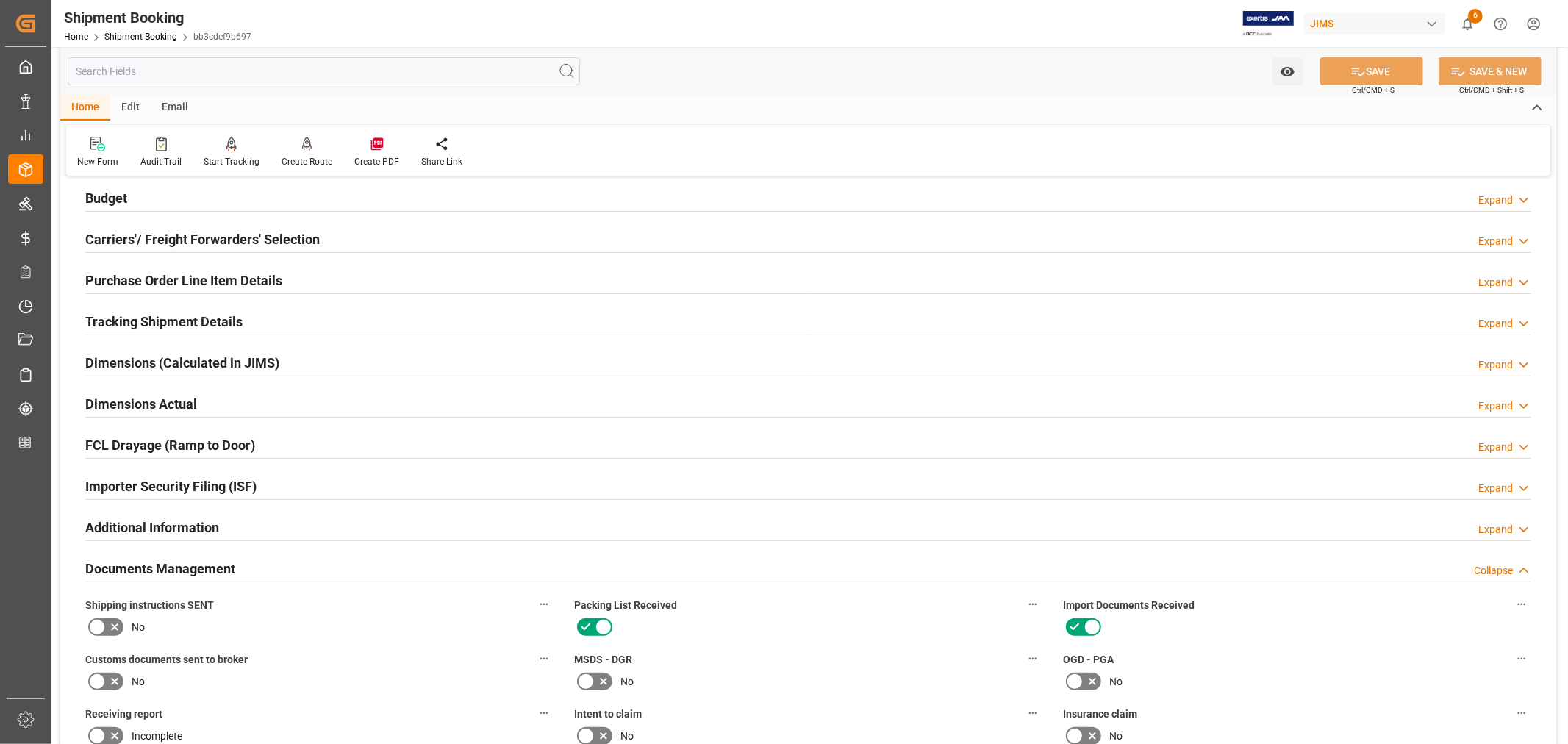
click at [226, 567] on h2 "Documents Management" at bounding box center [160, 569] width 150 height 20
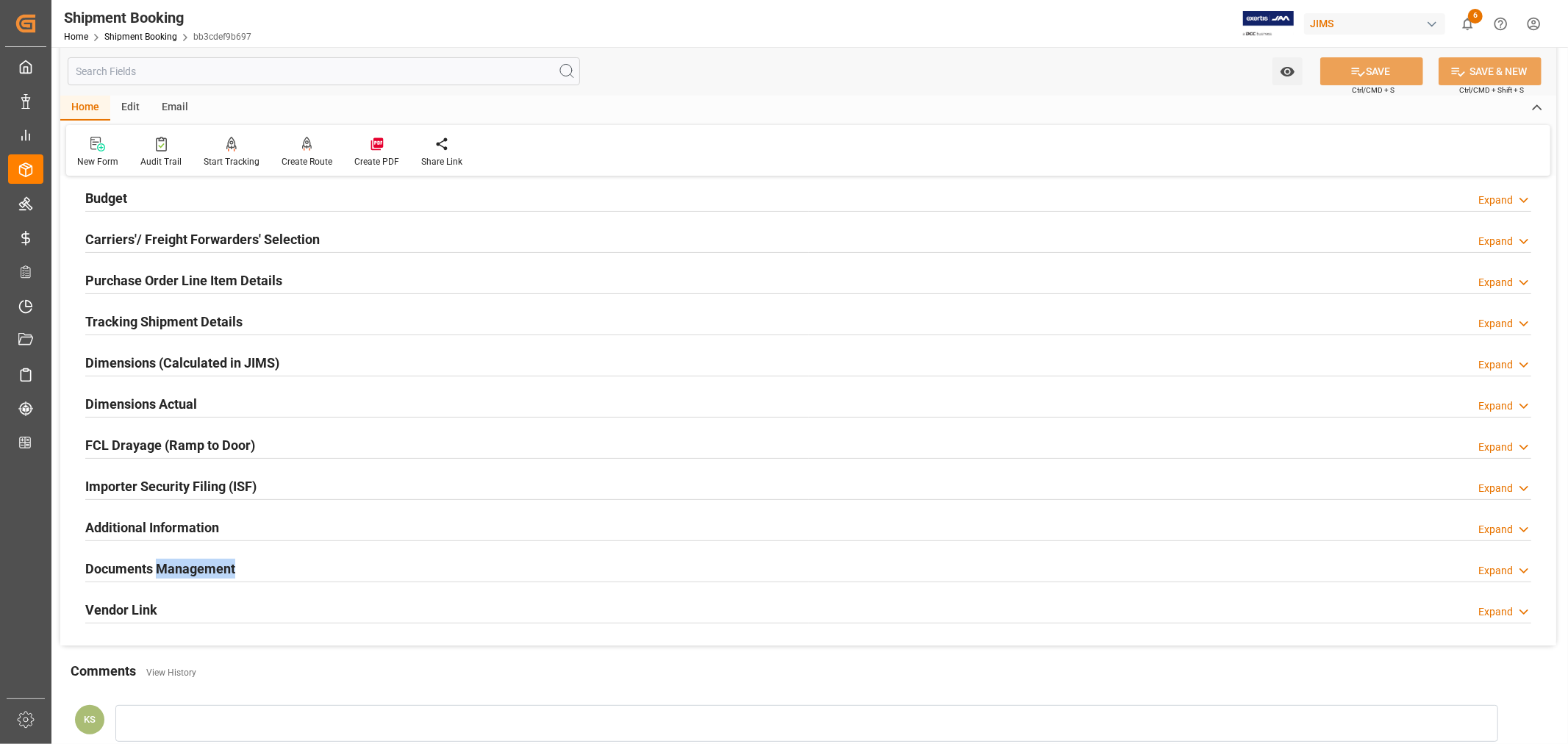
click at [226, 567] on h2 "Documents Management" at bounding box center [160, 569] width 150 height 20
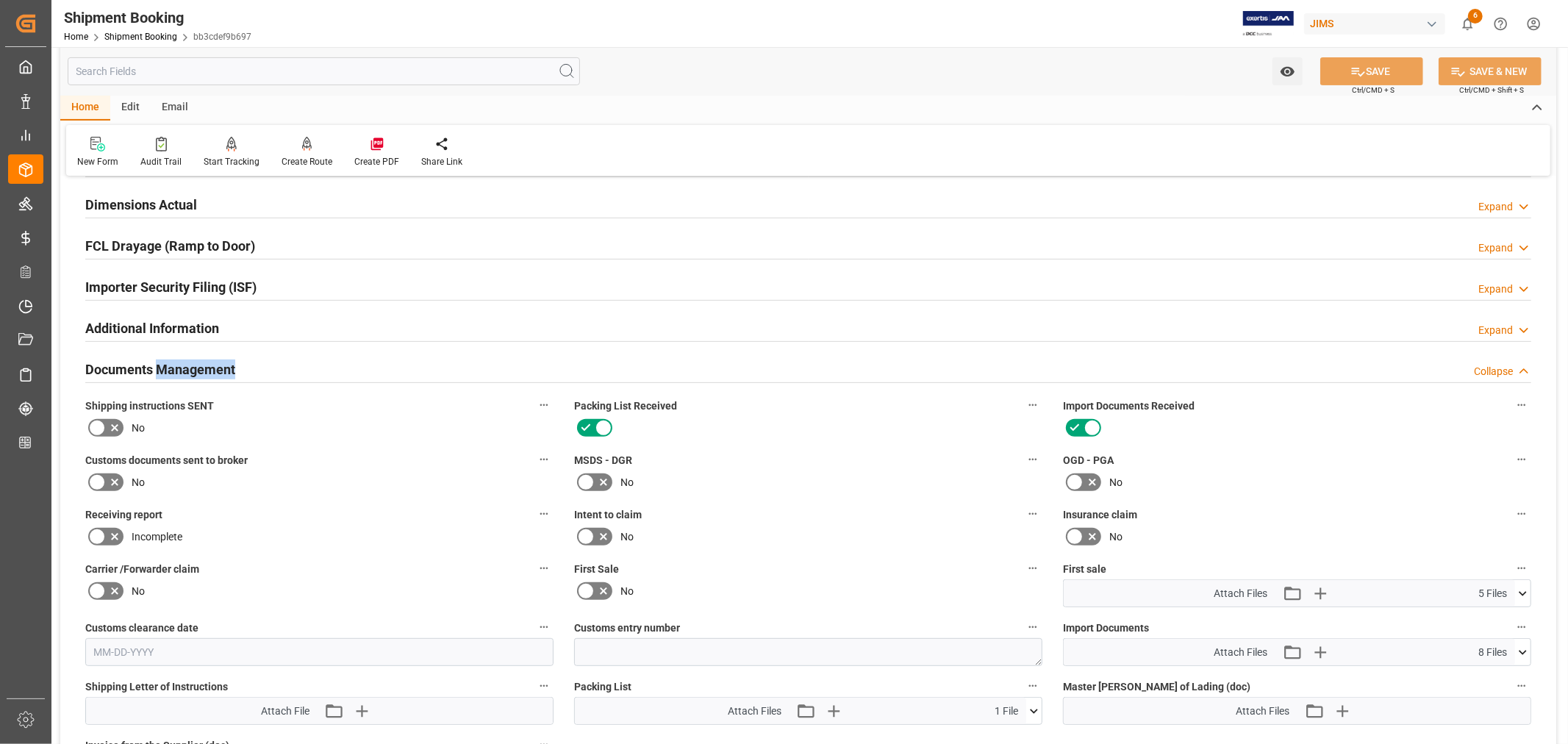
scroll to position [408, 0]
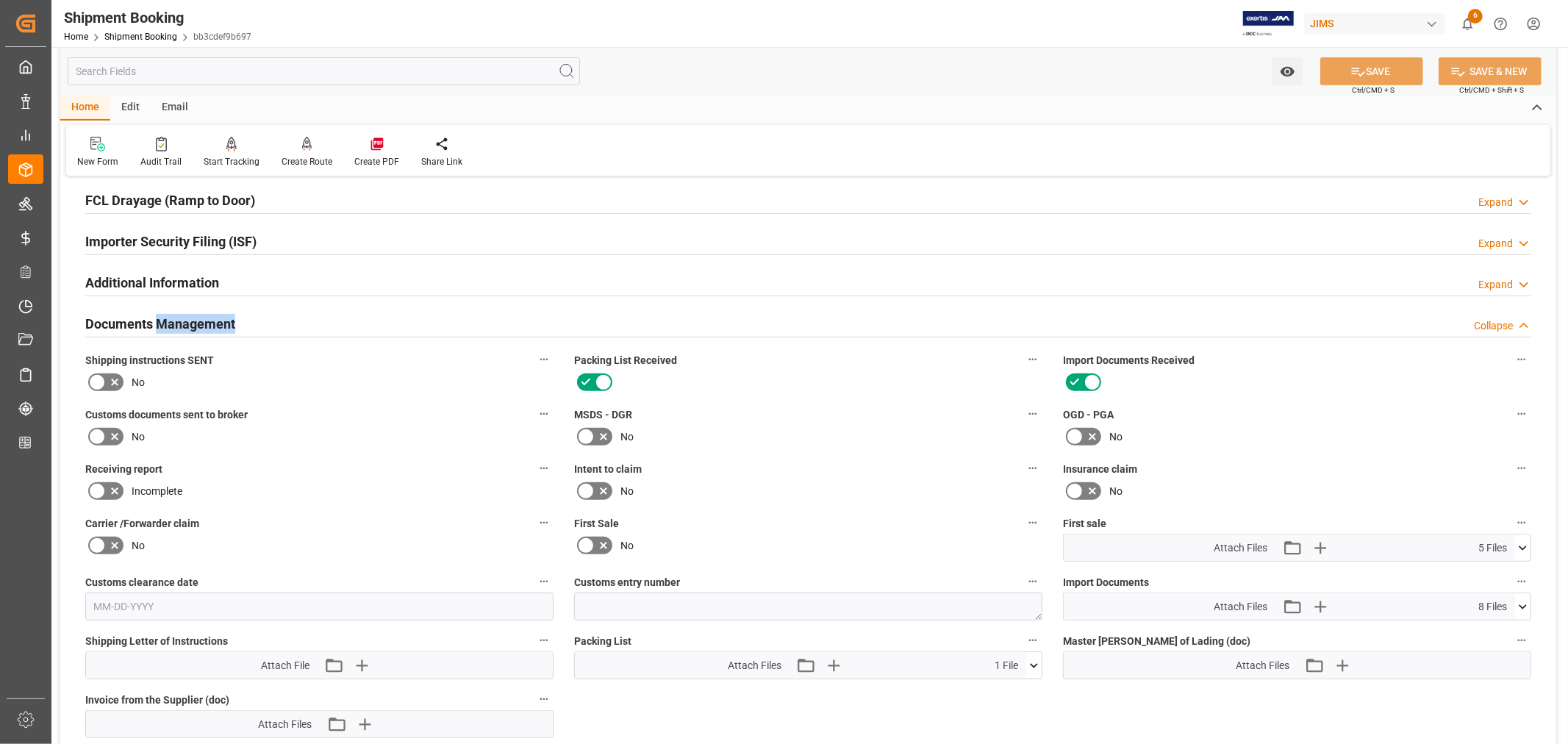
click at [397, 328] on div "Documents Management Collapse" at bounding box center [808, 323] width 1446 height 28
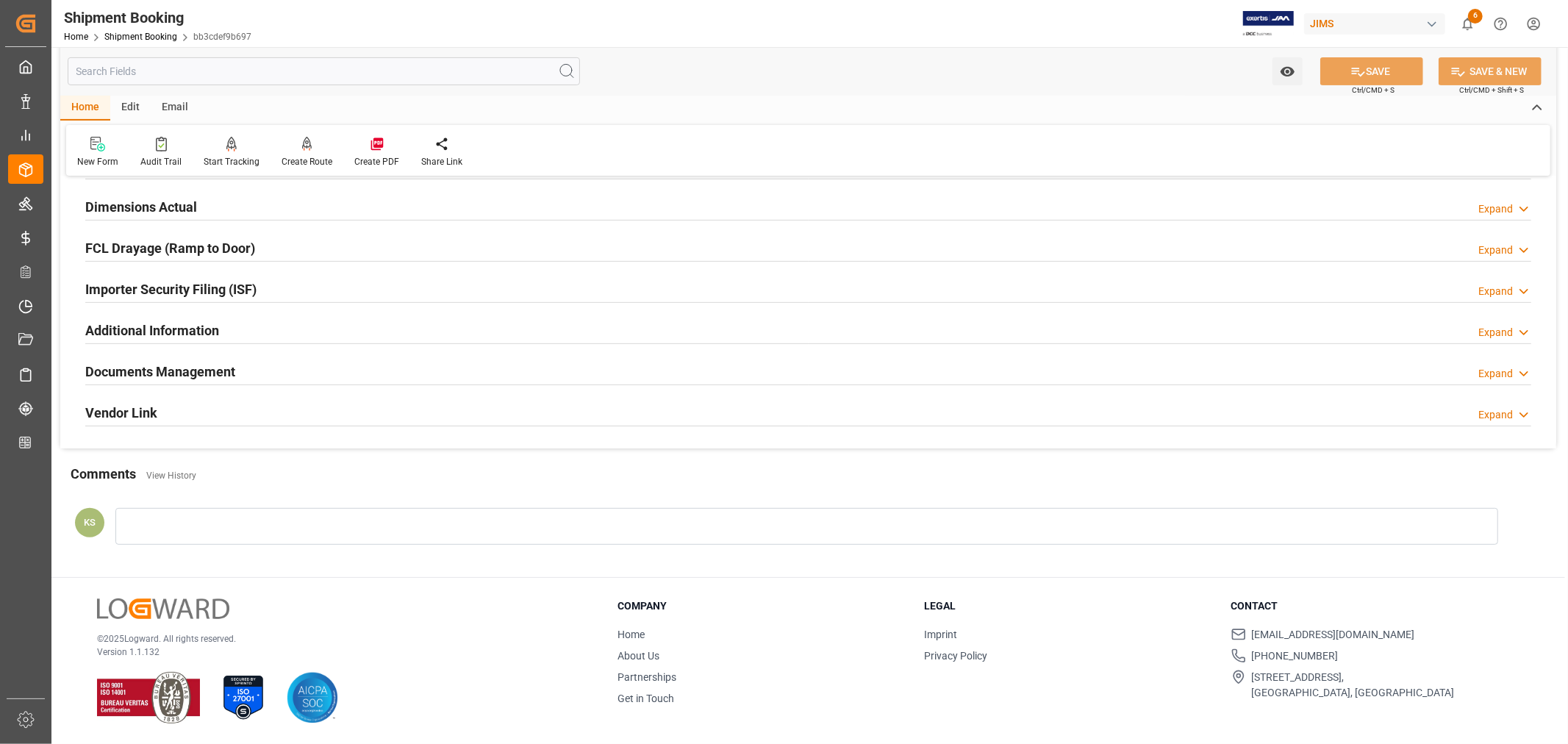
click at [512, 365] on div "Documents Management Expand" at bounding box center [808, 371] width 1446 height 28
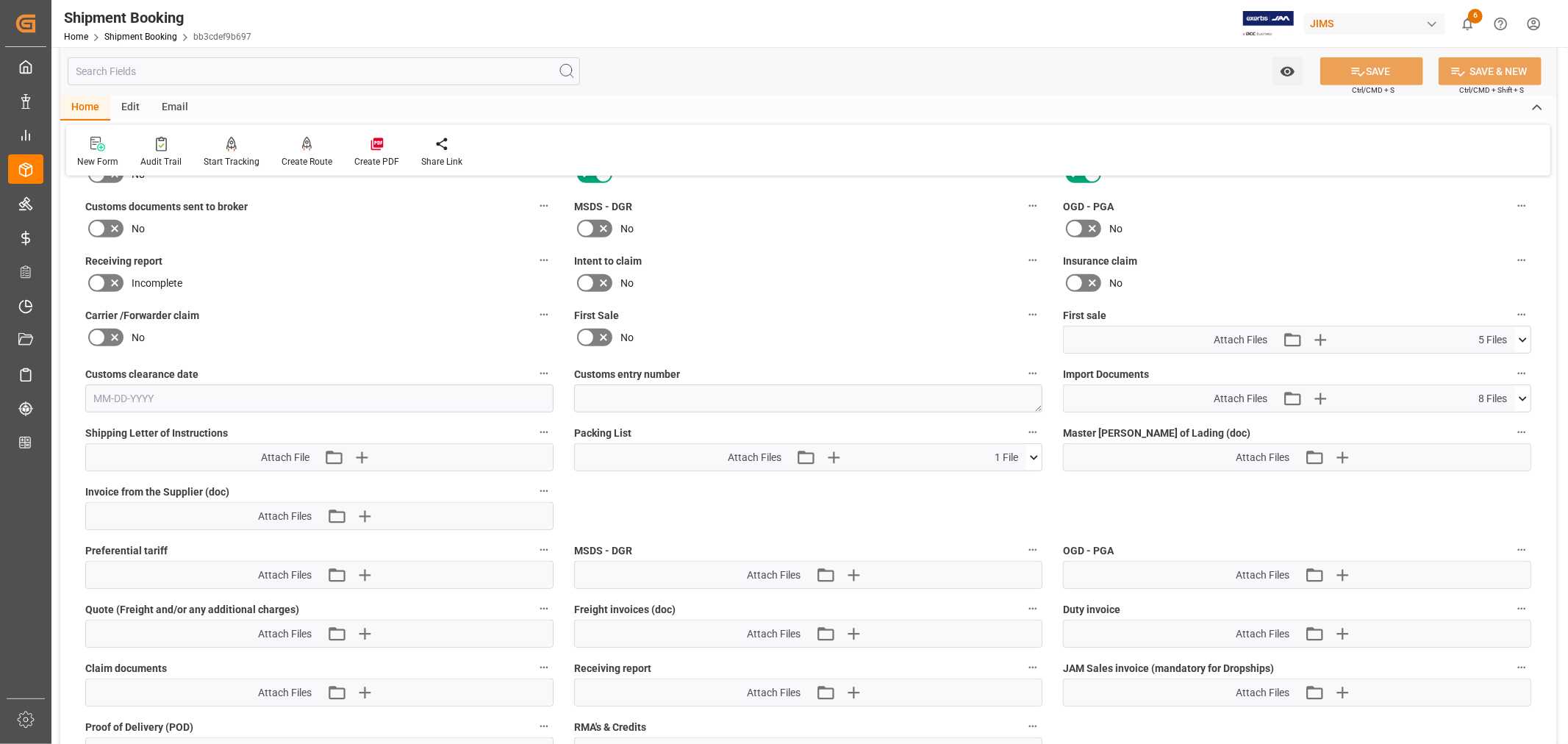
scroll to position [735, 0]
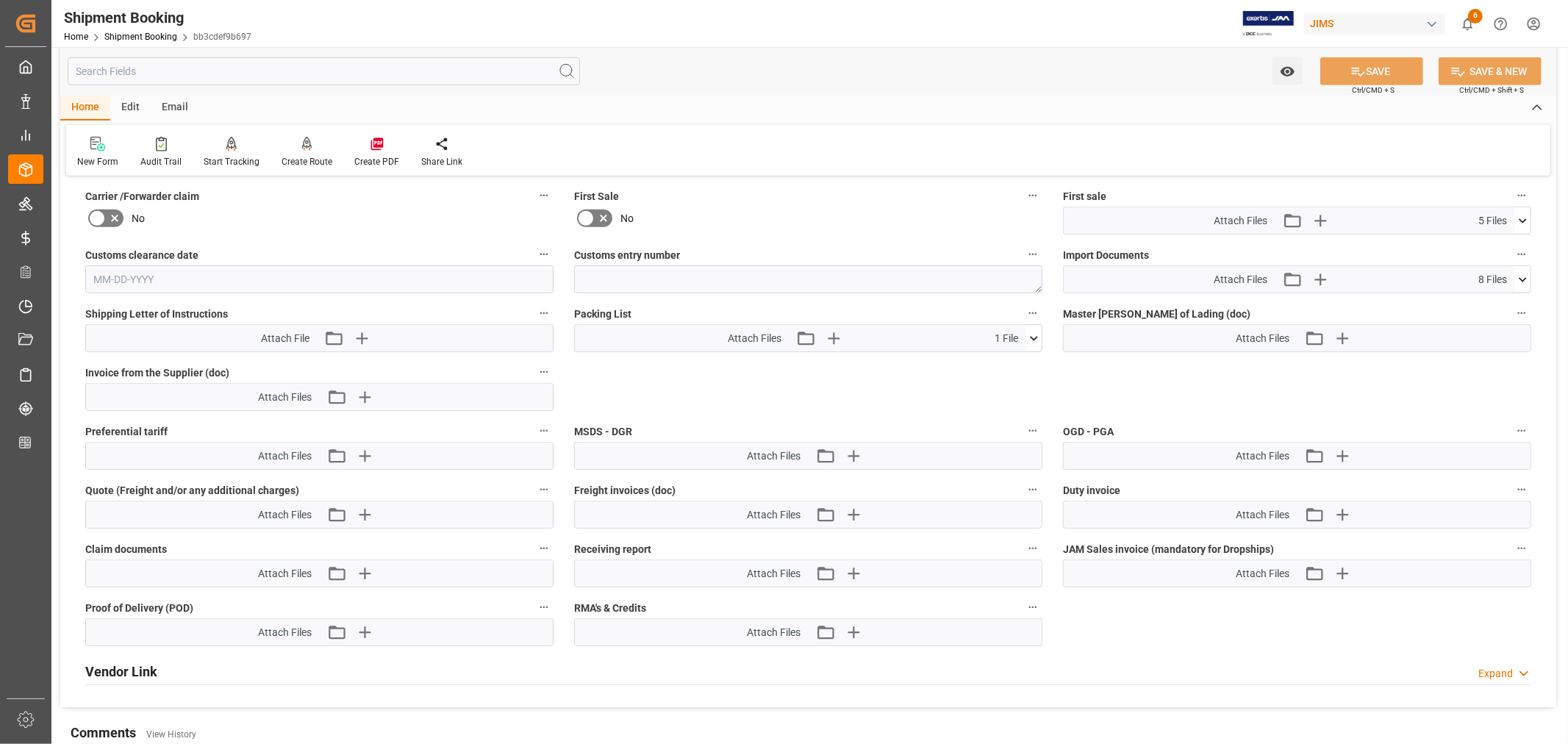
click at [1036, 336] on icon at bounding box center [1034, 338] width 8 height 5
click at [1033, 336] on icon at bounding box center [1034, 338] width 8 height 5
click at [1525, 218] on icon at bounding box center [1523, 220] width 8 height 5
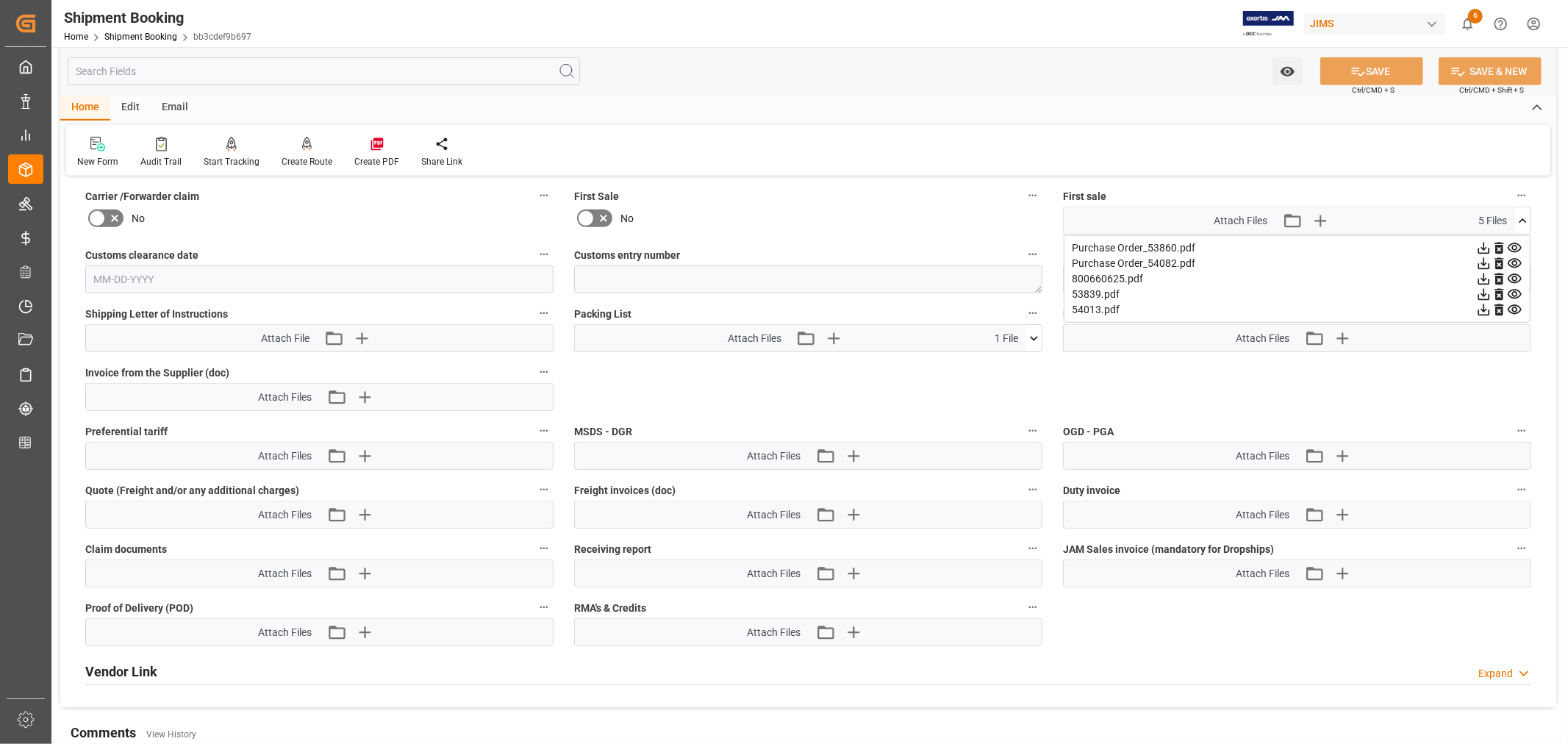
click at [1523, 218] on icon at bounding box center [1523, 220] width 8 height 5
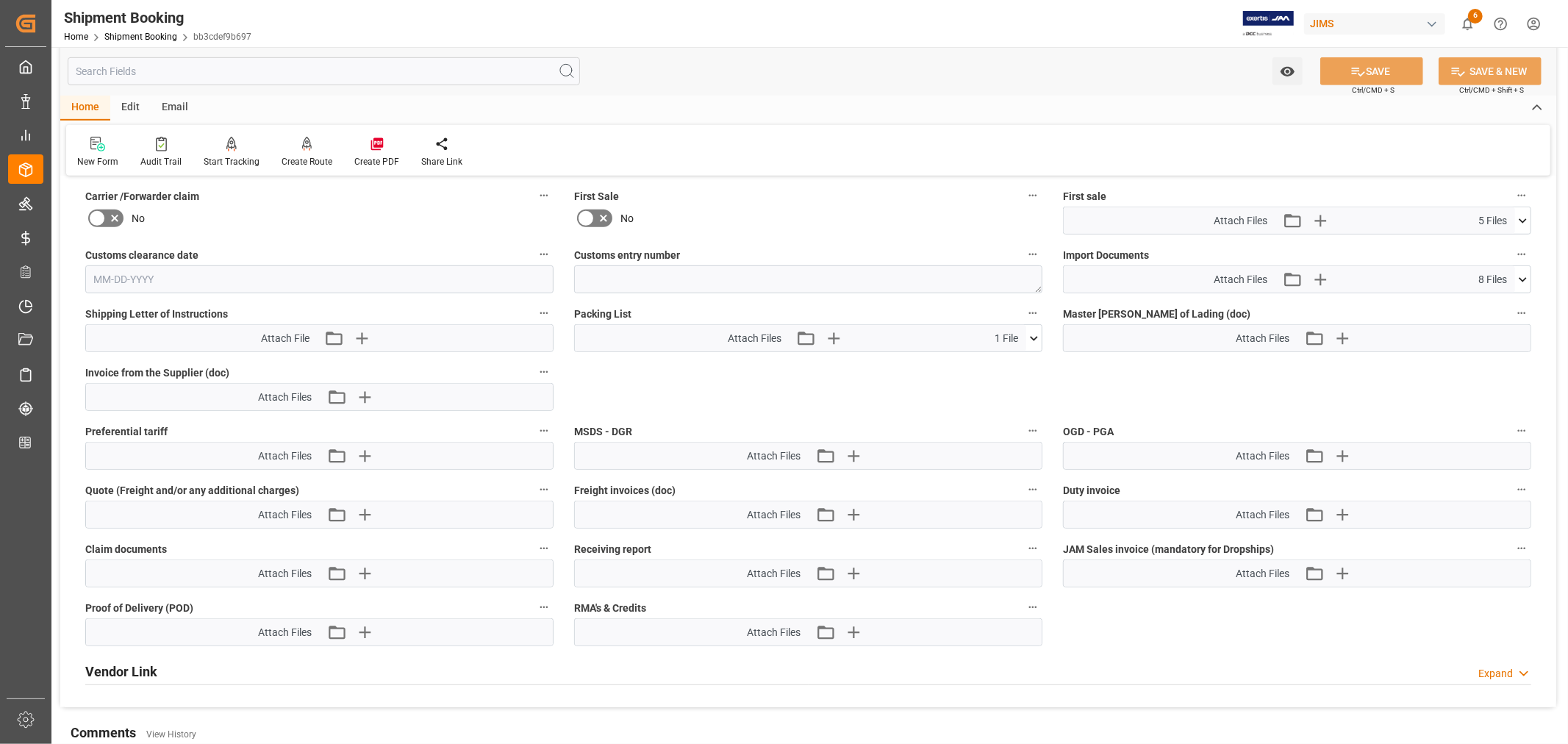
click at [1523, 277] on icon at bounding box center [1523, 279] width 8 height 5
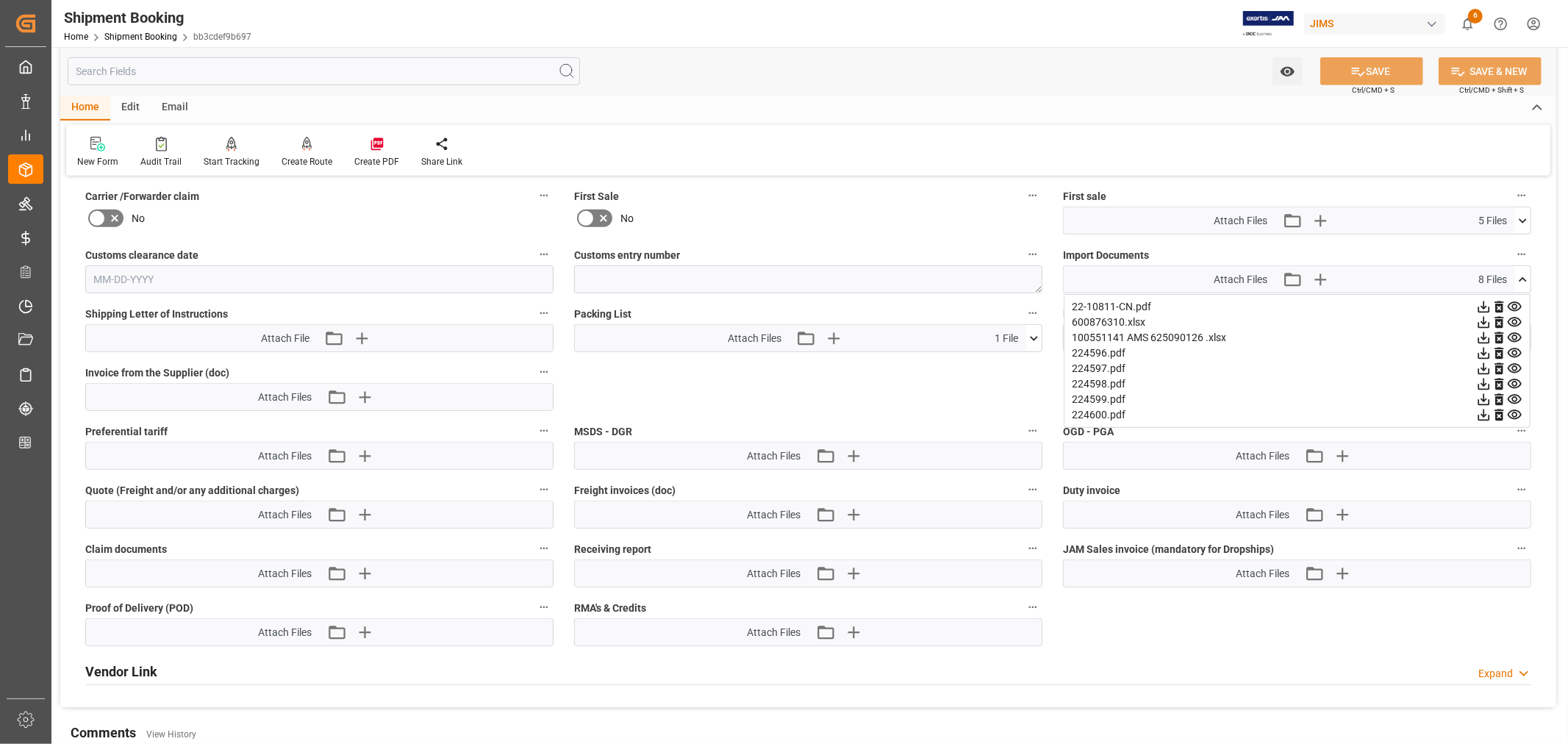
click at [1525, 277] on icon at bounding box center [1523, 279] width 8 height 5
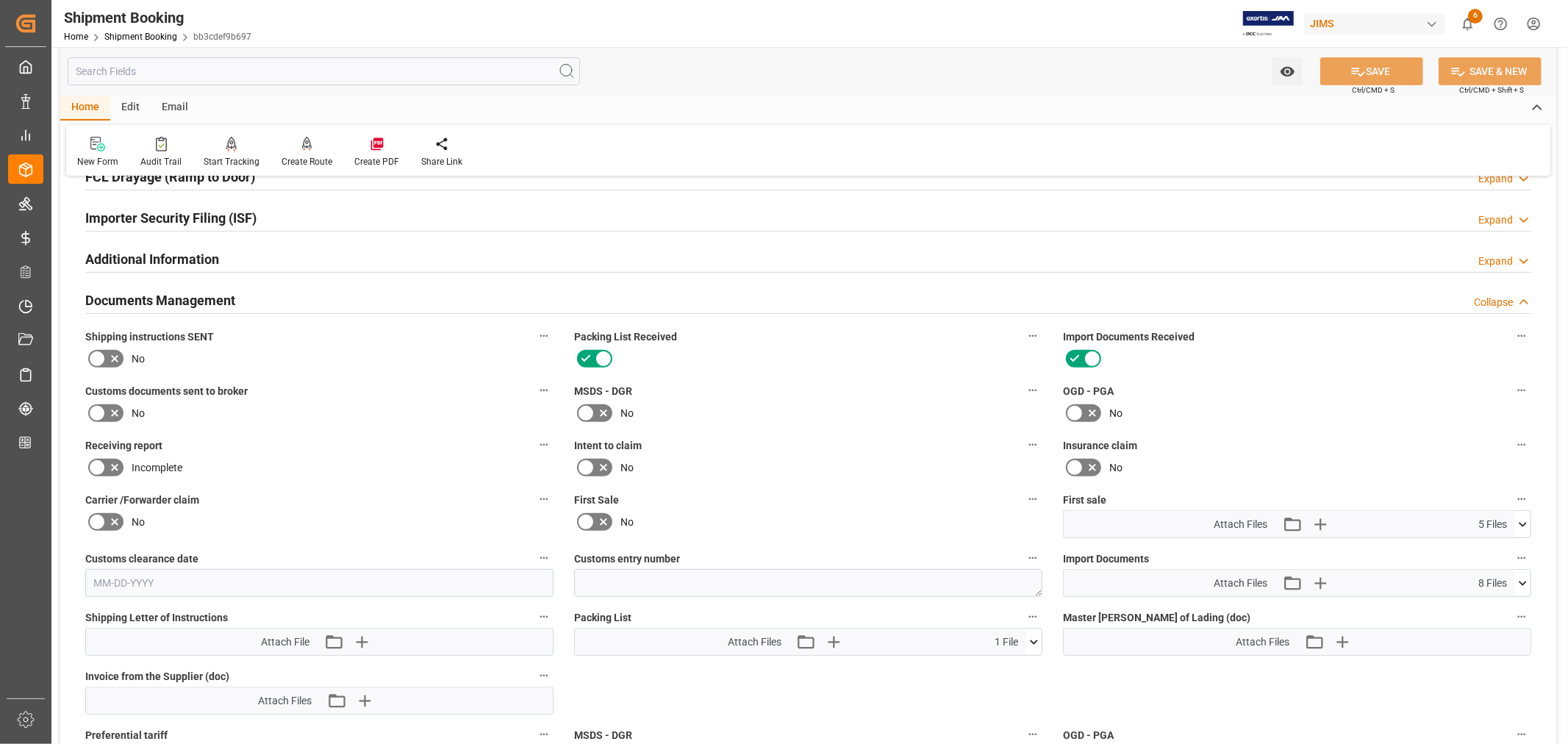
scroll to position [408, 0]
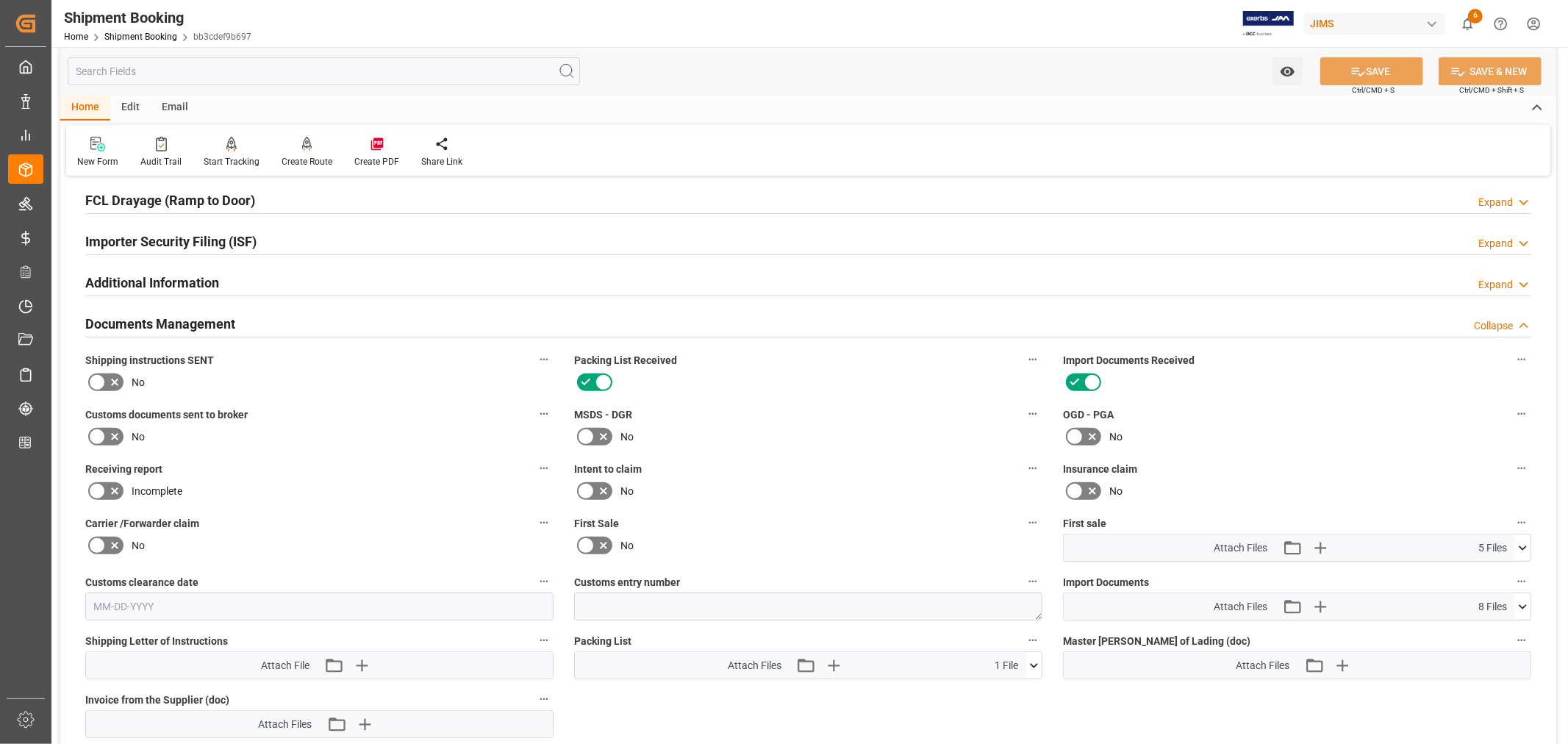
click at [586, 542] on icon at bounding box center [586, 544] width 9 height 6
click at [0, 0] on input "checkbox" at bounding box center [0, 0] width 0 height 0
click at [1383, 67] on button "SAVE" at bounding box center [1372, 71] width 103 height 28
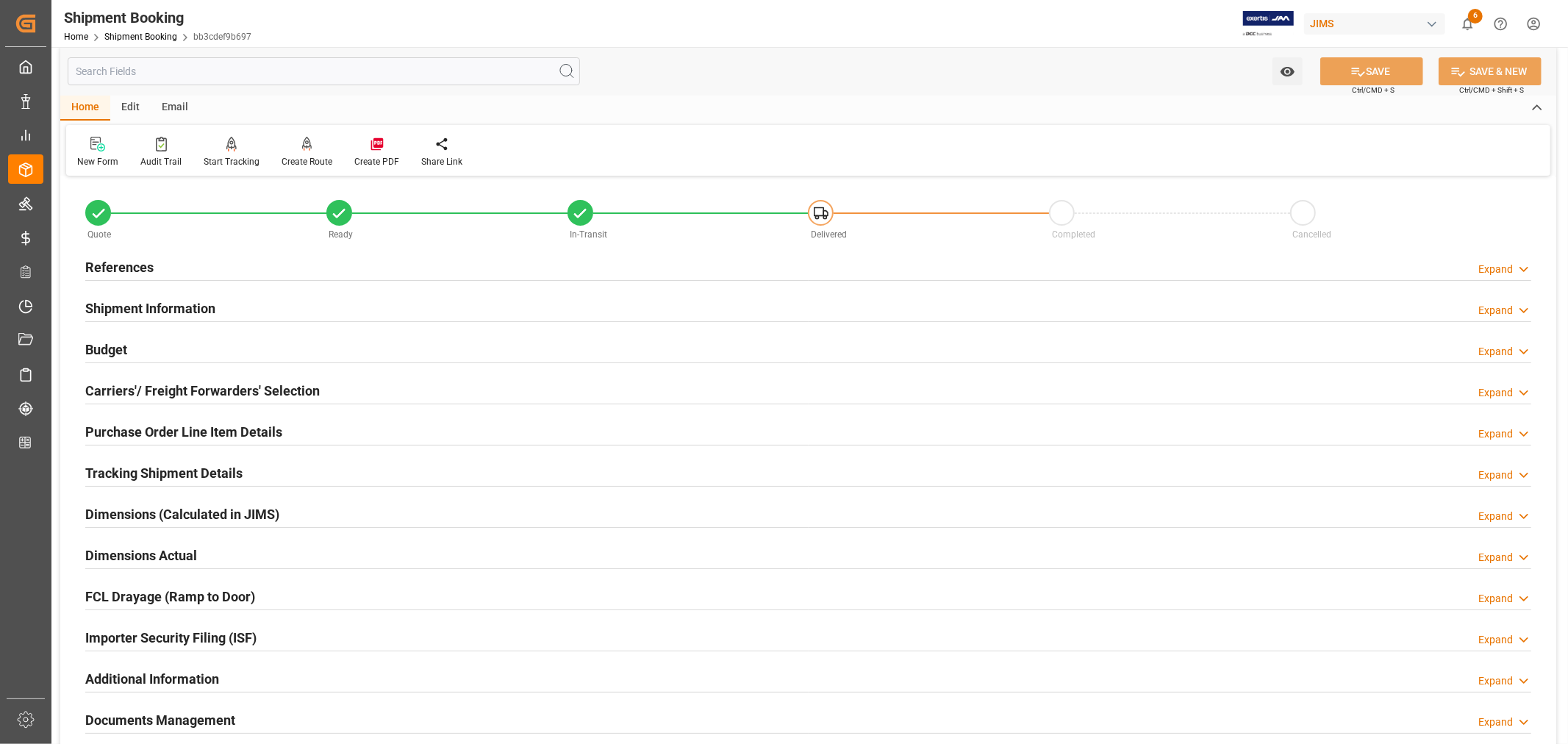
scroll to position [0, 0]
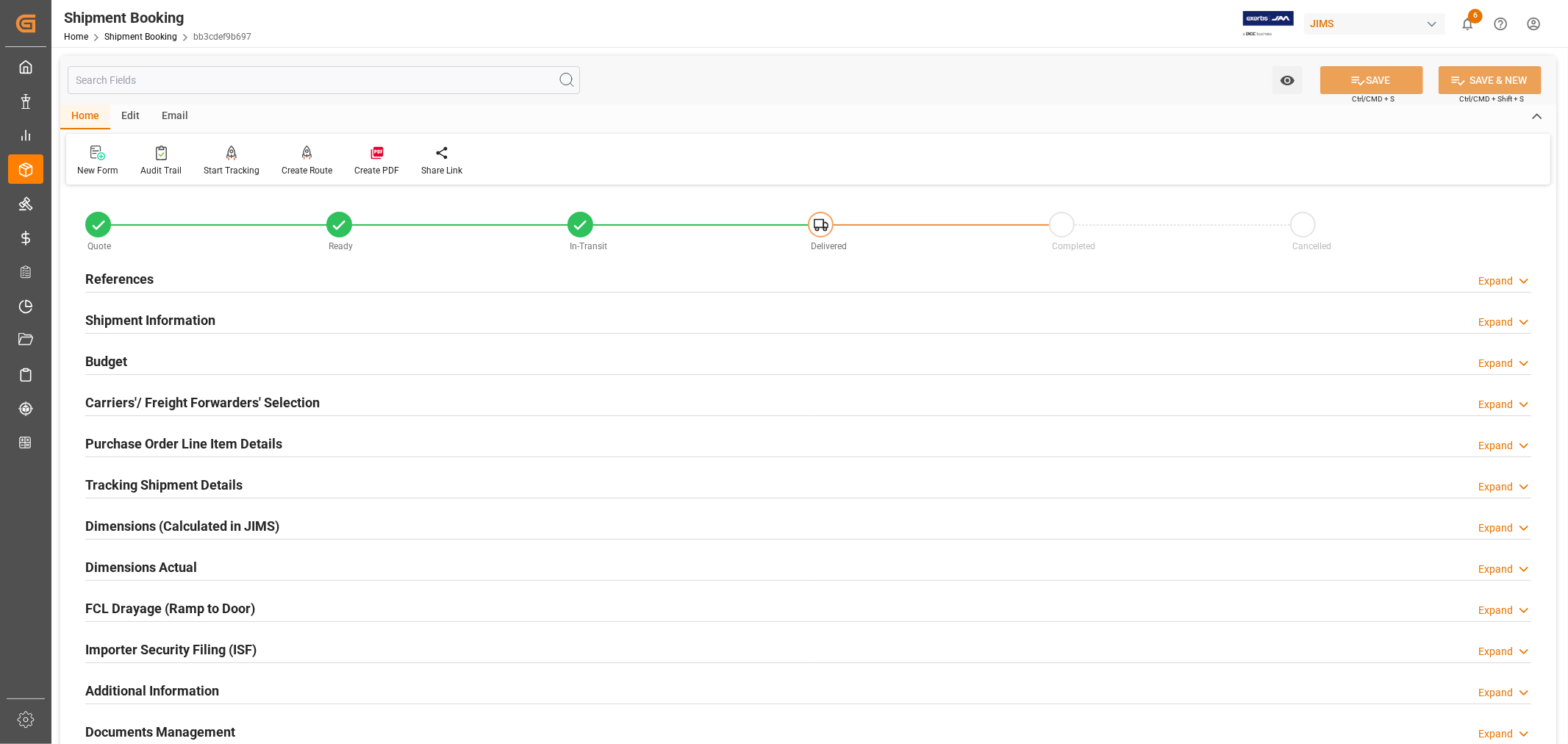
drag, startPoint x: 163, startPoint y: 312, endPoint x: 213, endPoint y: 318, distance: 50.4
click at [163, 312] on h2 "Shipment Information" at bounding box center [150, 320] width 130 height 20
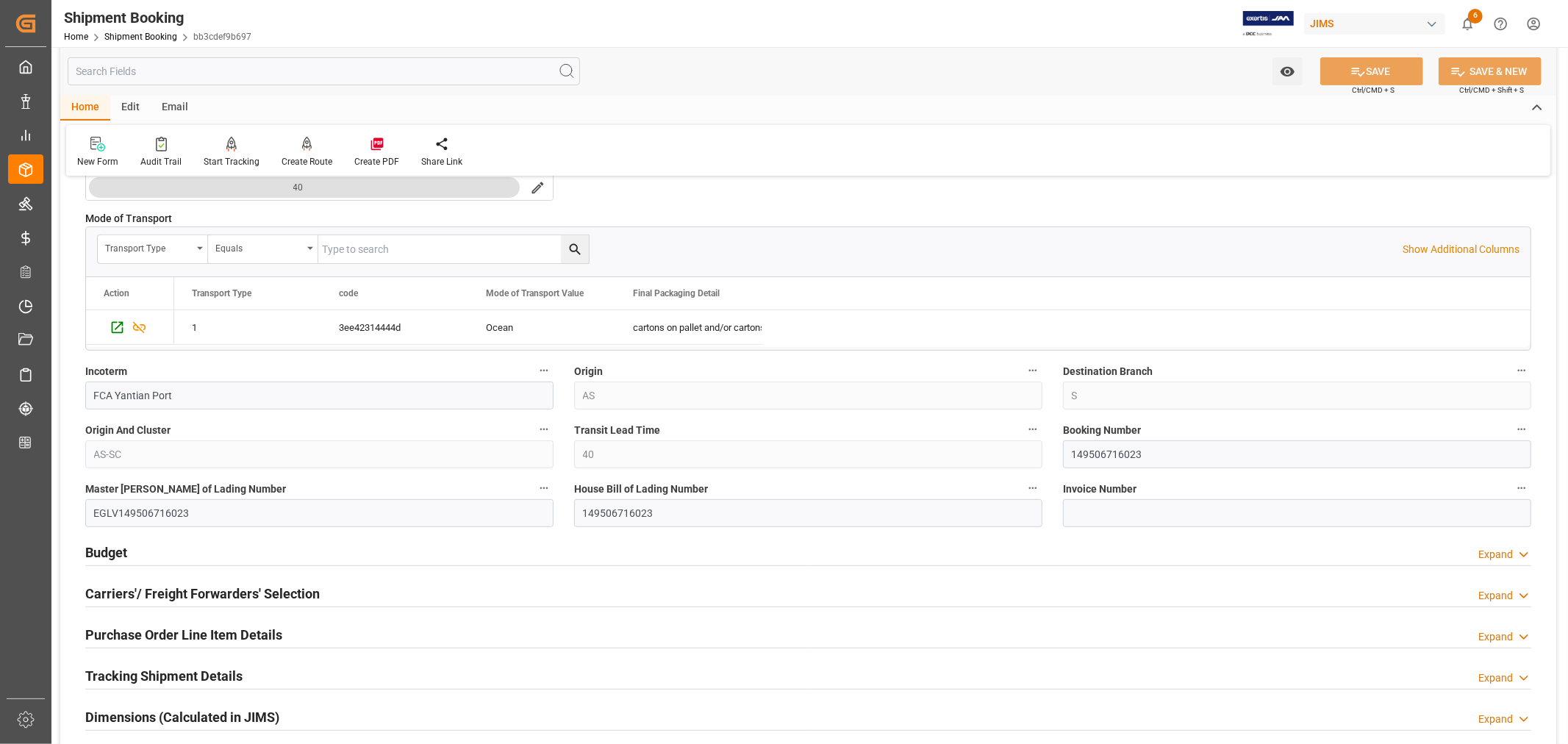
scroll to position [408, 0]
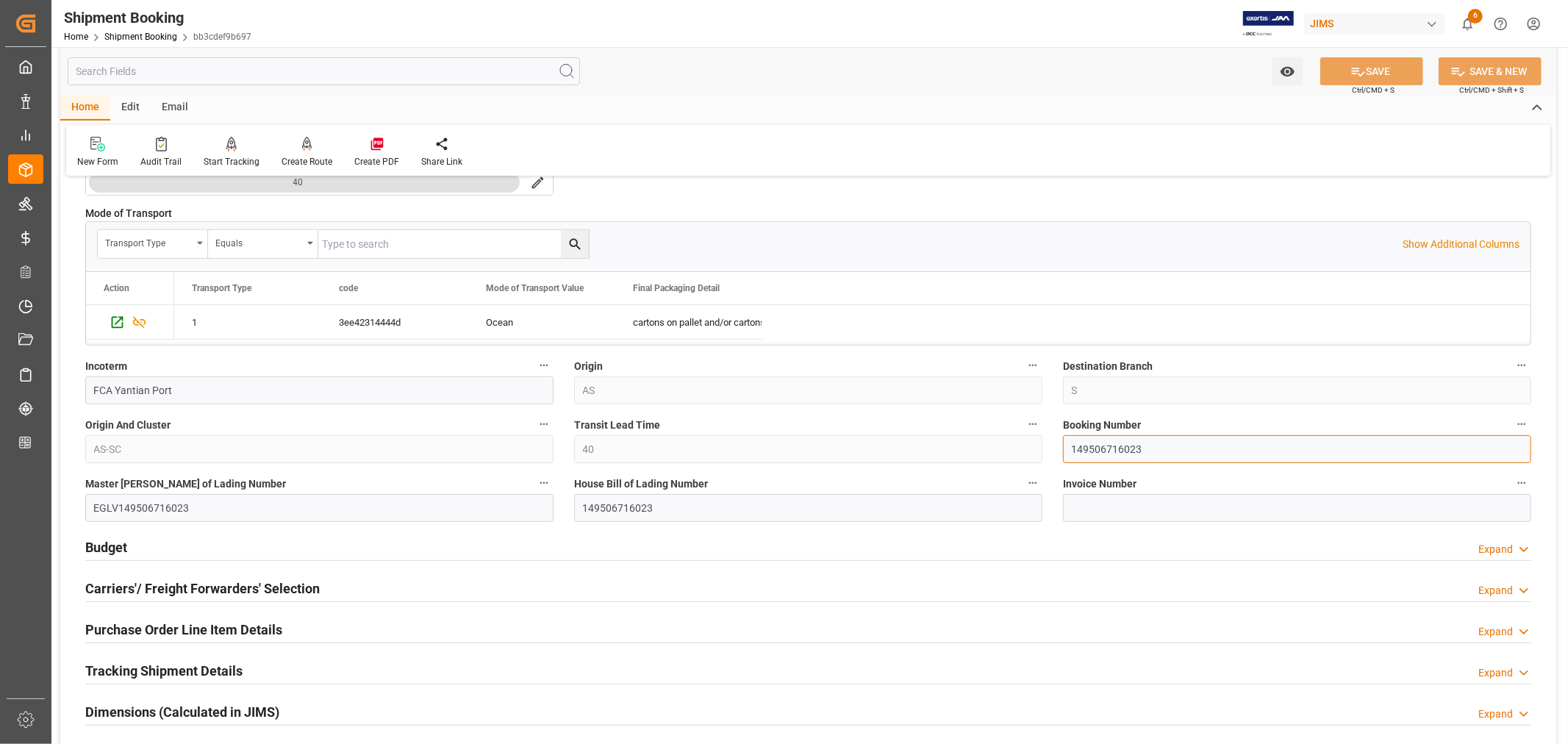
click at [1099, 452] on input "149506716023" at bounding box center [1297, 449] width 468 height 28
